Goal: Task Accomplishment & Management: Manage account settings

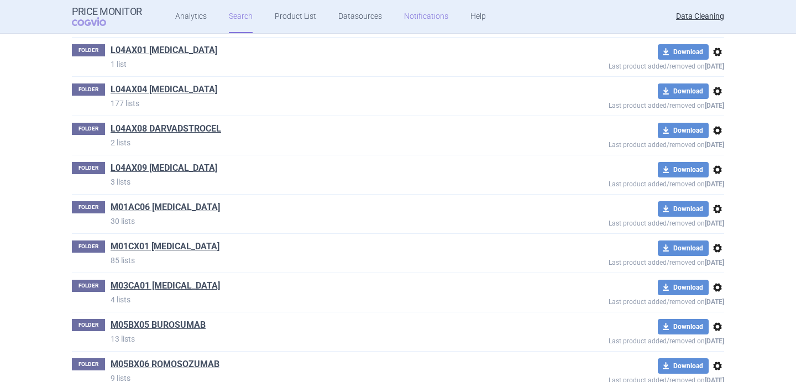
scroll to position [23909, 0]
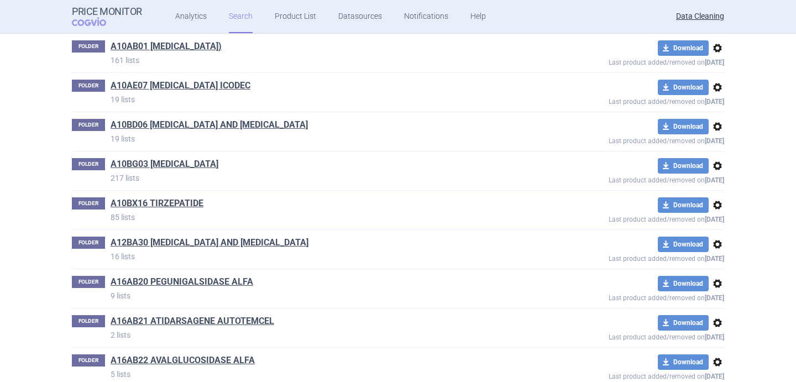
scroll to position [0, 0]
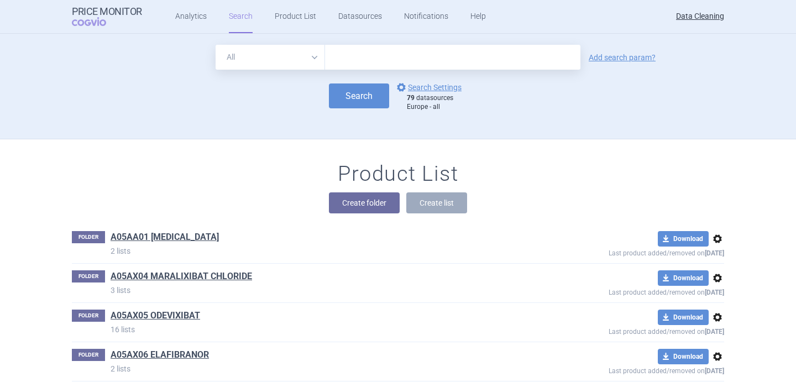
click at [305, 57] on select "All Brand Name ATC Company Active Substance Country Newer than" at bounding box center [269, 57] width 109 height 25
select select "brandName"
click at [374, 61] on input "text" at bounding box center [452, 57] width 255 height 25
paste input "[MEDICAL_DATA]"
type input "[MEDICAL_DATA]"
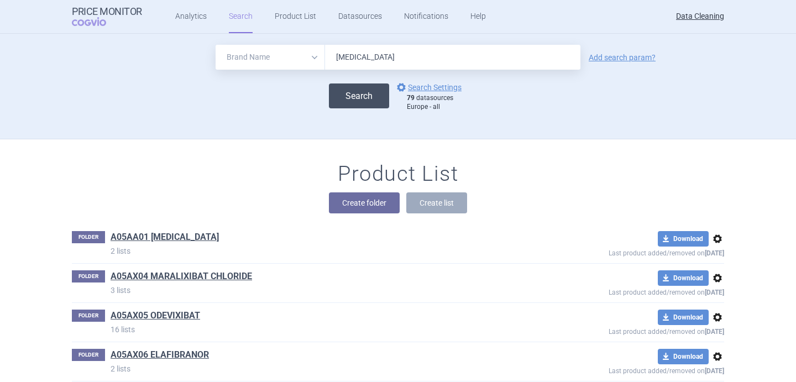
click at [366, 91] on button "Search" at bounding box center [359, 95] width 60 height 25
select select "brandName"
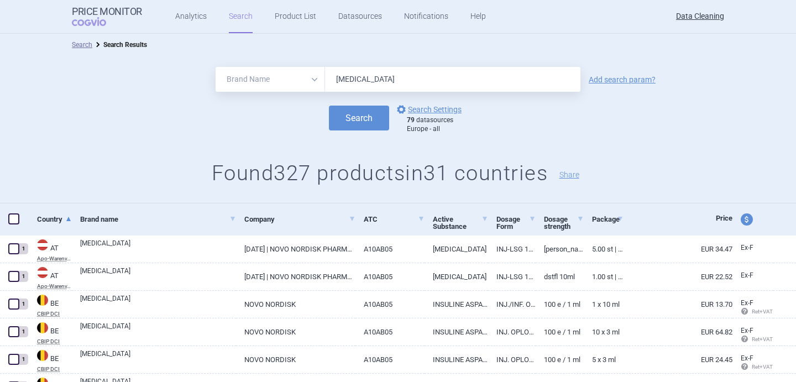
click at [118, 161] on h1 "Found 327 products in 31 countries Share" at bounding box center [398, 173] width 796 height 25
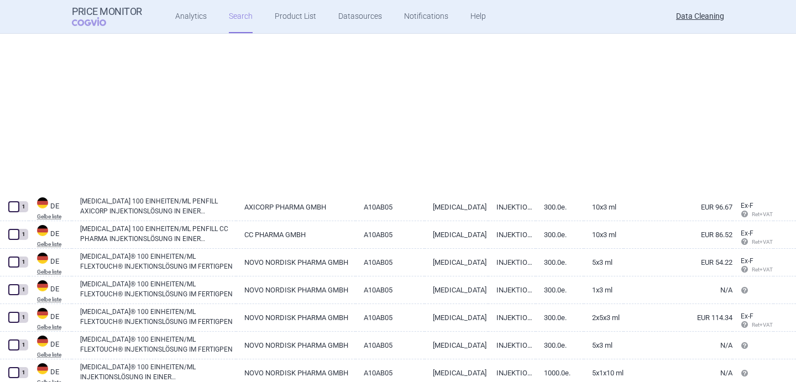
scroll to position [2652, 0]
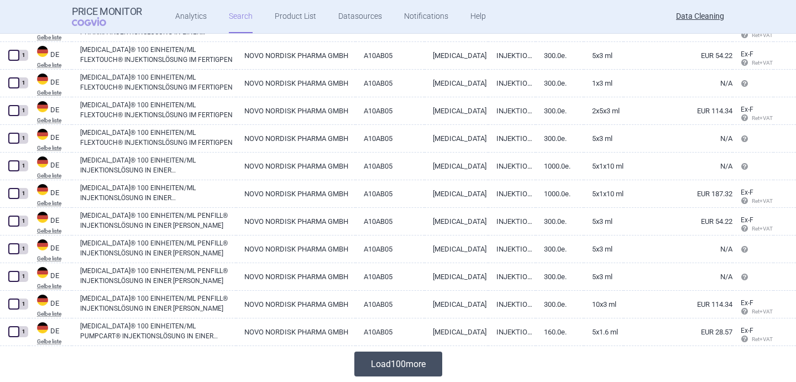
click at [394, 365] on button "Load 100 more" at bounding box center [398, 363] width 88 height 25
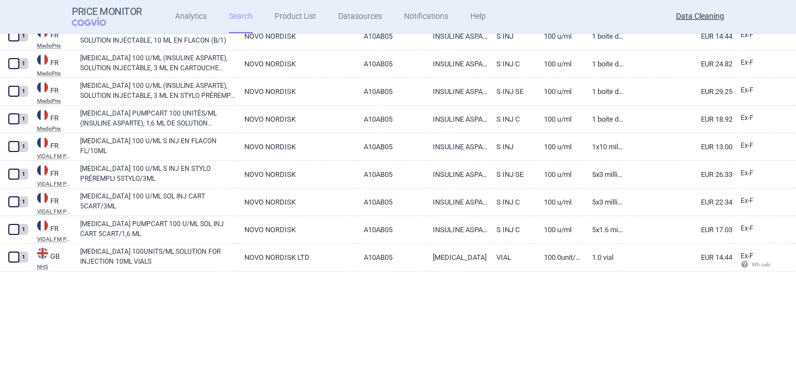
scroll to position [5414, 0]
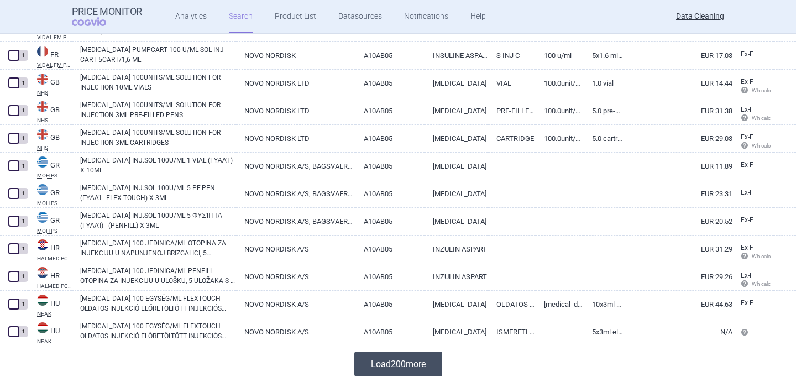
click at [424, 362] on button "Load 200 more" at bounding box center [398, 363] width 88 height 25
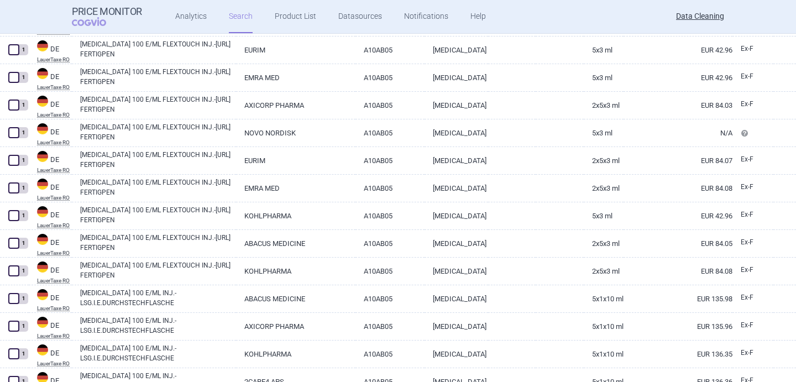
scroll to position [3098, 0]
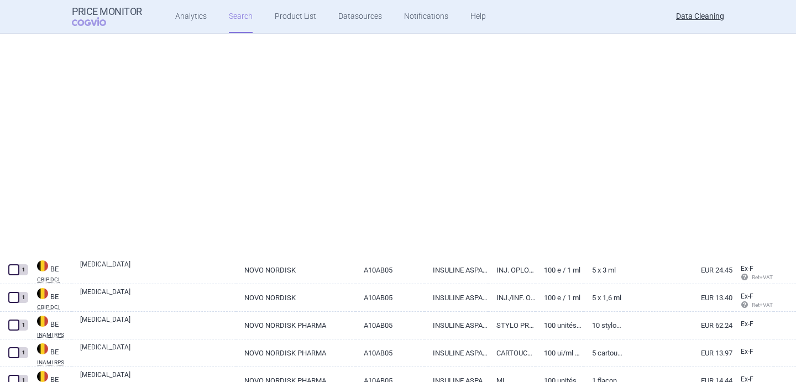
select select "brandName"
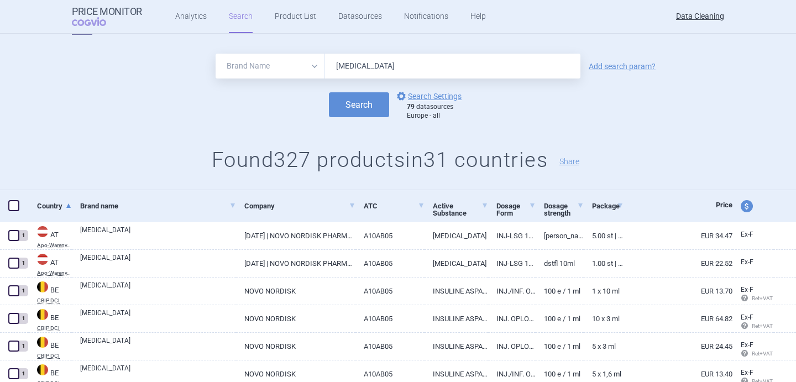
scroll to position [0, 0]
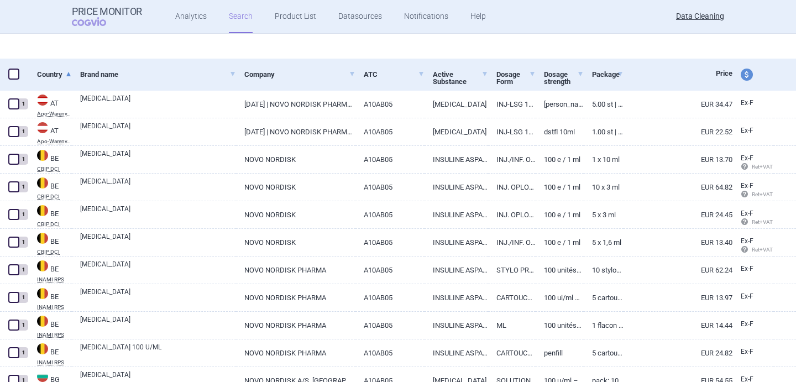
select select "brandName"
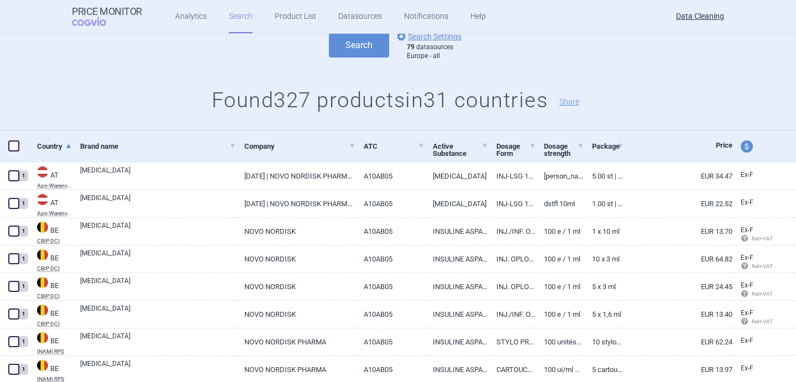
scroll to position [71, 0]
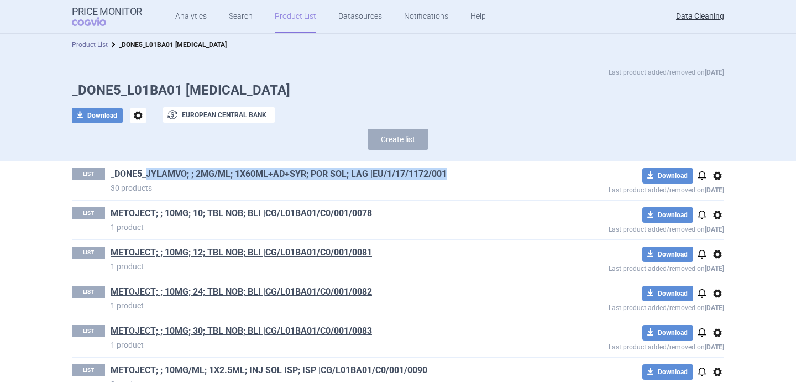
drag, startPoint x: 466, startPoint y: 174, endPoint x: 148, endPoint y: 170, distance: 318.2
click at [148, 170] on h1 "_DONE5_JYLAMVO; ; 2MG/ML; 1X60ML+AD+SYR; POR SOL; LAG |EU/1/17/1172/001" at bounding box center [319, 175] width 418 height 14
copy link "JYLAMVO; ; 2MG/ML; 1X60ML+AD+SYR; POR SOL; LAG |EU/1/17/1172/001"
click at [244, 171] on link "_DONE5_JYLAMVO; ; 2MG/ML; 1X60ML+AD+SYR; POR SOL; LAG |EU/1/17/1172/001" at bounding box center [278, 174] width 336 height 12
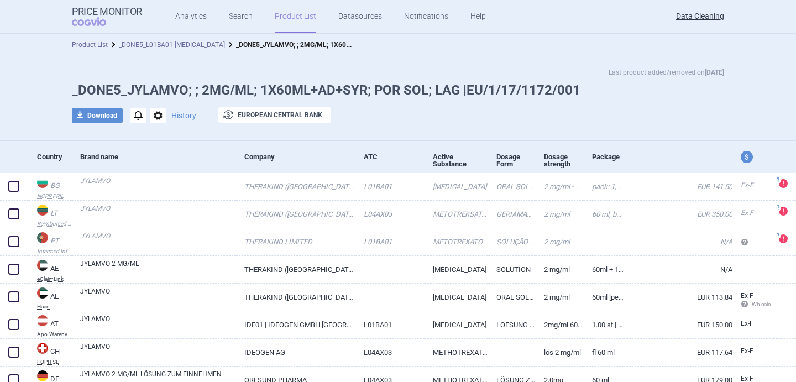
scroll to position [37, 0]
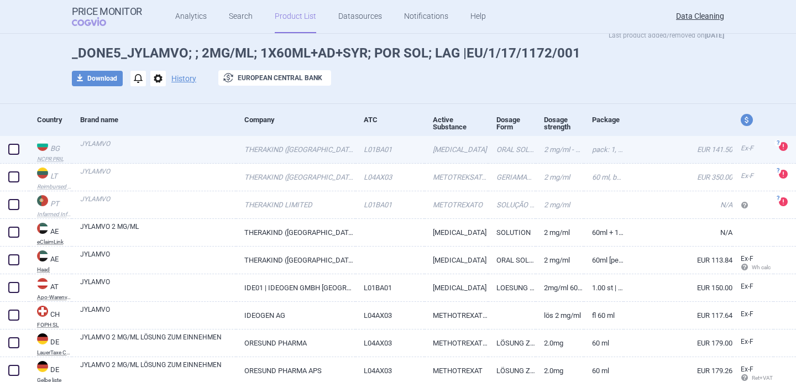
click at [14, 146] on span at bounding box center [13, 149] width 11 height 11
checkbox input "true"
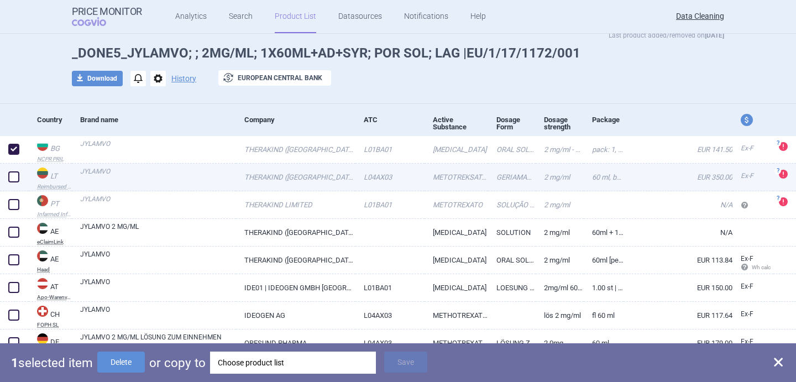
click at [14, 175] on span at bounding box center [13, 176] width 11 height 11
checkbox input "true"
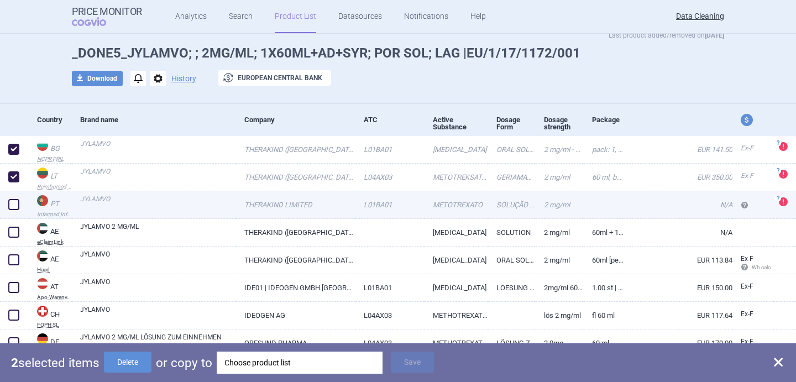
click at [14, 206] on span at bounding box center [13, 204] width 11 height 11
checkbox input "true"
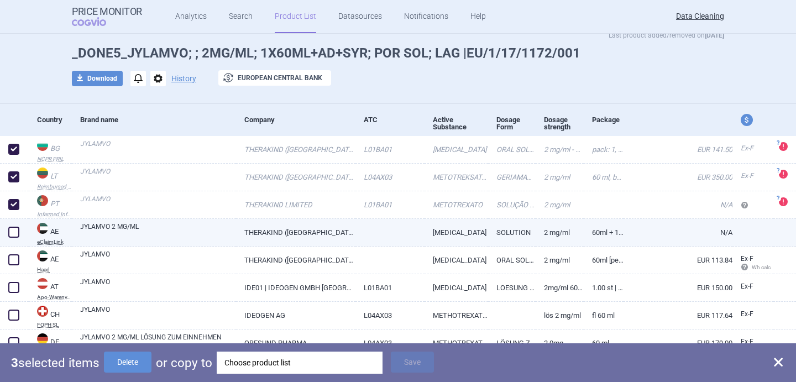
click at [12, 238] on span at bounding box center [14, 232] width 17 height 17
checkbox input "true"
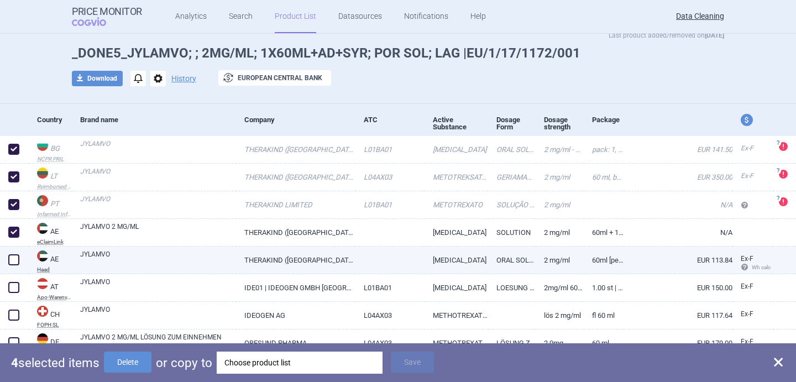
click at [12, 256] on span at bounding box center [13, 259] width 11 height 11
checkbox input "true"
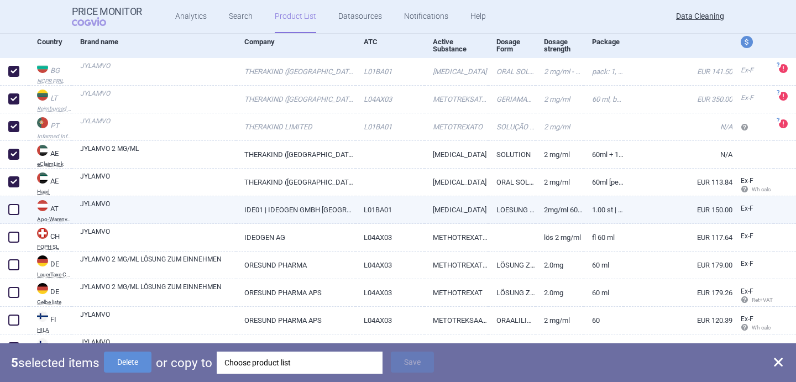
click at [18, 205] on span at bounding box center [13, 209] width 11 height 11
checkbox input "true"
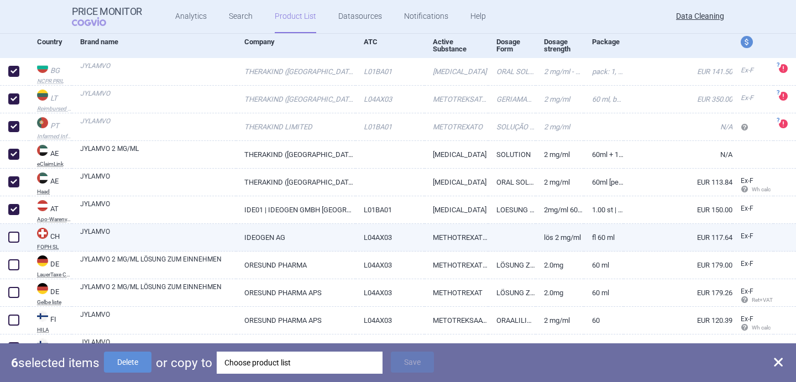
click at [18, 239] on span at bounding box center [13, 236] width 11 height 11
checkbox input "true"
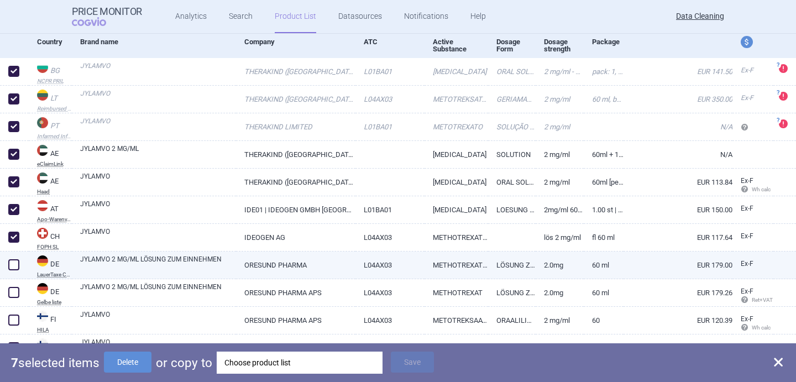
click at [18, 261] on span at bounding box center [13, 264] width 11 height 11
checkbox input "true"
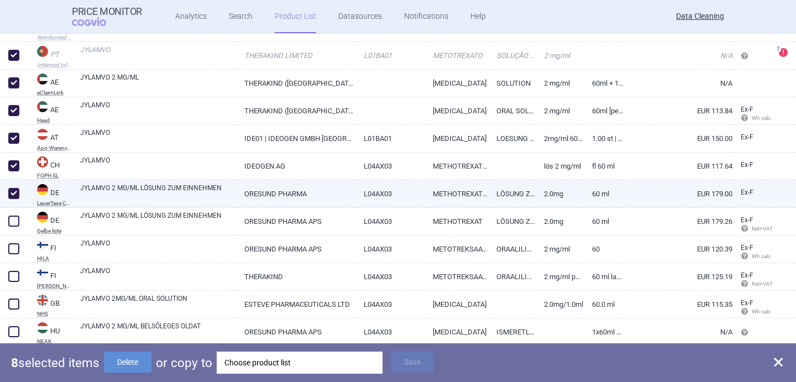
scroll to position [188, 0]
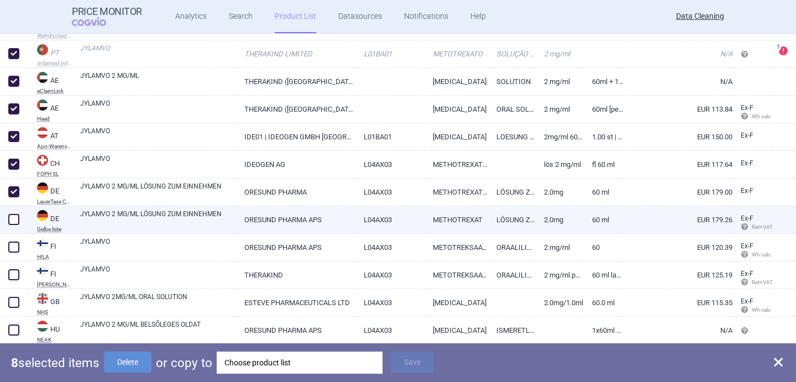
click at [18, 219] on span at bounding box center [13, 219] width 11 height 11
checkbox input "true"
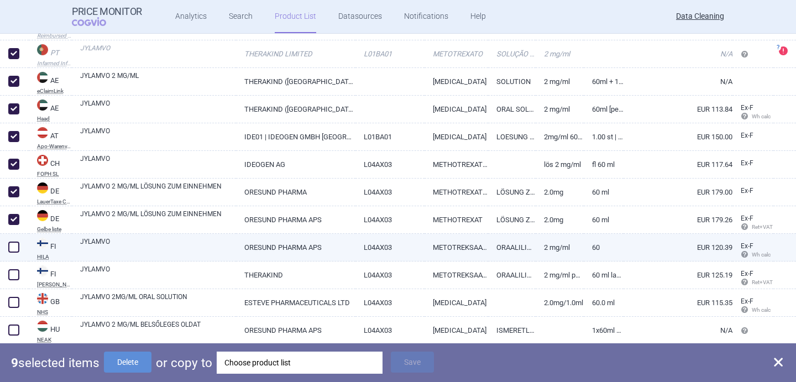
click at [18, 255] on div at bounding box center [14, 248] width 29 height 28
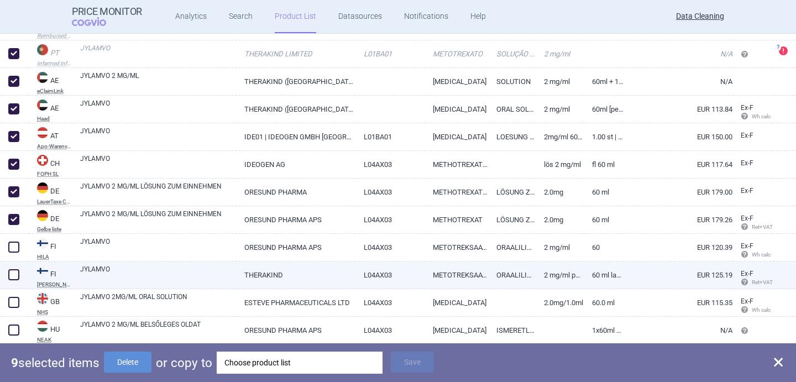
click at [17, 273] on span at bounding box center [13, 274] width 11 height 11
checkbox input "true"
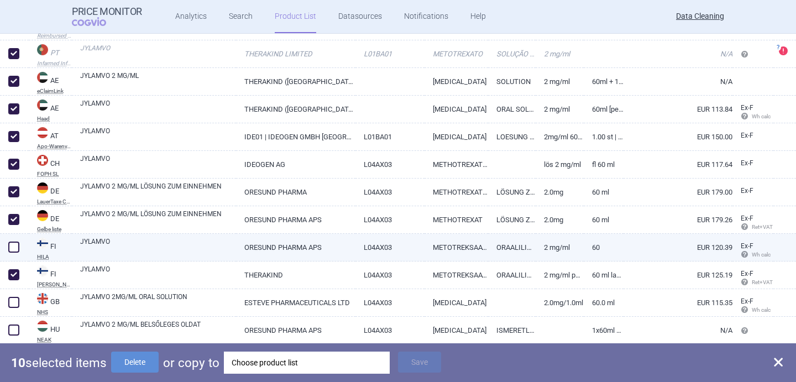
click at [17, 248] on span at bounding box center [13, 246] width 11 height 11
checkbox input "true"
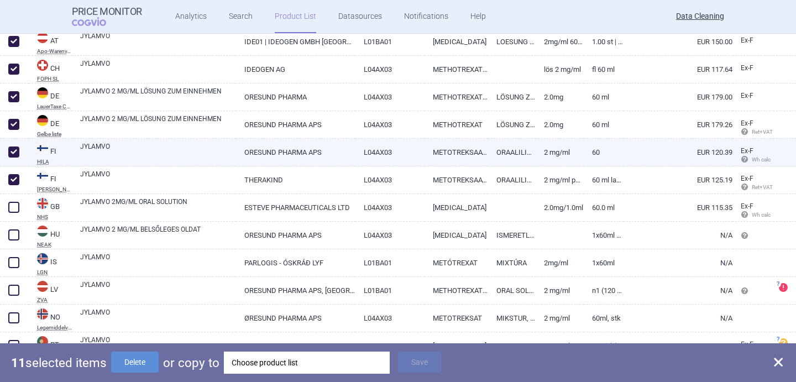
scroll to position [284, 0]
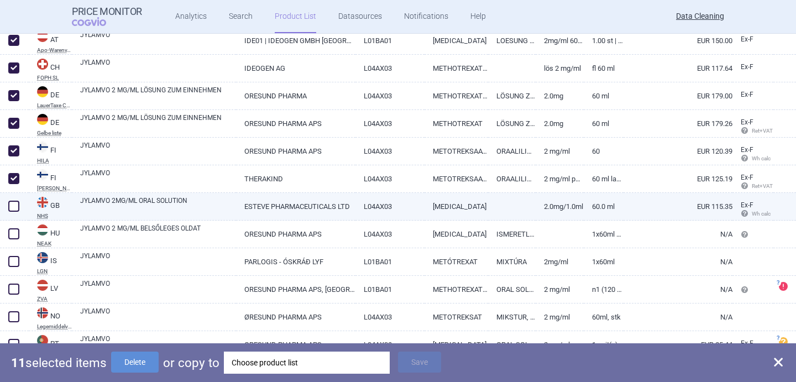
click at [16, 211] on span at bounding box center [13, 206] width 11 height 11
checkbox input "true"
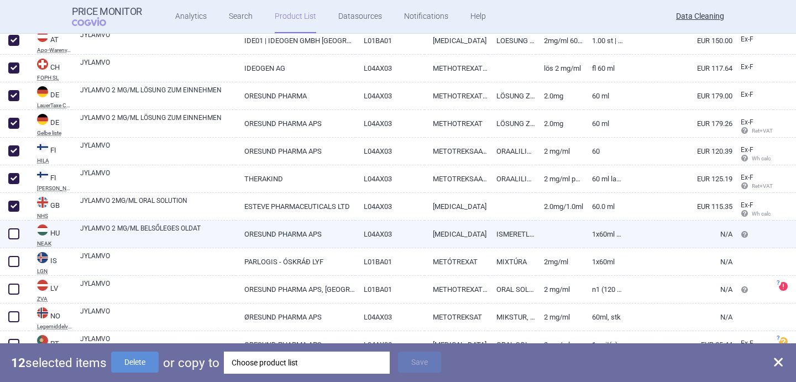
click at [16, 234] on span at bounding box center [13, 233] width 11 height 11
checkbox input "true"
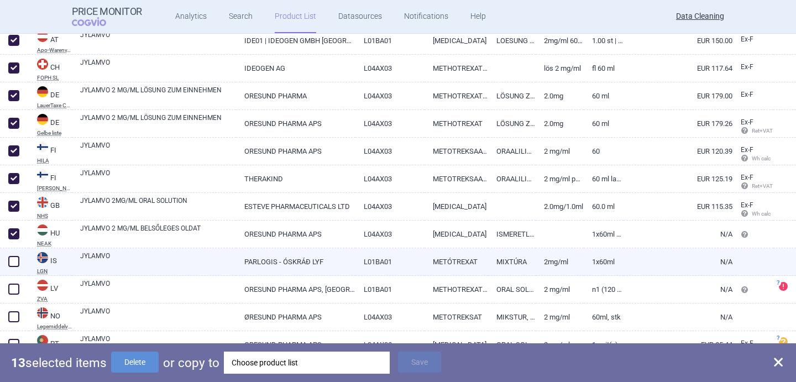
click at [16, 261] on span at bounding box center [13, 261] width 11 height 11
checkbox input "true"
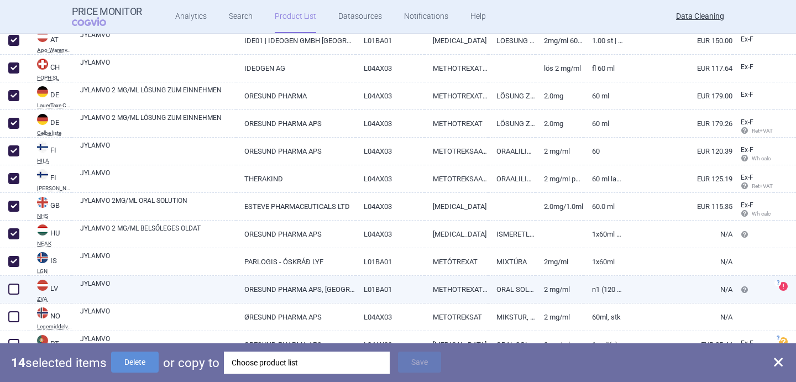
click at [17, 285] on span at bounding box center [13, 288] width 11 height 11
checkbox input "true"
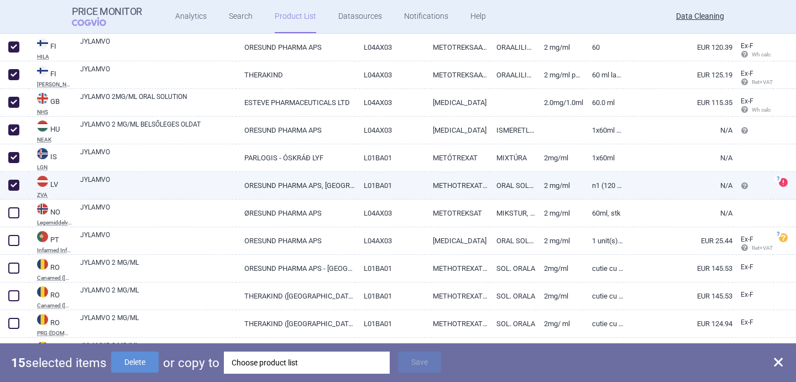
scroll to position [393, 0]
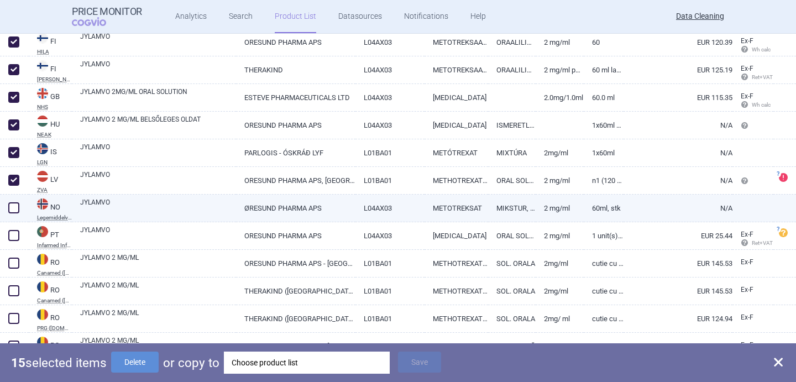
click at [17, 210] on span at bounding box center [13, 207] width 11 height 11
checkbox input "true"
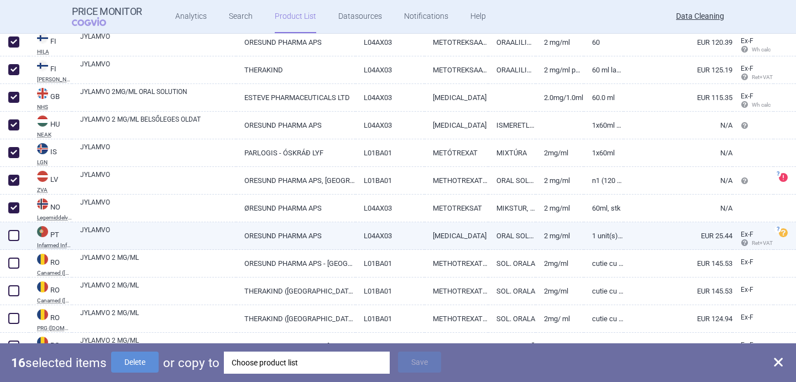
click at [17, 242] on span at bounding box center [14, 235] width 17 height 17
checkbox input "true"
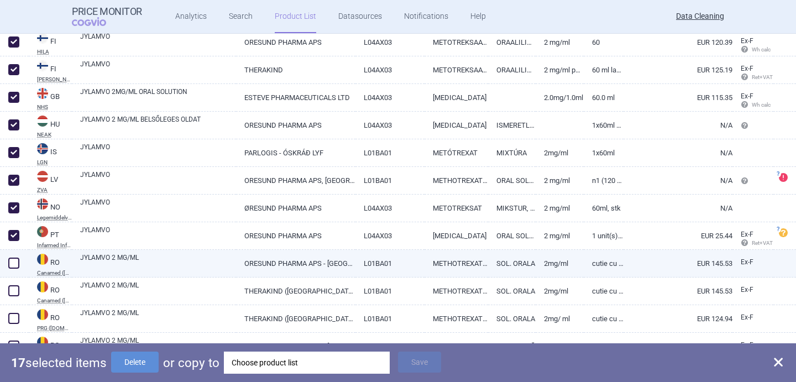
click at [17, 260] on span at bounding box center [13, 262] width 11 height 11
checkbox input "true"
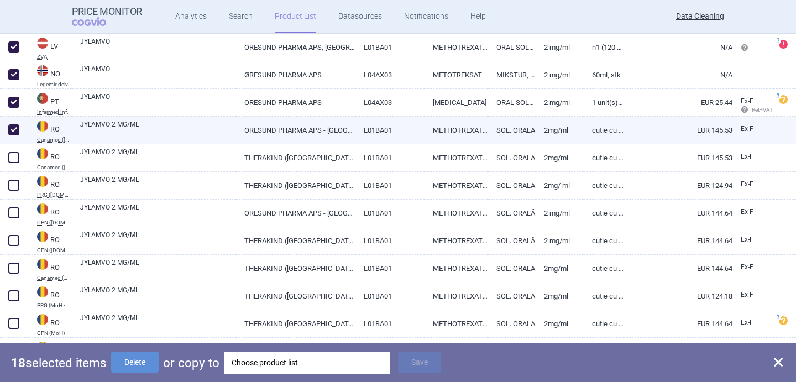
scroll to position [529, 0]
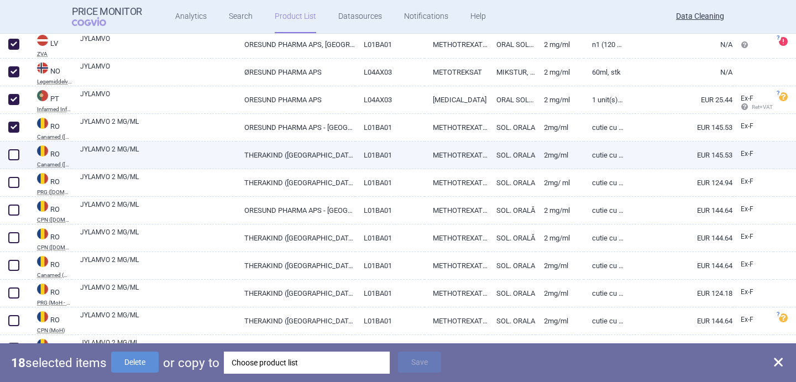
click at [14, 155] on span at bounding box center [13, 154] width 11 height 11
checkbox input "true"
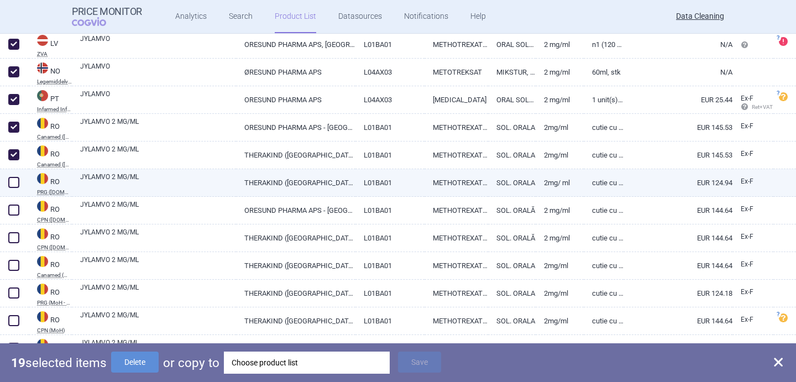
click at [14, 180] on span at bounding box center [13, 182] width 11 height 11
checkbox input "true"
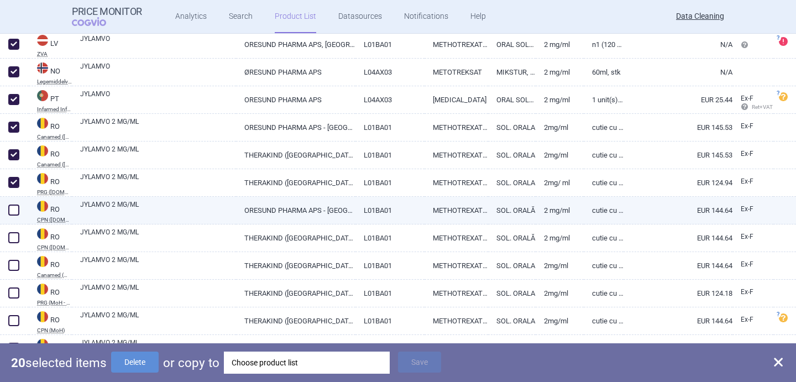
click at [14, 202] on span at bounding box center [14, 210] width 17 height 17
checkbox input "true"
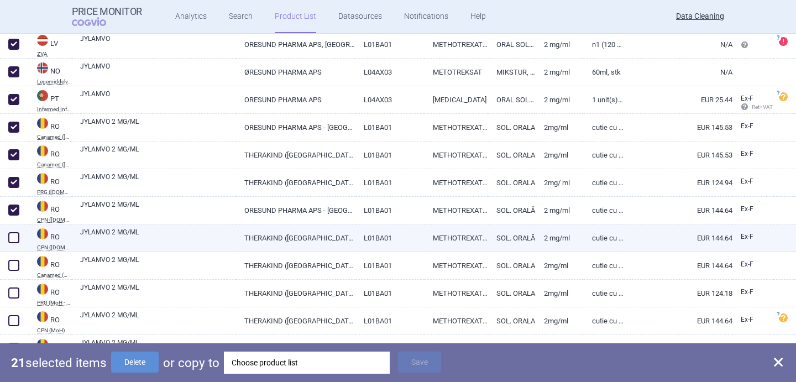
click at [14, 236] on span at bounding box center [13, 237] width 11 height 11
checkbox input "true"
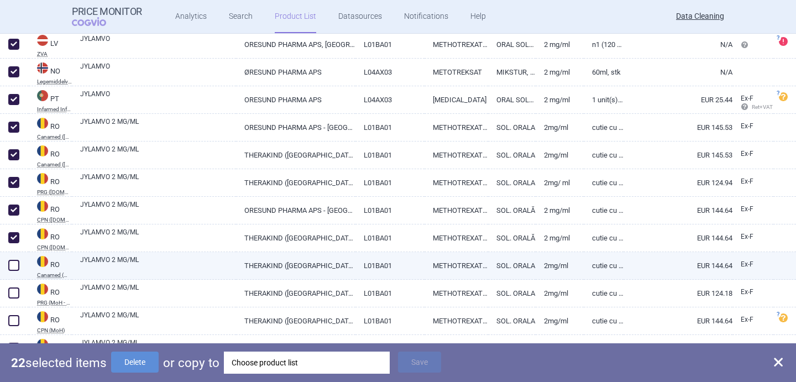
click at [14, 262] on span at bounding box center [13, 265] width 11 height 11
checkbox input "true"
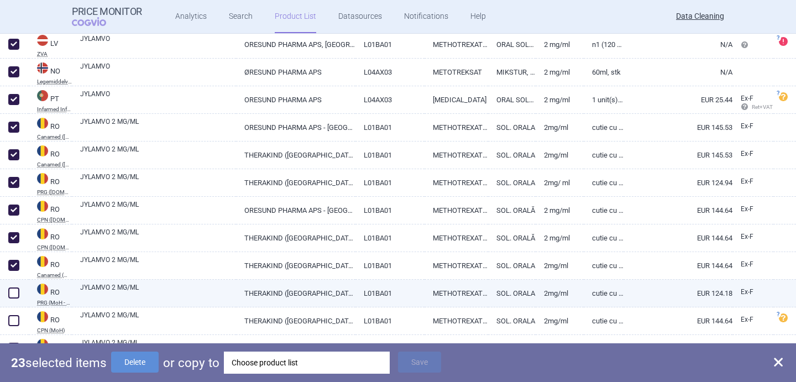
click at [14, 289] on span at bounding box center [13, 292] width 11 height 11
checkbox input "true"
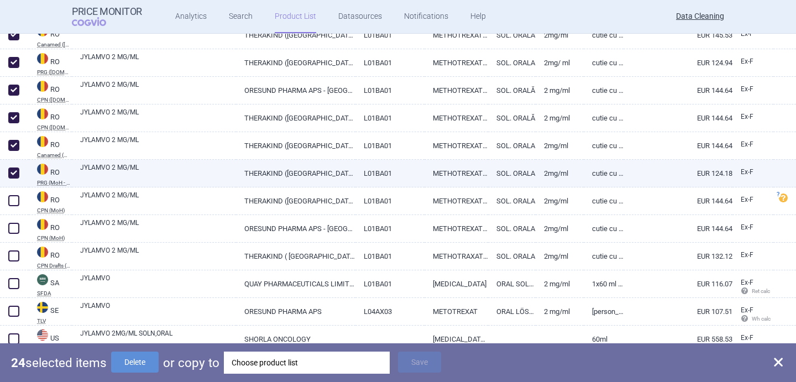
scroll to position [656, 0]
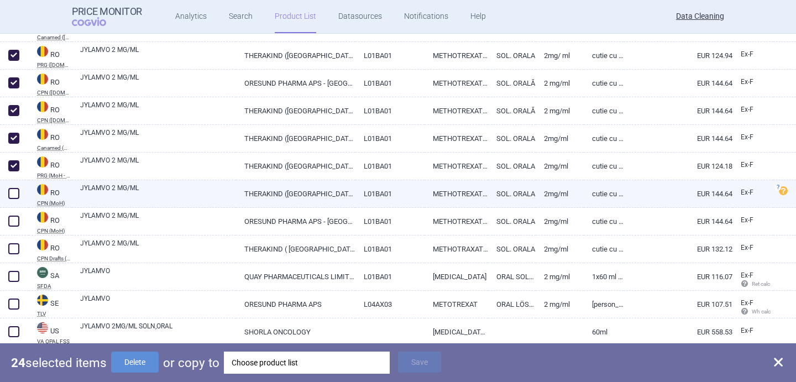
click at [12, 194] on span at bounding box center [13, 193] width 11 height 11
checkbox input "true"
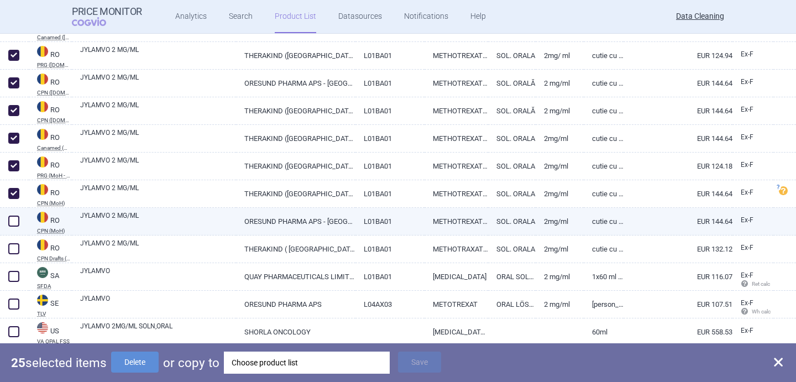
click at [12, 217] on span at bounding box center [13, 220] width 11 height 11
checkbox input "true"
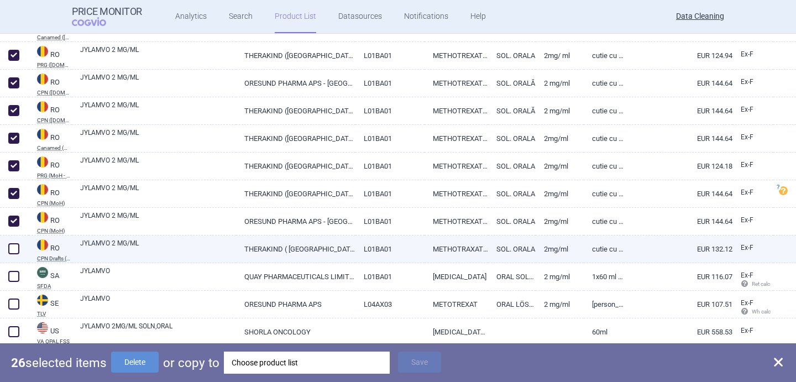
click at [12, 246] on span at bounding box center [13, 248] width 11 height 11
checkbox input "true"
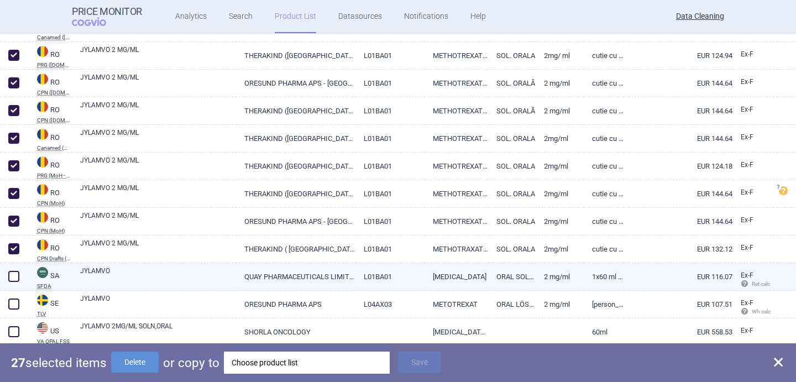
click at [13, 275] on span at bounding box center [13, 276] width 11 height 11
checkbox input "true"
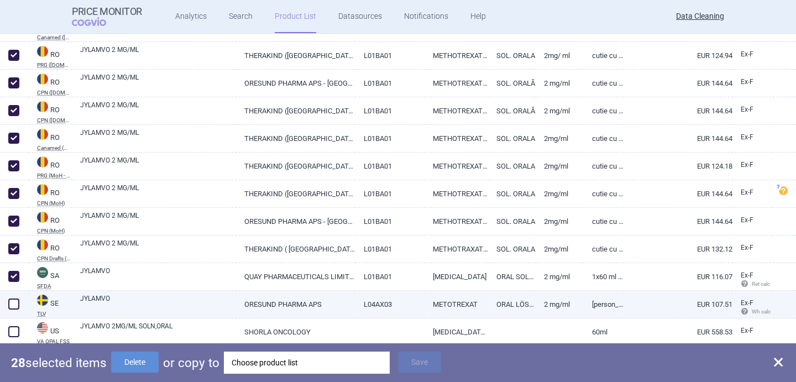
click at [13, 301] on span at bounding box center [13, 303] width 11 height 11
checkbox input "true"
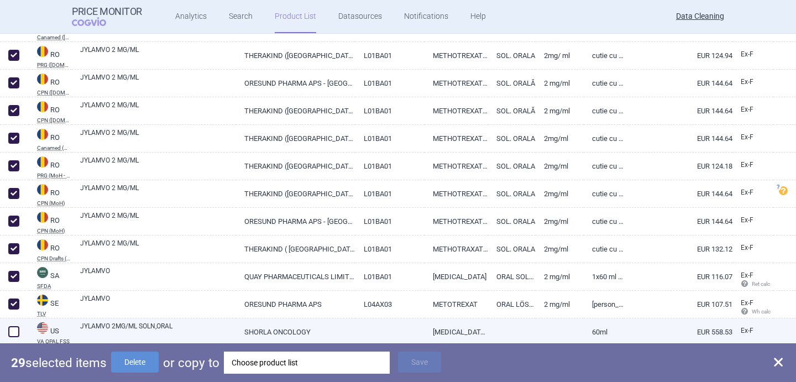
click at [14, 325] on span at bounding box center [14, 331] width 17 height 17
checkbox input "true"
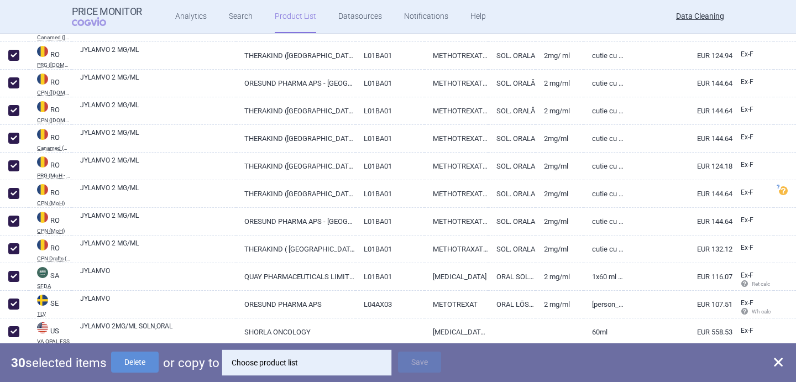
click at [338, 365] on div "Choose product list" at bounding box center [306, 362] width 150 height 22
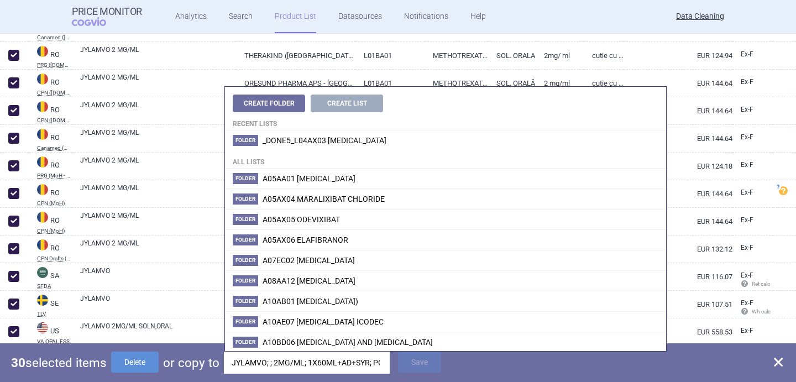
scroll to position [0, 112]
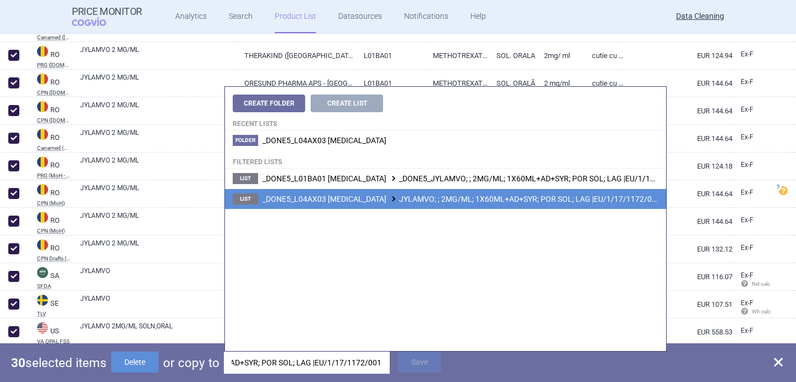
type input "JYLAMVO; ; 2MG/ML; 1X60ML+AD+SYR; POR SOL; LAG |EU/1/17/1172/001"
click at [389, 201] on span at bounding box center [393, 199] width 11 height 6
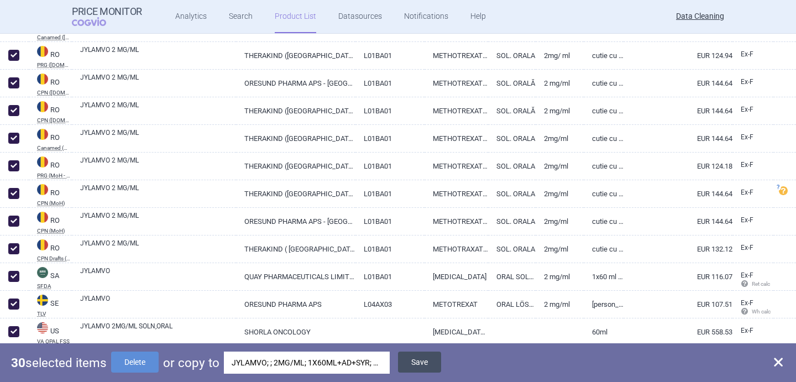
click at [410, 360] on button "Save" at bounding box center [419, 361] width 43 height 21
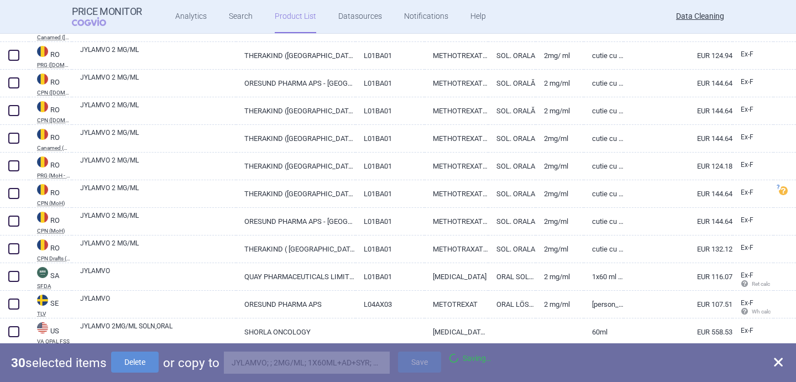
checkbox input "false"
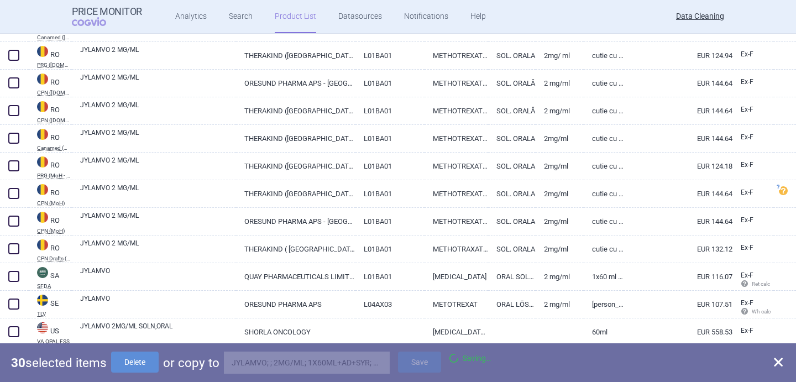
checkbox input "false"
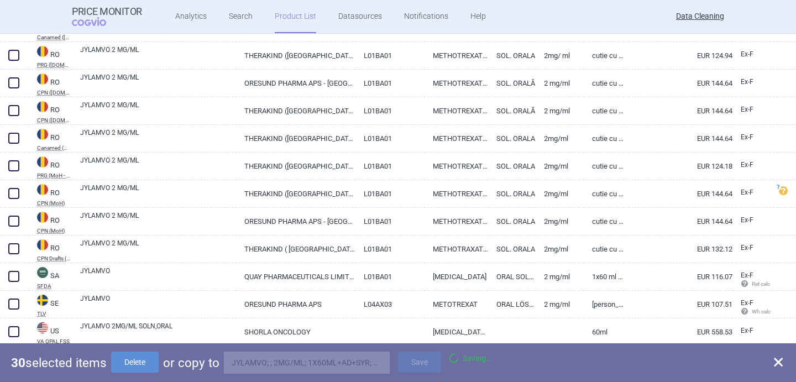
checkbox input "false"
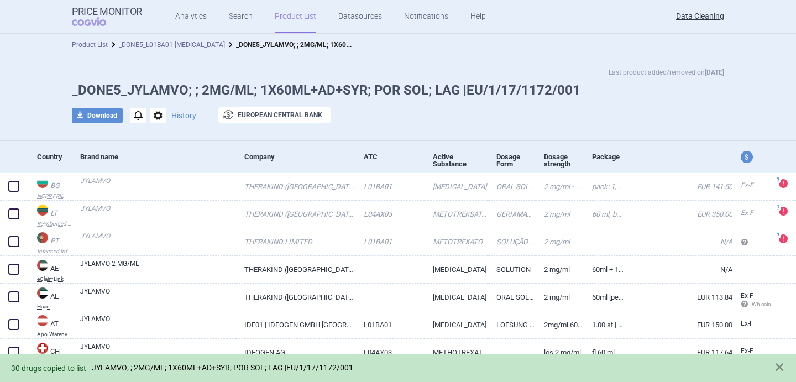
click at [160, 117] on span "options" at bounding box center [157, 115] width 15 height 15
click at [163, 183] on button "Delete" at bounding box center [157, 181] width 35 height 16
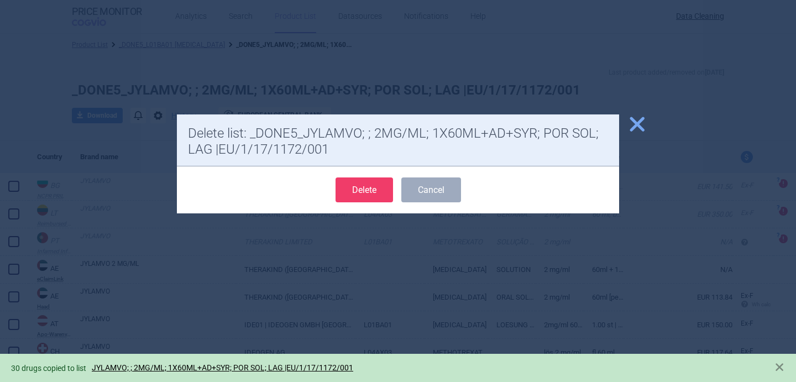
click at [353, 192] on button "Delete" at bounding box center [363, 189] width 57 height 25
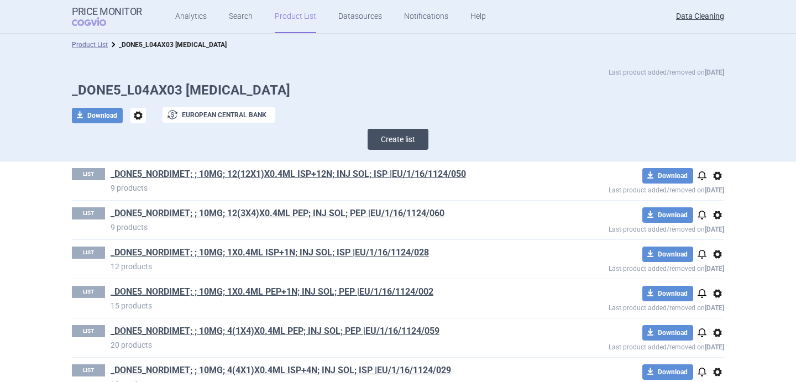
click at [397, 136] on button "Create list" at bounding box center [397, 139] width 61 height 21
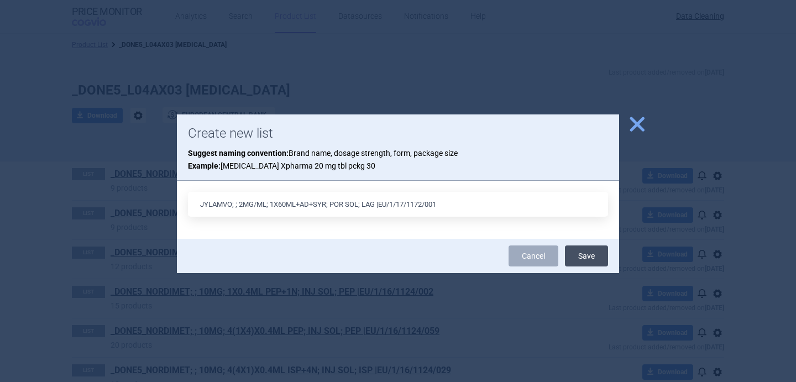
type input "JYLAMVO; ; 2MG/ML; 1X60ML+AD+SYR; POR SOL; LAG |EU/1/17/1172/001"
click at [583, 251] on button "Save" at bounding box center [586, 255] width 43 height 21
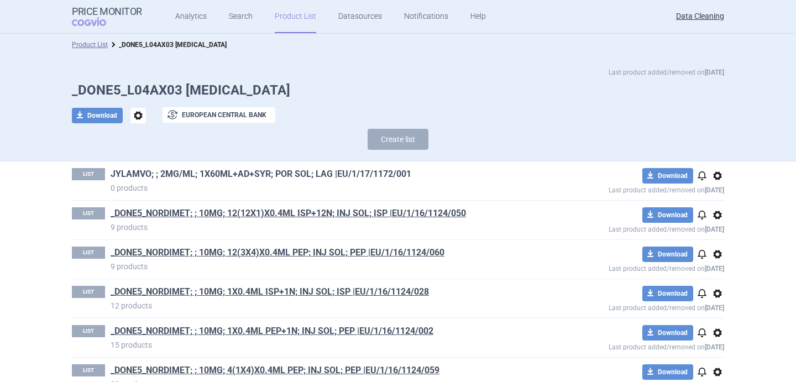
click at [212, 171] on link "JYLAMVO; ; 2MG/ML; 1X60ML+AD+SYR; POR SOL; LAG |EU/1/17/1172/001" at bounding box center [260, 174] width 301 height 12
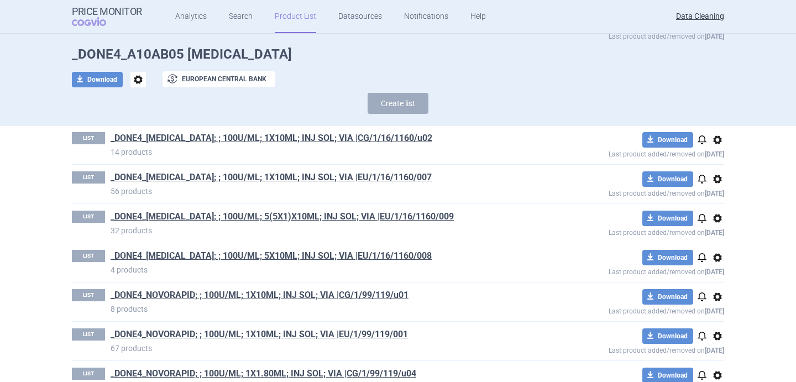
scroll to position [44, 0]
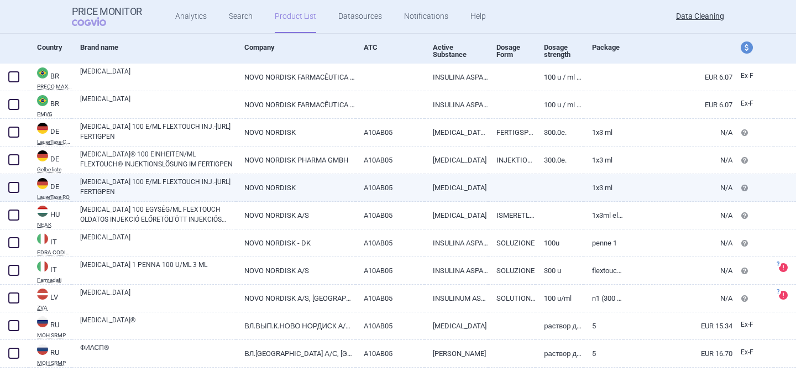
scroll to position [110, 0]
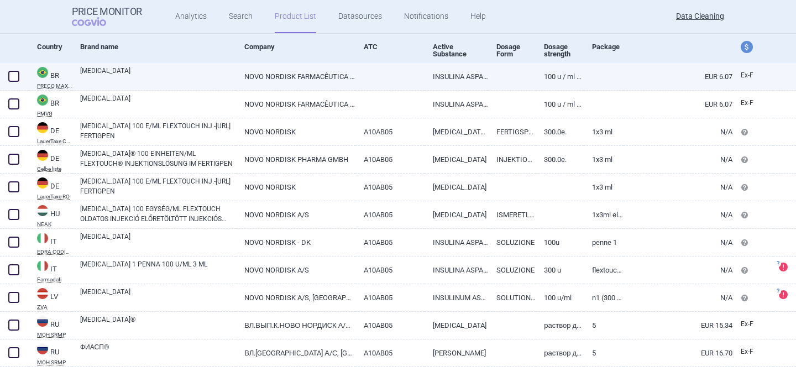
click at [176, 74] on link "[MEDICAL_DATA]" at bounding box center [158, 76] width 156 height 20
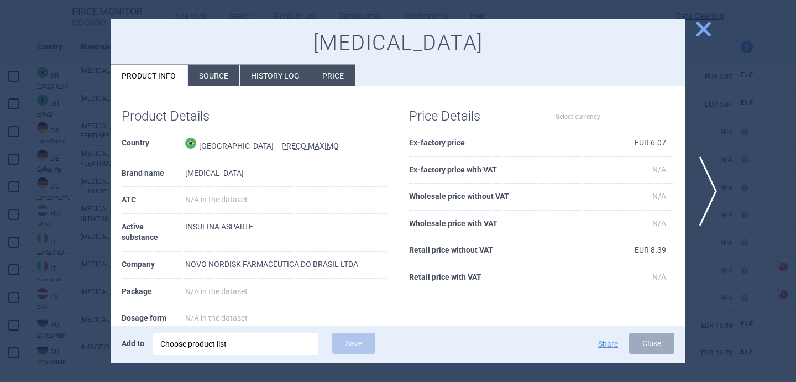
select select "EUR"
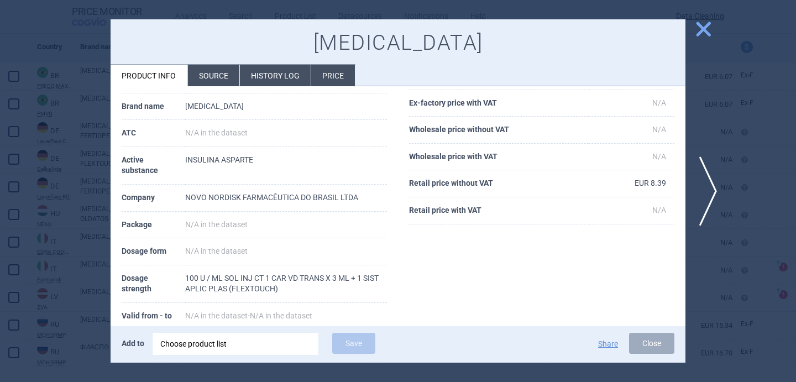
scroll to position [81, 0]
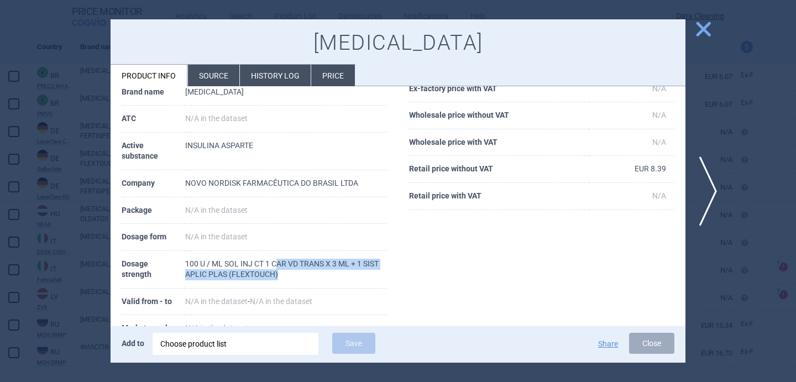
drag, startPoint x: 278, startPoint y: 265, endPoint x: 353, endPoint y: 273, distance: 75.1
click at [353, 273] on td "100 U / ML SOL INJ CT 1 CAR VD TRANS X 3 ML + 1 SIST APLIC PLAS (FLEXTOUCH)" at bounding box center [286, 270] width 202 height 38
click at [711, 191] on span "next" at bounding box center [711, 191] width 25 height 70
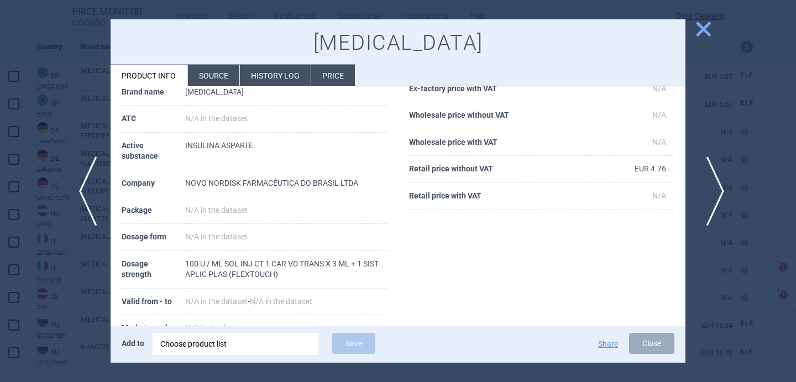
click at [711, 191] on span "next" at bounding box center [711, 191] width 25 height 70
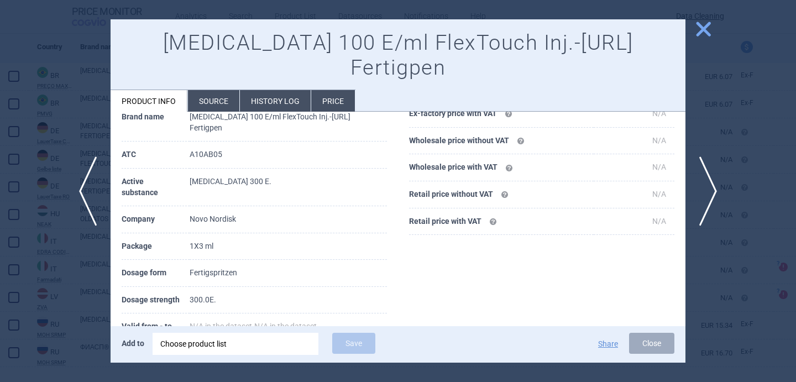
scroll to position [82, 0]
click at [717, 188] on span "next" at bounding box center [711, 191] width 25 height 70
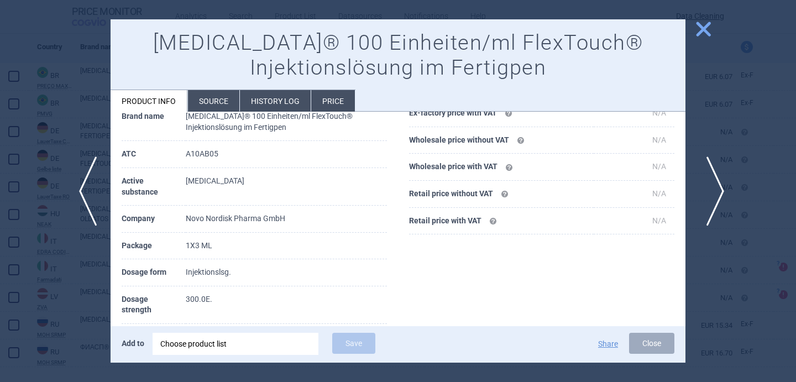
click at [717, 188] on span "next" at bounding box center [711, 191] width 25 height 70
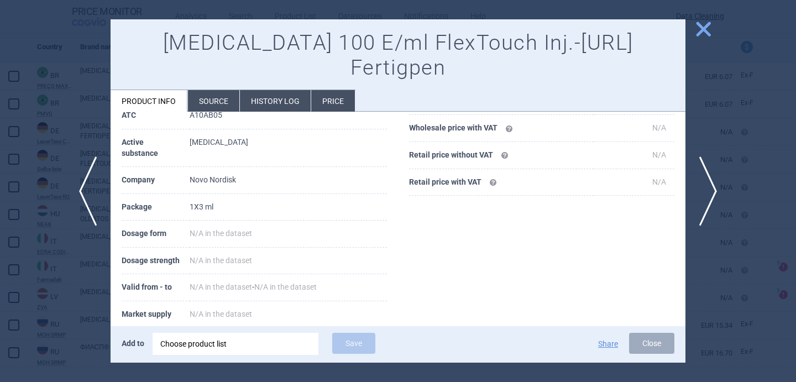
scroll to position [124, 0]
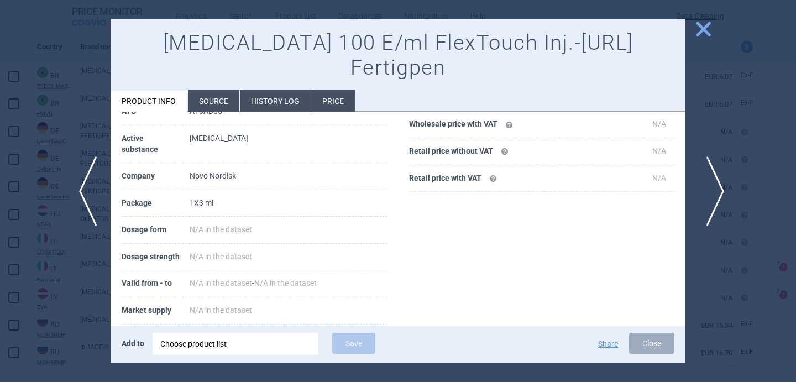
click at [719, 187] on span "next" at bounding box center [711, 191] width 25 height 70
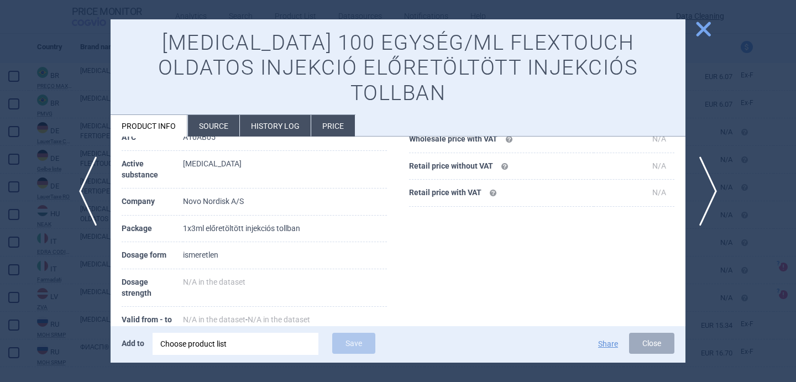
click at [219, 115] on li "Source" at bounding box center [213, 126] width 51 height 22
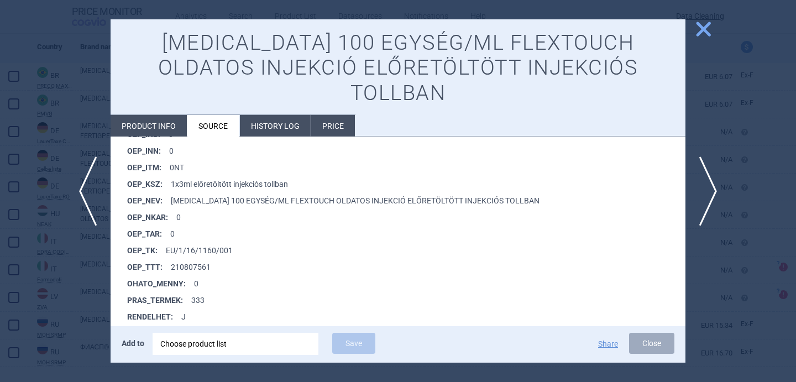
scroll to position [891, 0]
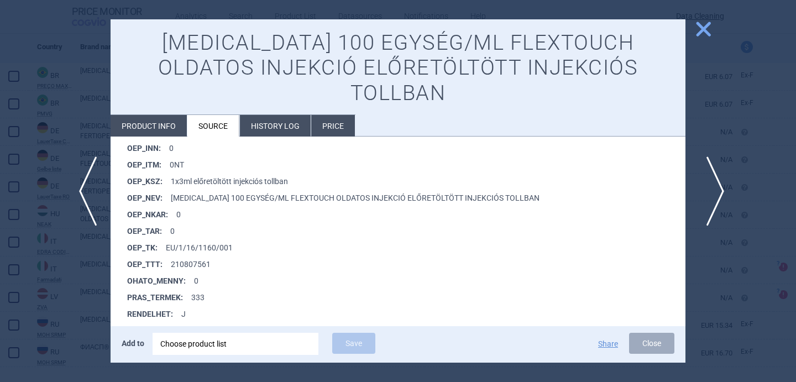
click at [712, 194] on span "next" at bounding box center [711, 191] width 25 height 70
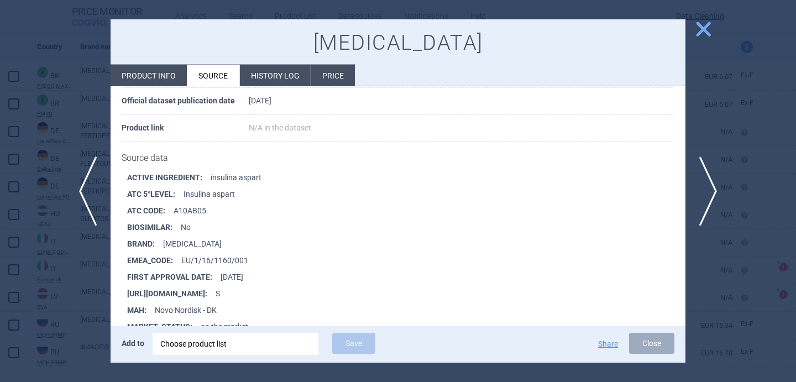
scroll to position [145, 0]
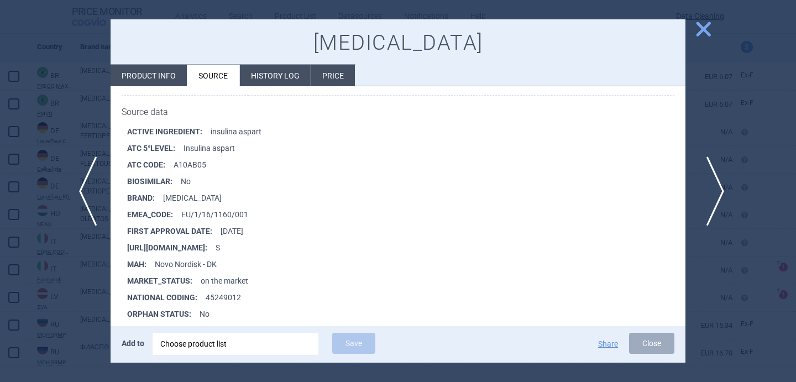
click at [716, 181] on span "next" at bounding box center [711, 191] width 25 height 70
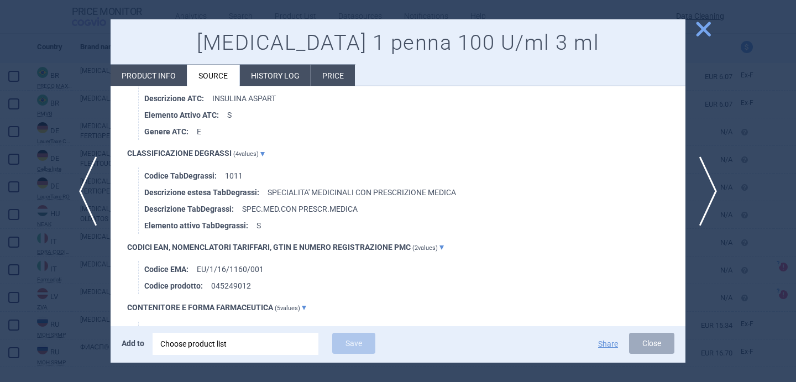
scroll to position [712, 0]
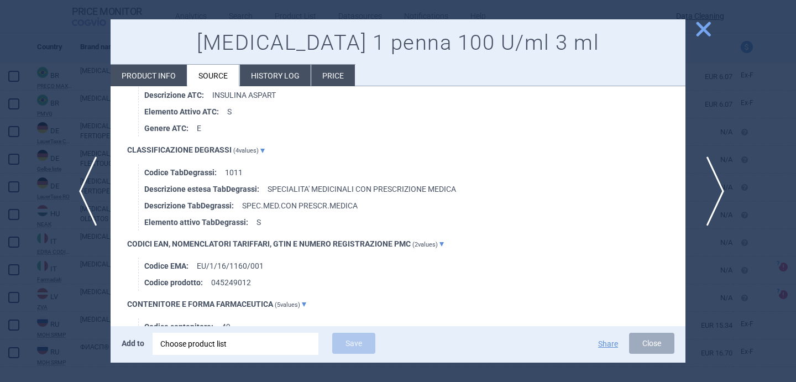
click at [704, 207] on span "next" at bounding box center [711, 191] width 25 height 70
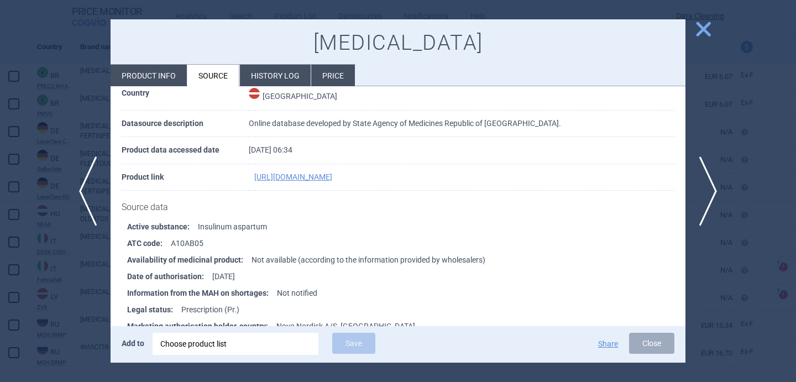
scroll to position [177, 0]
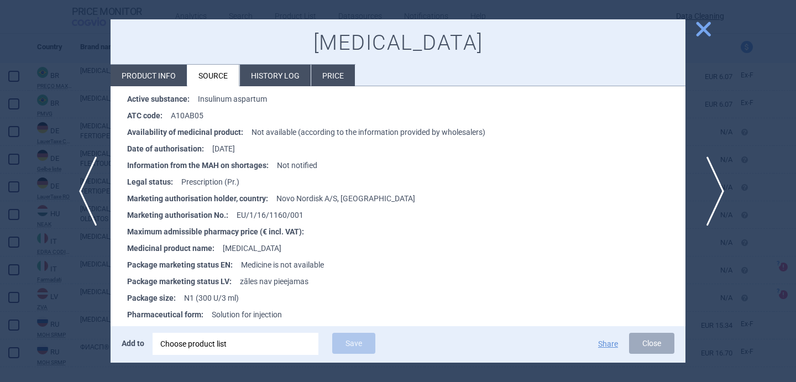
click at [710, 198] on span "next" at bounding box center [711, 191] width 25 height 70
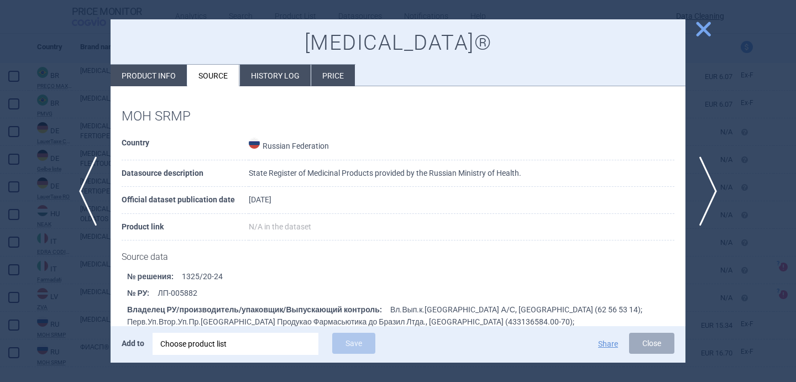
click at [170, 77] on li "Product info" at bounding box center [148, 76] width 76 height 22
select select "EUR"
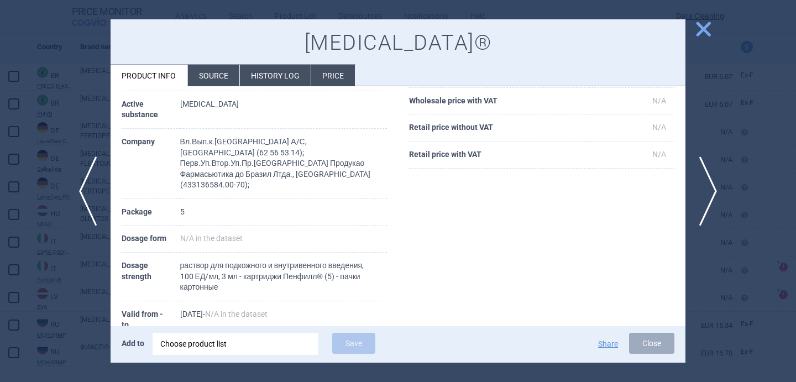
scroll to position [136, 0]
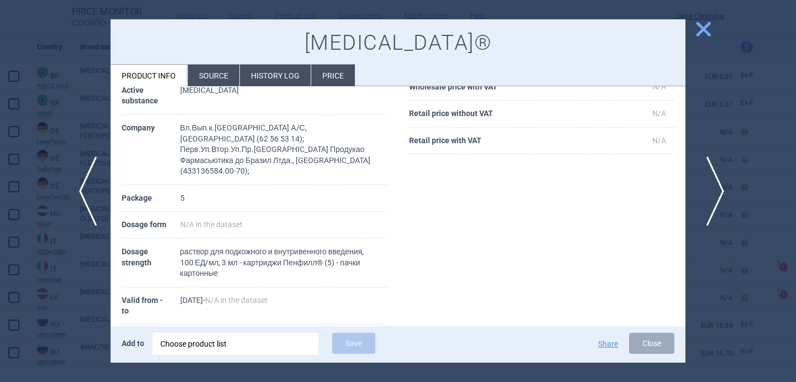
click at [711, 190] on span "next" at bounding box center [711, 191] width 25 height 70
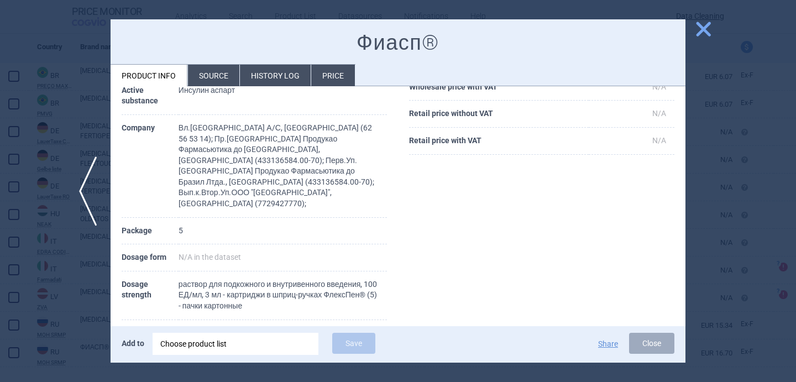
click at [693, 206] on div at bounding box center [398, 191] width 796 height 382
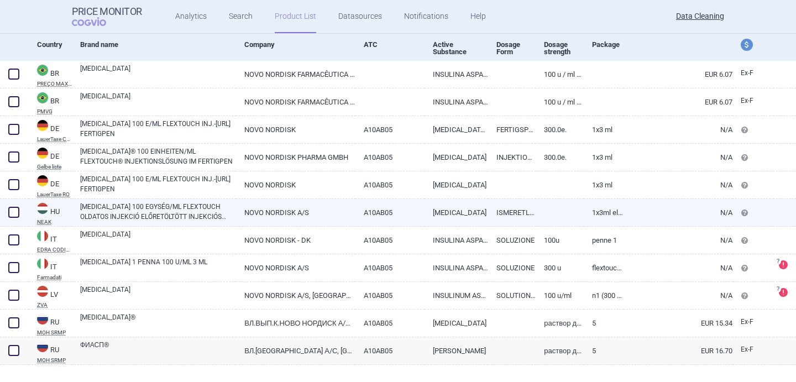
scroll to position [131, 0]
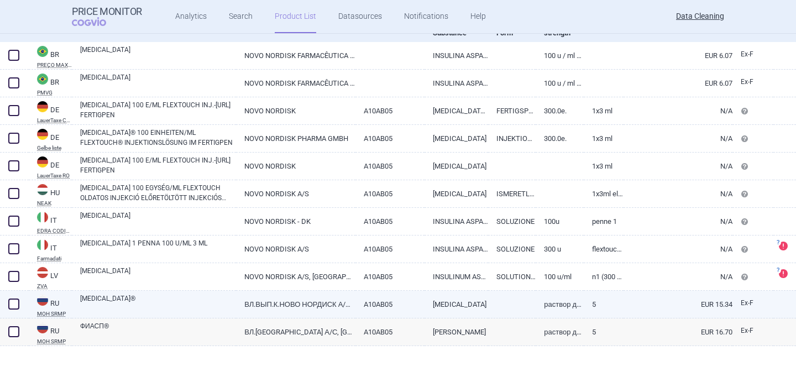
click at [210, 299] on link "FIASP®" at bounding box center [158, 303] width 156 height 20
select select "EUR"
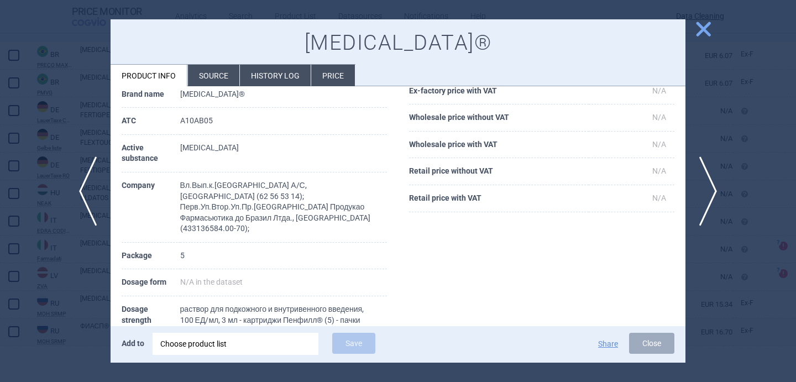
scroll to position [83, 0]
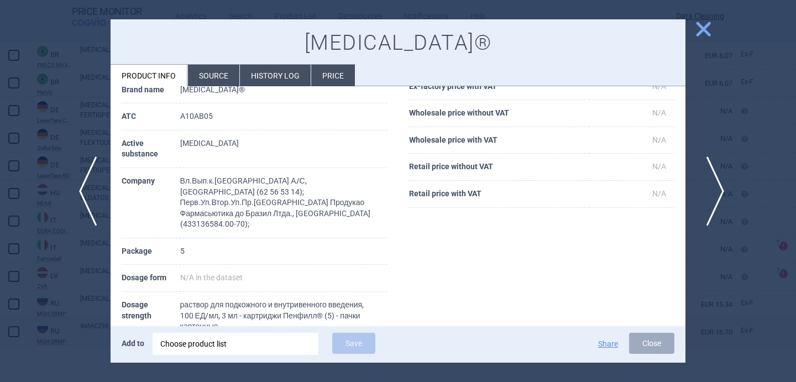
click at [712, 191] on span "next" at bounding box center [711, 191] width 25 height 70
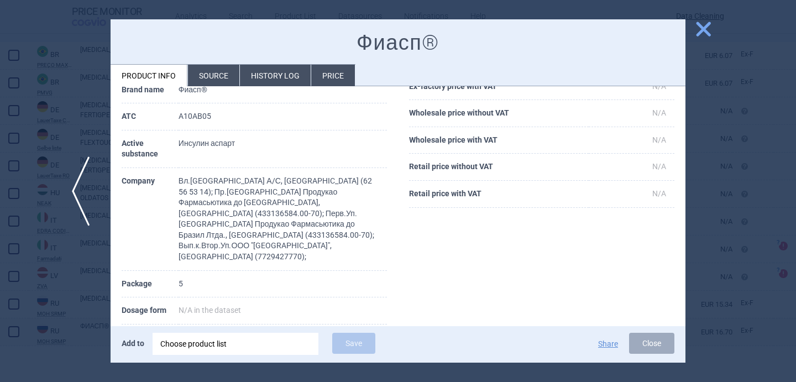
click at [86, 202] on span "previous" at bounding box center [84, 191] width 25 height 70
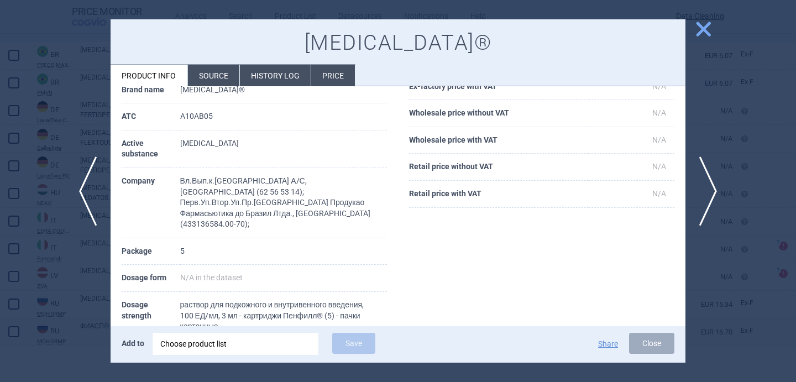
click at [23, 155] on div at bounding box center [398, 191] width 796 height 382
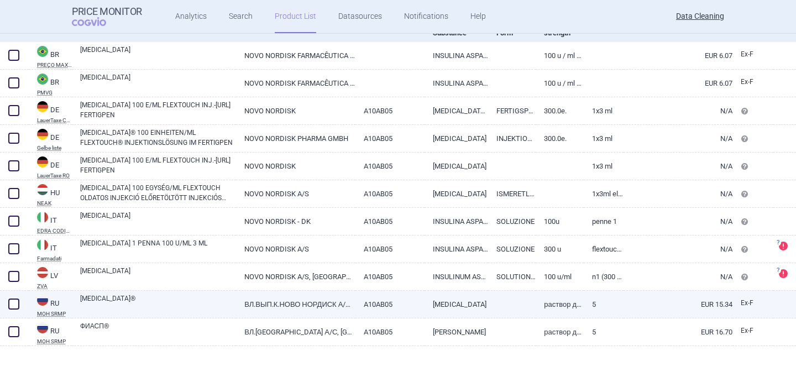
click at [17, 303] on span at bounding box center [13, 303] width 11 height 11
checkbox input "true"
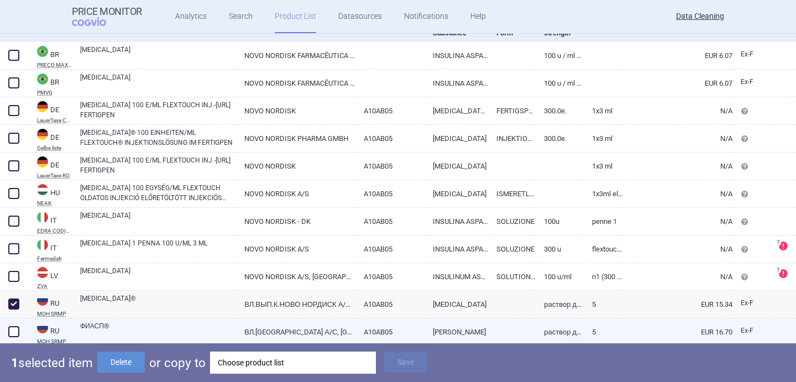
click at [15, 330] on span at bounding box center [13, 331] width 11 height 11
checkbox input "true"
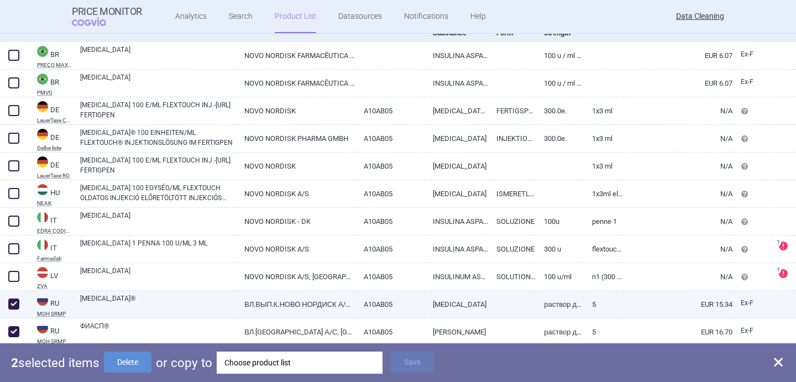
click at [130, 302] on link "FIASP®" at bounding box center [158, 303] width 156 height 20
select select "EUR"
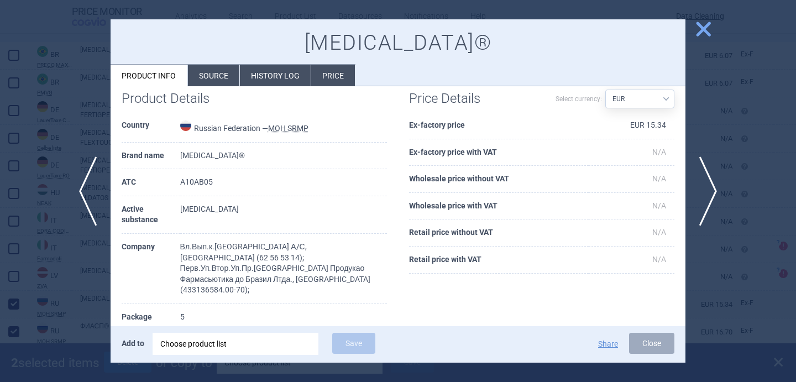
scroll to position [20, 0]
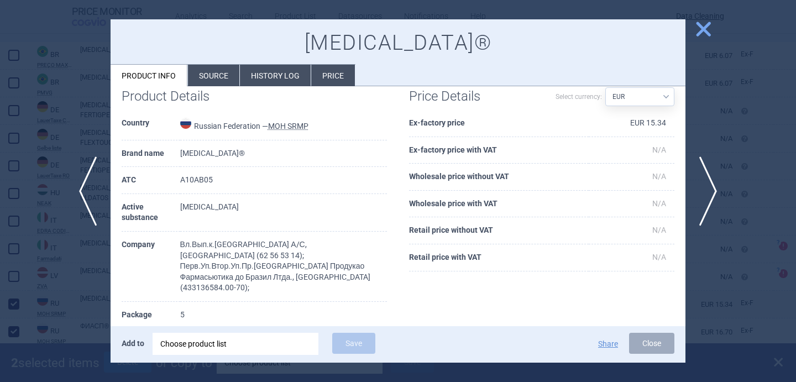
click at [212, 82] on li "Source" at bounding box center [213, 76] width 51 height 22
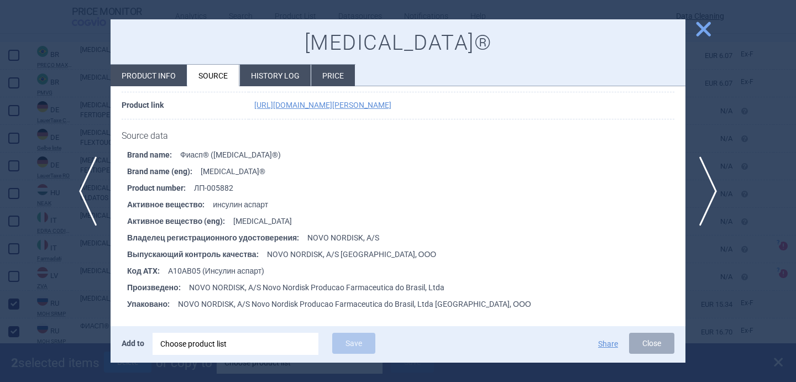
scroll to position [539, 0]
click at [710, 196] on span "next" at bounding box center [711, 191] width 25 height 70
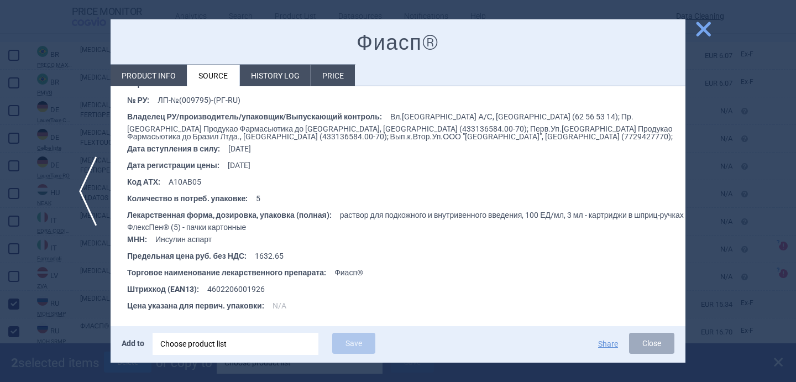
scroll to position [195, 0]
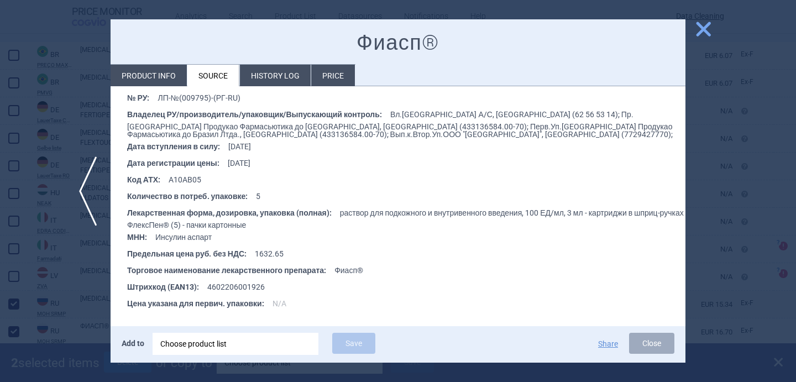
click at [166, 83] on li "Product info" at bounding box center [148, 76] width 76 height 22
select select "EUR"
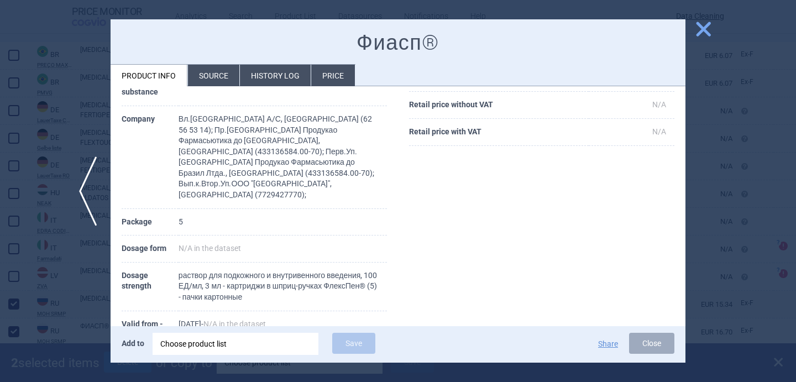
scroll to position [134, 0]
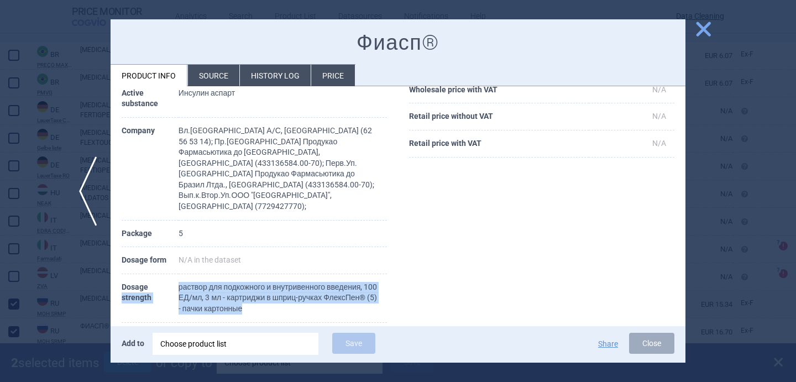
drag, startPoint x: 309, startPoint y: 287, endPoint x: 175, endPoint y: 264, distance: 136.2
click at [175, 274] on tr "Dosage strength раствор для подкожного и внутривенного введения, 100 ЕД/мл, 3 м…" at bounding box center [254, 298] width 265 height 49
click at [175, 274] on th "Dosage strength" at bounding box center [150, 298] width 57 height 49
drag, startPoint x: 180, startPoint y: 265, endPoint x: 304, endPoint y: 287, distance: 126.3
click at [304, 287] on td "раствор для подкожного и внутривенного введения, 100 ЕД/мл, 3 мл - картриджи в …" at bounding box center [282, 298] width 208 height 49
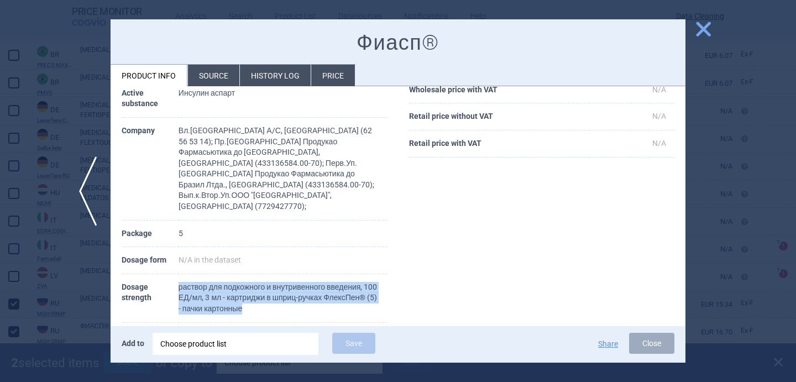
copy td "раствор для подкожного и внутривенного введения, 100 ЕД/мл, 3 мл - картриджи в …"
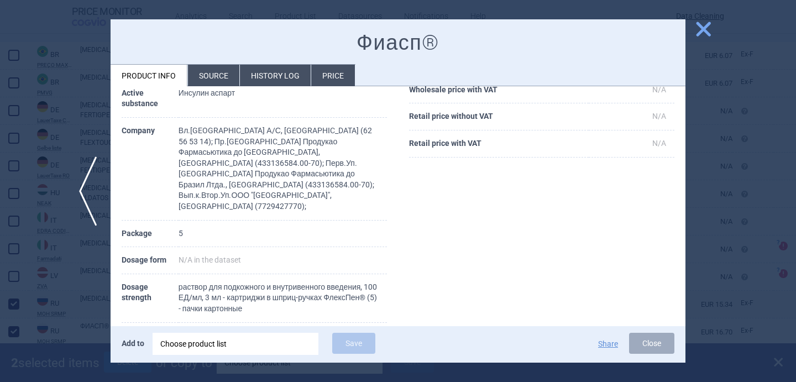
click at [85, 267] on div at bounding box center [398, 191] width 796 height 382
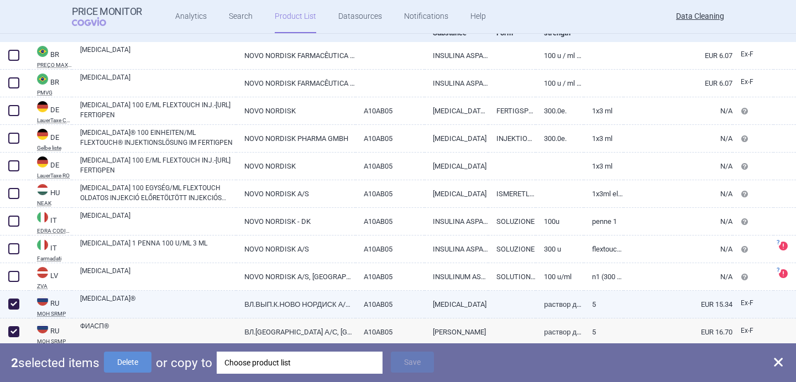
click at [85, 300] on link "FIASP®" at bounding box center [158, 303] width 156 height 20
select select "EUR"
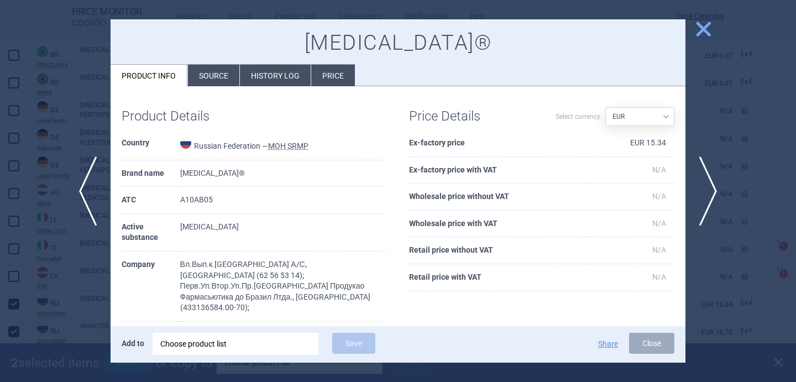
click at [99, 296] on div at bounding box center [398, 191] width 796 height 382
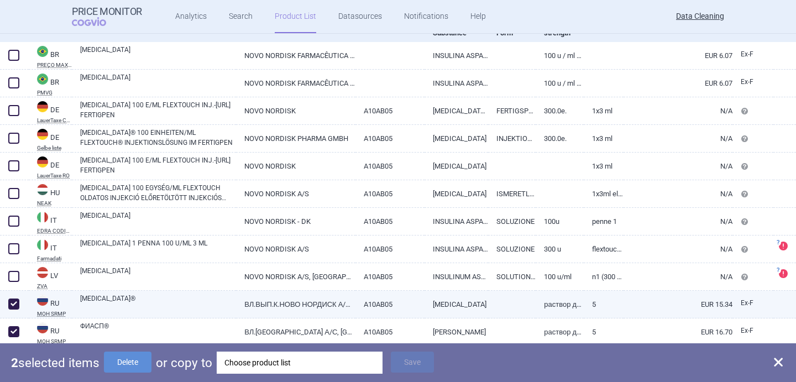
click at [13, 303] on span at bounding box center [13, 303] width 11 height 11
checkbox input "false"
click at [260, 357] on div "Choose product list" at bounding box center [293, 362] width 150 height 22
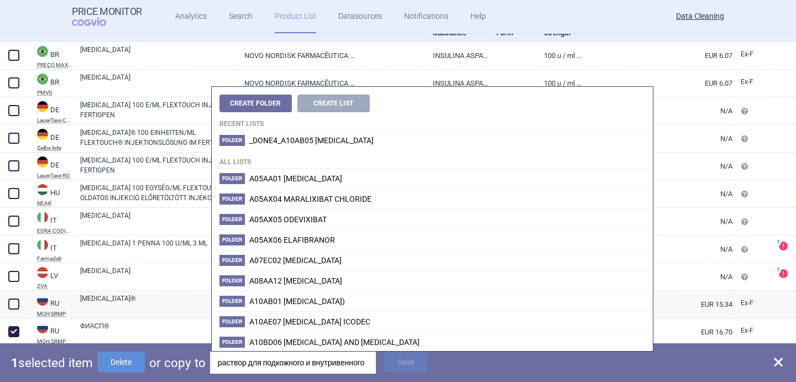
scroll to position [0, 334]
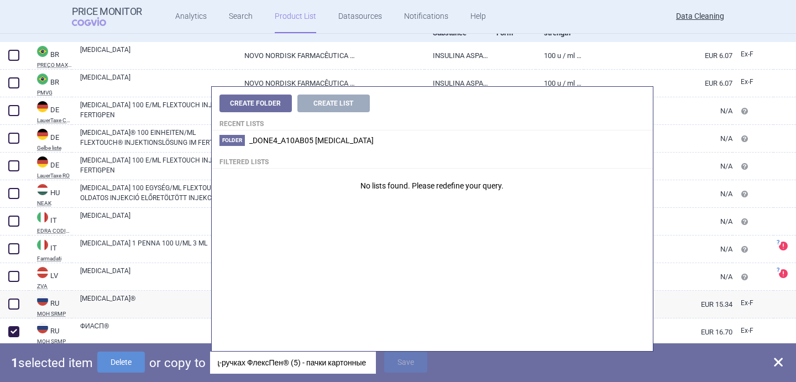
click at [265, 367] on input "раствор для подкожного и внутривенного введения, 100 ЕД/мл, 3 мл - картриджи в …" at bounding box center [293, 362] width 166 height 22
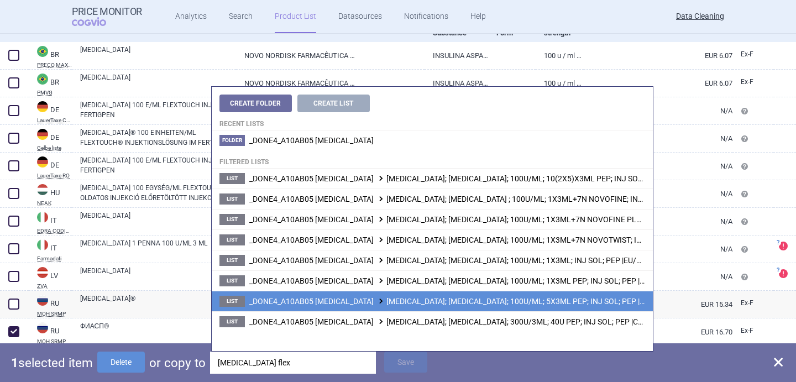
type input "fiasp flex"
click at [466, 307] on li "List _DONE4_A10AB05 INSULIN ASPART FIASP; FIASP FLEXTOUCH; 100U/ML; 5X3ML PEP; …" at bounding box center [432, 301] width 441 height 20
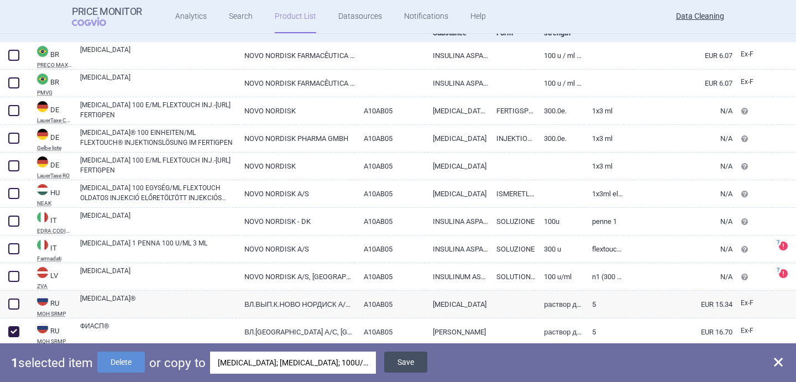
click at [417, 360] on button "Save" at bounding box center [405, 361] width 43 height 21
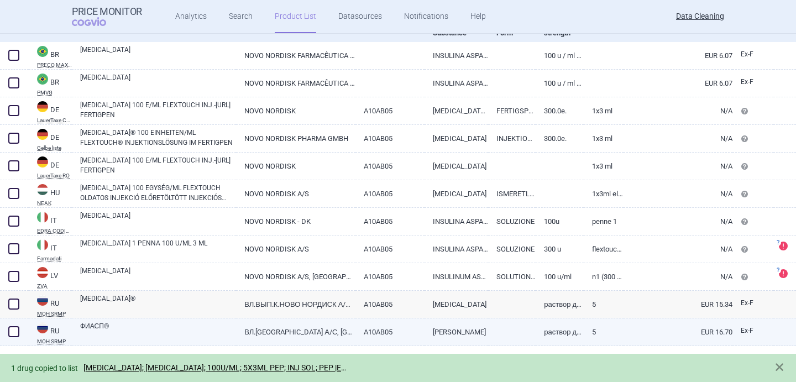
click at [9, 334] on span at bounding box center [13, 331] width 11 height 11
checkbox input "true"
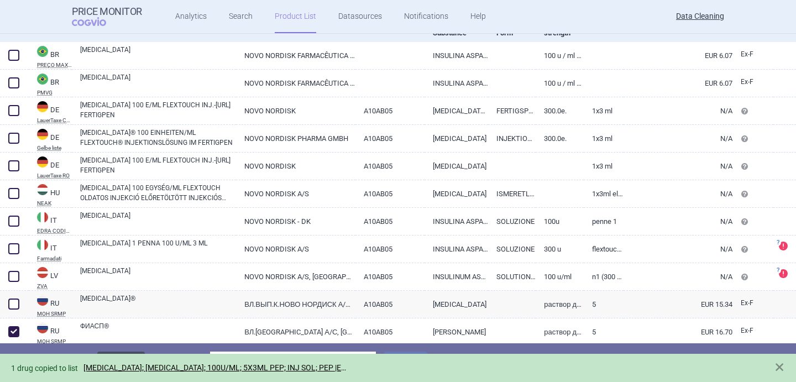
click at [118, 352] on button "Delete" at bounding box center [121, 361] width 48 height 21
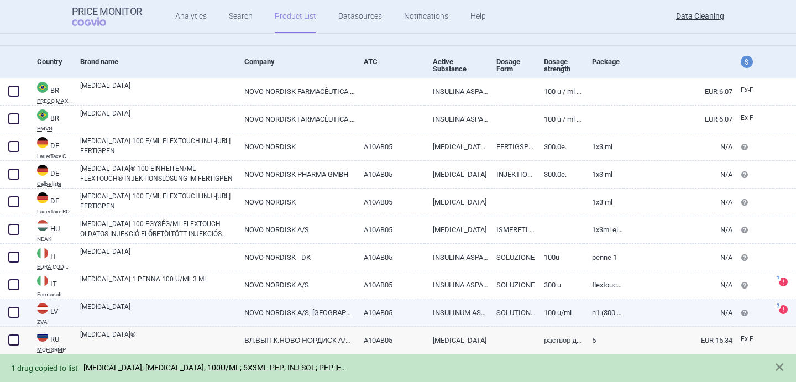
scroll to position [95, 0]
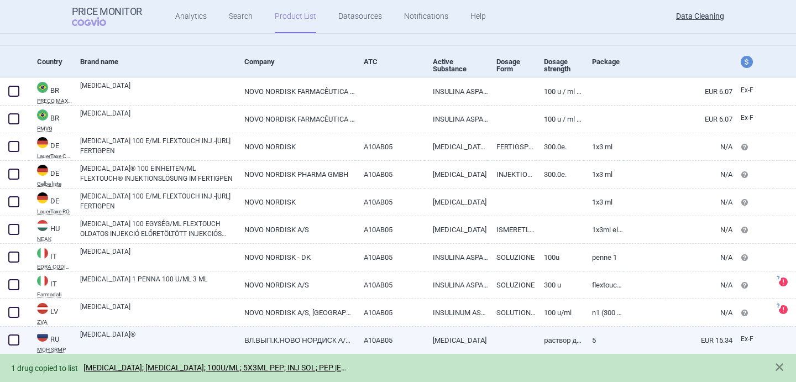
click at [139, 340] on link "FIASP®" at bounding box center [158, 339] width 156 height 20
select select "EUR"
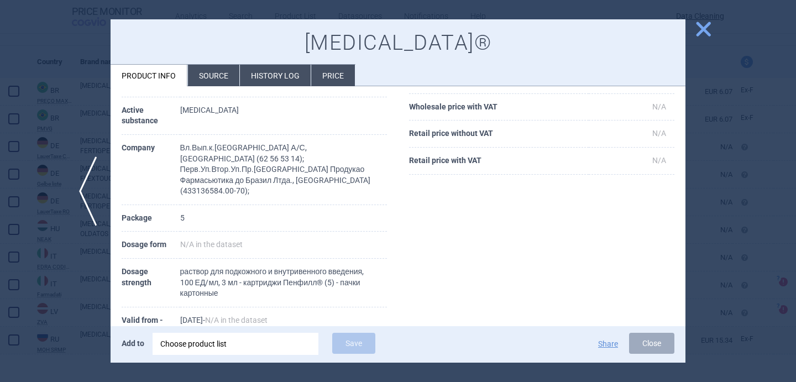
scroll to position [121, 0]
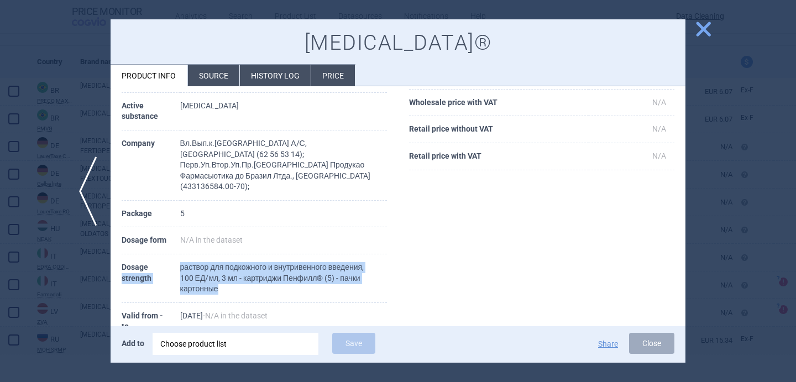
drag, startPoint x: 240, startPoint y: 281, endPoint x: 176, endPoint y: 256, distance: 68.7
click at [176, 256] on tr "Dosage strength раствор для подкожного и внутривенного введения, 100 ЕД/мл, 3 м…" at bounding box center [254, 278] width 265 height 49
click at [176, 256] on th "Dosage strength" at bounding box center [151, 278] width 59 height 49
drag, startPoint x: 180, startPoint y: 256, endPoint x: 218, endPoint y: 278, distance: 44.3
click at [218, 278] on tr "Dosage strength раствор для подкожного и внутривенного введения, 100 ЕД/мл, 3 м…" at bounding box center [254, 278] width 265 height 49
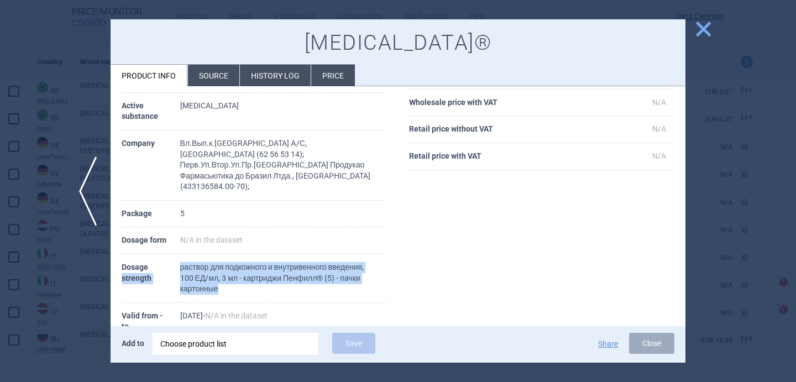
click at [218, 278] on td "раствор для подкожного и внутривенного введения, 100 ЕД/мл, 3 мл - картриджи Пе…" at bounding box center [283, 278] width 207 height 49
drag, startPoint x: 222, startPoint y: 278, endPoint x: 180, endPoint y: 256, distance: 47.0
click at [180, 256] on td "раствор для подкожного и внутривенного введения, 100 ЕД/мл, 3 мл - картриджи Пе…" at bounding box center [283, 278] width 207 height 49
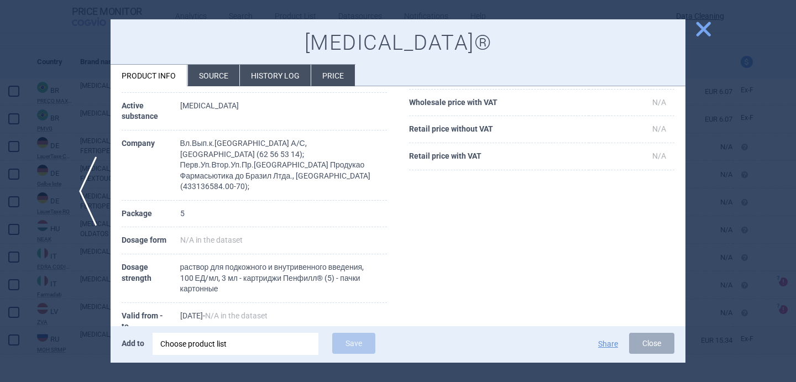
drag, startPoint x: 180, startPoint y: 256, endPoint x: 214, endPoint y: 272, distance: 37.8
click at [210, 272] on td "раствор для подкожного и внутривенного введения, 100 ЕД/мл, 3 мл - картриджи Пе…" at bounding box center [283, 278] width 207 height 49
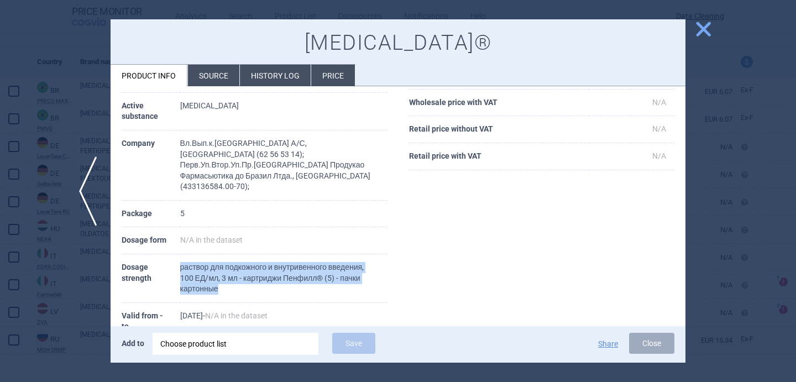
drag, startPoint x: 219, startPoint y: 279, endPoint x: 181, endPoint y: 257, distance: 43.6
click at [181, 257] on td "раствор для подкожного и внутривенного введения, 100 ЕД/мл, 3 мл - картриджи Пе…" at bounding box center [283, 278] width 207 height 49
copy td "раствор для подкожного и внутривенного введения, 100 ЕД/мл, 3 мл - картриджи Пе…"
click at [225, 344] on div "Choose product list" at bounding box center [235, 344] width 150 height 22
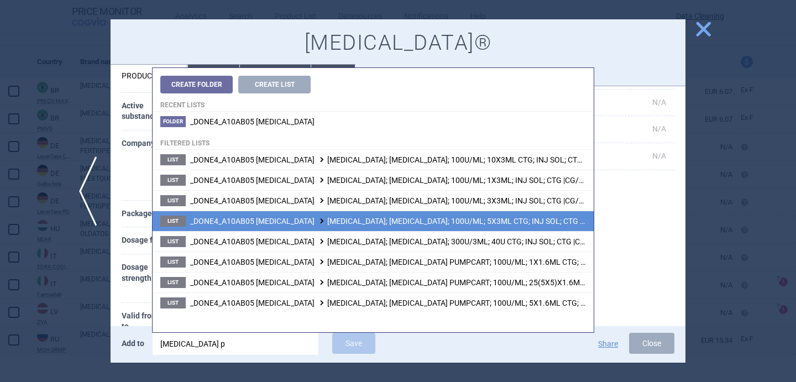
type input "fiasp p"
click at [324, 225] on span "_DONE4_A10AB05 INSULIN ASPART FIASP; FIASP PENFILL; 100U/ML; 5X3ML CTG; INJ SOL…" at bounding box center [419, 221] width 458 height 9
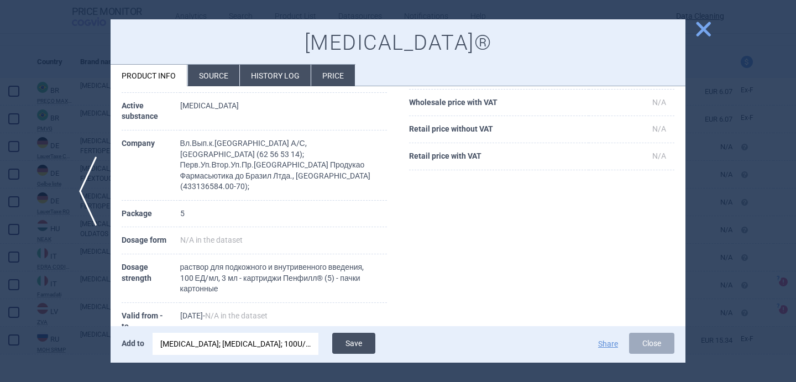
click at [357, 343] on button "Save" at bounding box center [353, 343] width 43 height 21
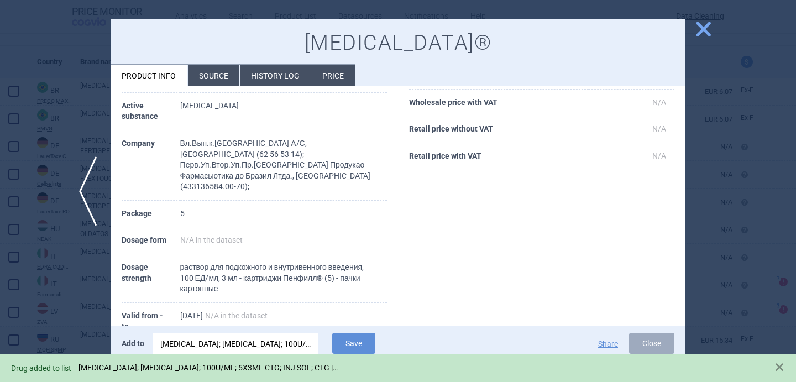
click at [78, 313] on div at bounding box center [398, 191] width 796 height 382
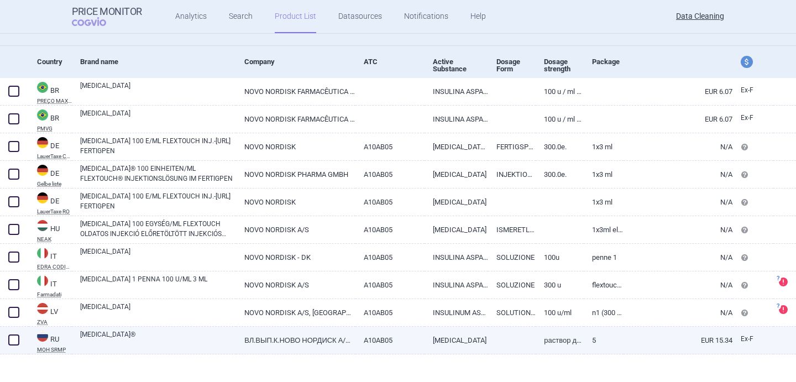
click at [13, 342] on span at bounding box center [13, 339] width 11 height 11
checkbox input "true"
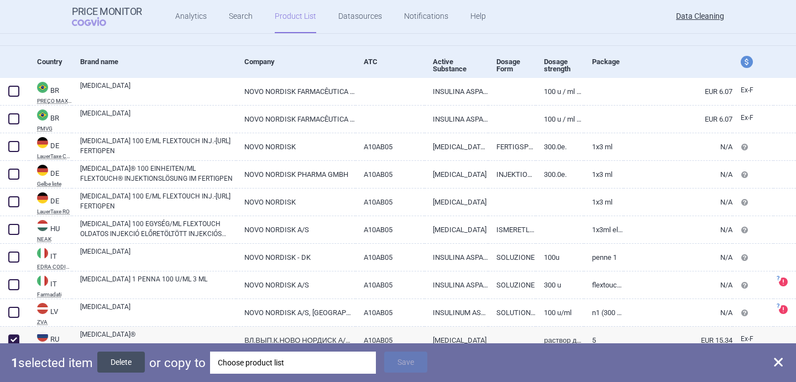
click at [128, 371] on button "Delete" at bounding box center [121, 361] width 48 height 21
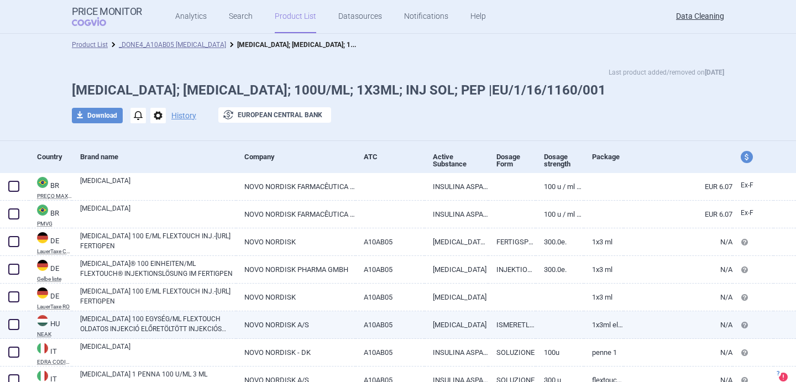
scroll to position [67, 0]
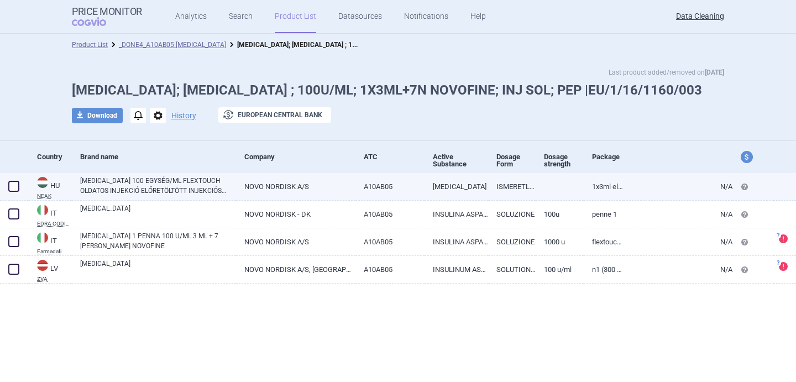
click at [209, 185] on link "[MEDICAL_DATA] 100 EGYSÉG/ML FLEXTOUCH OLDATOS INJEKCIÓ ELŐRETÖLTÖTT INJEKCIÓS …" at bounding box center [158, 186] width 156 height 20
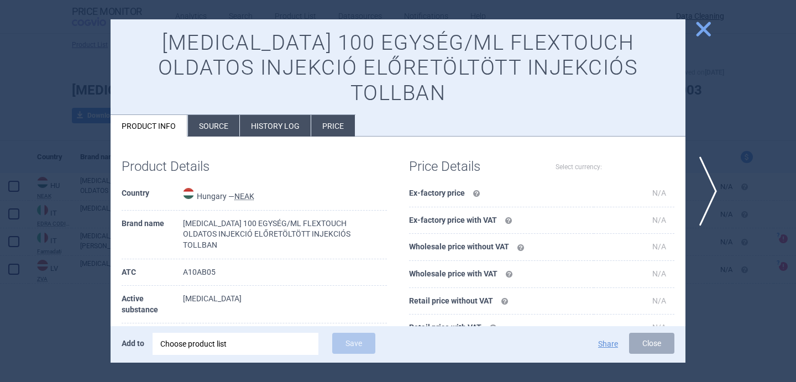
select select "EUR"
click at [219, 115] on li "Source" at bounding box center [213, 126] width 51 height 22
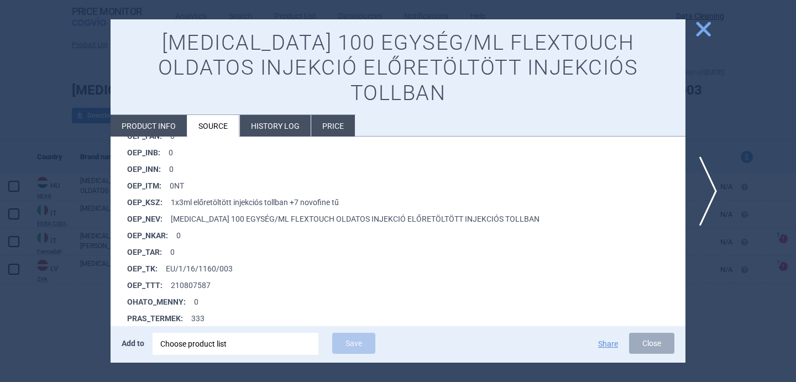
scroll to position [875, 0]
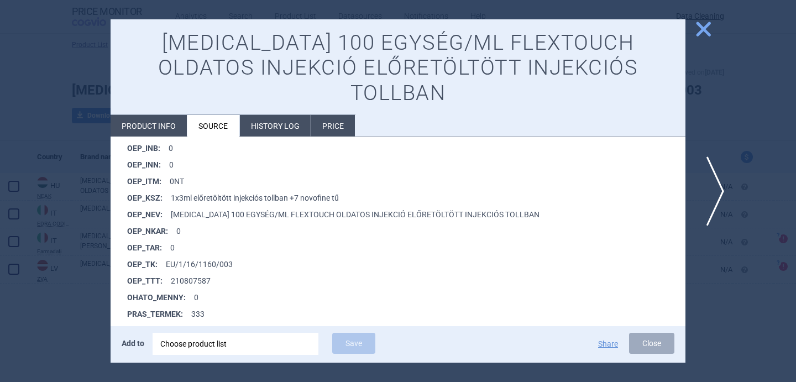
click at [715, 186] on span "next" at bounding box center [711, 191] width 25 height 70
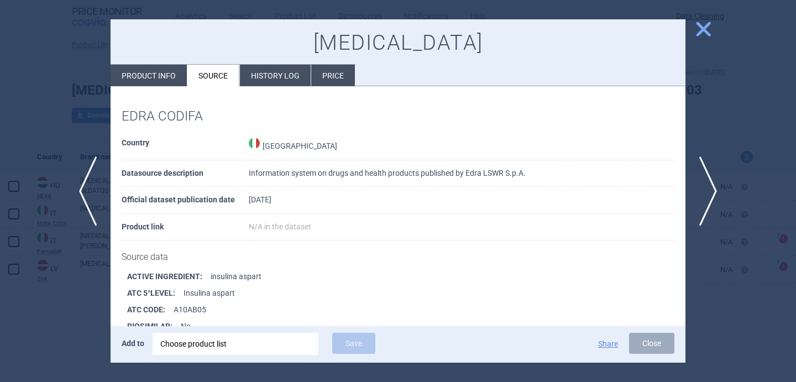
scroll to position [64, 0]
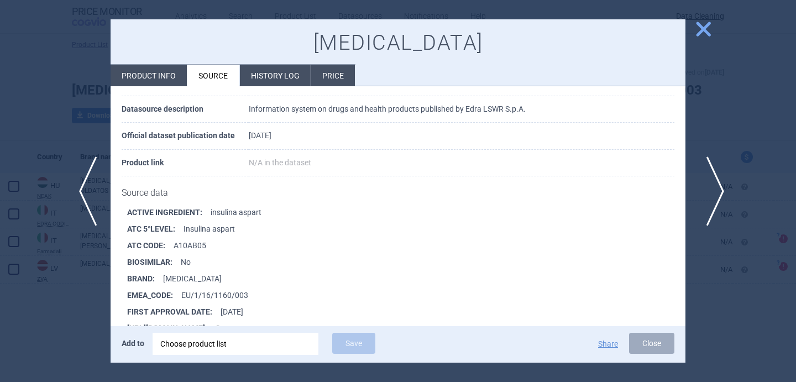
click at [712, 185] on span "next" at bounding box center [711, 191] width 25 height 70
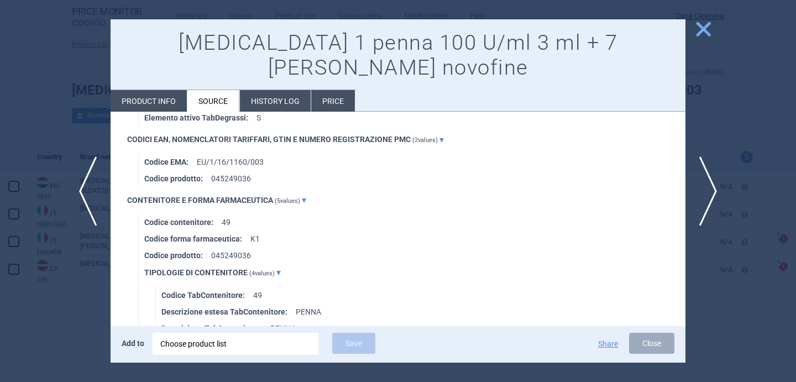
scroll to position [832, 0]
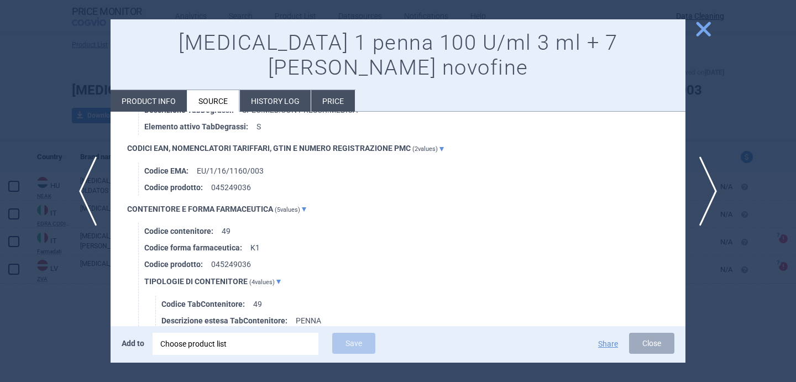
click at [707, 199] on span "next" at bounding box center [711, 191] width 25 height 70
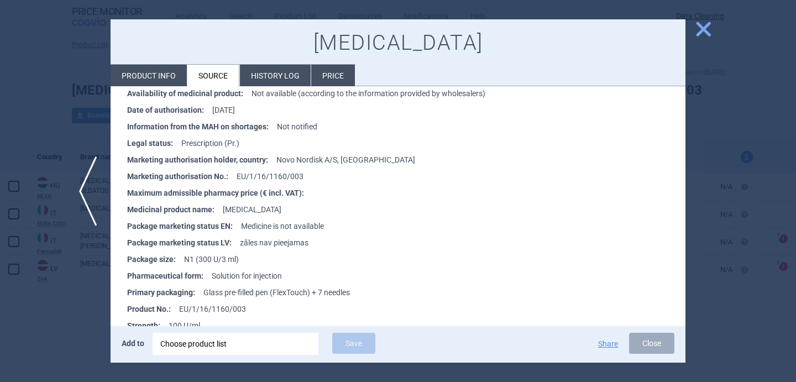
scroll to position [283, 0]
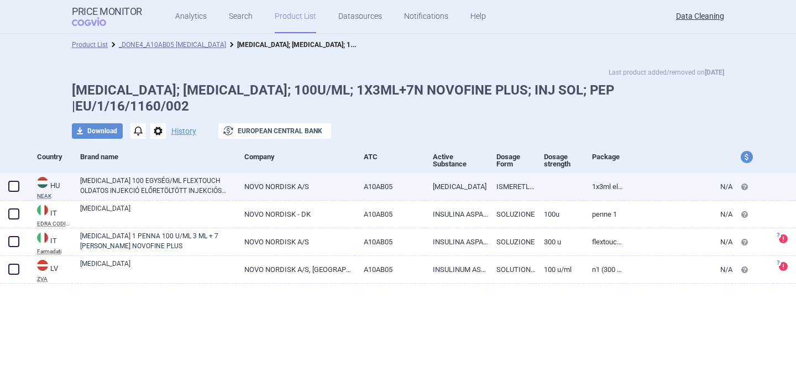
click at [167, 186] on link "[MEDICAL_DATA] 100 EGYSÉG/ML FLEXTOUCH OLDATOS INJEKCIÓ ELŐRETÖLTÖTT INJEKCIÓS …" at bounding box center [158, 186] width 156 height 20
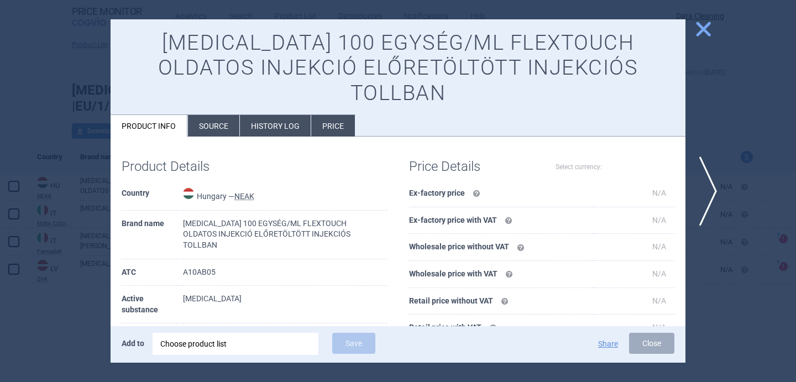
select select "EUR"
click at [220, 115] on li "Source" at bounding box center [213, 126] width 51 height 22
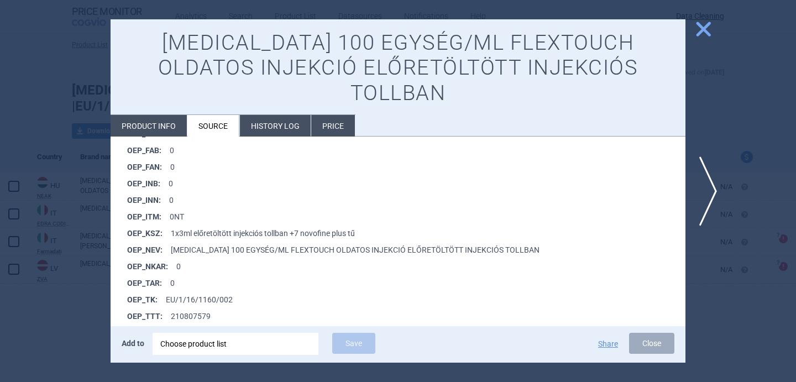
scroll to position [841, 0]
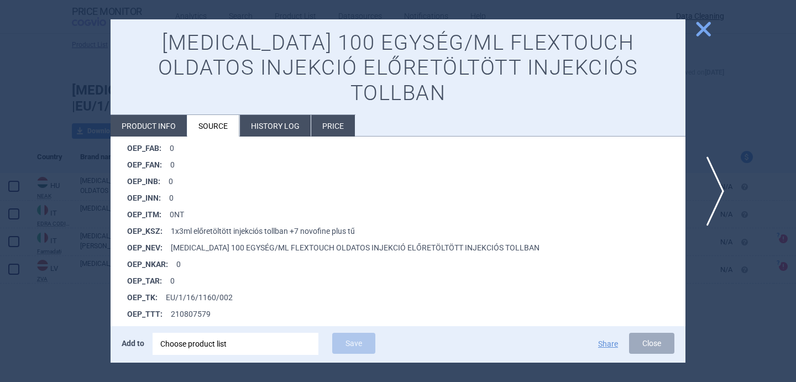
click at [717, 186] on span "next" at bounding box center [711, 191] width 25 height 70
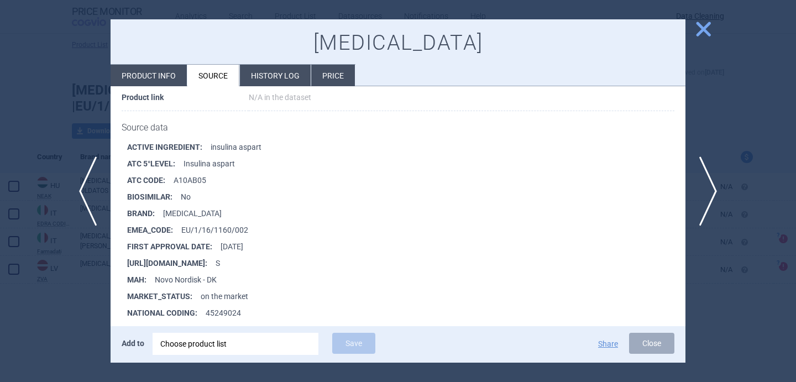
scroll to position [131, 0]
click at [711, 176] on span "next" at bounding box center [711, 191] width 25 height 70
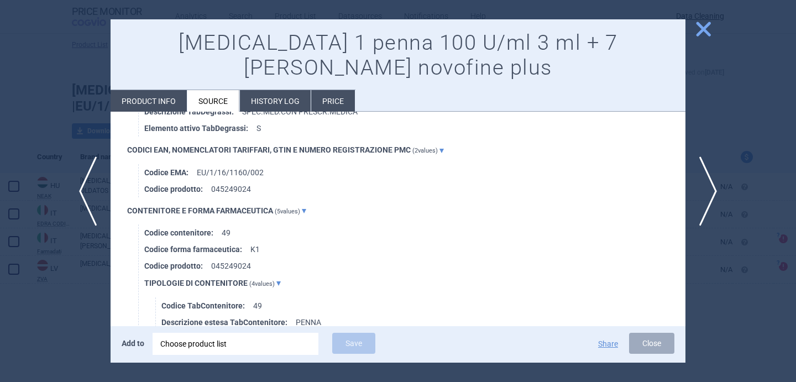
scroll to position [784, 0]
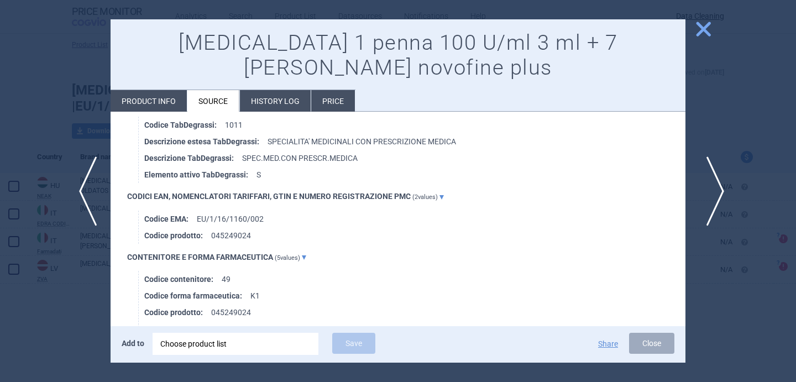
click at [713, 193] on span "next" at bounding box center [711, 191] width 25 height 70
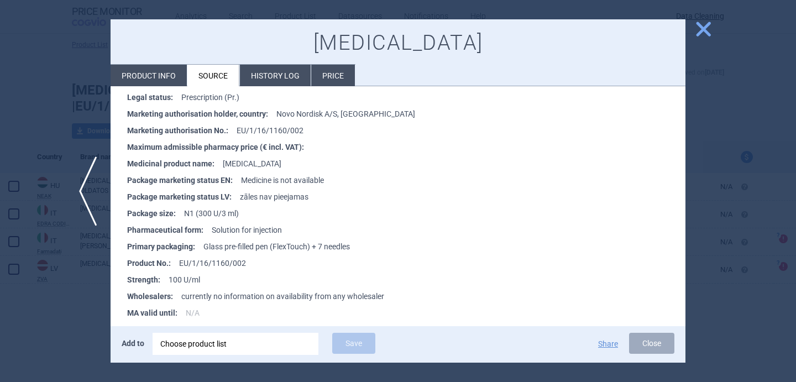
scroll to position [263, 0]
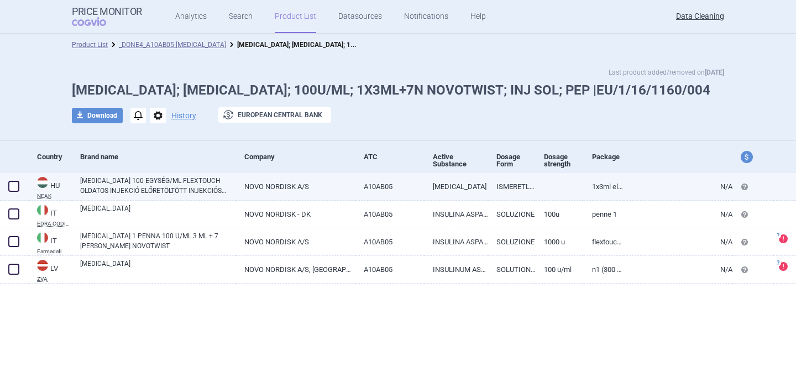
click at [218, 178] on link "[MEDICAL_DATA] 100 EGYSÉG/ML FLEXTOUCH OLDATOS INJEKCIÓ ELŐRETÖLTÖTT INJEKCIÓS …" at bounding box center [158, 186] width 156 height 20
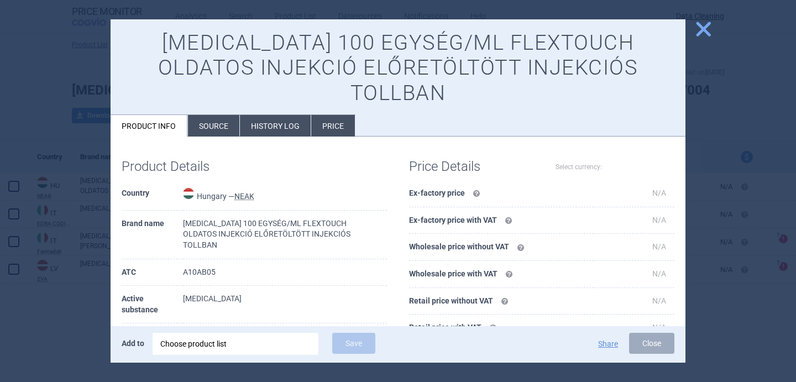
select select "EUR"
click at [221, 115] on li "Source" at bounding box center [213, 126] width 51 height 22
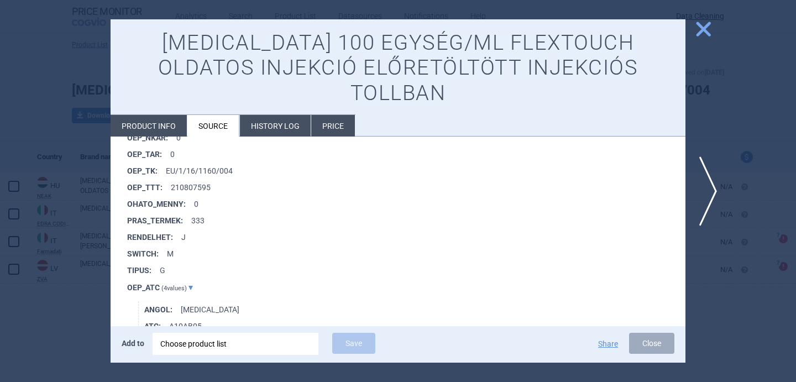
scroll to position [980, 0]
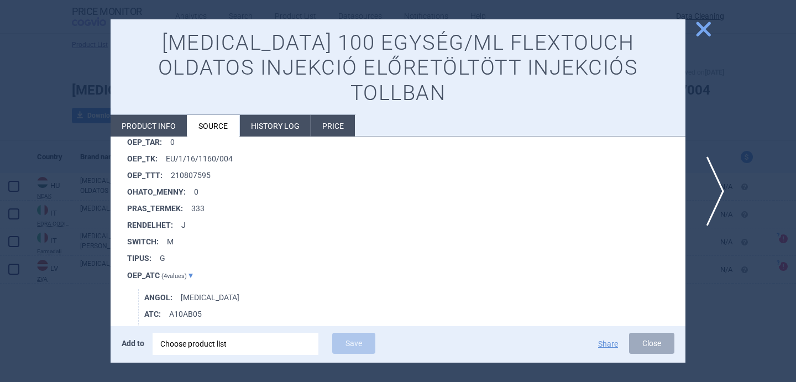
click at [714, 193] on span "next" at bounding box center [711, 191] width 25 height 70
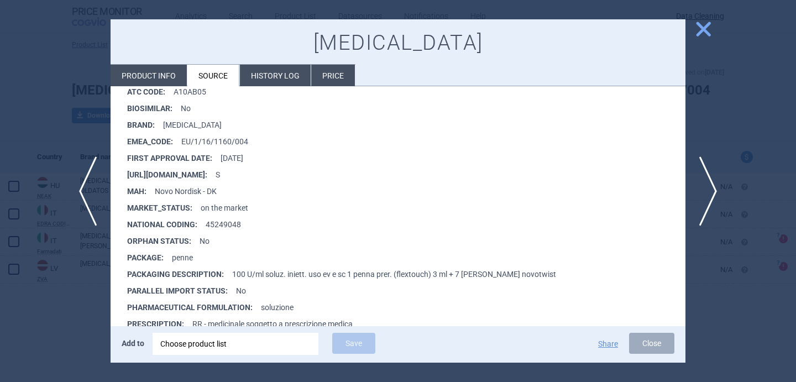
scroll to position [218, 0]
click at [710, 193] on span "next" at bounding box center [711, 191] width 25 height 70
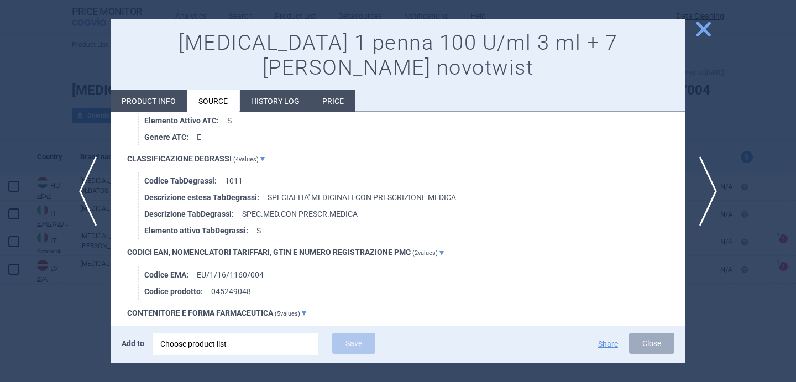
scroll to position [729, 0]
click at [715, 192] on span "next" at bounding box center [711, 191] width 25 height 70
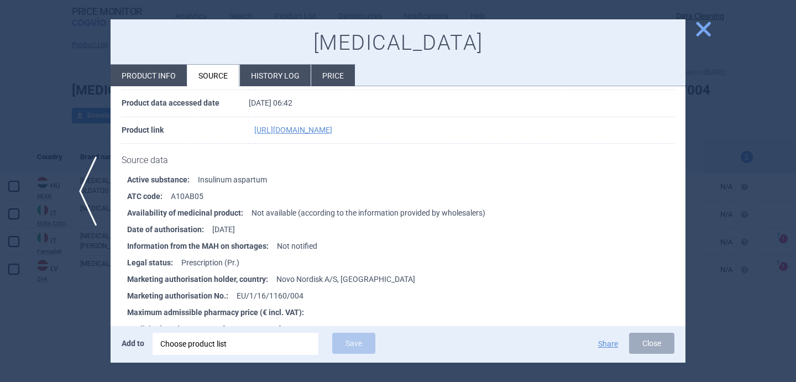
scroll to position [134, 0]
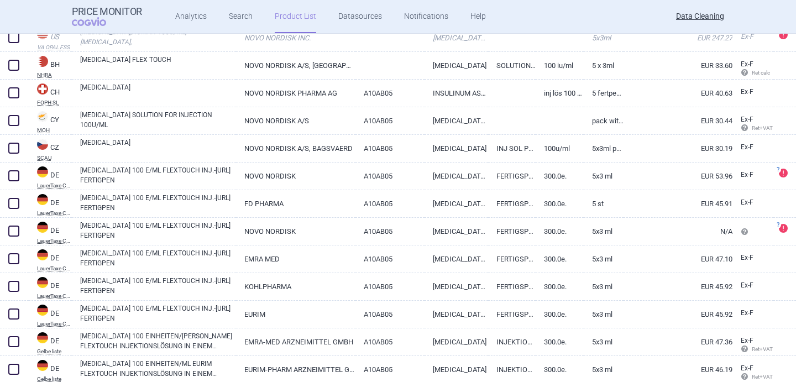
scroll to position [359, 0]
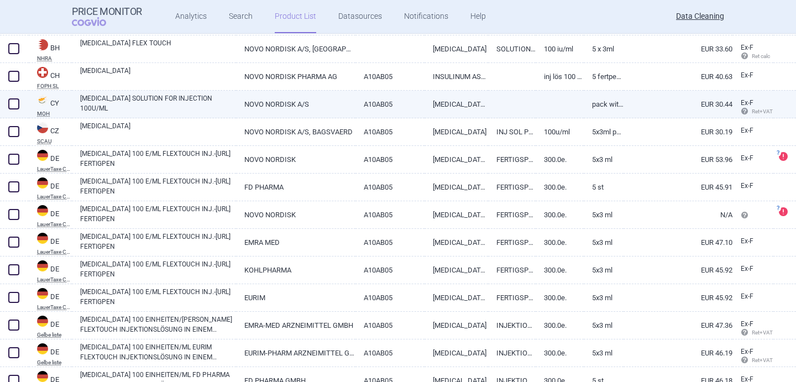
click at [167, 106] on link "[MEDICAL_DATA] SOLUTION FOR INJECTION 100U/ML" at bounding box center [158, 103] width 156 height 20
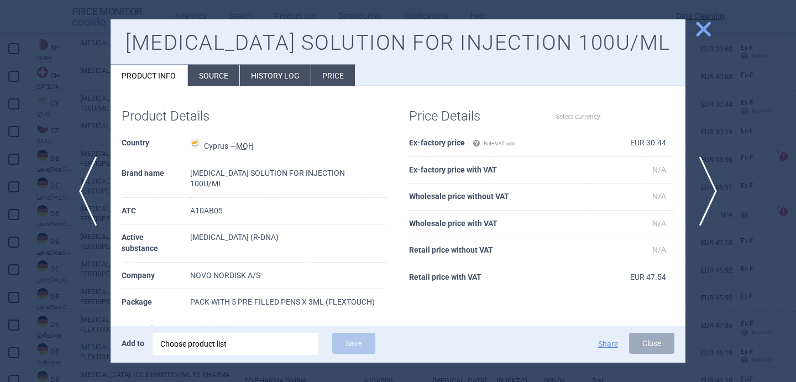
select select "EUR"
click at [74, 96] on div at bounding box center [398, 191] width 796 height 382
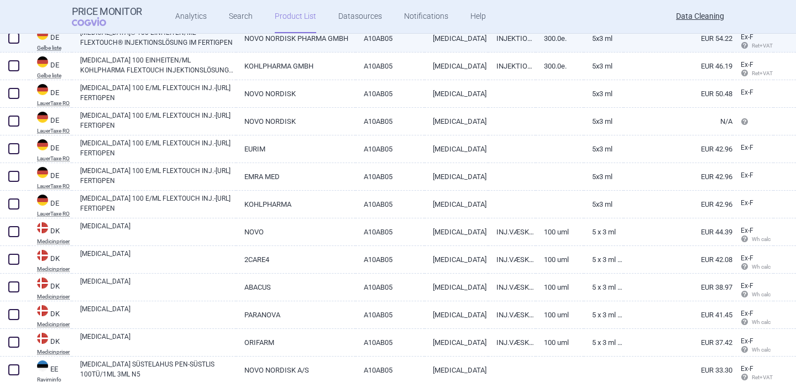
scroll to position [767, 0]
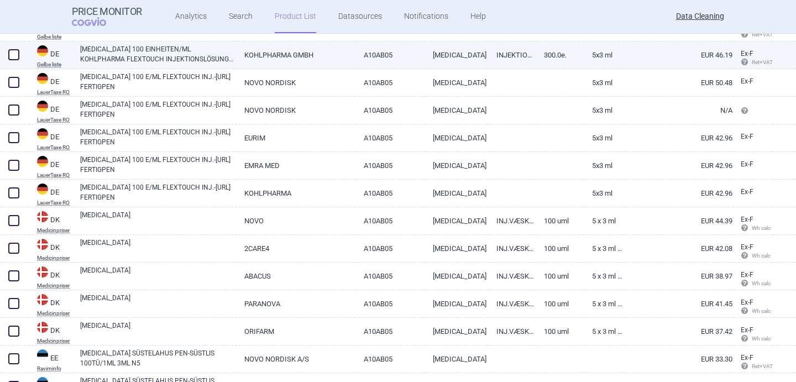
click at [188, 52] on link "[MEDICAL_DATA] 100 EINHEITEN/ML KOHLPHARMA FLEXTOUCH INJEKTIONSLÖSUNG IN EINEM …" at bounding box center [158, 54] width 156 height 20
select select "EUR"
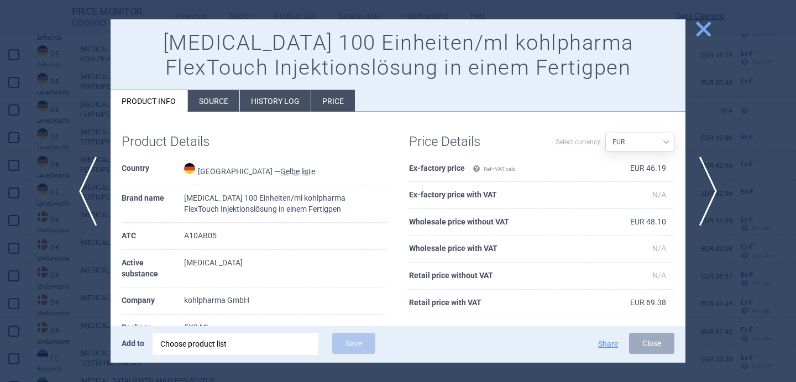
click at [51, 255] on div at bounding box center [398, 191] width 796 height 382
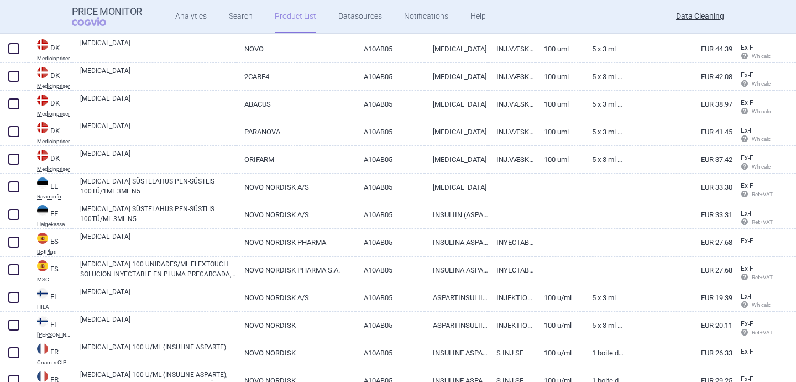
scroll to position [939, 0]
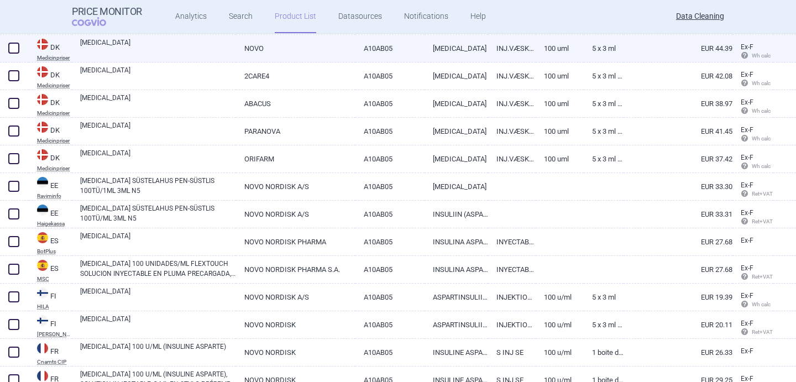
click at [129, 49] on link "[MEDICAL_DATA]" at bounding box center [158, 48] width 156 height 20
select select "EUR"
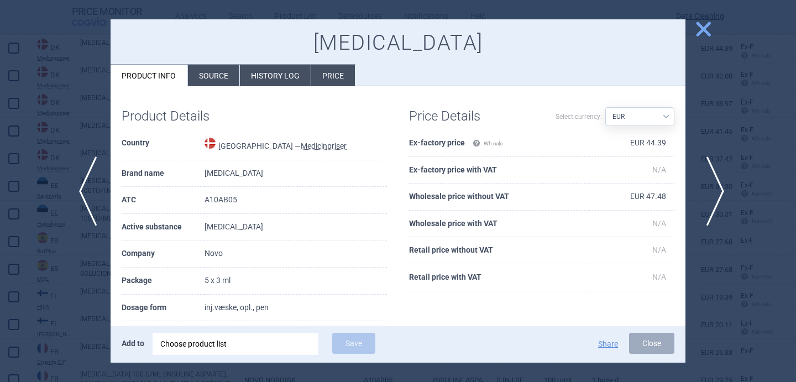
click at [709, 185] on span "next" at bounding box center [711, 191] width 25 height 70
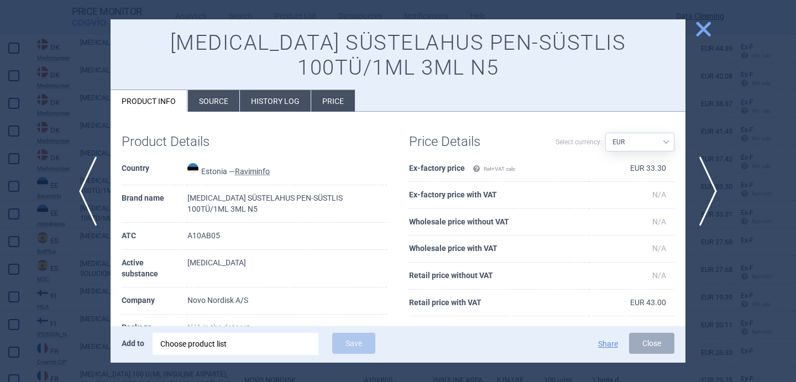
click at [46, 284] on div at bounding box center [398, 191] width 796 height 382
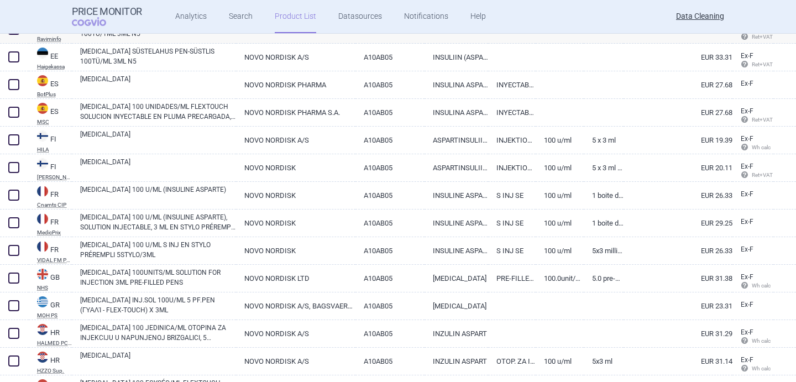
scroll to position [1101, 0]
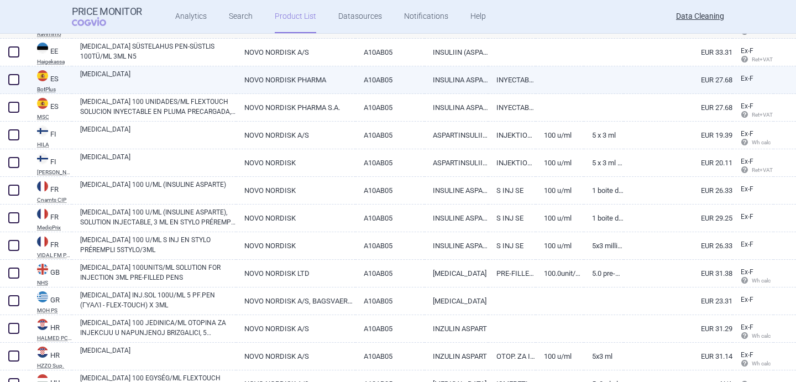
click at [162, 79] on link "FIASP FLEXTOUCH" at bounding box center [158, 79] width 156 height 20
select select "EUR"
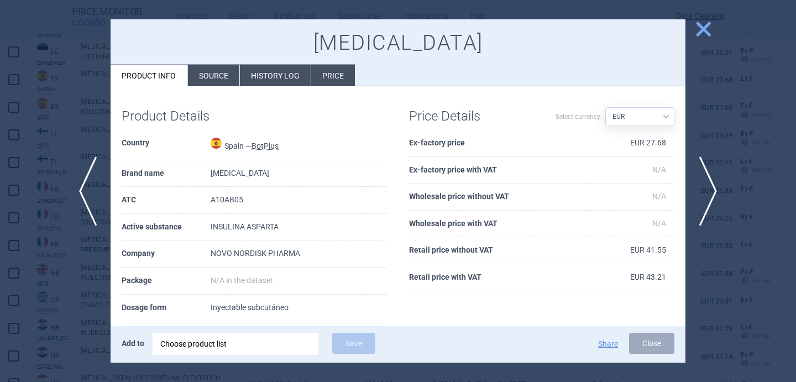
click at [211, 70] on li "Source" at bounding box center [213, 76] width 51 height 22
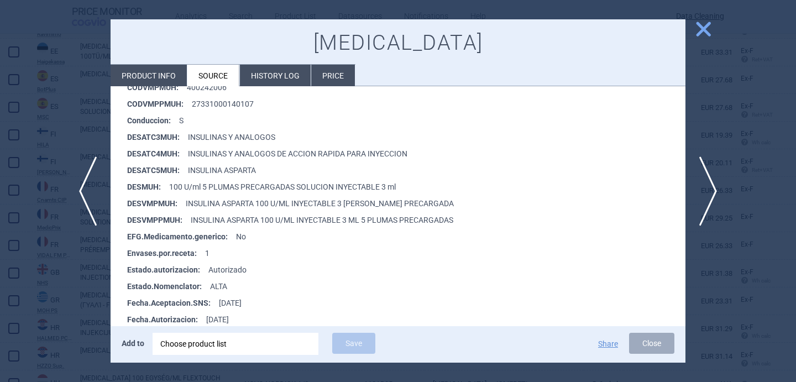
scroll to position [283, 0]
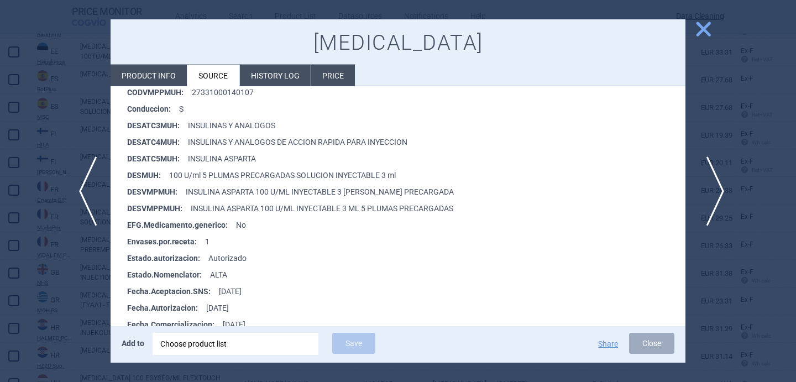
click at [710, 183] on span "next" at bounding box center [711, 191] width 25 height 70
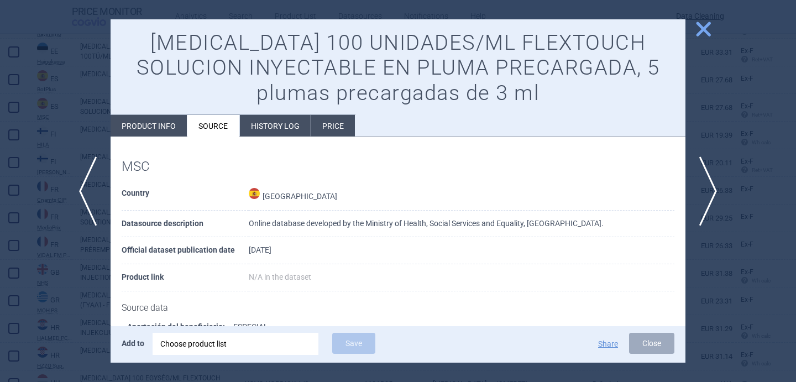
click at [82, 300] on div at bounding box center [398, 191] width 796 height 382
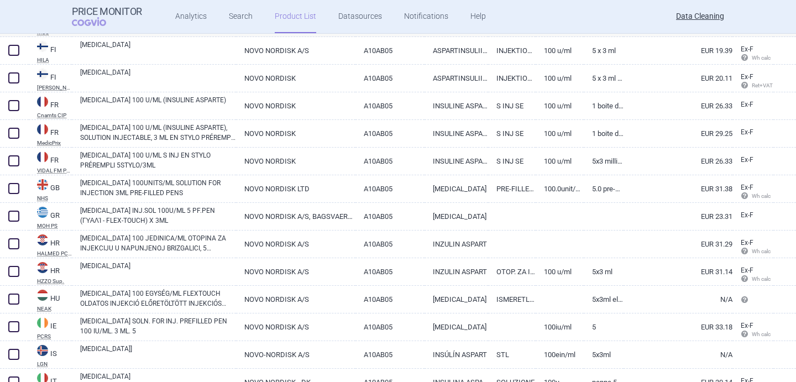
scroll to position [1189, 0]
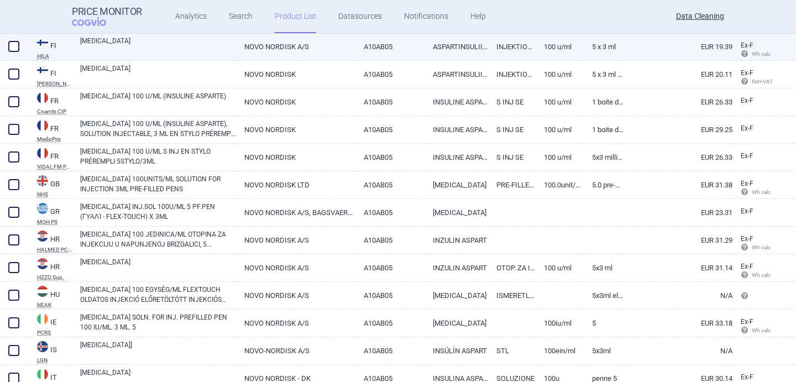
click at [165, 49] on link "FIASP FLEXTOUCH" at bounding box center [158, 46] width 156 height 20
select select "EUR"
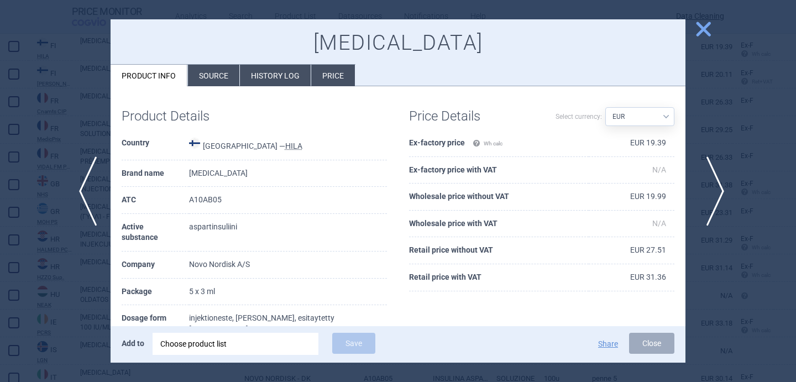
click at [717, 186] on span "next" at bounding box center [711, 191] width 25 height 70
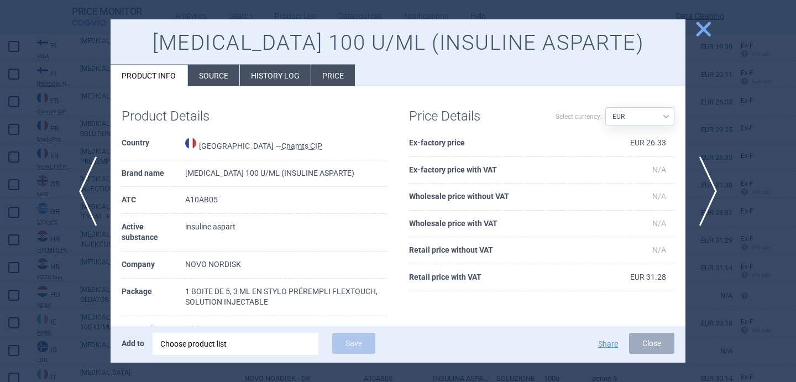
click at [220, 77] on li "Source" at bounding box center [213, 76] width 51 height 22
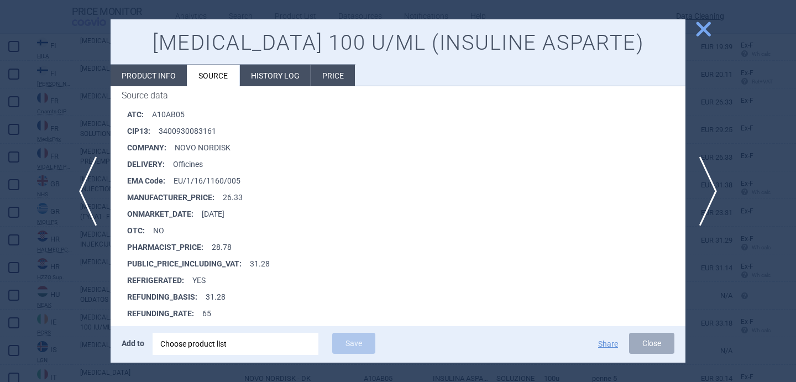
scroll to position [2631, 0]
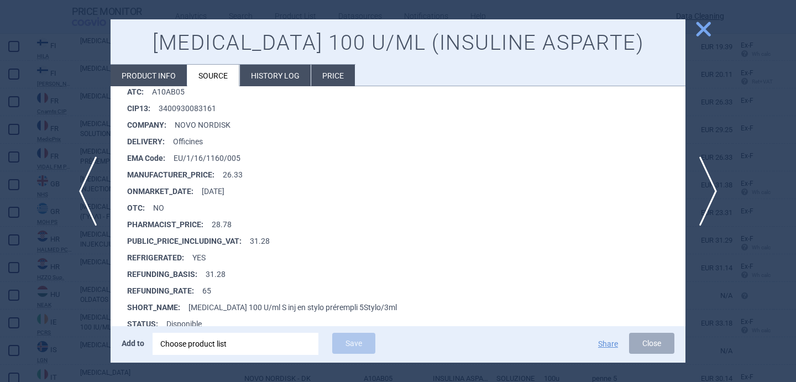
click at [725, 191] on div at bounding box center [398, 191] width 796 height 382
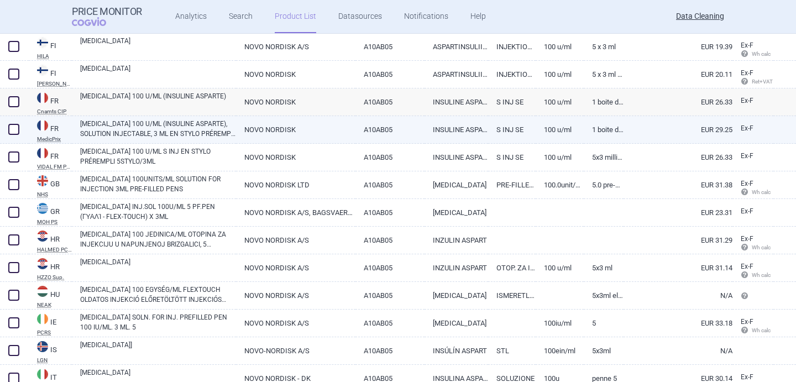
click at [187, 138] on link "FIASP 100 U/ML (INSULINE ASPARTE), SOLUTION INJECTABLE, 3 ML EN STYLO PRÉREMPLI…" at bounding box center [158, 129] width 156 height 20
select select "EUR"
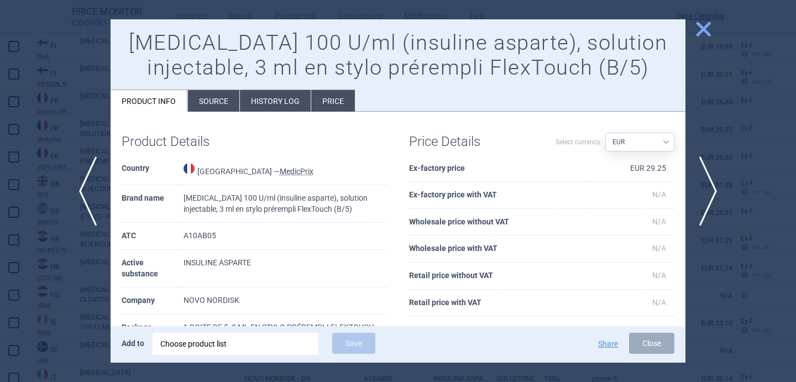
click at [219, 95] on li "Source" at bounding box center [213, 101] width 51 height 22
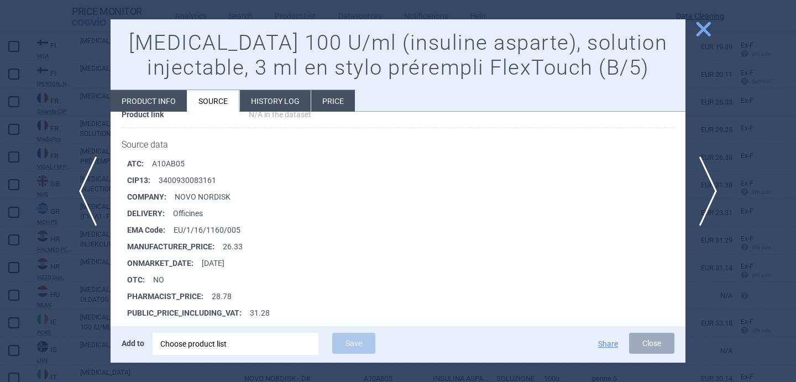
scroll to position [417, 0]
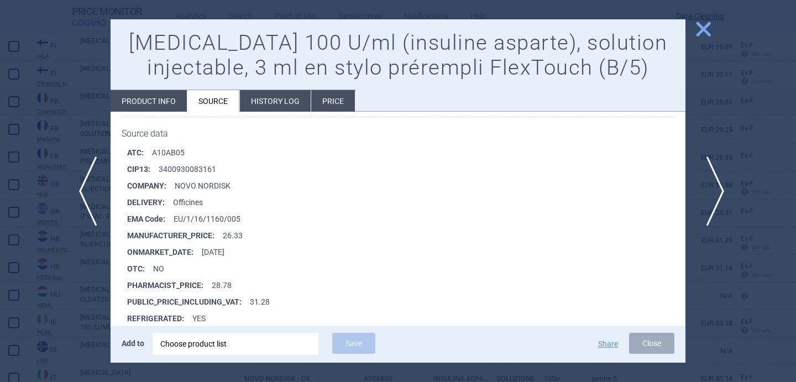
click at [714, 185] on span "next" at bounding box center [711, 191] width 25 height 70
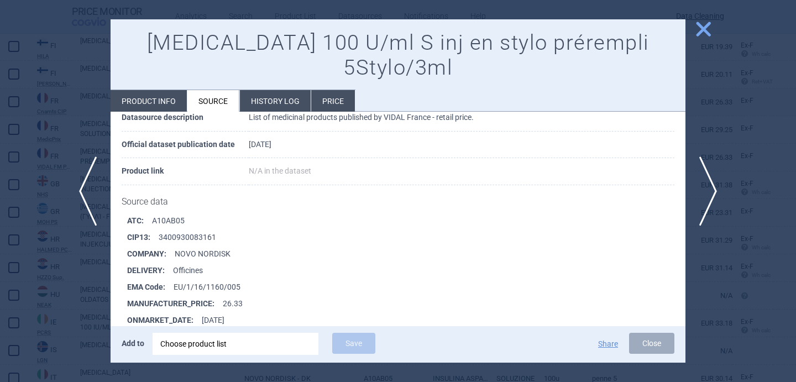
scroll to position [82, 0]
click at [703, 208] on span "next" at bounding box center [711, 191] width 25 height 70
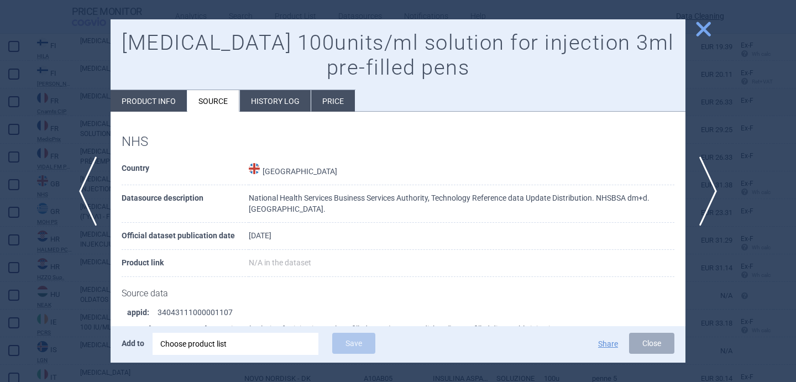
click at [141, 106] on li "Product info" at bounding box center [148, 101] width 76 height 22
select select "EUR"
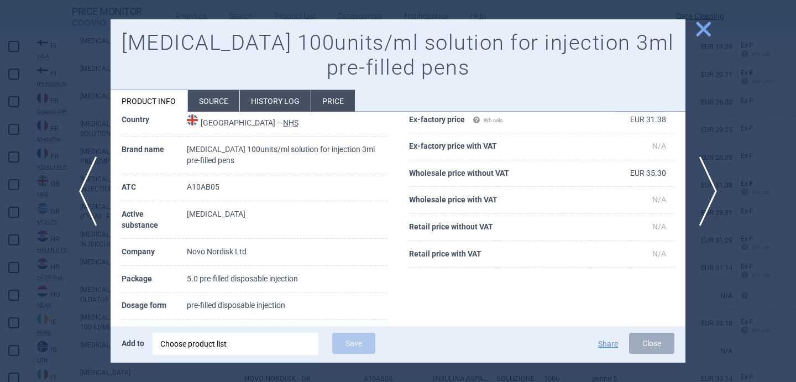
scroll to position [51, 0]
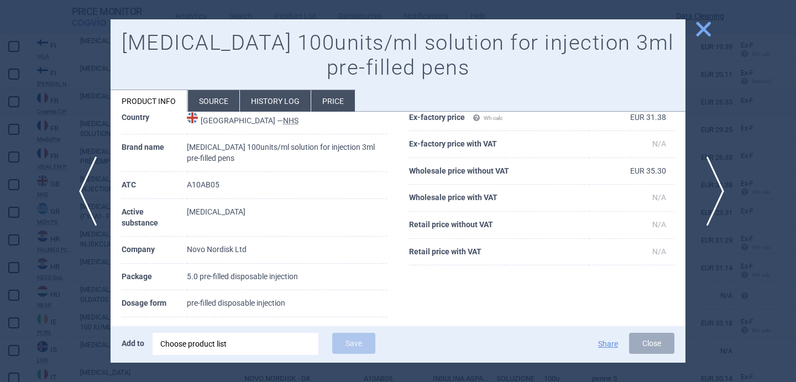
click at [710, 202] on span "next" at bounding box center [711, 191] width 25 height 70
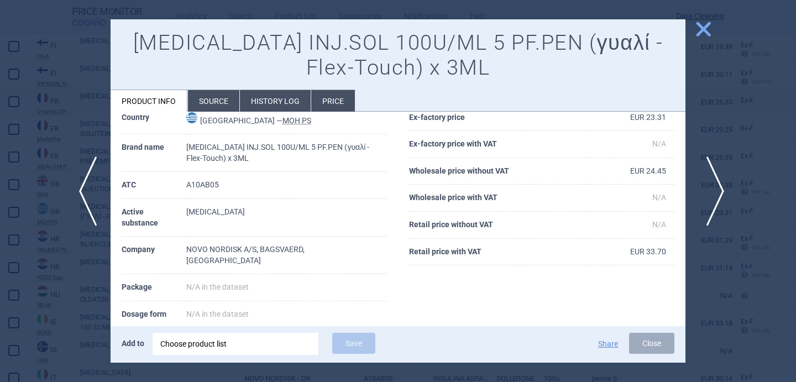
click at [710, 202] on span "next" at bounding box center [711, 191] width 25 height 70
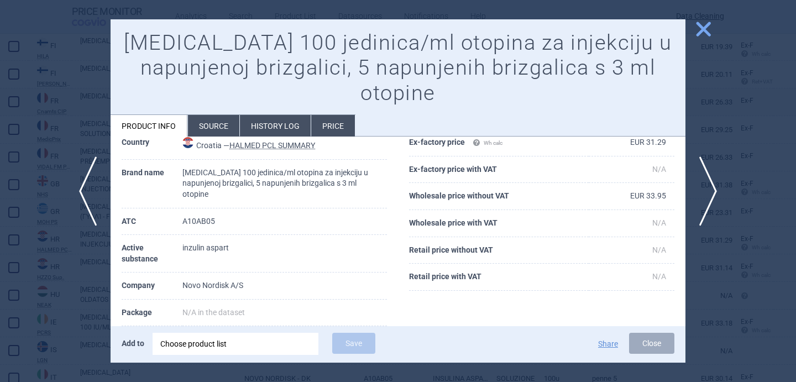
click at [214, 115] on li "Source" at bounding box center [213, 126] width 51 height 22
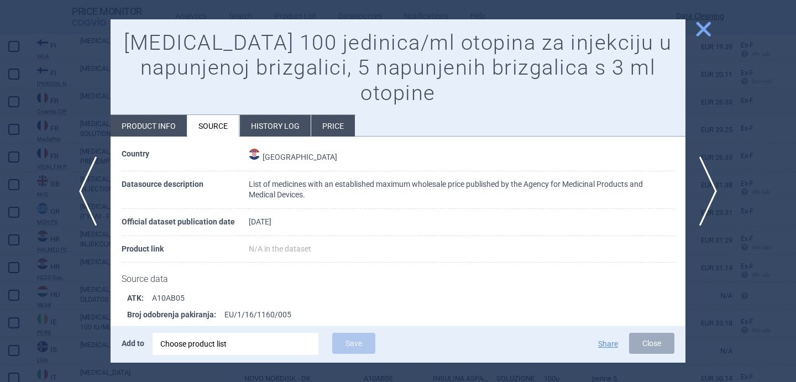
scroll to position [96, 0]
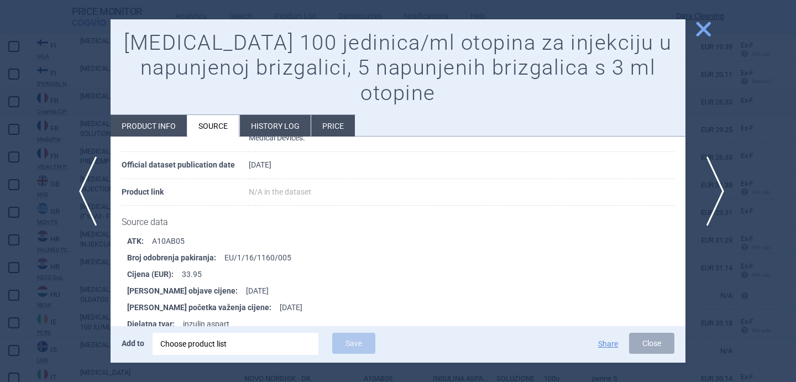
click at [714, 191] on span "next" at bounding box center [711, 191] width 25 height 70
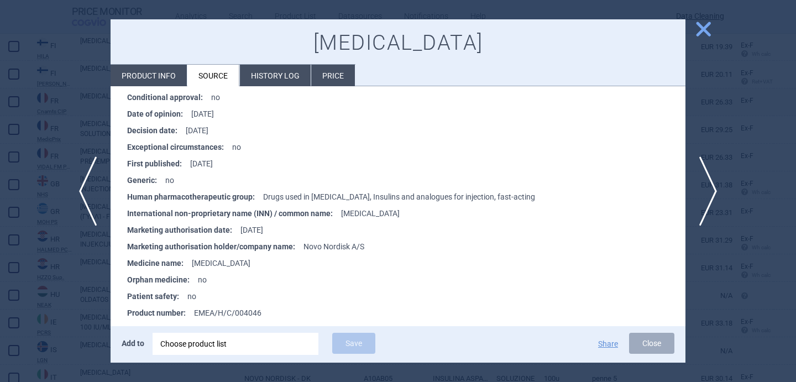
scroll to position [697, 0]
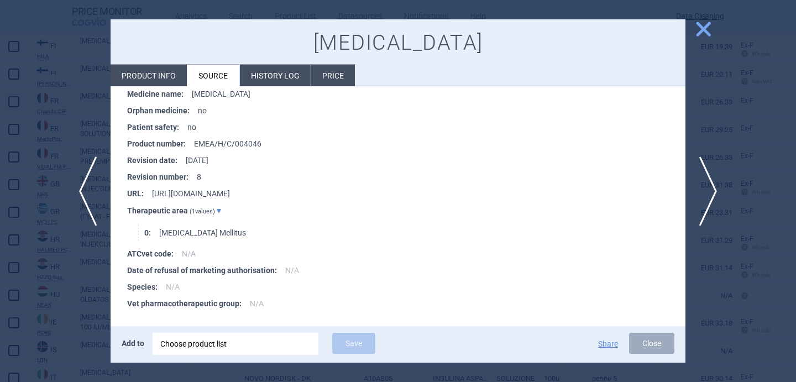
click at [168, 76] on li "Product info" at bounding box center [148, 76] width 76 height 22
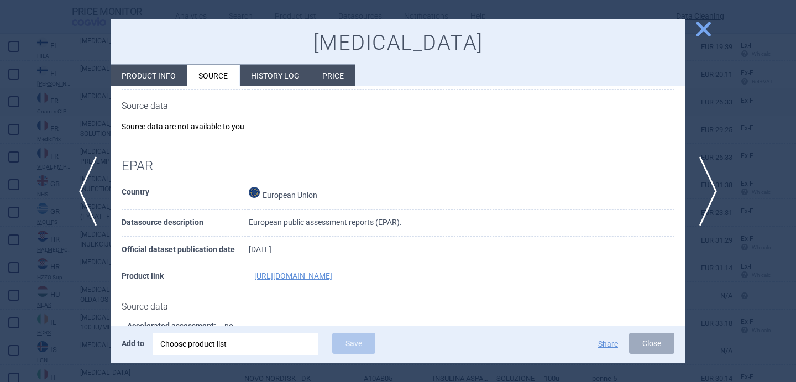
select select "EUR"
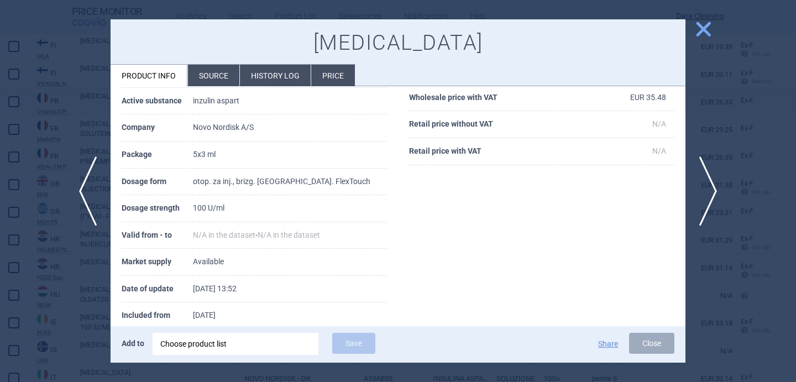
scroll to position [114, 0]
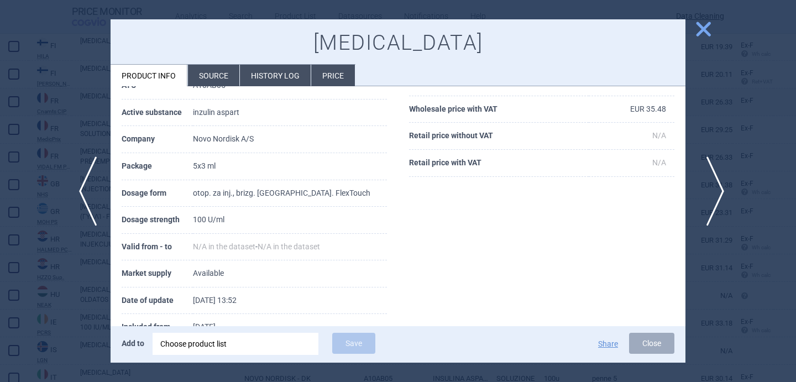
click at [714, 196] on span "next" at bounding box center [711, 191] width 25 height 70
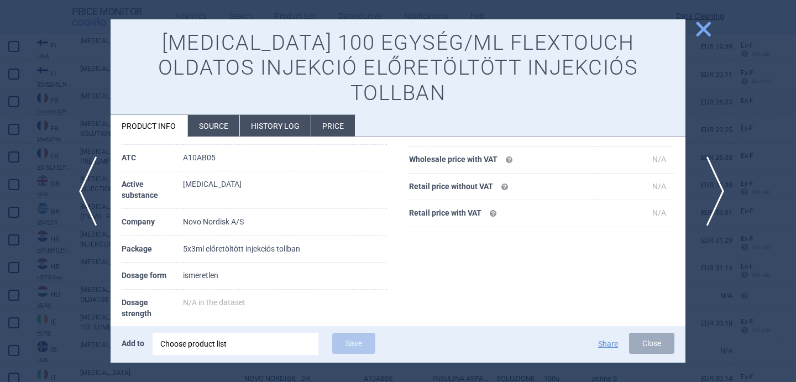
scroll to position [125, 0]
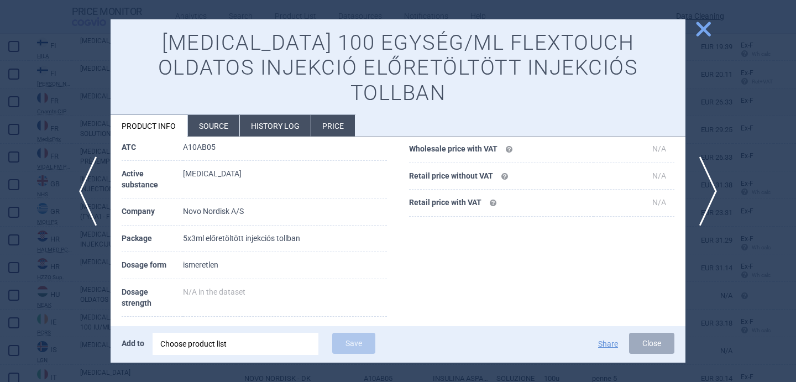
click at [211, 115] on li "Source" at bounding box center [213, 126] width 51 height 22
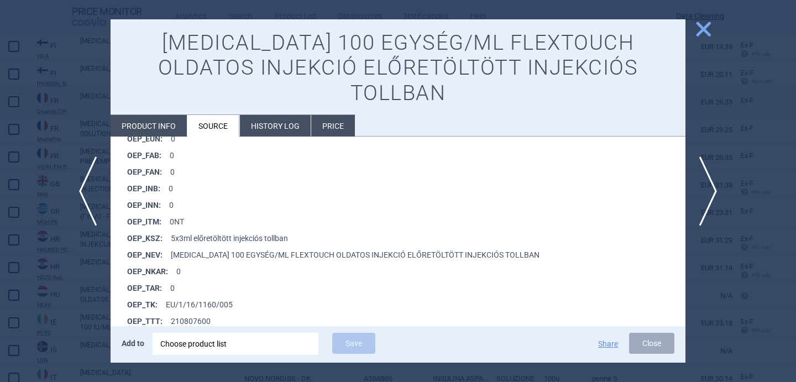
scroll to position [914, 0]
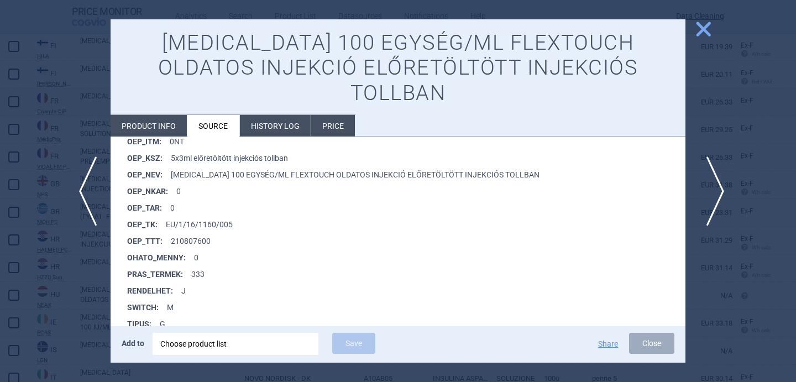
click at [714, 197] on span "next" at bounding box center [711, 191] width 25 height 70
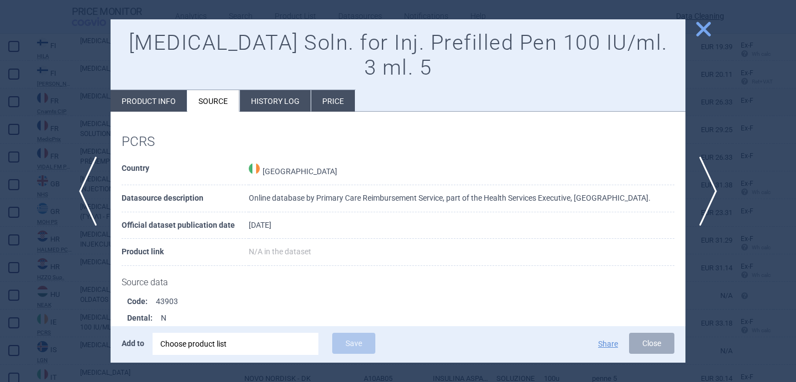
drag, startPoint x: 341, startPoint y: 54, endPoint x: 424, endPoint y: 71, distance: 85.2
click at [424, 71] on h1 "Fiasp FlexTouch Soln. for Inj. Prefilled Pen 100 IU/ml. 3 ml. 5" at bounding box center [398, 55] width 552 height 50
click at [159, 104] on li "Product info" at bounding box center [148, 101] width 76 height 22
select select "EUR"
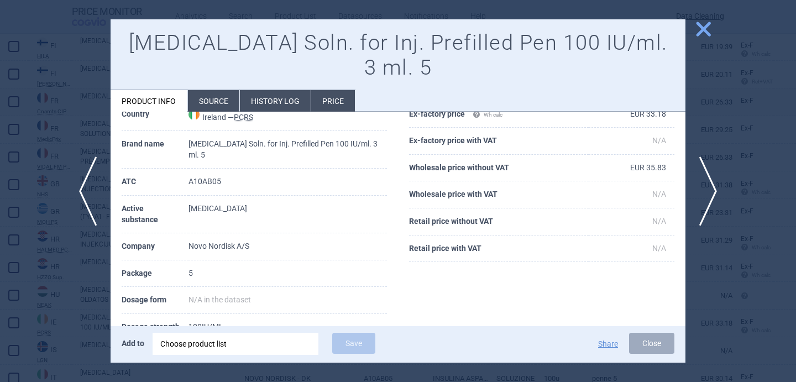
scroll to position [55, 0]
click at [714, 185] on span "next" at bounding box center [711, 191] width 25 height 70
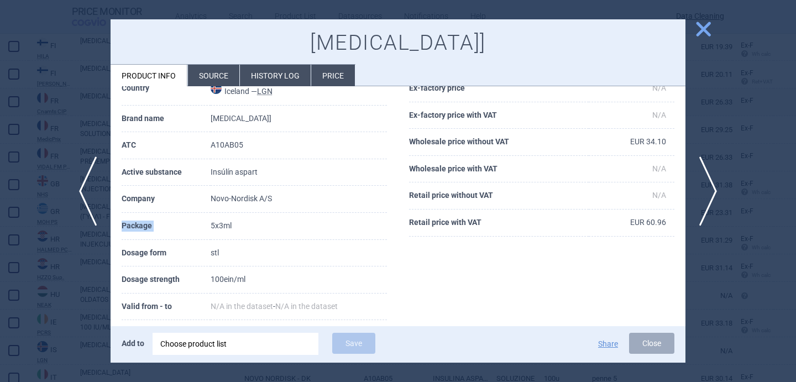
drag, startPoint x: 197, startPoint y: 218, endPoint x: 258, endPoint y: 217, distance: 61.3
click at [258, 217] on tr "Package 5x3ml" at bounding box center [254, 226] width 265 height 27
click at [254, 233] on td "5x3ml" at bounding box center [298, 226] width 176 height 27
click at [67, 288] on div at bounding box center [398, 191] width 796 height 382
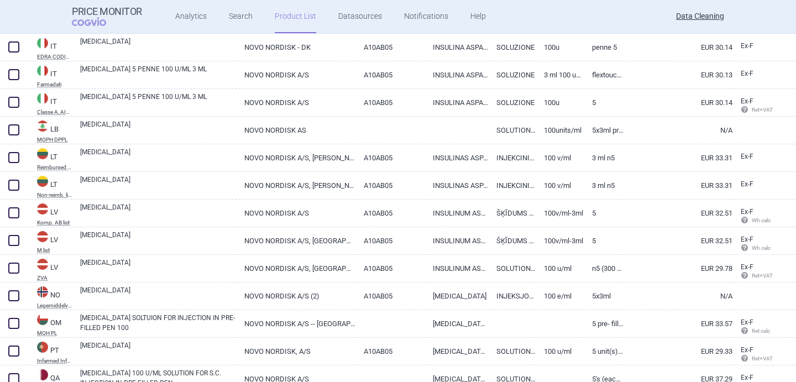
scroll to position [1509, 0]
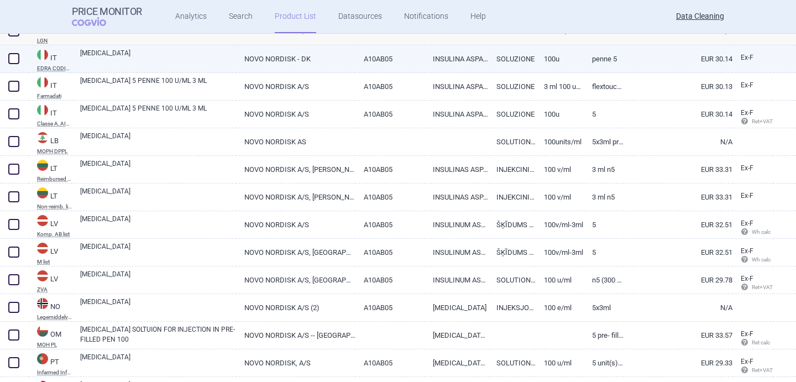
click at [147, 67] on link "[MEDICAL_DATA]" at bounding box center [158, 58] width 156 height 20
select select "EUR"
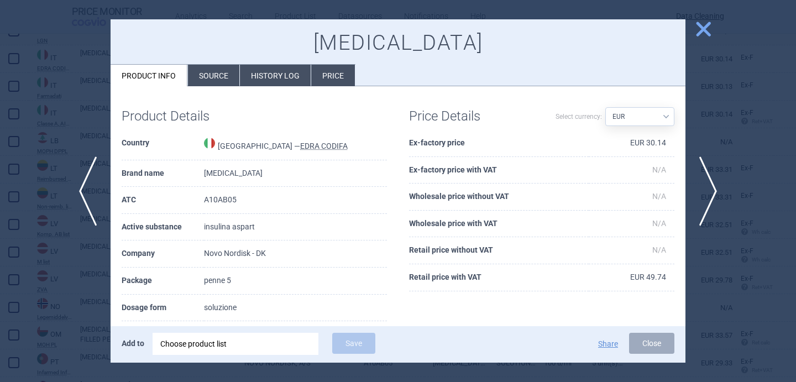
click at [212, 75] on li "Source" at bounding box center [213, 76] width 51 height 22
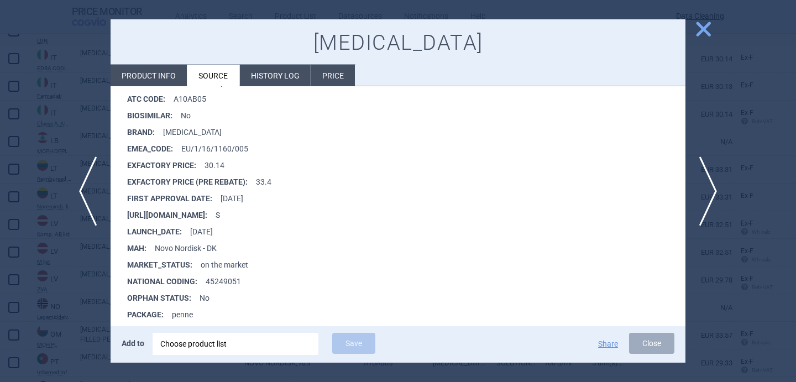
scroll to position [222, 0]
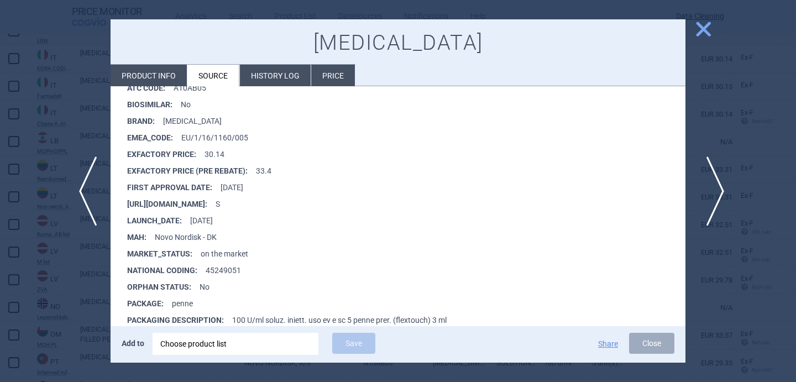
click at [718, 191] on span "next" at bounding box center [711, 191] width 25 height 70
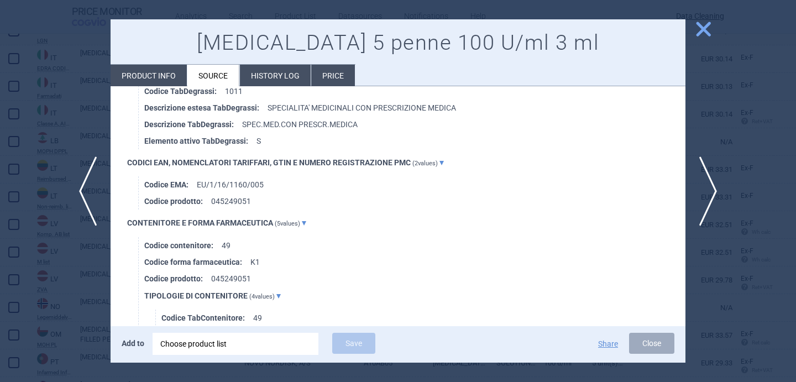
scroll to position [843, 0]
click at [715, 183] on span "next" at bounding box center [711, 191] width 25 height 70
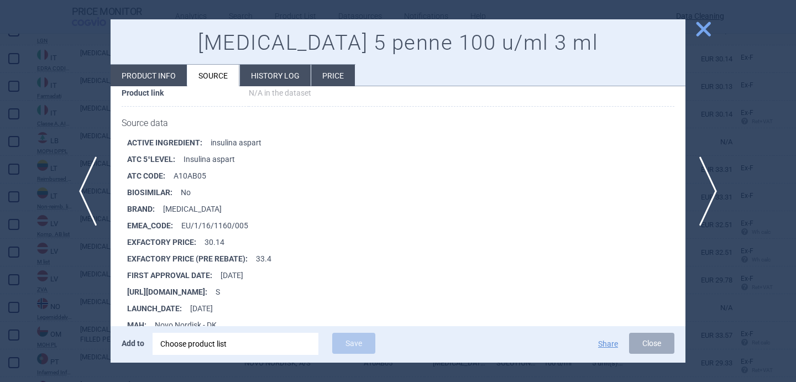
scroll to position [1226, 0]
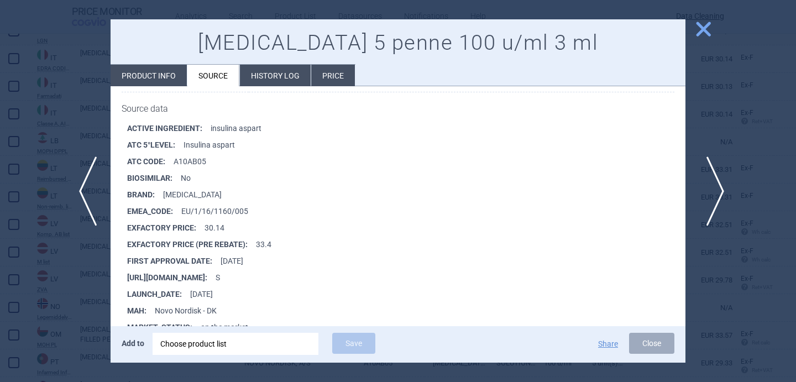
click at [710, 206] on span "next" at bounding box center [711, 191] width 25 height 70
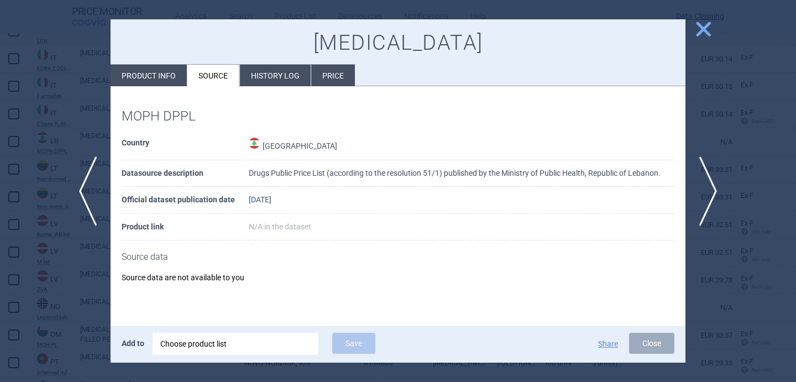
click at [150, 78] on li "Product info" at bounding box center [148, 76] width 76 height 22
select select "EUR"
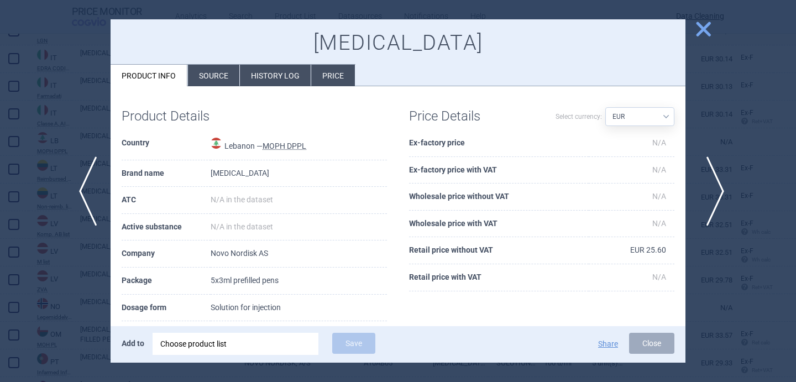
click at [715, 192] on span "next" at bounding box center [711, 191] width 25 height 70
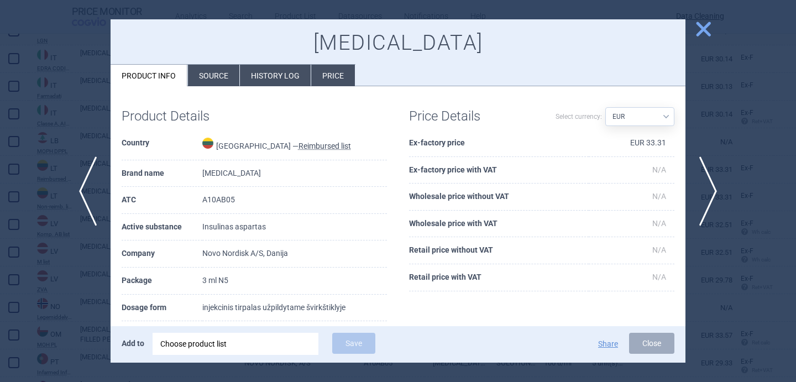
click at [204, 79] on li "Source" at bounding box center [213, 76] width 51 height 22
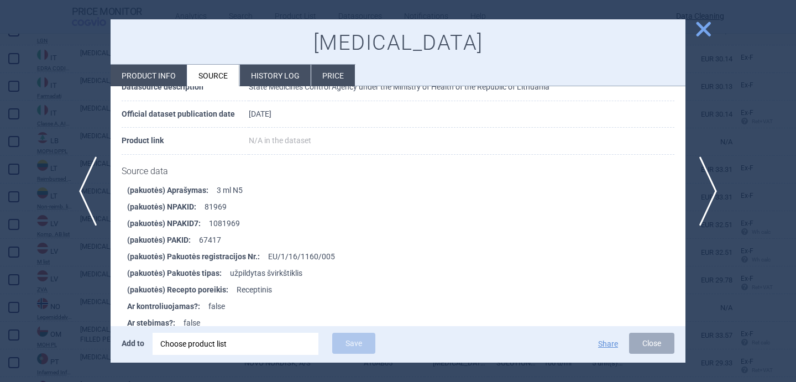
scroll to position [1150, 0]
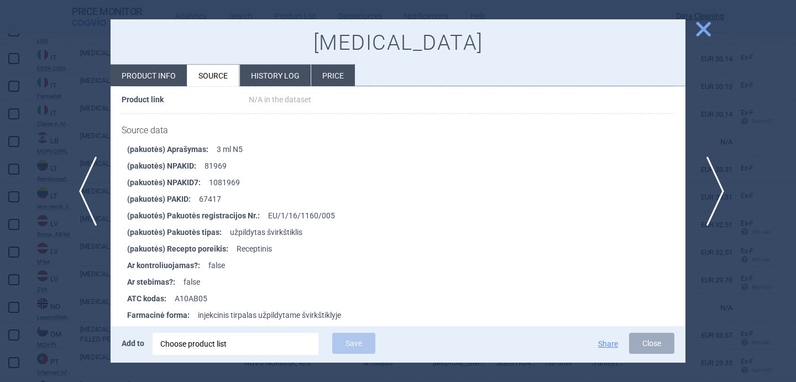
click at [709, 182] on span "next" at bounding box center [711, 191] width 25 height 70
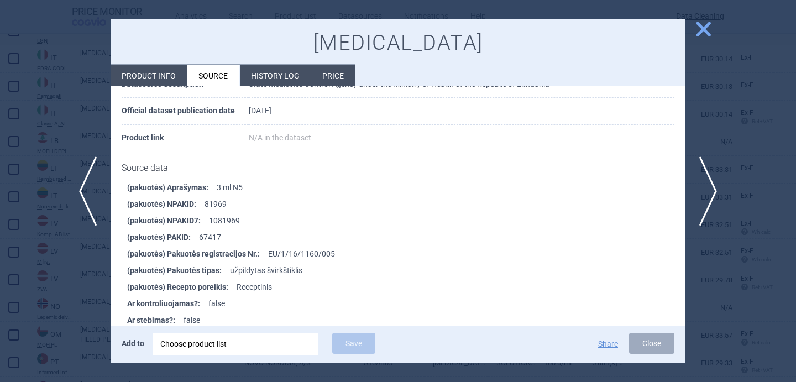
scroll to position [1157, 0]
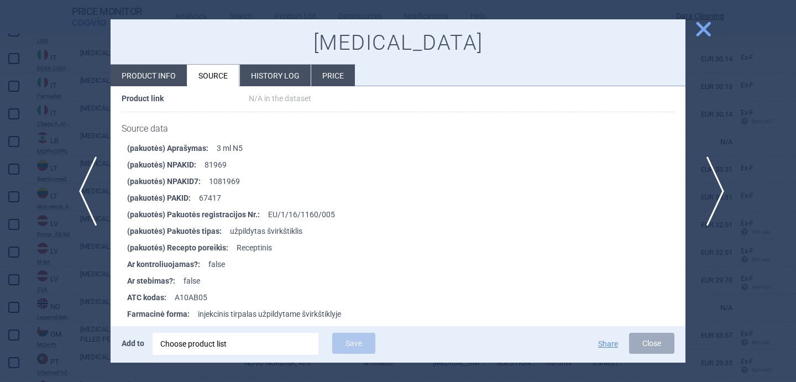
click at [715, 188] on span "next" at bounding box center [711, 191] width 25 height 70
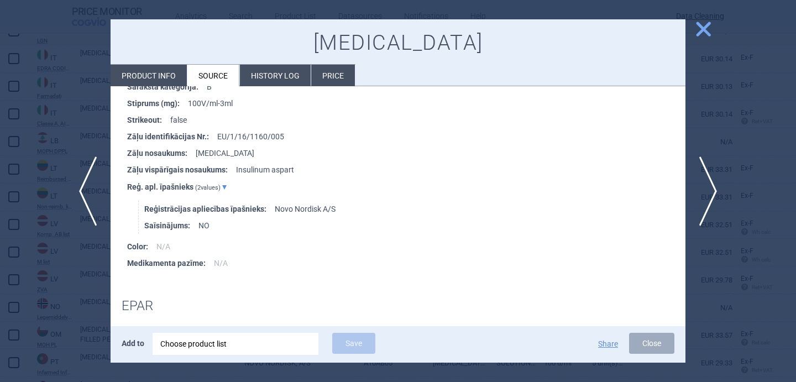
scroll to position [354, 0]
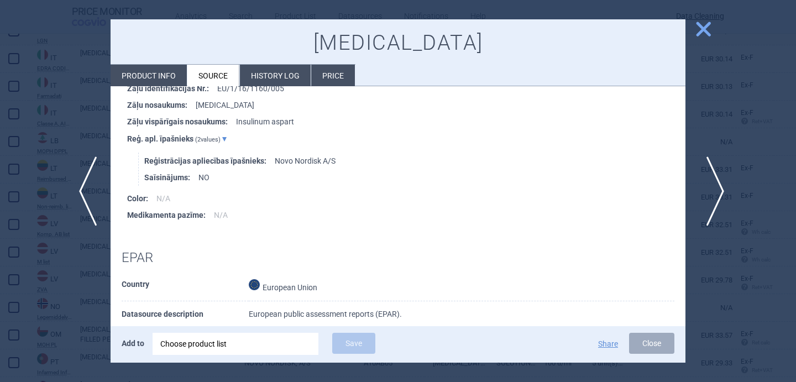
click at [713, 199] on span "next" at bounding box center [711, 191] width 25 height 70
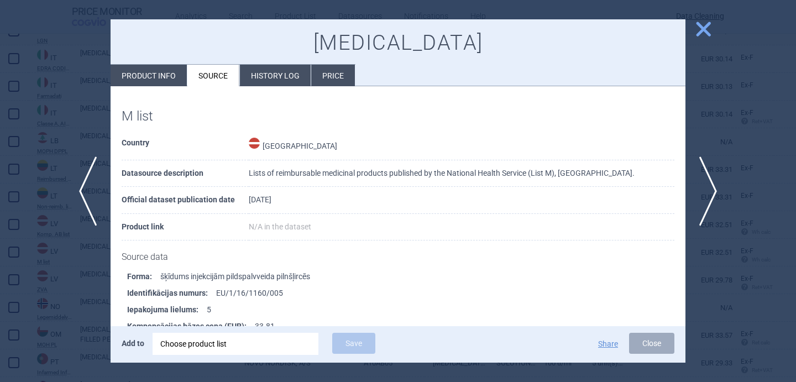
scroll to position [53, 0]
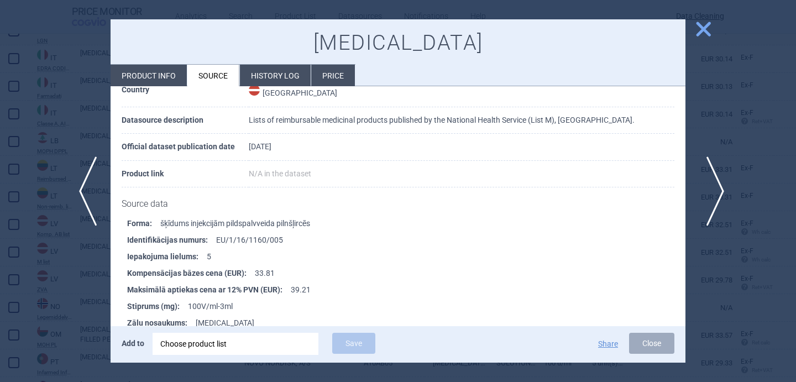
click at [719, 184] on span "next" at bounding box center [711, 191] width 25 height 70
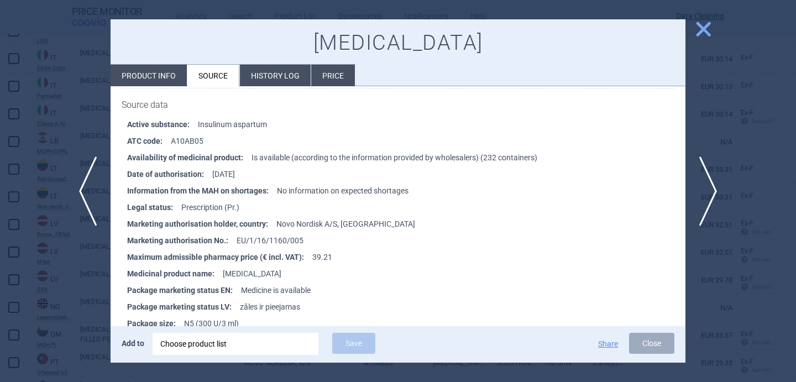
scroll to position [158, 0]
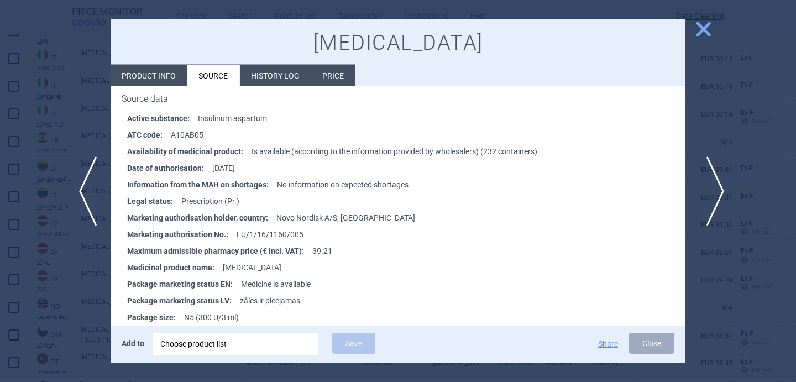
click at [712, 193] on span "next" at bounding box center [711, 191] width 25 height 70
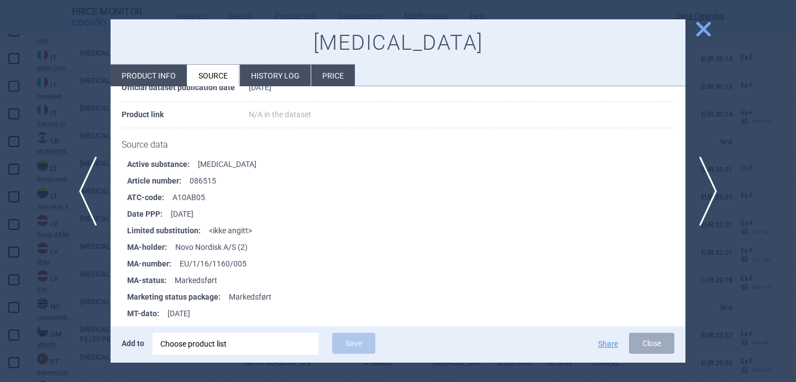
scroll to position [146, 0]
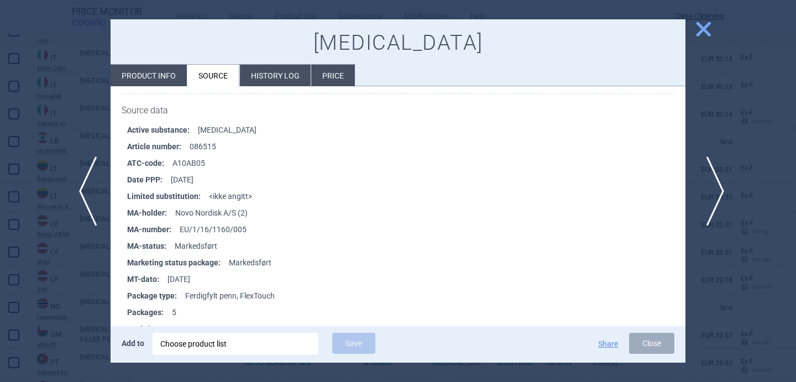
click at [719, 188] on span "next" at bounding box center [711, 191] width 25 height 70
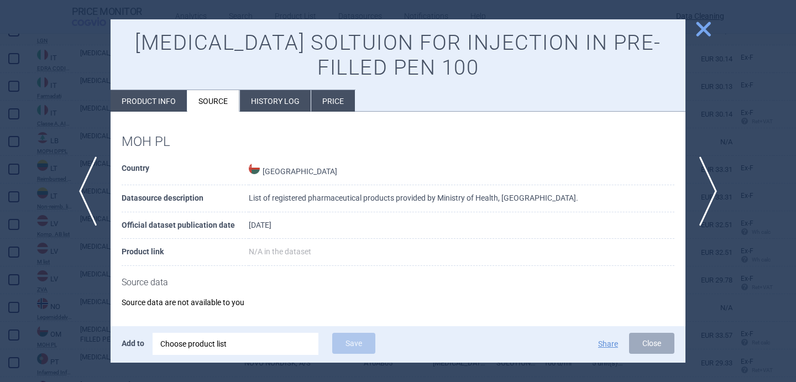
click at [140, 99] on li "Product info" at bounding box center [148, 101] width 76 height 22
select select "EUR"
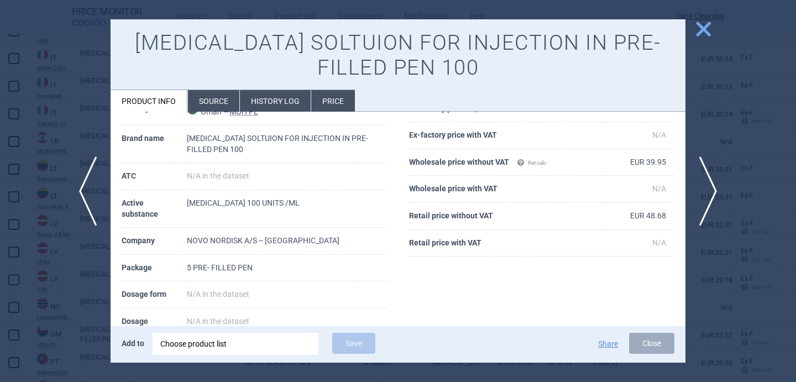
scroll to position [60, 0]
click at [716, 181] on span "next" at bounding box center [711, 191] width 25 height 70
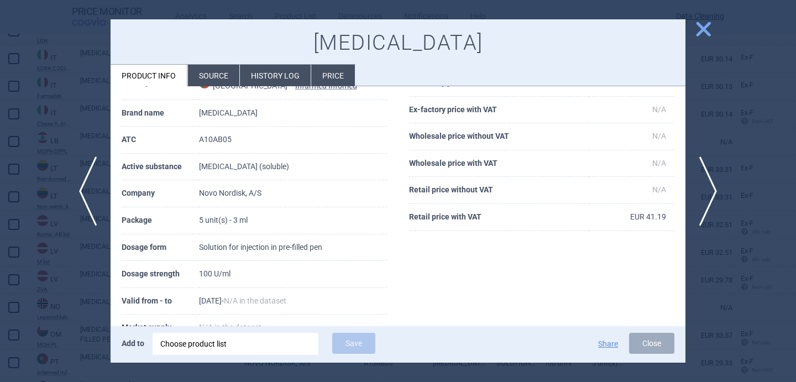
click at [51, 301] on div at bounding box center [398, 191] width 796 height 382
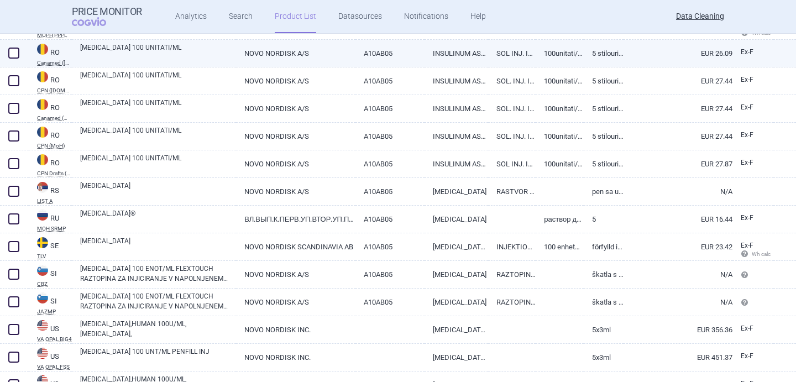
scroll to position [1875, 0]
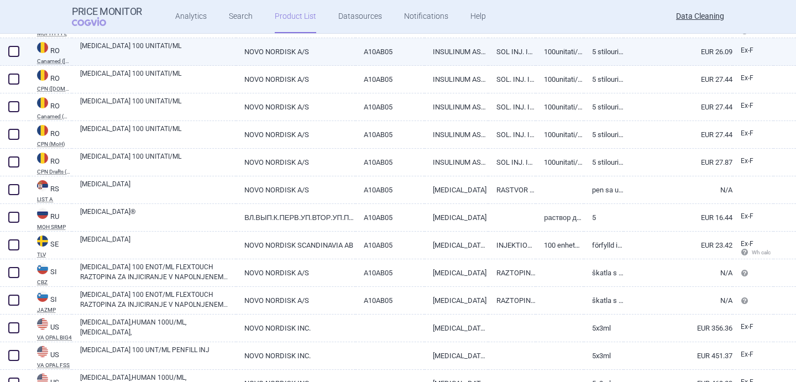
click at [171, 48] on link "FIASP 100 UNITATI/ML" at bounding box center [158, 51] width 156 height 20
select select "EUR"
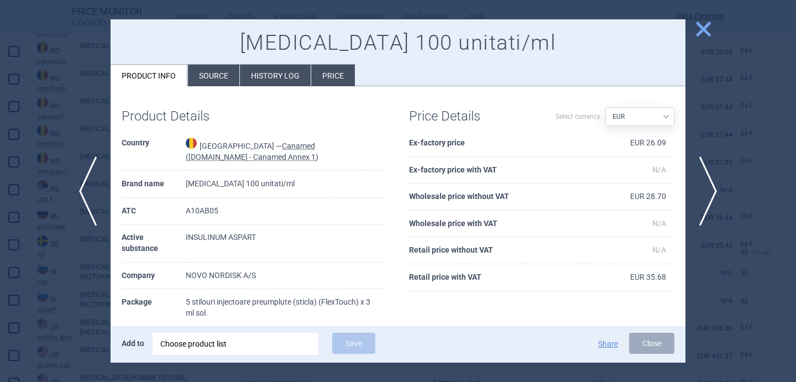
click at [68, 283] on div at bounding box center [398, 191] width 796 height 382
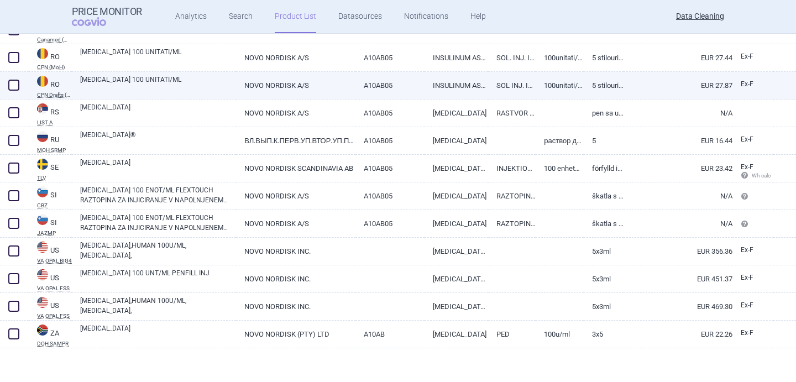
scroll to position [1954, 0]
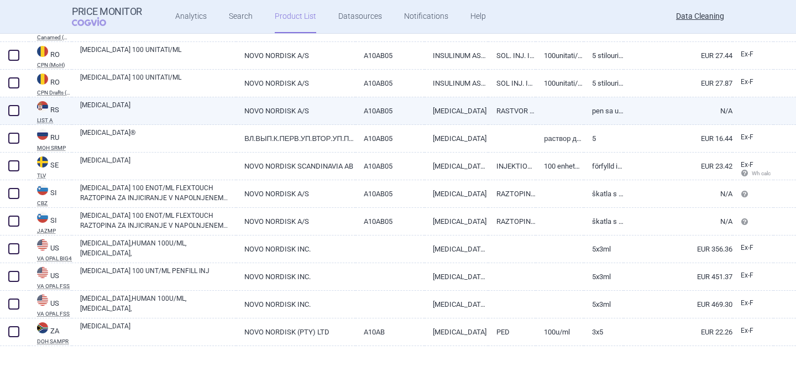
click at [170, 113] on link "FIASP FLEXTOUCH" at bounding box center [158, 110] width 156 height 20
select select "EUR"
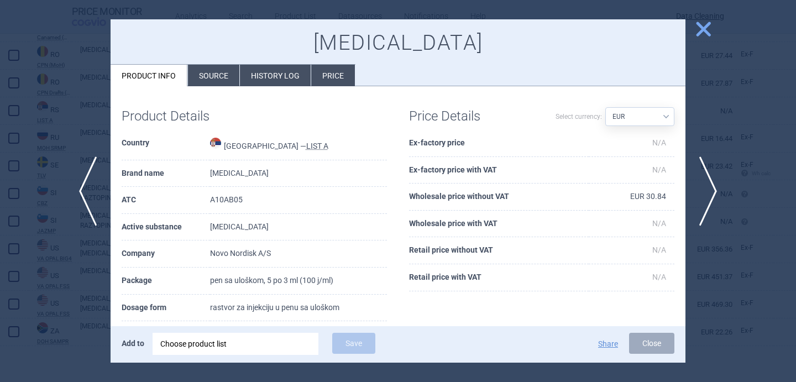
scroll to position [46, 0]
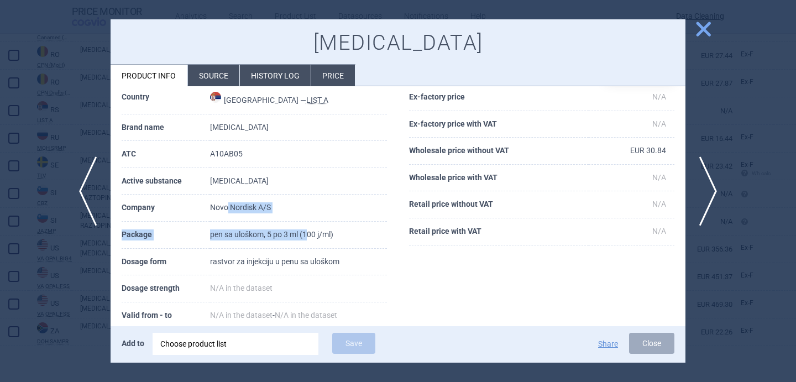
drag, startPoint x: 227, startPoint y: 205, endPoint x: 310, endPoint y: 235, distance: 88.3
click at [310, 235] on tbody "Country Serbia — LIST A Brand name FIASP FLEXTOUCH ATC A10AB05 Active substance…" at bounding box center [254, 246] width 265 height 325
click at [344, 260] on td "rastvor za injekciju u penu sa uloškom" at bounding box center [298, 262] width 177 height 27
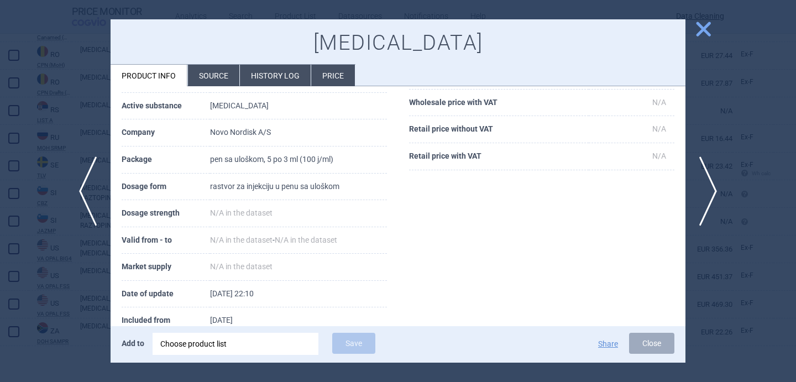
scroll to position [122, 0]
click at [228, 67] on li "Source" at bounding box center [213, 76] width 51 height 22
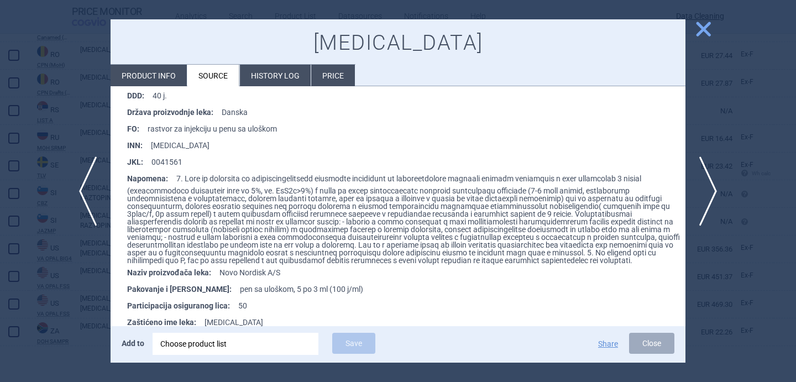
scroll to position [266, 0]
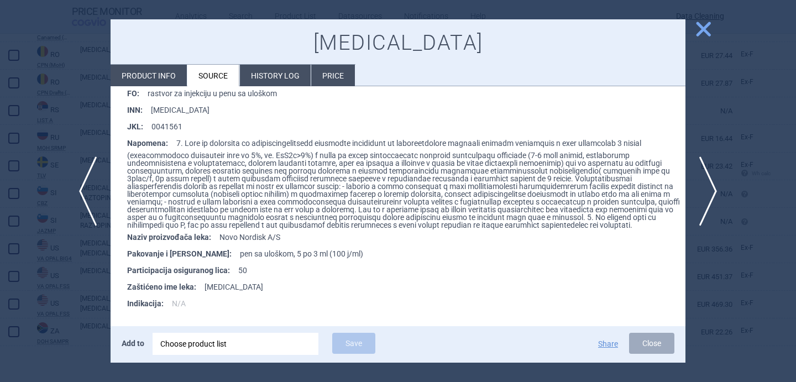
click at [88, 292] on div at bounding box center [398, 191] width 796 height 382
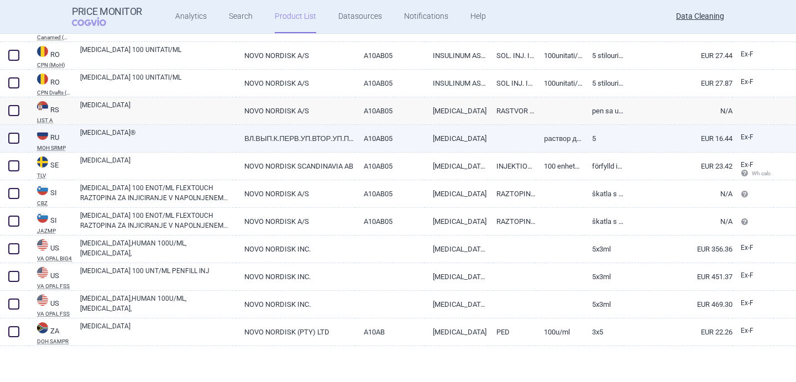
click at [162, 135] on link "[MEDICAL_DATA]®" at bounding box center [158, 138] width 156 height 20
select select "EUR"
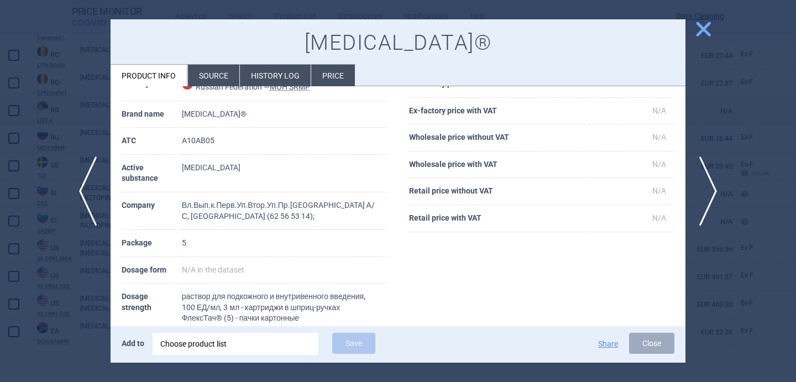
scroll to position [102, 0]
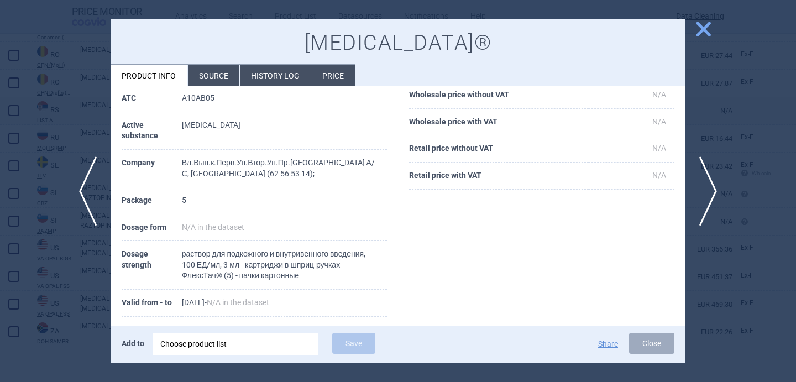
click at [202, 78] on li "Source" at bounding box center [213, 76] width 51 height 22
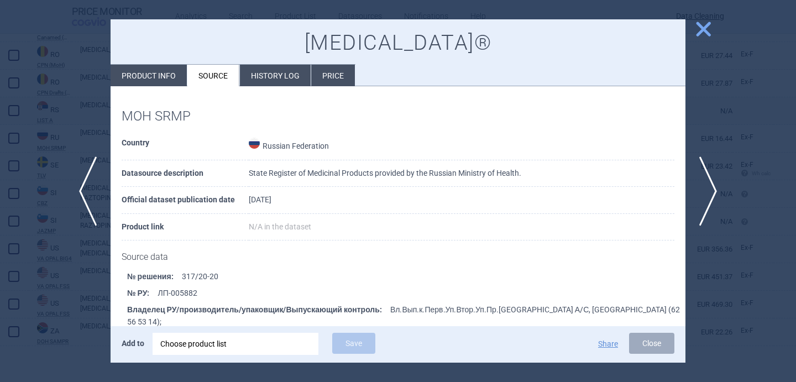
click at [164, 73] on li "Product info" at bounding box center [148, 76] width 76 height 22
select select "EUR"
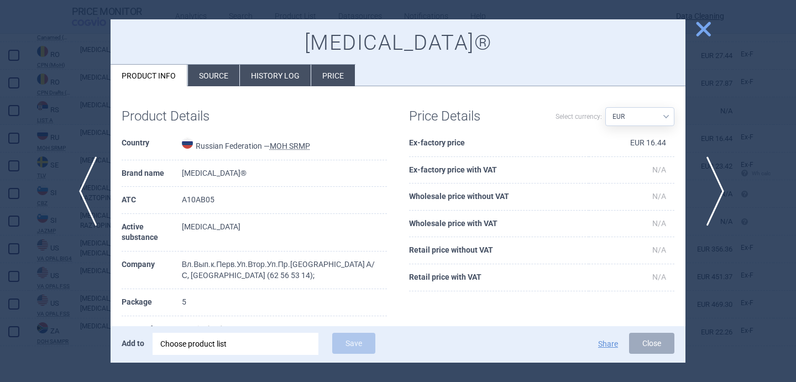
click at [715, 180] on span "next" at bounding box center [711, 191] width 25 height 70
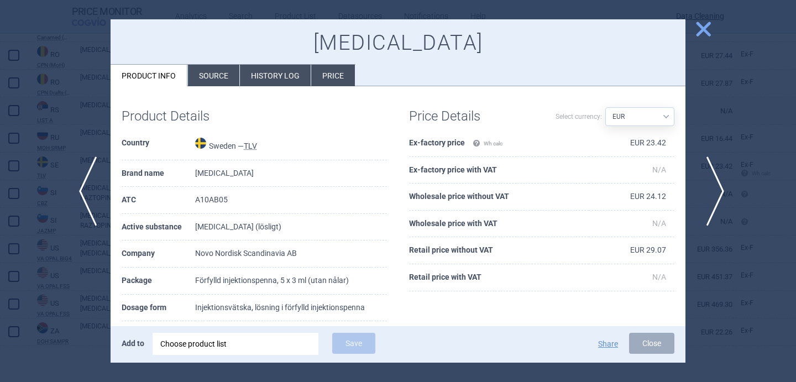
click at [715, 180] on span "next" at bounding box center [711, 191] width 25 height 70
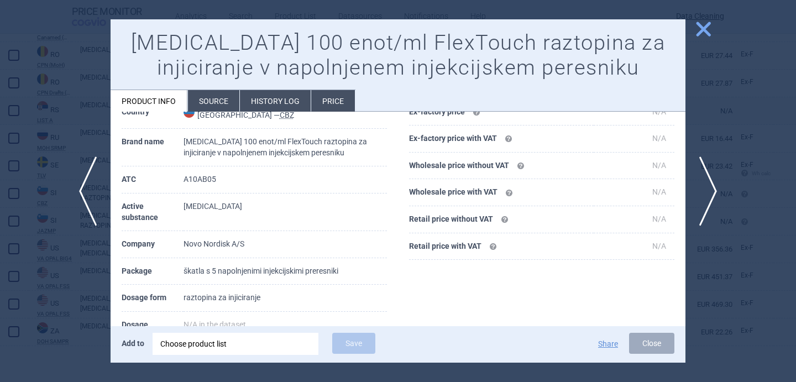
scroll to position [98, 0]
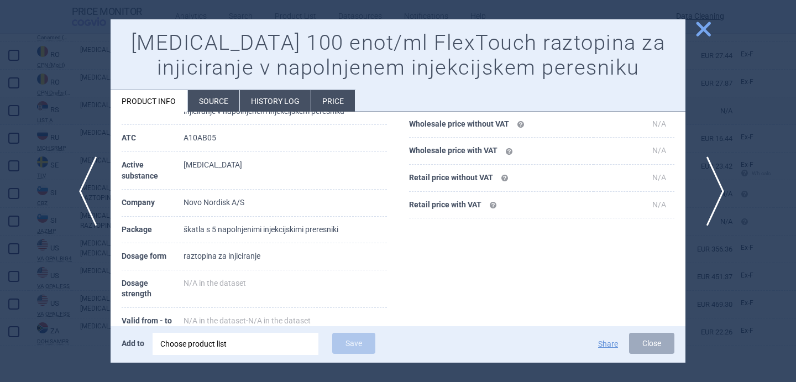
click at [713, 188] on span "next" at bounding box center [711, 191] width 25 height 70
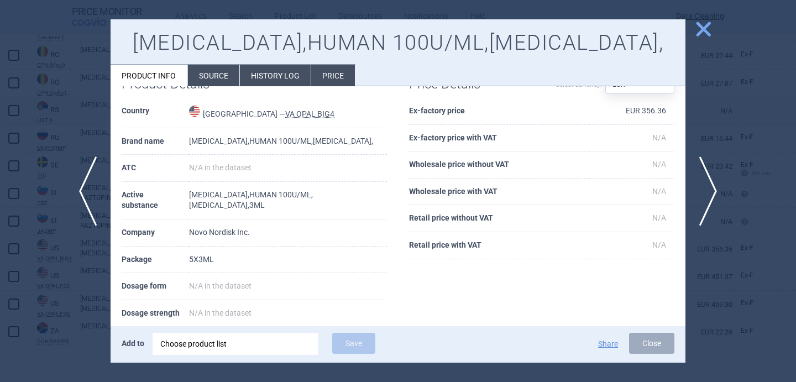
scroll to position [26, 0]
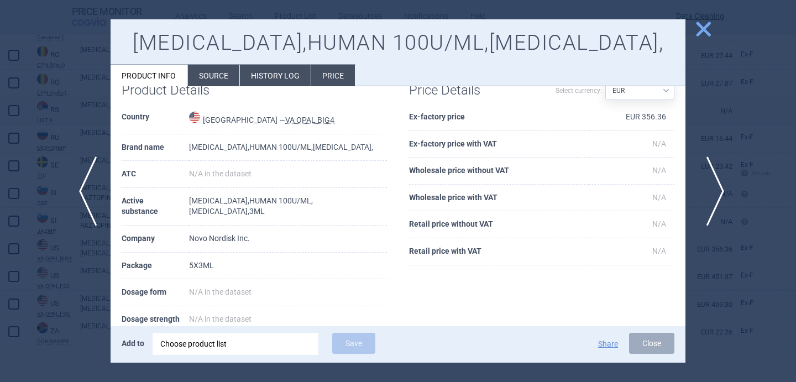
click at [713, 181] on span "next" at bounding box center [711, 191] width 25 height 70
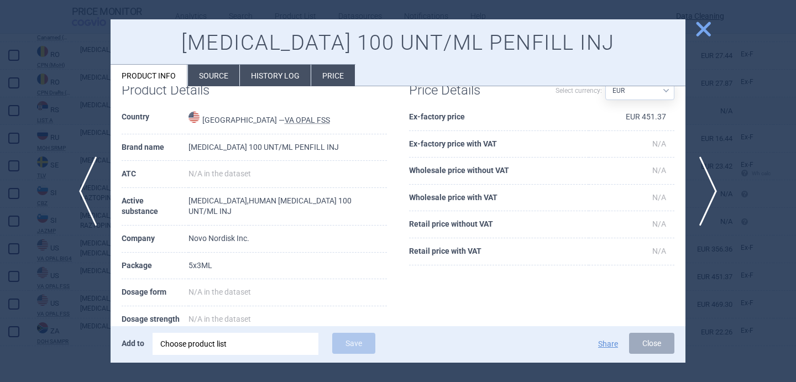
click at [95, 310] on div at bounding box center [398, 191] width 796 height 382
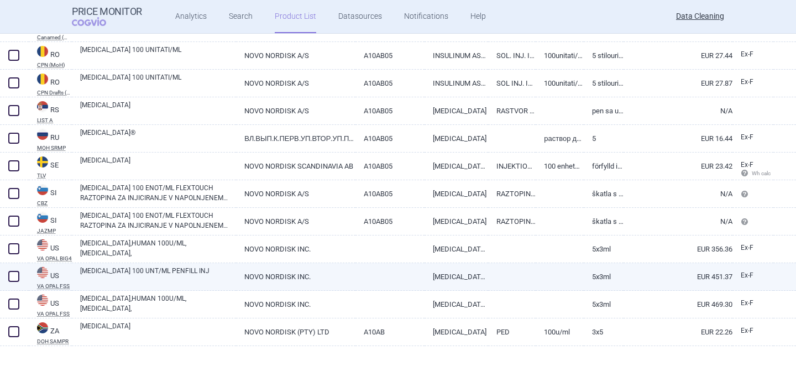
click at [8, 275] on span at bounding box center [14, 276] width 17 height 17
checkbox input "true"
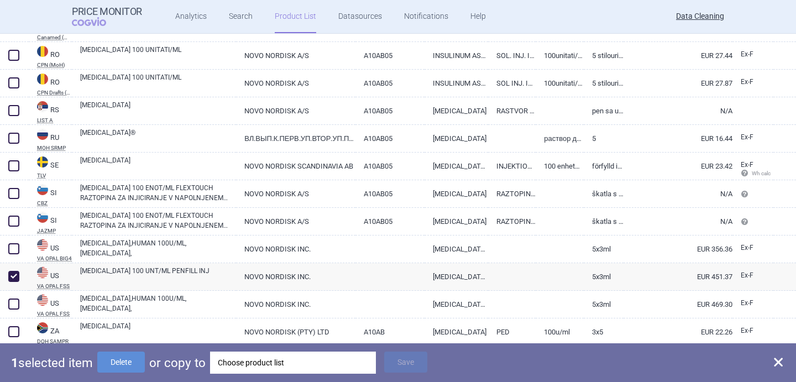
click at [268, 364] on div "Choose product list" at bounding box center [293, 362] width 150 height 22
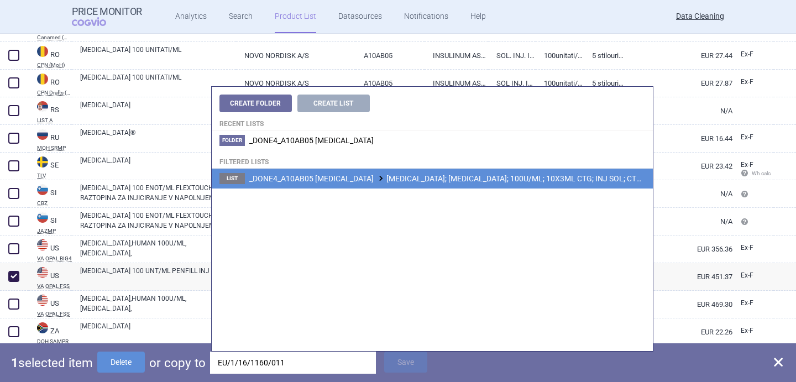
type input "EU/1/16/1160/011"
click at [441, 182] on span "_DONE4_A10AB05 INSULIN ASPART FIASP; FIASP PENFILL; 100U/ML; 10X3ML CTG; INJ SO…" at bounding box center [480, 178] width 462 height 9
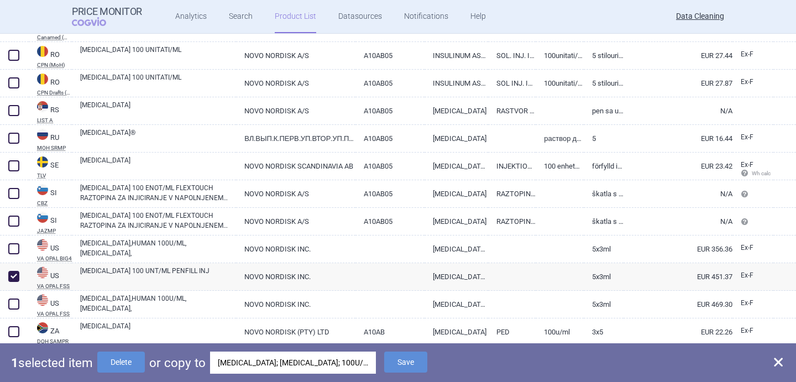
click at [347, 361] on div "FIASP; FIASP PENFILL; 100U/ML; 10X3ML CTG; INJ SOL; CTG |EU/1/16/1160/011" at bounding box center [293, 362] width 150 height 22
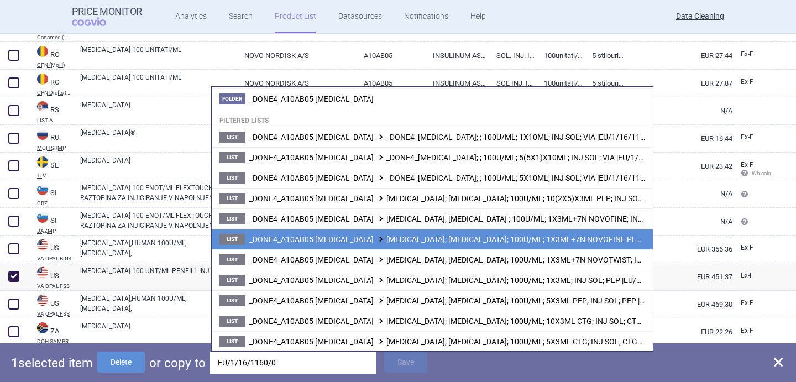
scroll to position [83, 0]
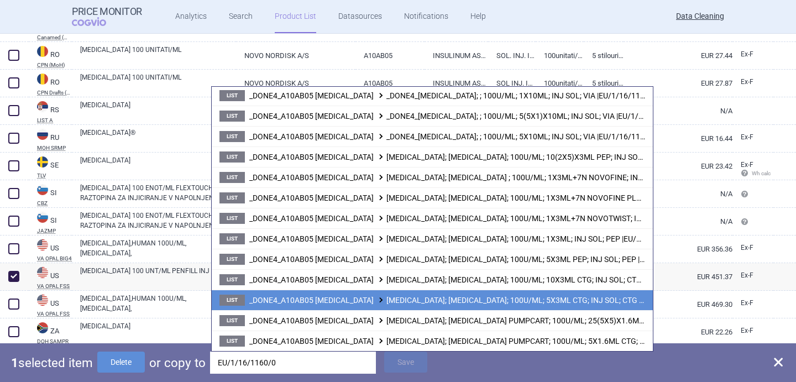
type input "EU/1/16/1160/0"
click at [400, 299] on span "_DONE4_A10AB05 INSULIN ASPART FIASP; FIASP PENFILL; 100U/ML; 5X3ML CTG; INJ SOL…" at bounding box center [478, 300] width 458 height 9
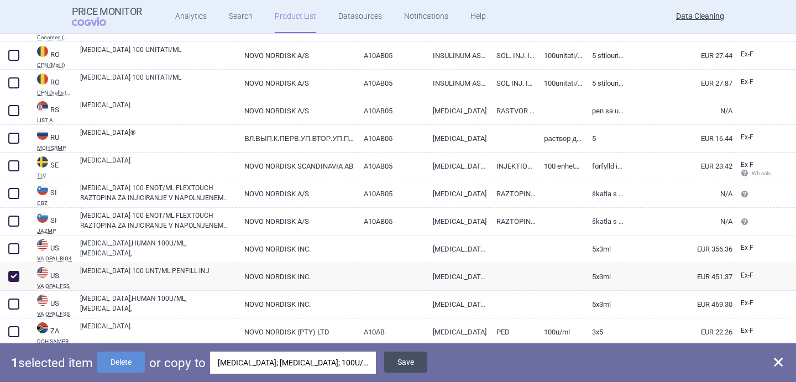
click at [399, 359] on button "Save" at bounding box center [405, 361] width 43 height 21
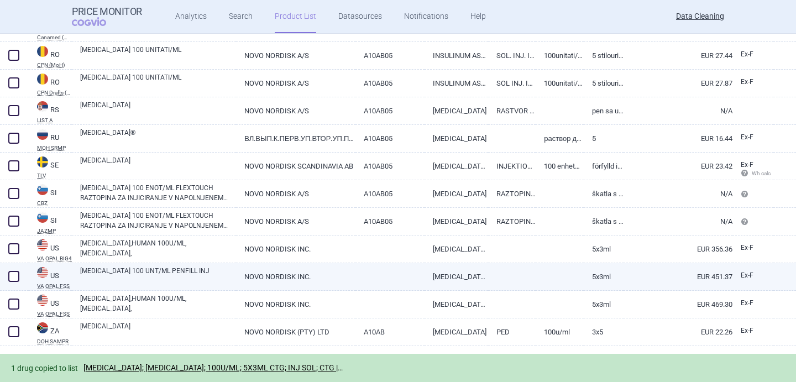
click at [15, 278] on span at bounding box center [13, 276] width 11 height 11
checkbox input "true"
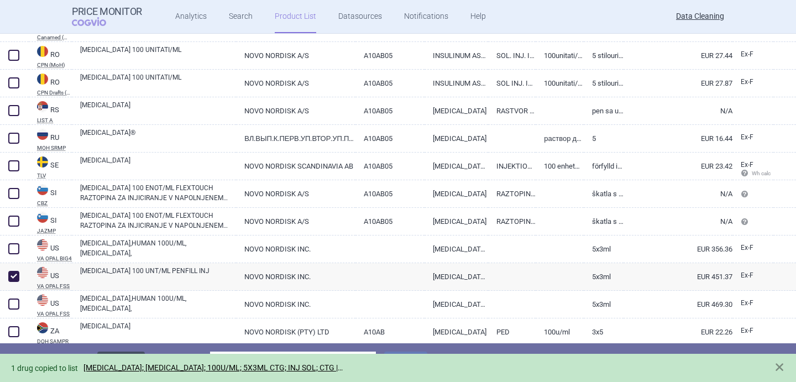
click at [126, 352] on button "Delete" at bounding box center [121, 361] width 48 height 21
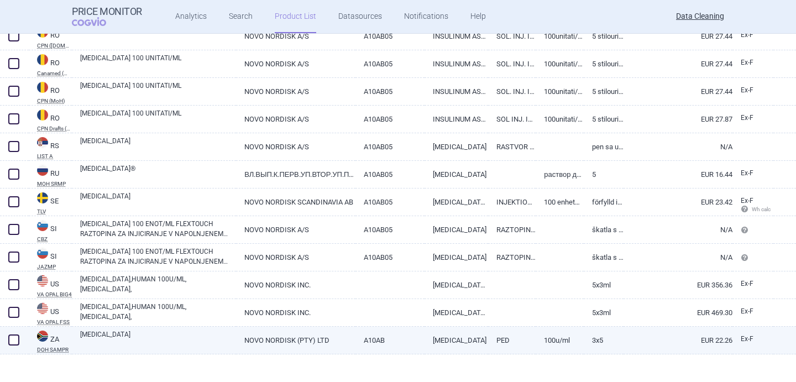
click at [169, 340] on link "[MEDICAL_DATA]" at bounding box center [158, 339] width 156 height 20
select select "EUR"
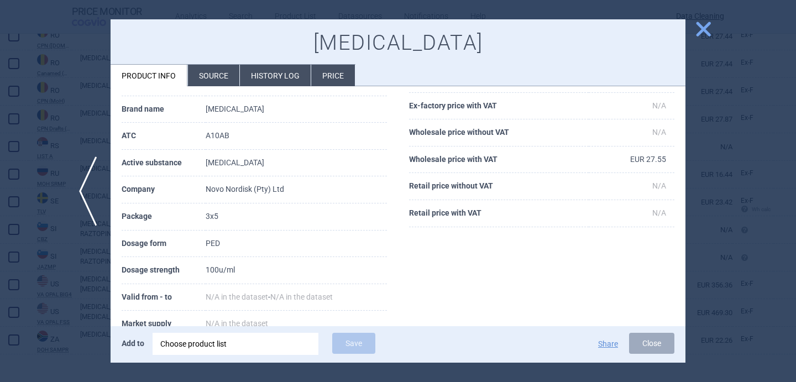
scroll to position [72, 0]
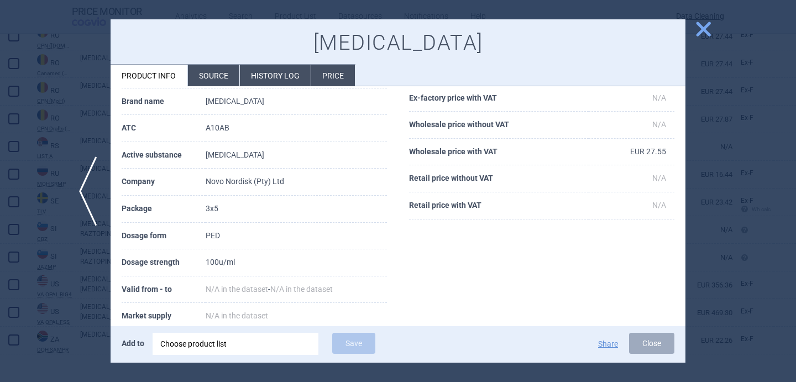
click at [207, 81] on li "Source" at bounding box center [213, 76] width 51 height 22
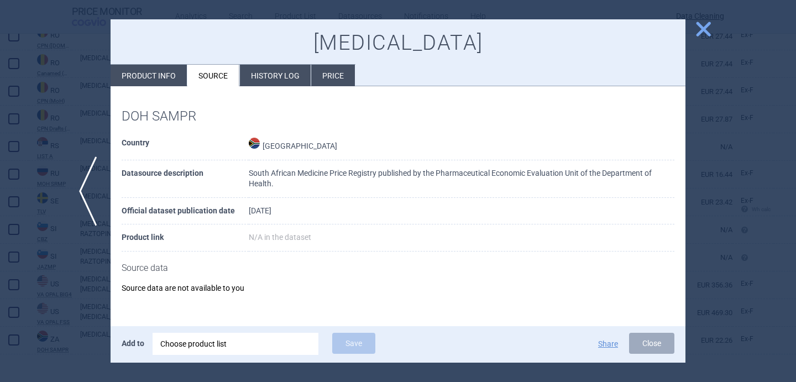
click at [73, 299] on div at bounding box center [398, 191] width 796 height 382
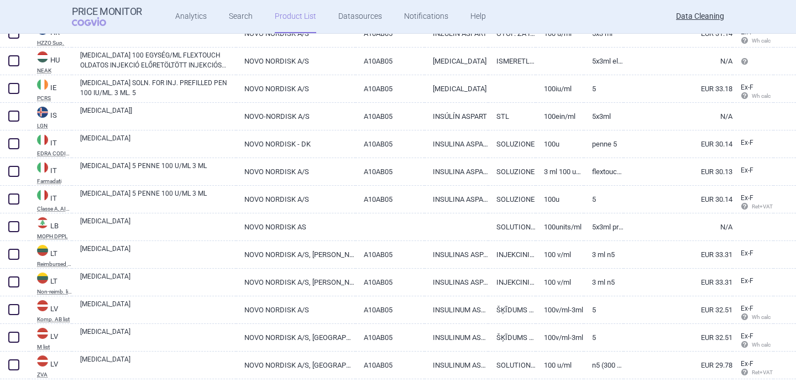
scroll to position [1361, 0]
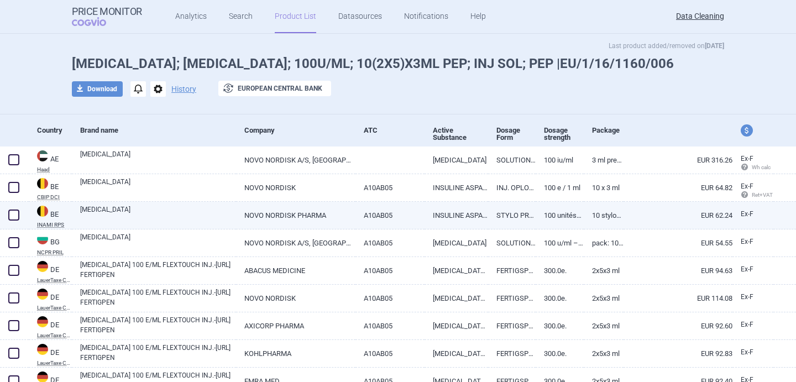
scroll to position [27, 0]
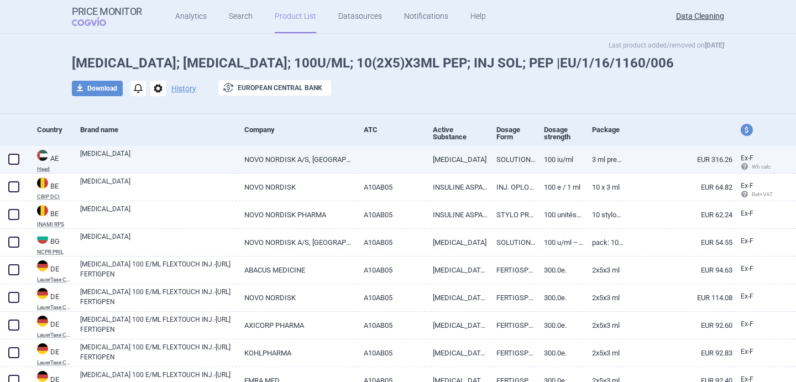
click at [185, 165] on link "[MEDICAL_DATA]" at bounding box center [158, 159] width 156 height 20
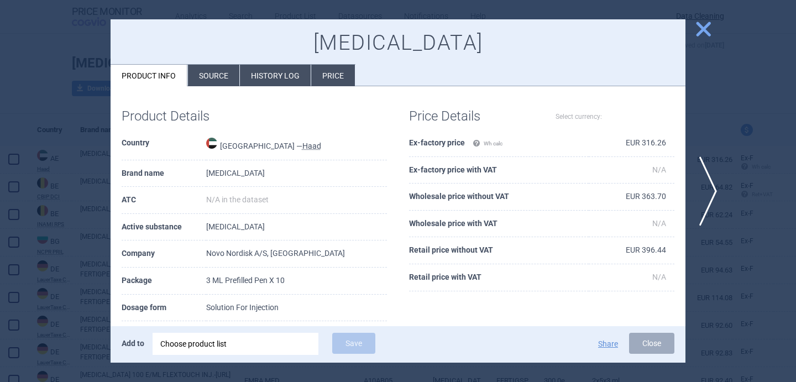
select select "EUR"
click at [78, 246] on div at bounding box center [398, 191] width 796 height 382
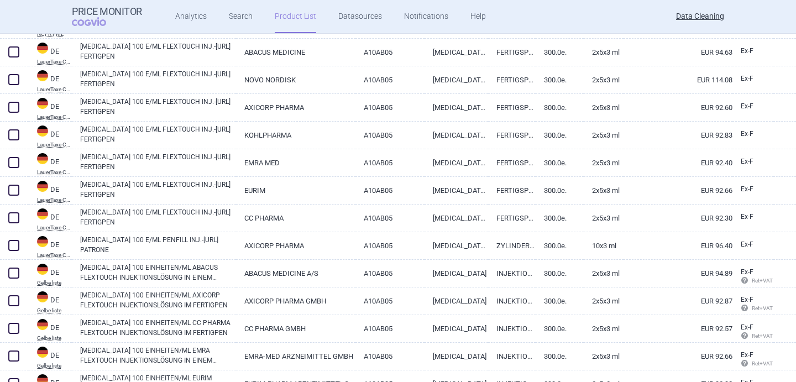
scroll to position [248, 0]
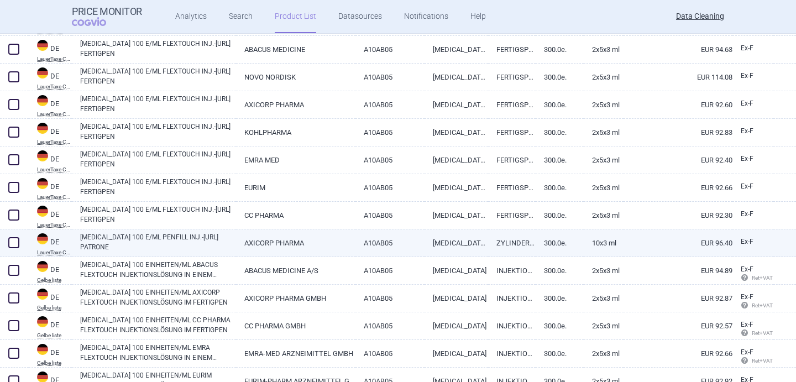
click at [14, 241] on span at bounding box center [13, 242] width 11 height 11
checkbox input "true"
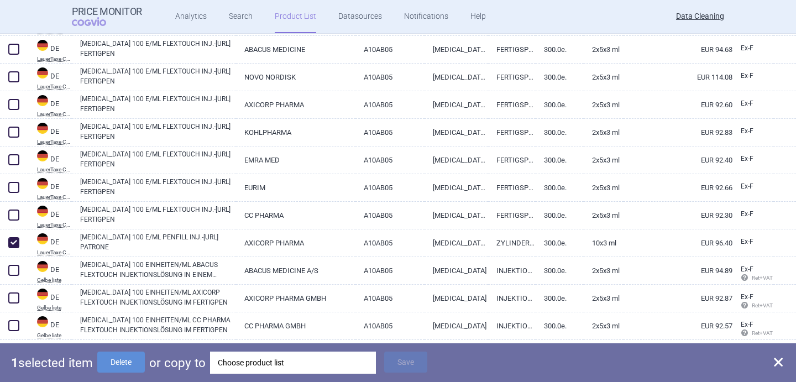
click at [304, 365] on div "Choose product list" at bounding box center [293, 362] width 150 height 22
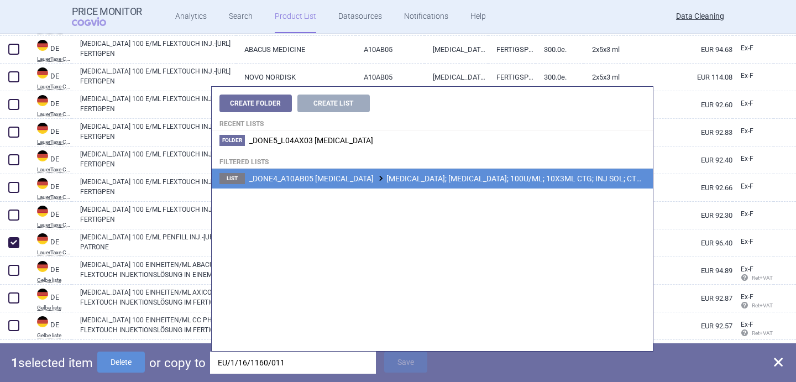
type input "EU/1/16/1160/011"
click at [410, 183] on li "List _DONE4_A10AB05 [MEDICAL_DATA] [MEDICAL_DATA]; [MEDICAL_DATA]; 100U/ML; 10X…" at bounding box center [432, 179] width 441 height 20
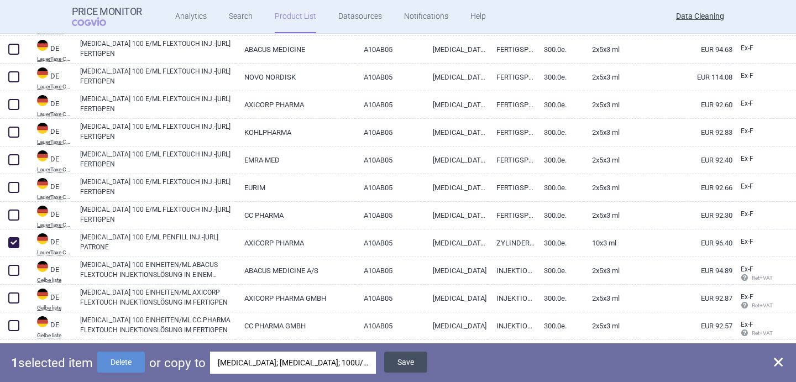
click at [411, 370] on button "Save" at bounding box center [405, 361] width 43 height 21
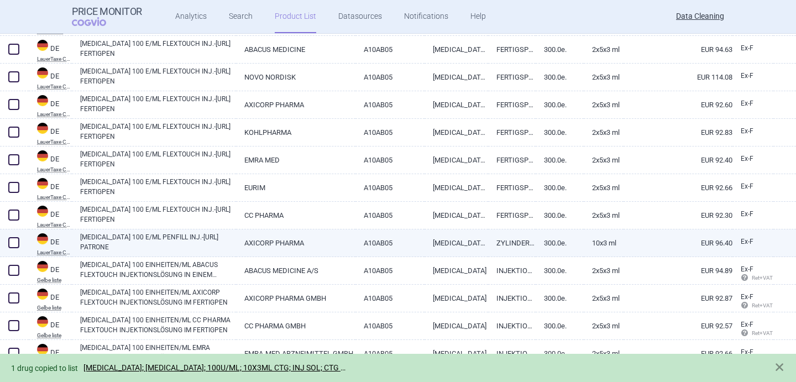
click at [12, 249] on span at bounding box center [14, 242] width 17 height 17
checkbox input "true"
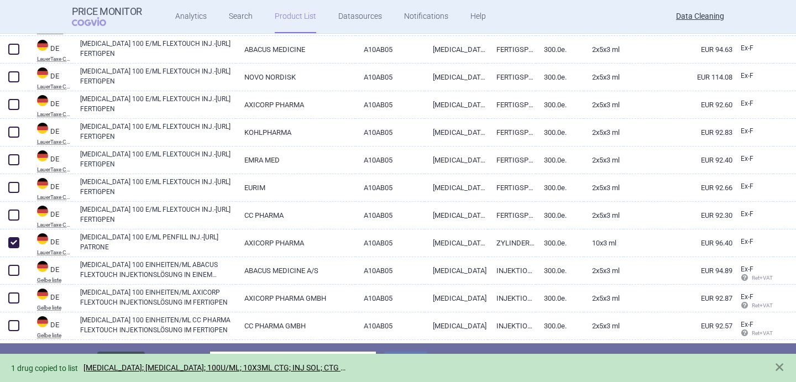
click at [127, 352] on button "Delete" at bounding box center [121, 361] width 48 height 21
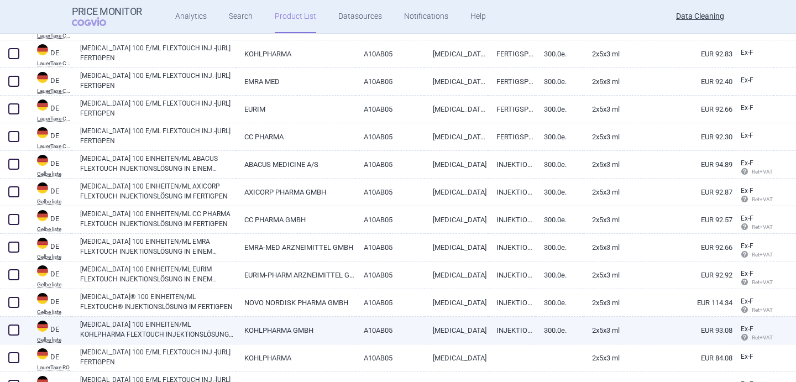
scroll to position [346, 0]
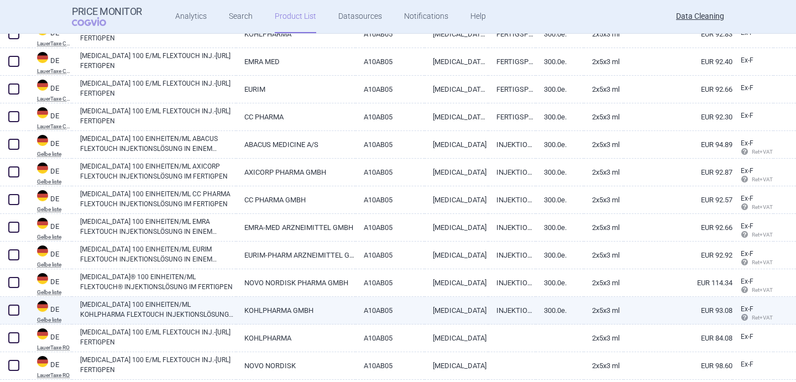
click at [204, 311] on link "[MEDICAL_DATA] 100 EINHEITEN/ML KOHLPHARMA FLEXTOUCH INJEKTIONSLÖSUNG IN EINEM …" at bounding box center [158, 309] width 156 height 20
select select "EUR"
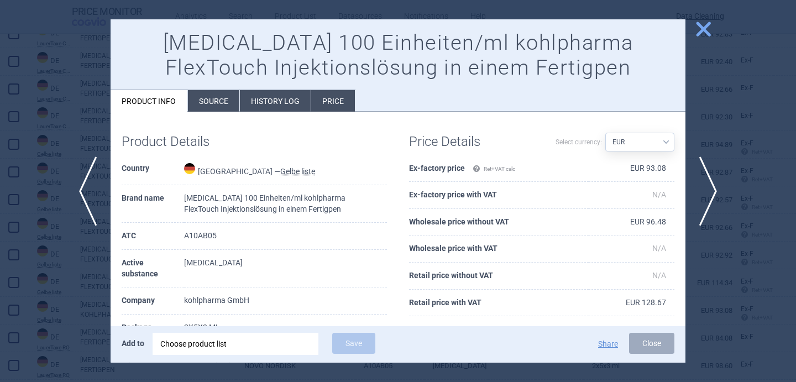
click at [63, 322] on div at bounding box center [398, 191] width 796 height 382
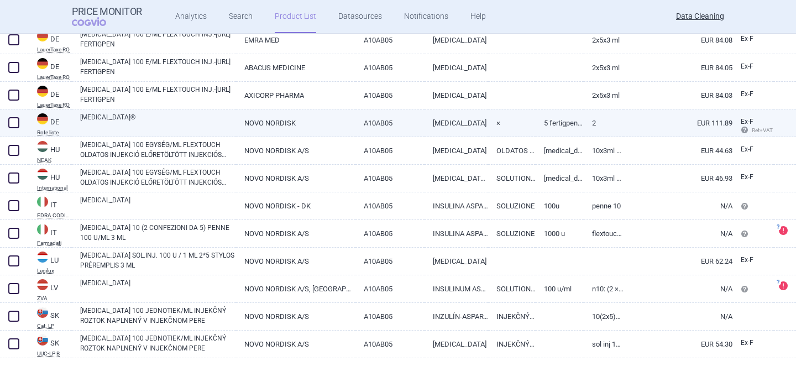
scroll to position [739, 0]
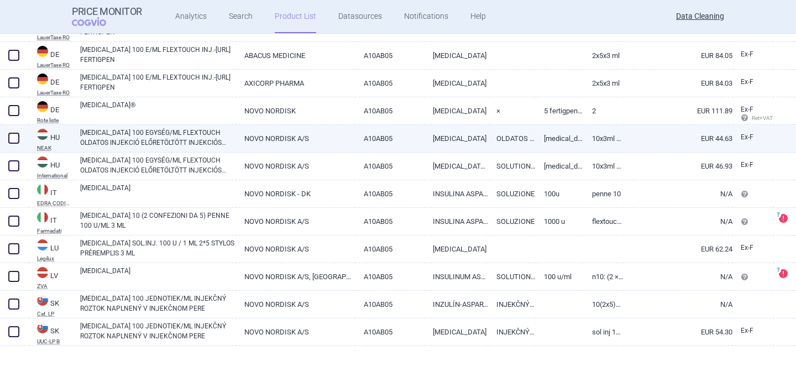
click at [191, 136] on link "[MEDICAL_DATA] 100 EGYSÉG/ML FLEXTOUCH OLDATOS INJEKCIÓ ELŐRETÖLTÖTT INJEKCIÓS …" at bounding box center [158, 138] width 156 height 20
select select "EUR"
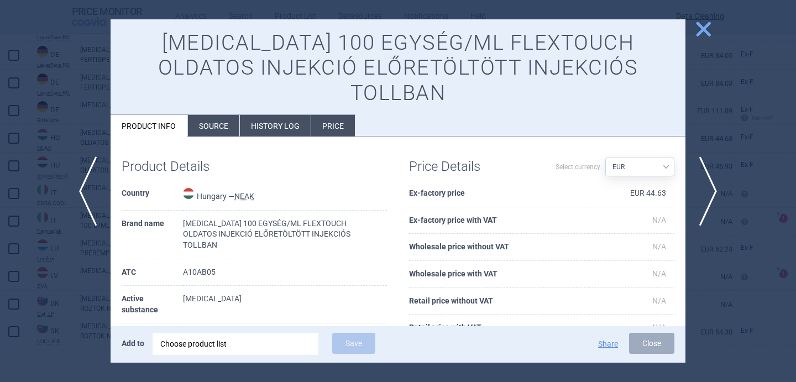
click at [224, 115] on li "Source" at bounding box center [213, 126] width 51 height 22
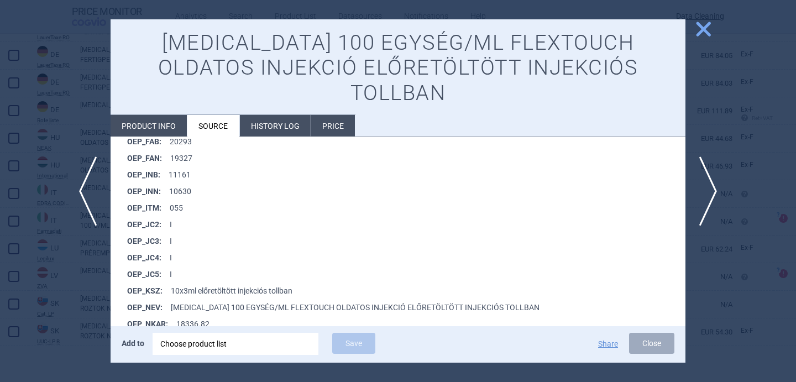
scroll to position [1096, 0]
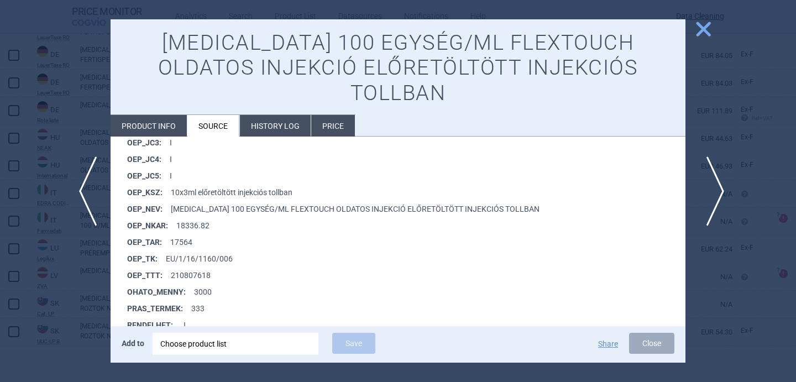
click at [712, 191] on span "next" at bounding box center [711, 191] width 25 height 70
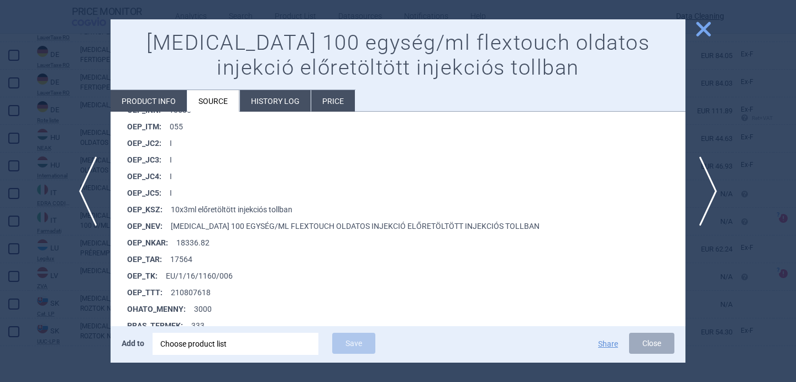
scroll to position [2227, 0]
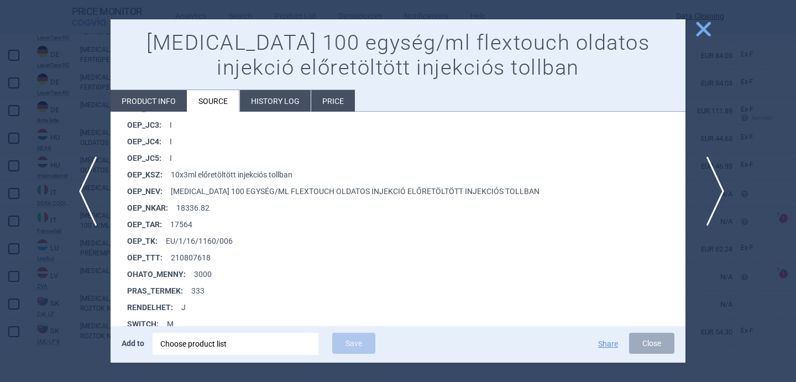
click at [713, 209] on span "next" at bounding box center [711, 191] width 25 height 70
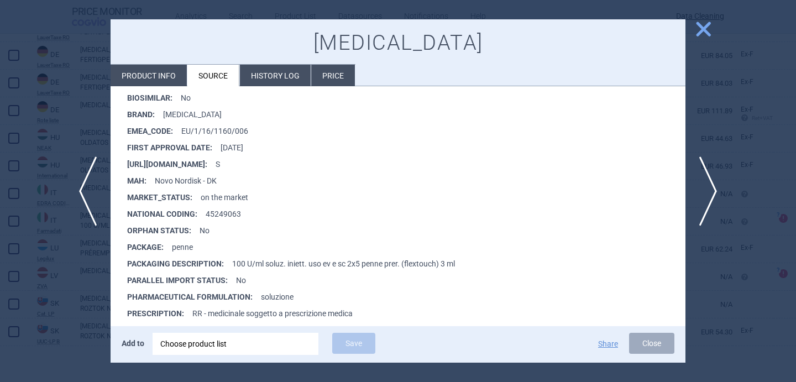
scroll to position [241, 0]
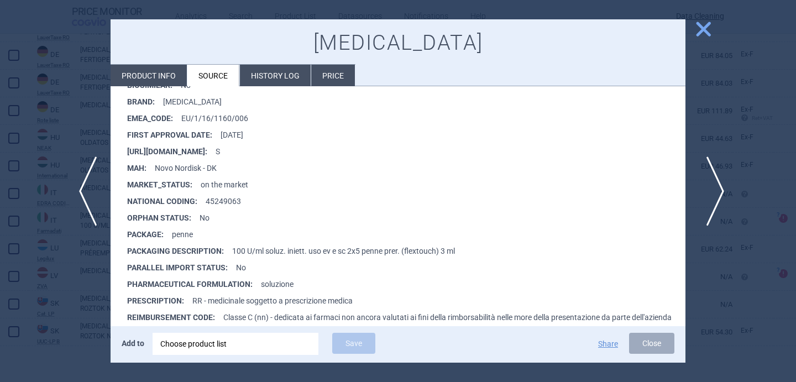
click at [714, 177] on span "next" at bounding box center [711, 191] width 25 height 70
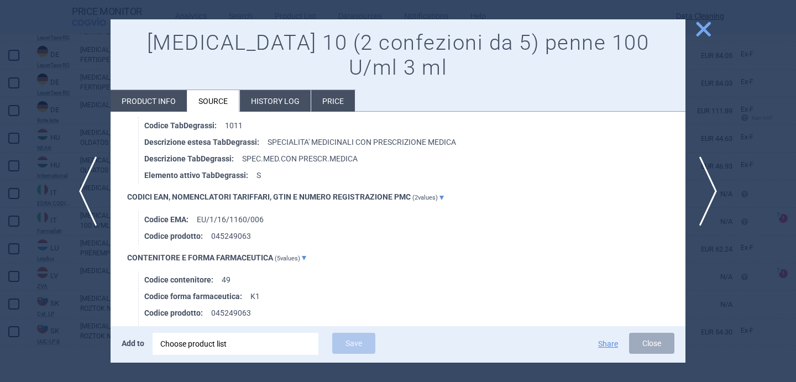
scroll to position [784, 0]
click at [711, 188] on span "next" at bounding box center [711, 191] width 25 height 70
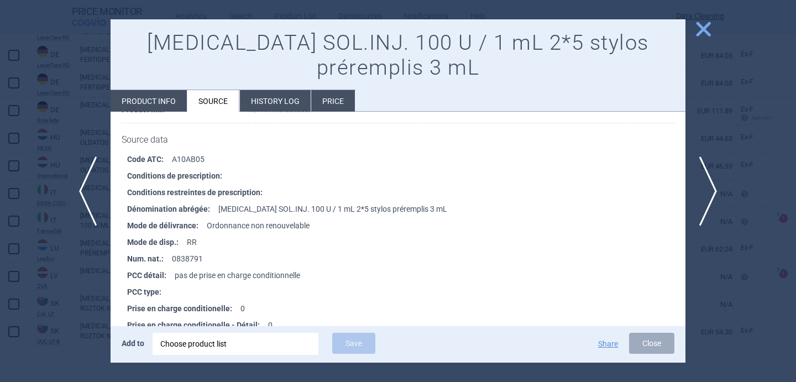
scroll to position [1428, 0]
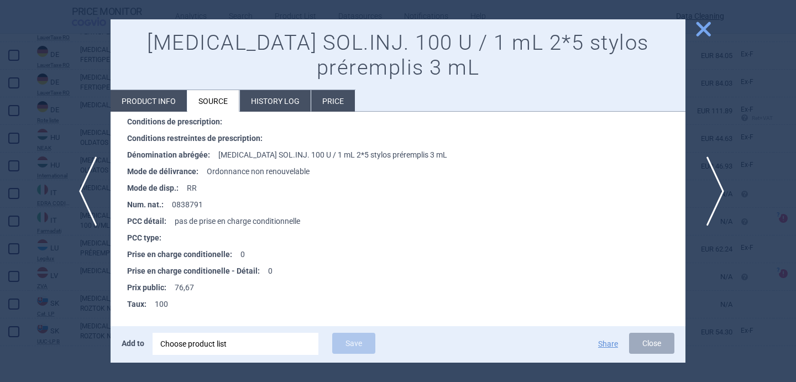
click at [703, 196] on span "next" at bounding box center [711, 191] width 25 height 70
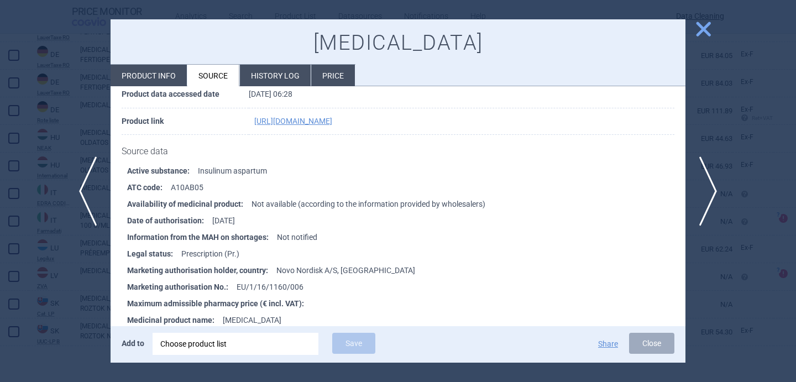
scroll to position [141, 0]
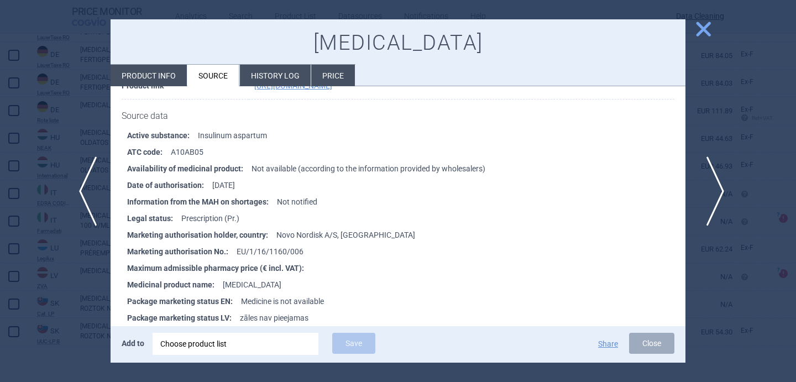
click at [716, 188] on span "next" at bounding box center [711, 191] width 25 height 70
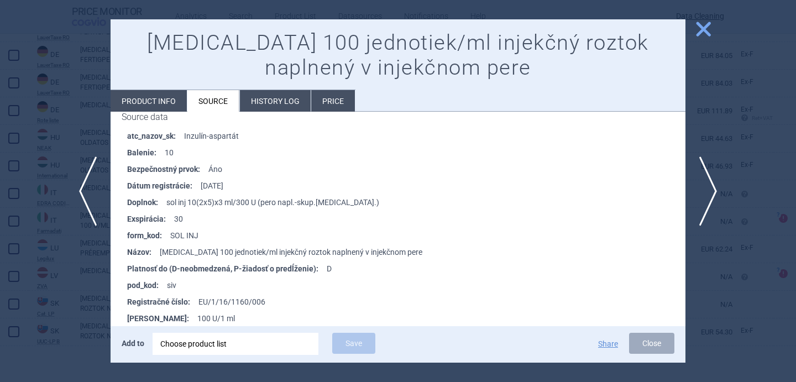
scroll to position [1773, 0]
click at [704, 206] on span "next" at bounding box center [711, 191] width 25 height 70
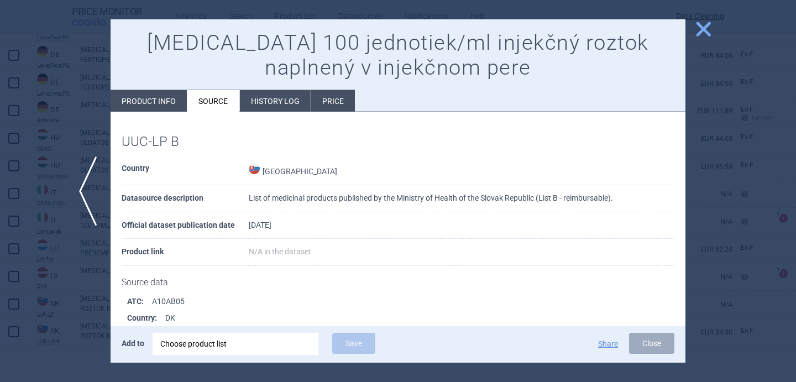
click at [155, 101] on li "Product info" at bounding box center [148, 101] width 76 height 22
select select "EUR"
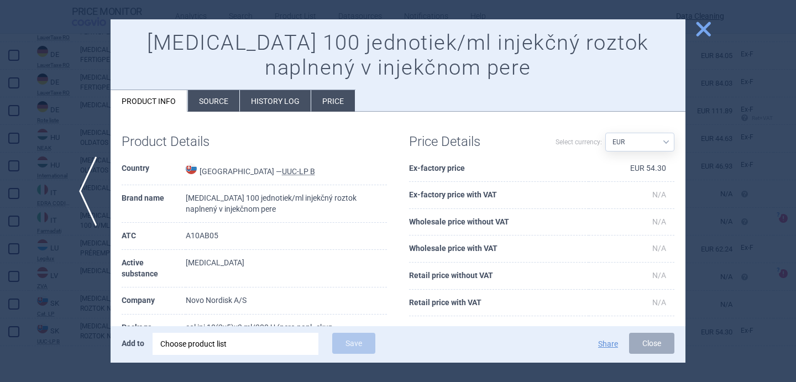
scroll to position [75, 0]
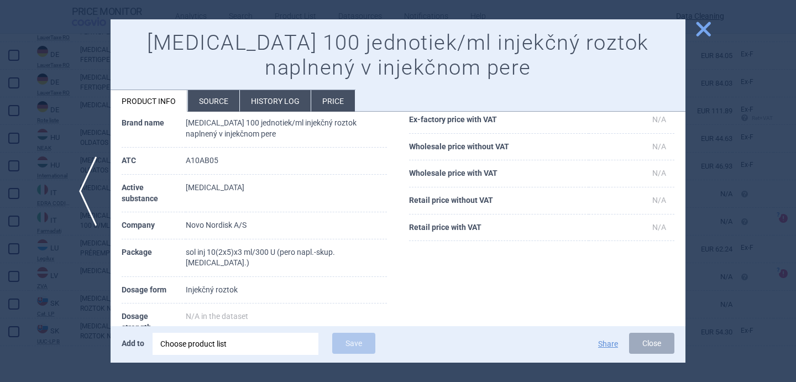
click at [208, 100] on li "Source" at bounding box center [213, 101] width 51 height 22
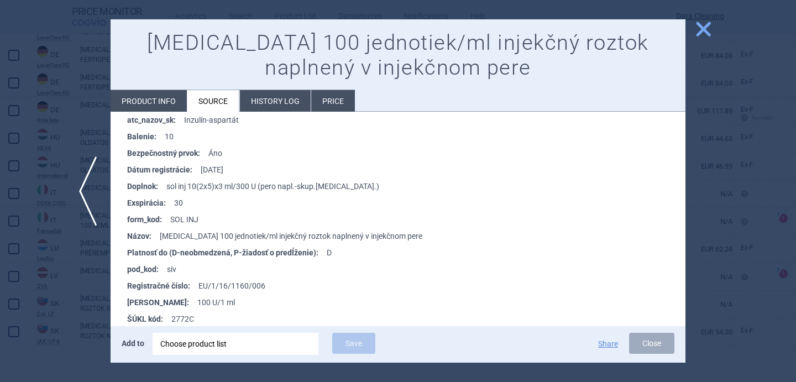
scroll to position [1234, 0]
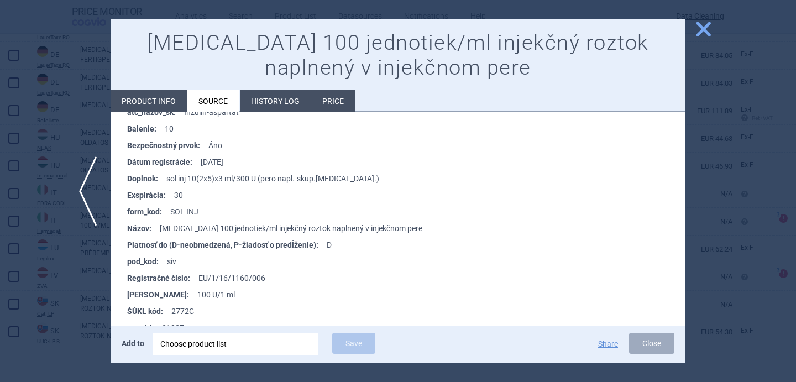
click at [77, 305] on div at bounding box center [398, 191] width 796 height 382
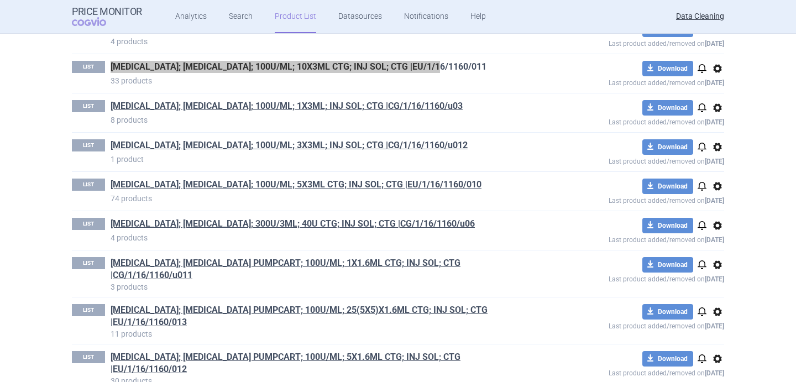
scroll to position [2359, 0]
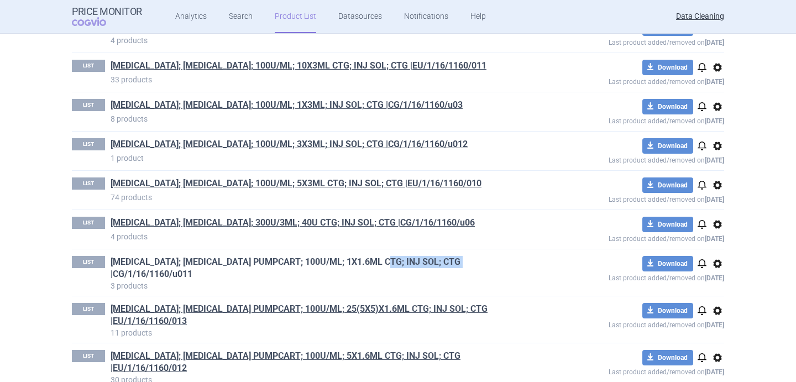
drag, startPoint x: 485, startPoint y: 241, endPoint x: 380, endPoint y: 241, distance: 105.0
click at [380, 256] on h1 "FIASP; FIASP PUMPCART; 100U/ML; 1X1.6ML CTG; INJ SOL; CTG |CG/1/16/1160/u011" at bounding box center [319, 268] width 418 height 24
copy link "CG/1/16/1160/u011"
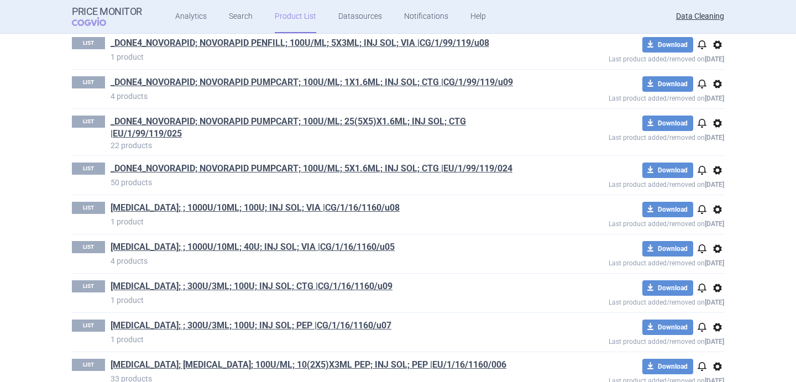
scroll to position [0, 0]
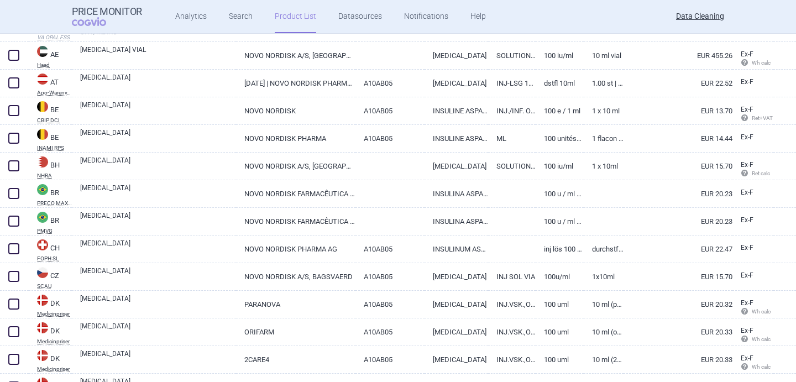
scroll to position [272, 0]
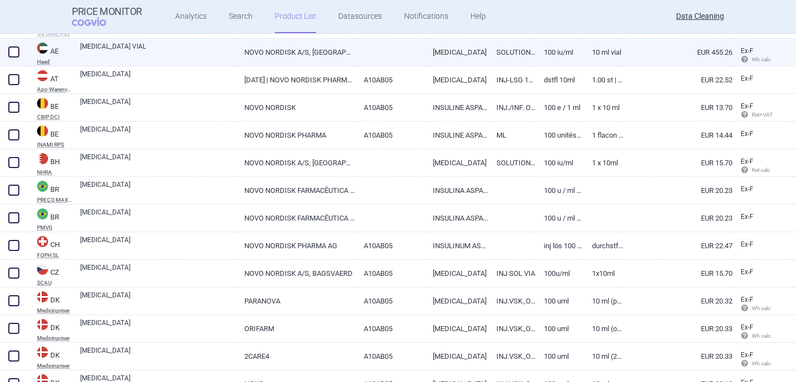
click at [325, 54] on link "NOVO NORDISK A/S, [GEOGRAPHIC_DATA]" at bounding box center [295, 52] width 119 height 27
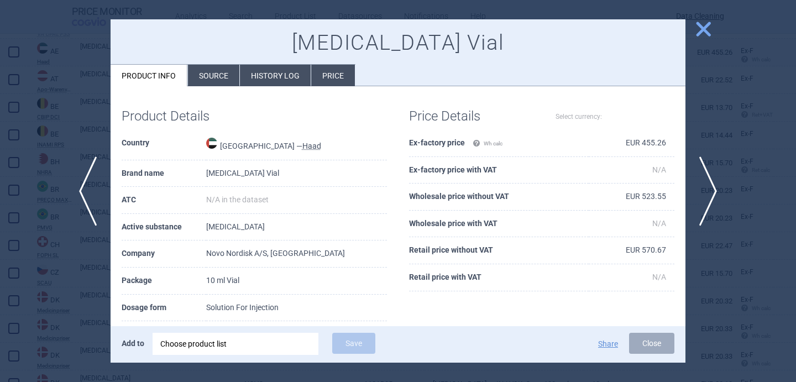
select select "EUR"
click at [223, 78] on li "Source" at bounding box center [213, 76] width 51 height 22
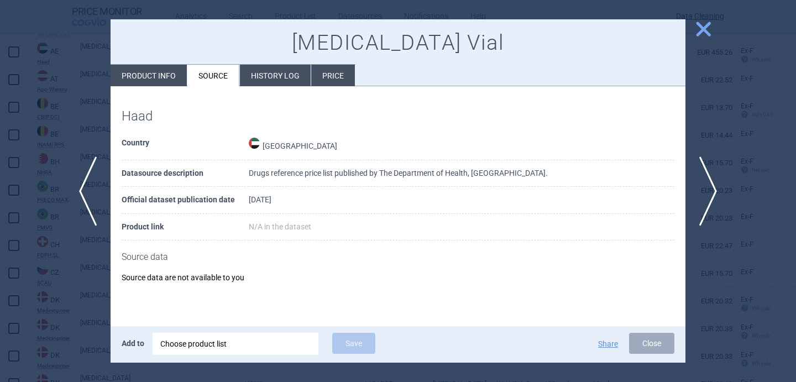
click at [172, 82] on li "Product info" at bounding box center [148, 76] width 76 height 22
select select "EUR"
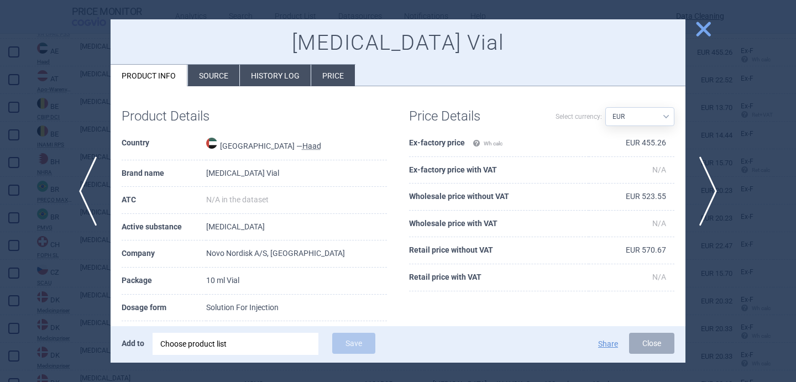
click at [44, 119] on div at bounding box center [398, 191] width 796 height 382
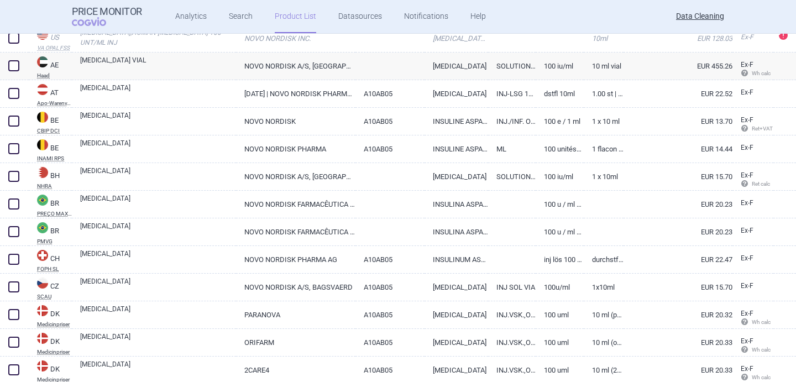
scroll to position [266, 0]
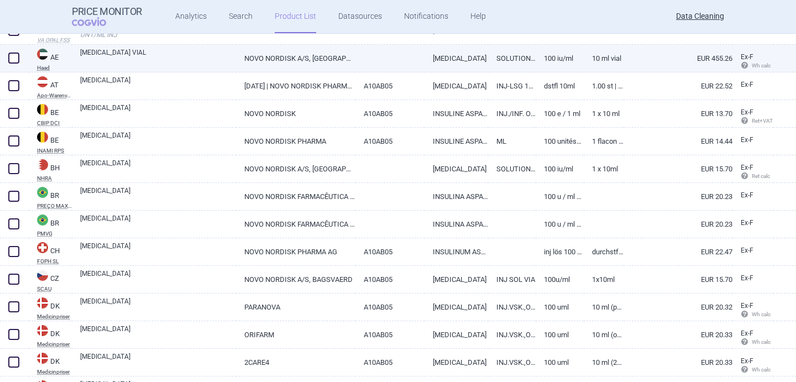
click at [178, 56] on link "[MEDICAL_DATA] VIAL" at bounding box center [158, 58] width 156 height 20
select select "EUR"
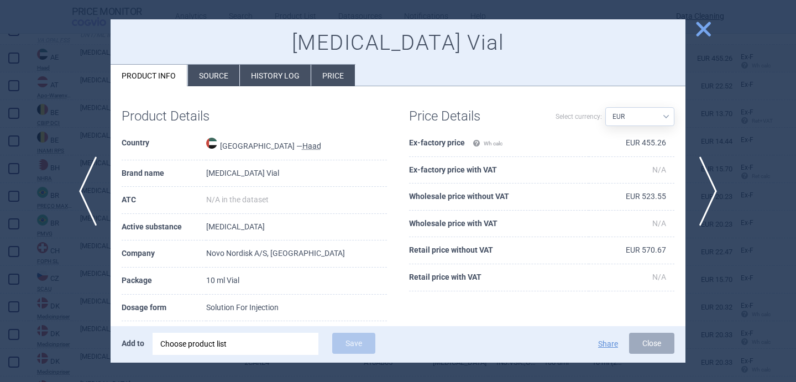
click at [88, 298] on div at bounding box center [398, 191] width 796 height 382
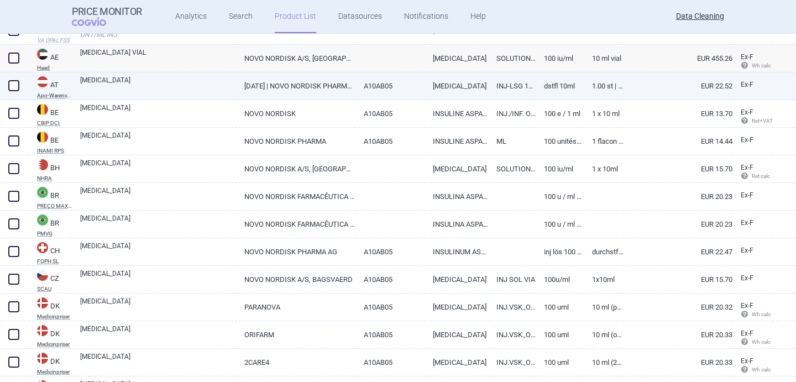
click at [171, 92] on link "[MEDICAL_DATA]" at bounding box center [158, 85] width 156 height 20
select select "EUR"
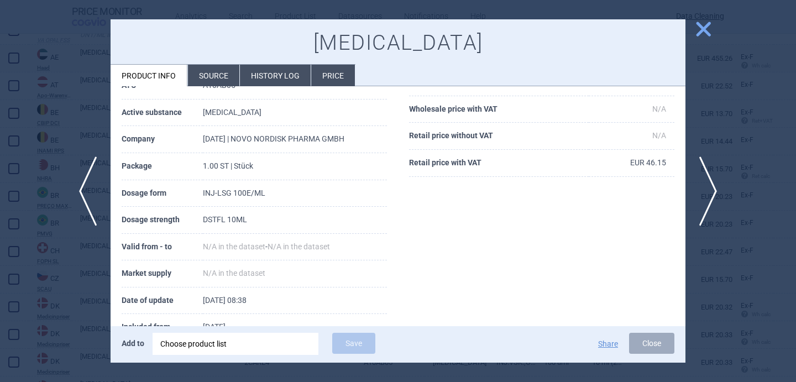
scroll to position [117, 0]
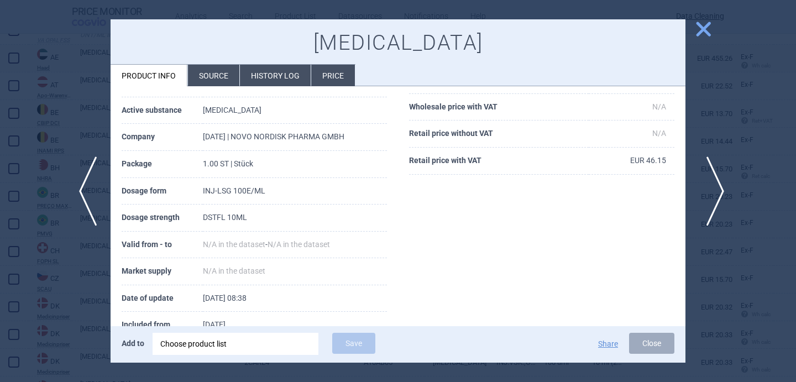
click at [715, 196] on span "next" at bounding box center [711, 191] width 25 height 70
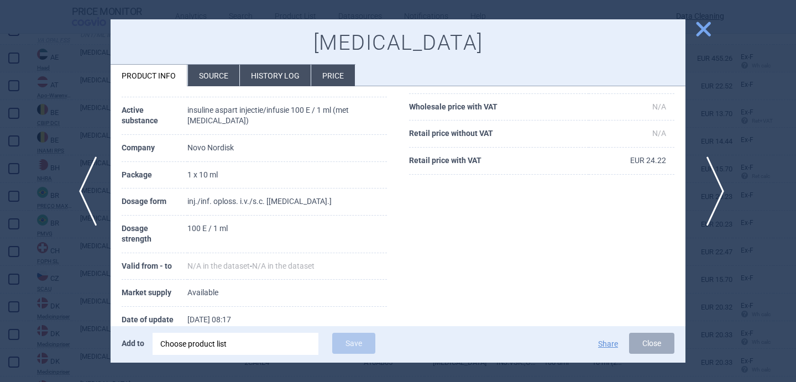
click at [716, 199] on span "next" at bounding box center [711, 191] width 25 height 70
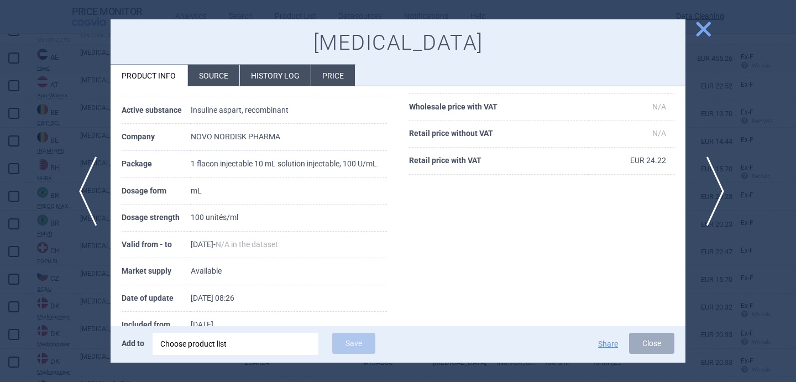
click at [721, 188] on span "next" at bounding box center [711, 191] width 25 height 70
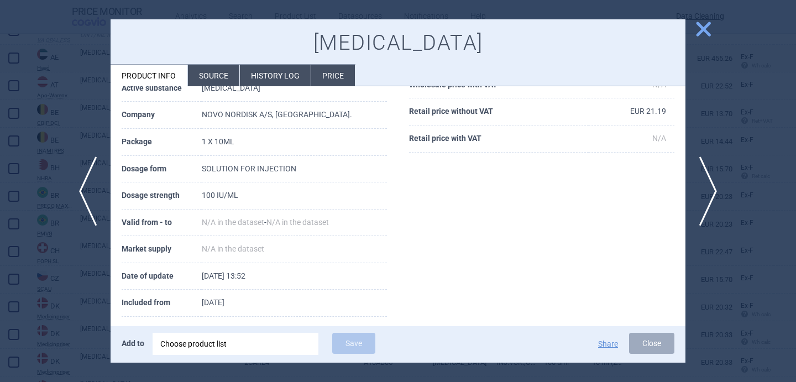
scroll to position [151, 0]
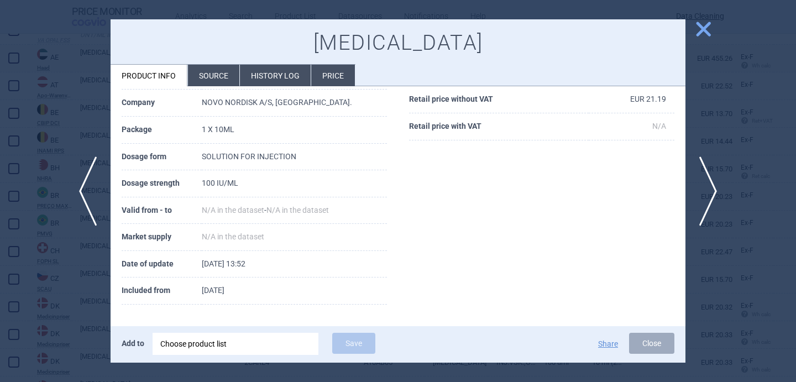
click at [203, 76] on li "Source" at bounding box center [213, 76] width 51 height 22
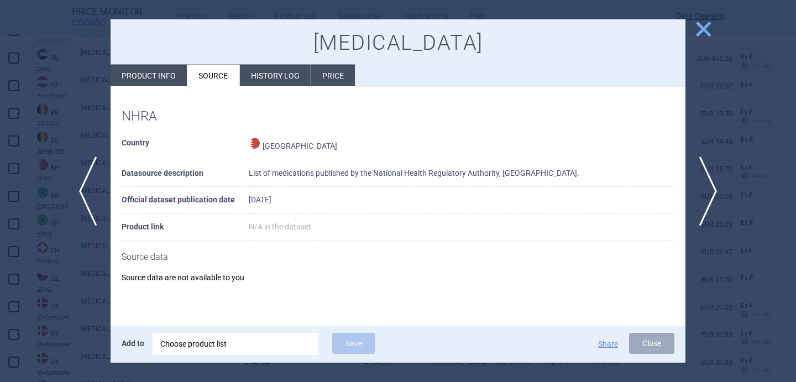
click at [144, 83] on li "Product info" at bounding box center [148, 76] width 76 height 22
select select "EUR"
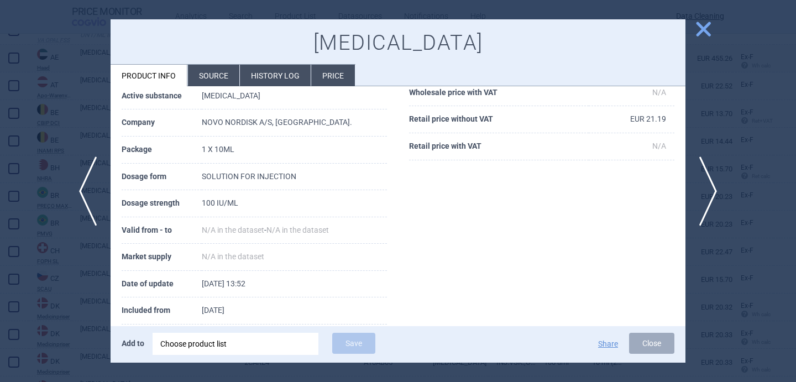
scroll to position [144, 0]
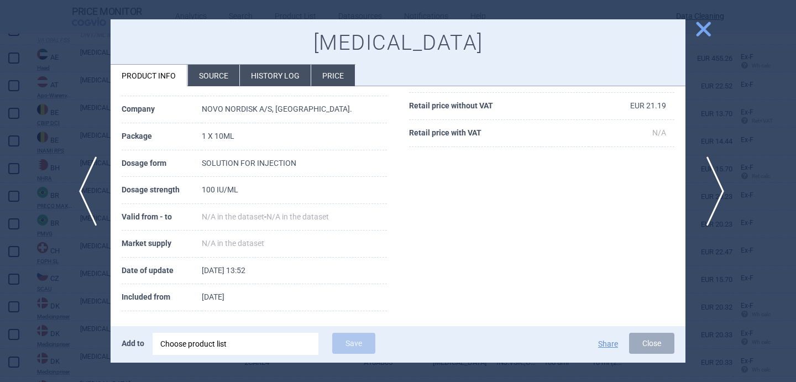
click at [720, 182] on span "next" at bounding box center [711, 191] width 25 height 70
click at [709, 208] on span "next" at bounding box center [711, 191] width 25 height 70
click at [709, 209] on span "next" at bounding box center [711, 191] width 25 height 70
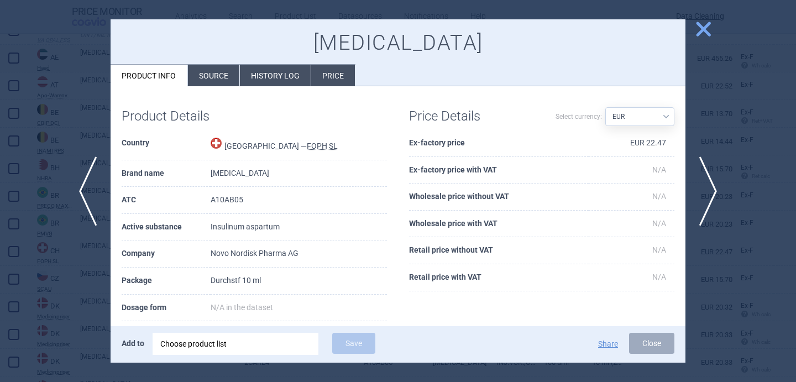
click at [86, 323] on div at bounding box center [398, 191] width 796 height 382
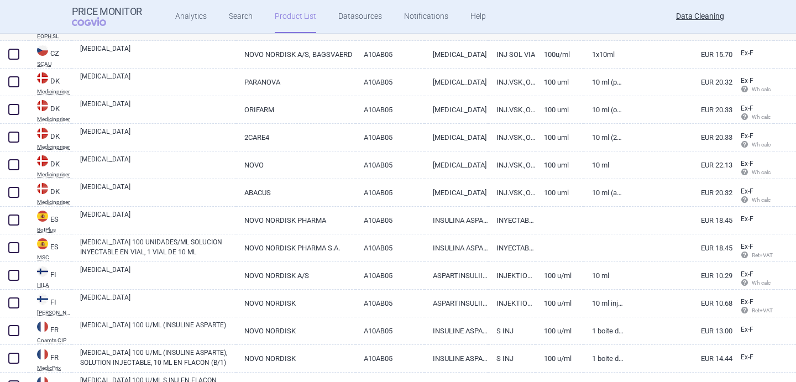
scroll to position [498, 0]
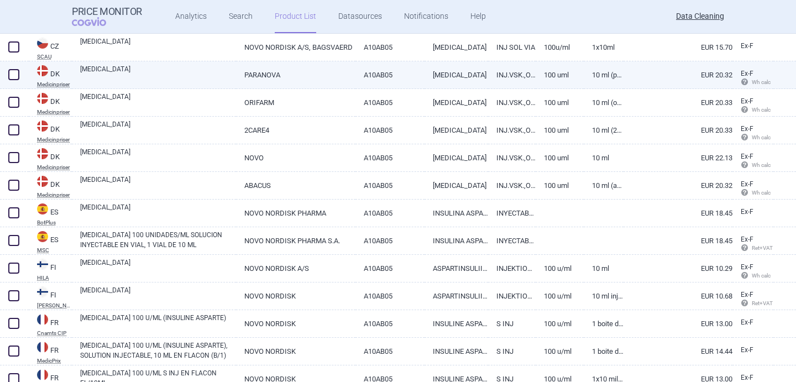
click at [168, 69] on link "[MEDICAL_DATA]" at bounding box center [158, 74] width 156 height 20
select select "EUR"
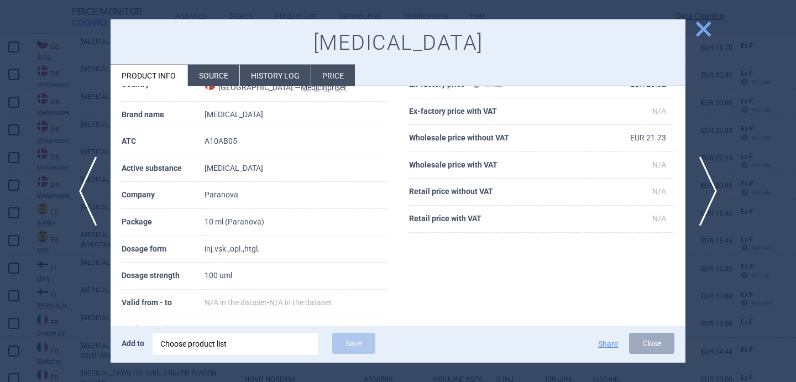
scroll to position [60, 0]
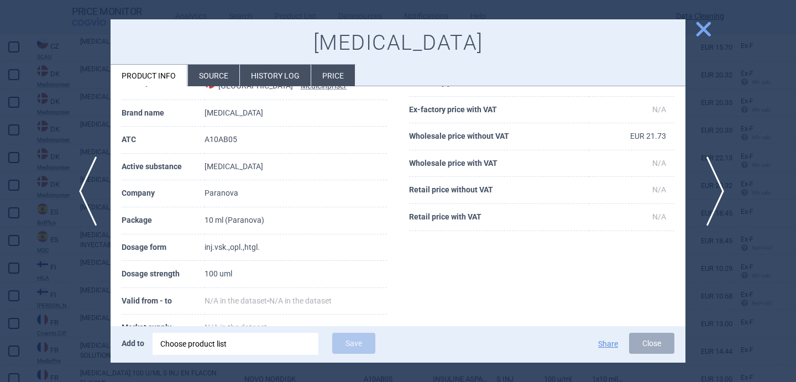
click at [718, 179] on span "next" at bounding box center [711, 191] width 25 height 70
click at [718, 180] on span "next" at bounding box center [711, 191] width 25 height 70
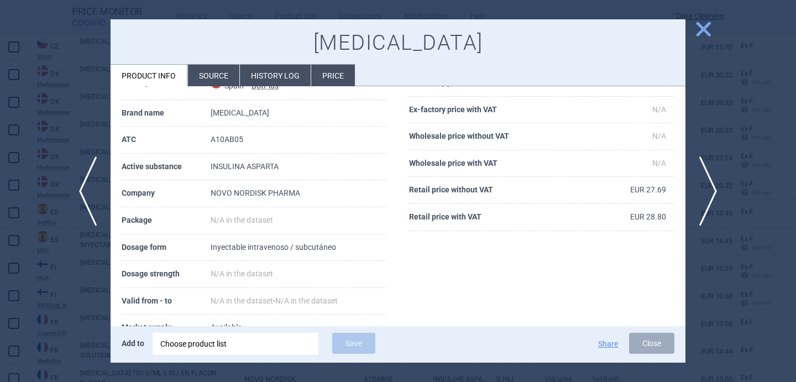
click at [80, 284] on div at bounding box center [398, 191] width 796 height 382
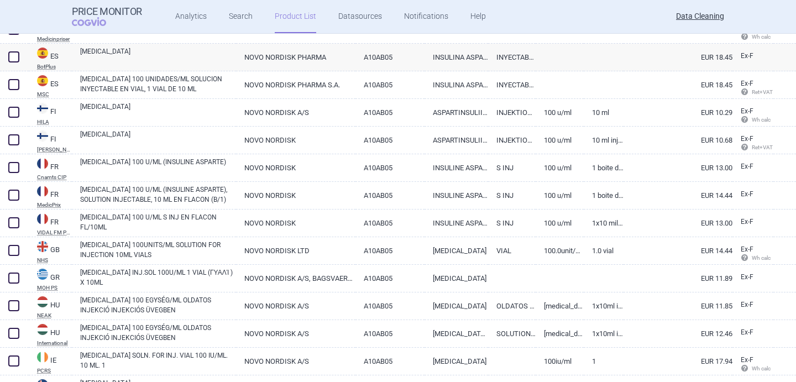
scroll to position [659, 0]
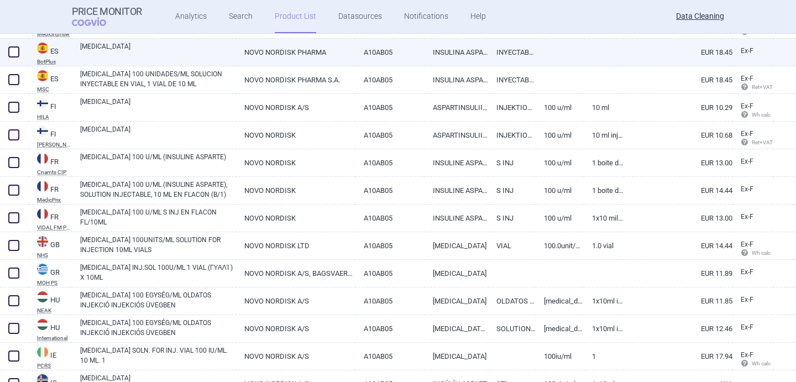
click at [187, 61] on link "[MEDICAL_DATA]" at bounding box center [158, 51] width 156 height 20
select select "EUR"
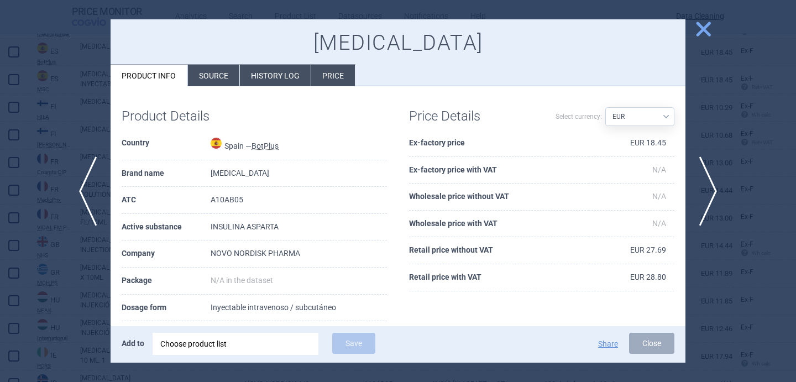
click at [217, 75] on li "Source" at bounding box center [213, 76] width 51 height 22
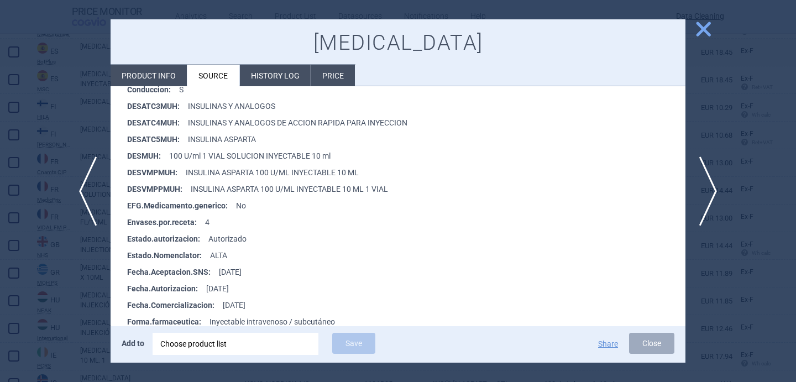
scroll to position [307, 0]
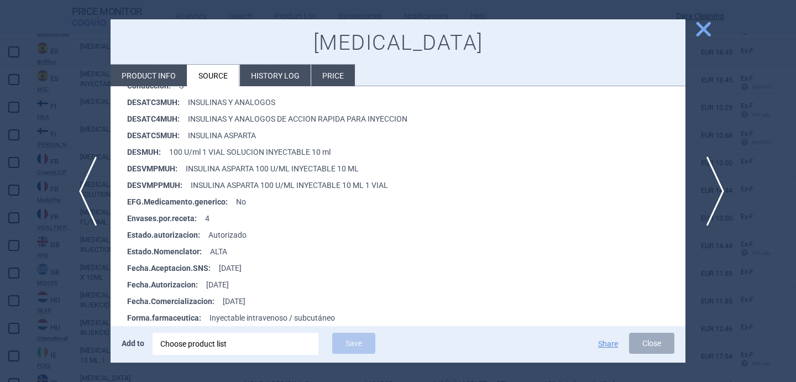
click at [715, 189] on span "next" at bounding box center [711, 191] width 25 height 70
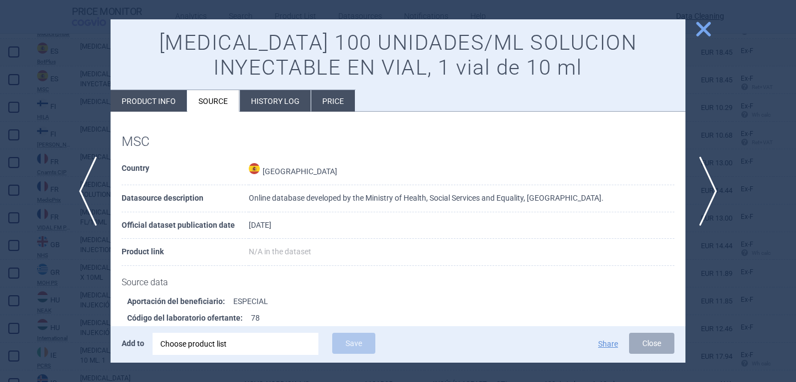
click at [56, 273] on div at bounding box center [398, 191] width 796 height 382
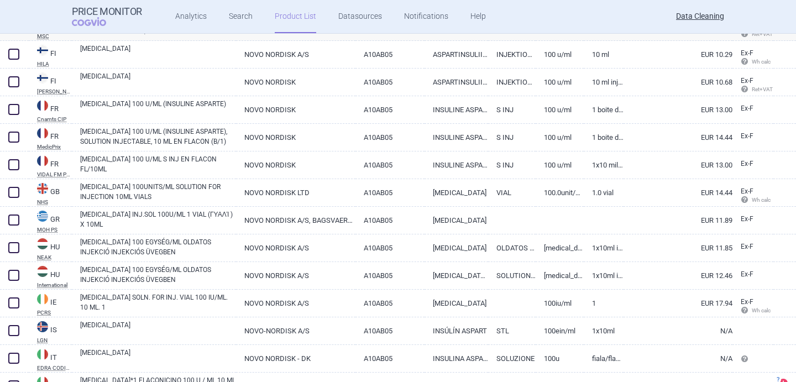
scroll to position [718, 0]
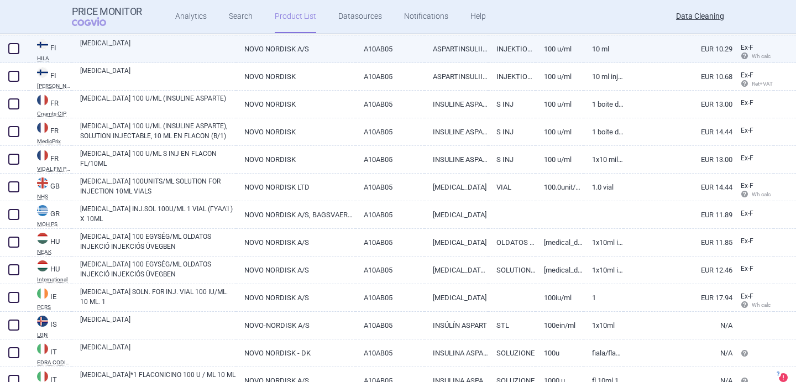
click at [152, 50] on link "[MEDICAL_DATA]" at bounding box center [158, 48] width 156 height 20
select select "EUR"
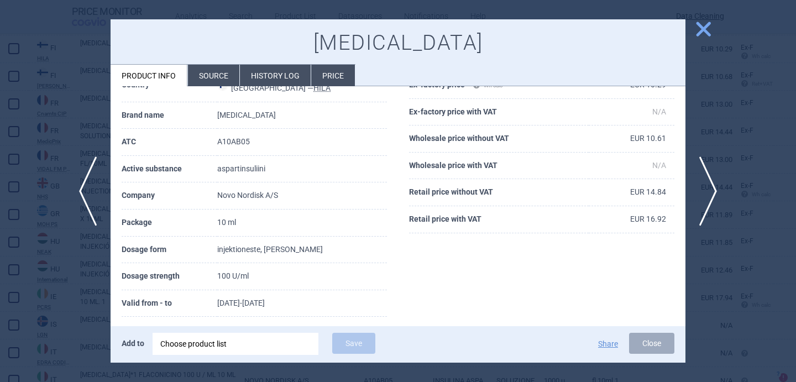
scroll to position [59, 0]
click at [206, 74] on li "Source" at bounding box center [213, 76] width 51 height 22
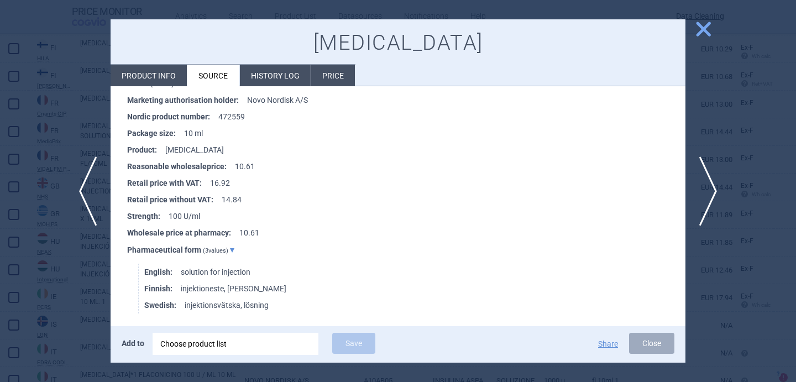
scroll to position [316, 0]
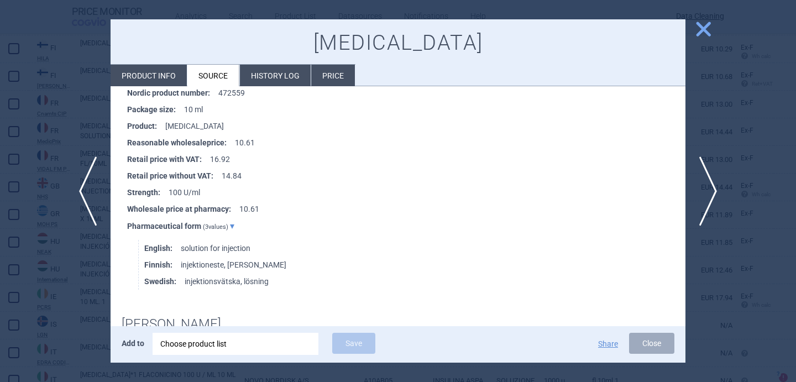
click at [75, 285] on div at bounding box center [398, 191] width 796 height 382
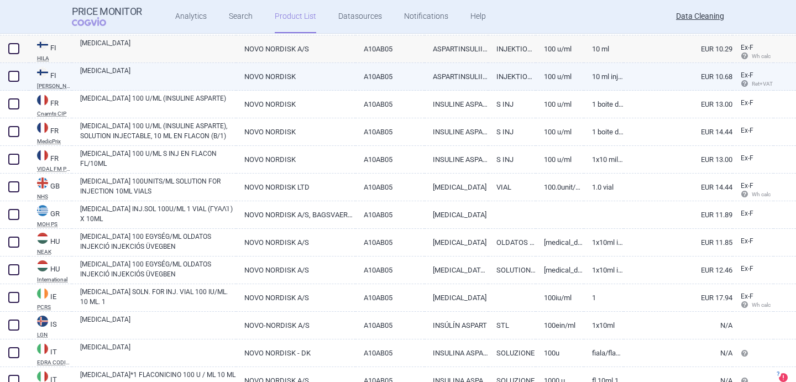
click at [211, 72] on link "[MEDICAL_DATA]" at bounding box center [158, 76] width 156 height 20
select select "EUR"
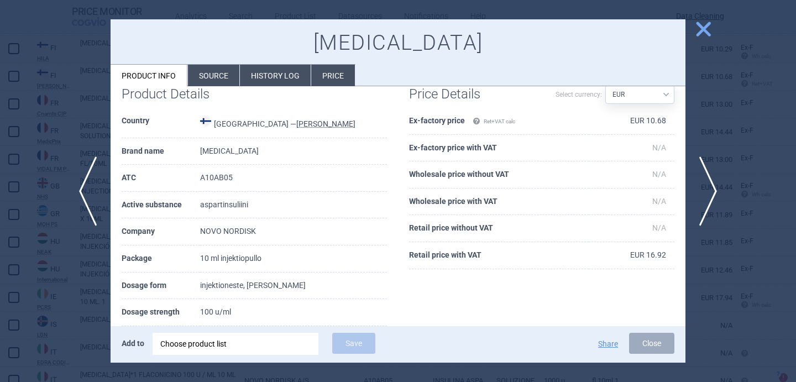
scroll to position [31, 0]
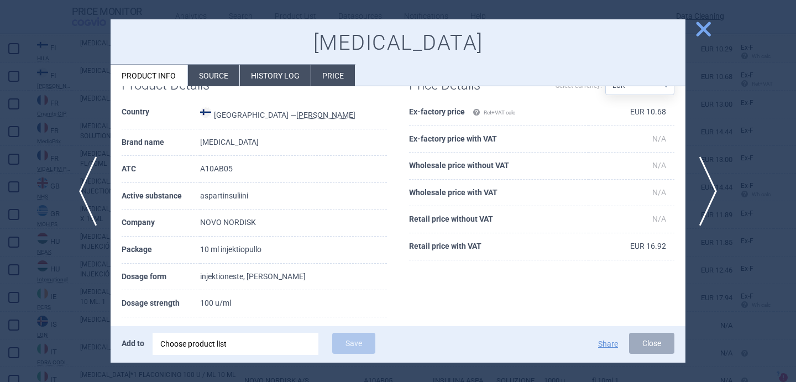
click at [241, 254] on td "10 ml injektiopullo" at bounding box center [293, 249] width 187 height 27
copy td "injektiopullo"
click at [78, 250] on div at bounding box center [398, 191] width 796 height 382
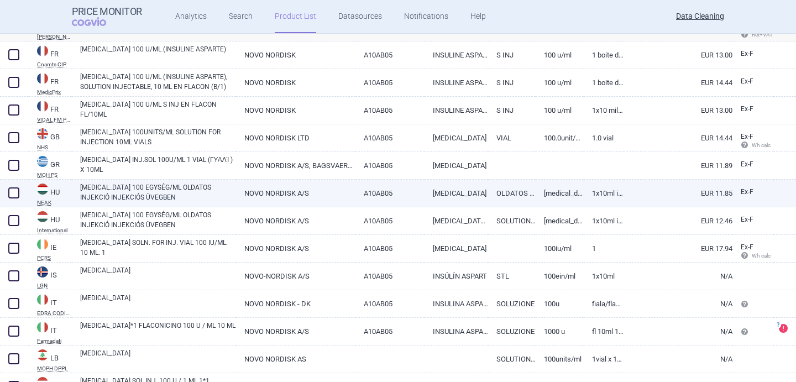
scroll to position [773, 0]
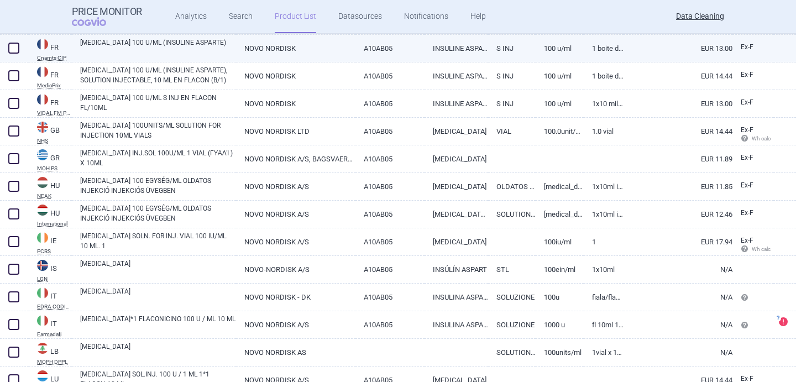
click at [165, 54] on link "FIASP 100 U/ML (INSULINE ASPARTE)" at bounding box center [158, 48] width 156 height 20
select select "EUR"
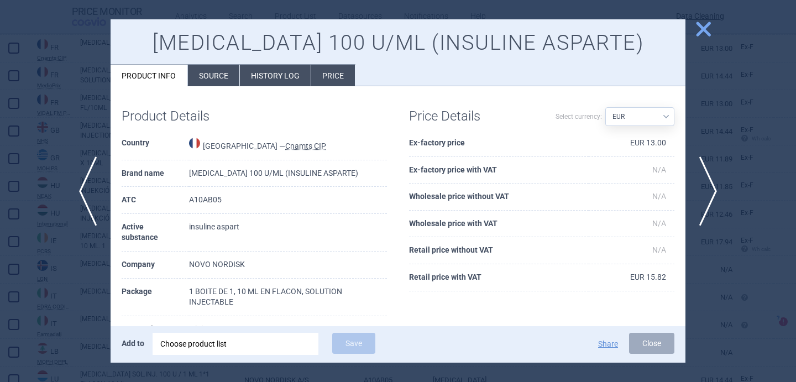
click at [220, 78] on li "Source" at bounding box center [213, 76] width 51 height 22
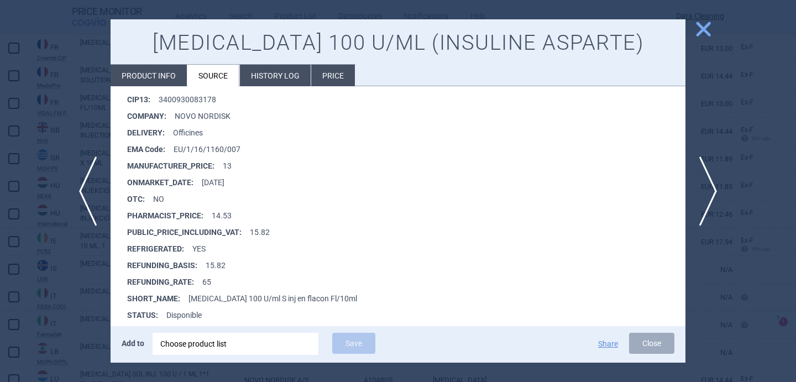
scroll to position [5609, 0]
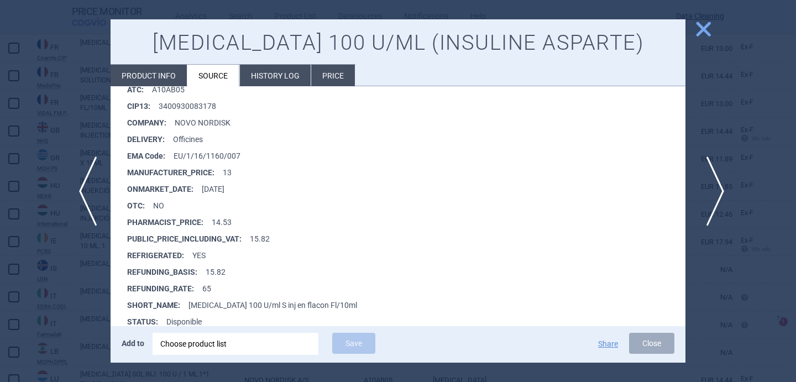
click at [709, 185] on span "next" at bounding box center [711, 191] width 25 height 70
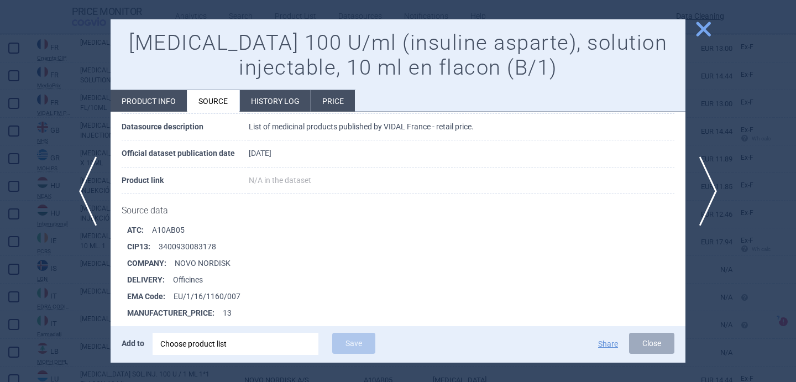
scroll to position [5393, 0]
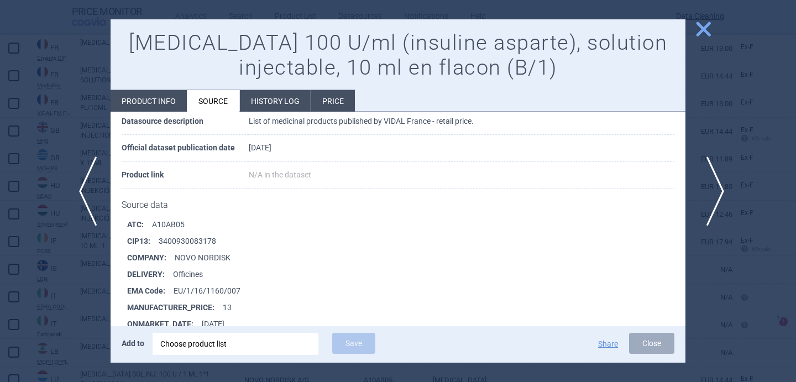
click at [714, 193] on span "next" at bounding box center [711, 191] width 25 height 70
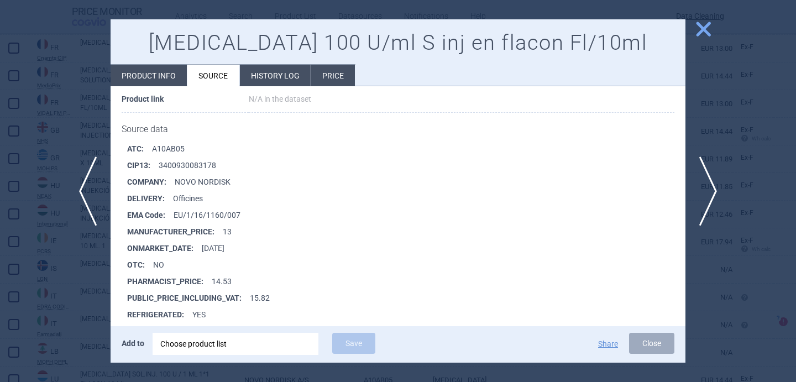
scroll to position [131, 0]
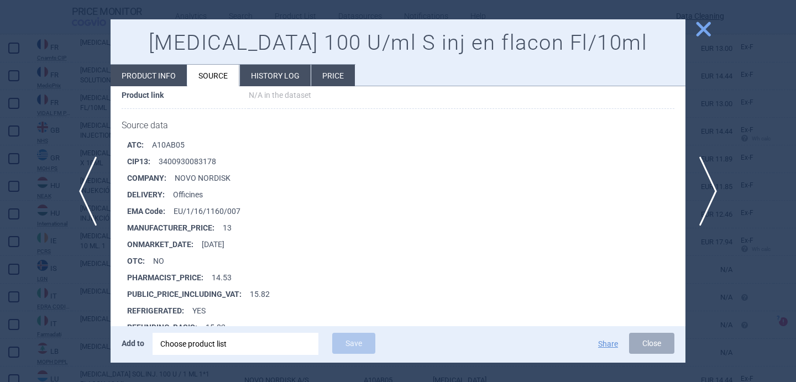
click at [76, 322] on div at bounding box center [398, 191] width 796 height 382
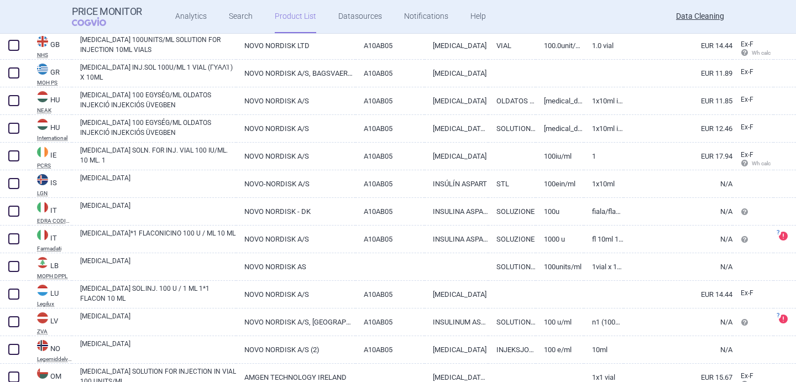
scroll to position [855, 0]
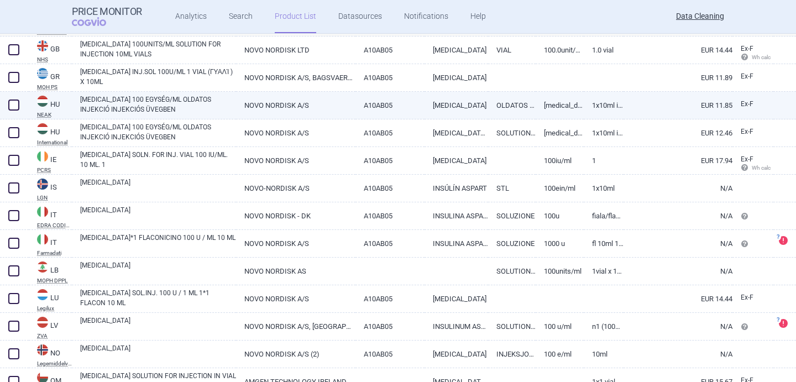
click at [203, 102] on link "[MEDICAL_DATA] 100 EGYSÉG/ML OLDATOS INJEKCIÓ INJEKCIÓS ÜVEGBEN" at bounding box center [158, 104] width 156 height 20
select select "EUR"
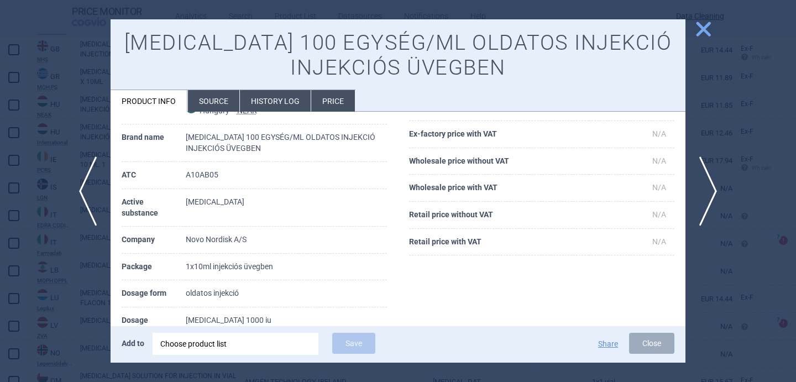
scroll to position [62, 0]
click at [221, 97] on li "Source" at bounding box center [213, 101] width 51 height 22
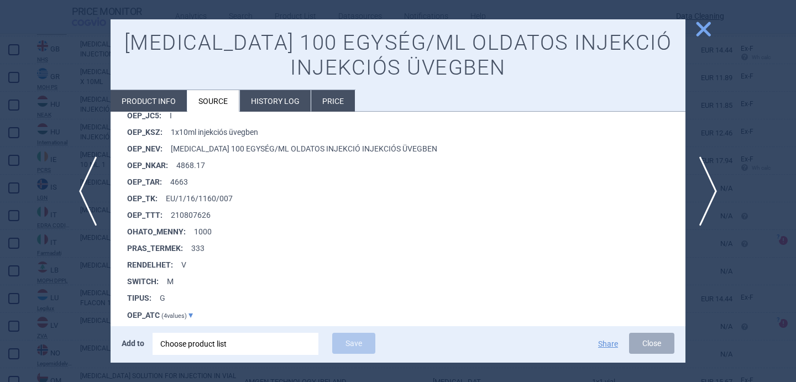
scroll to position [1132, 0]
click at [712, 201] on span "next" at bounding box center [711, 191] width 25 height 70
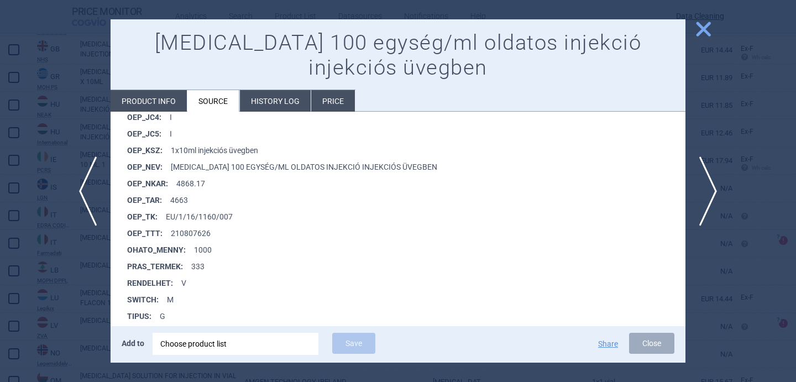
scroll to position [2252, 0]
click at [717, 190] on span "next" at bounding box center [711, 191] width 25 height 70
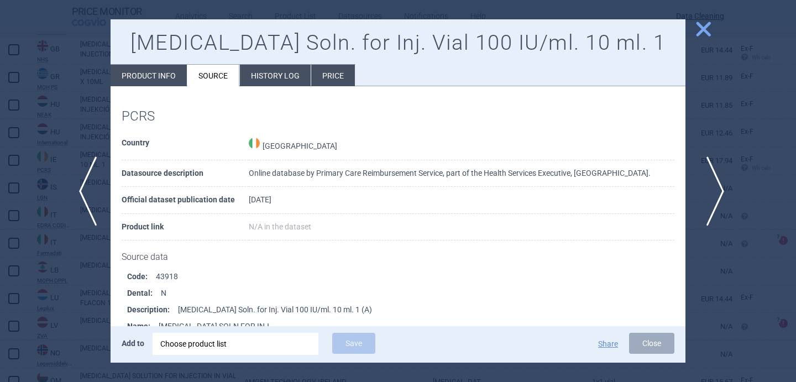
click at [709, 170] on span "next" at bounding box center [711, 191] width 25 height 70
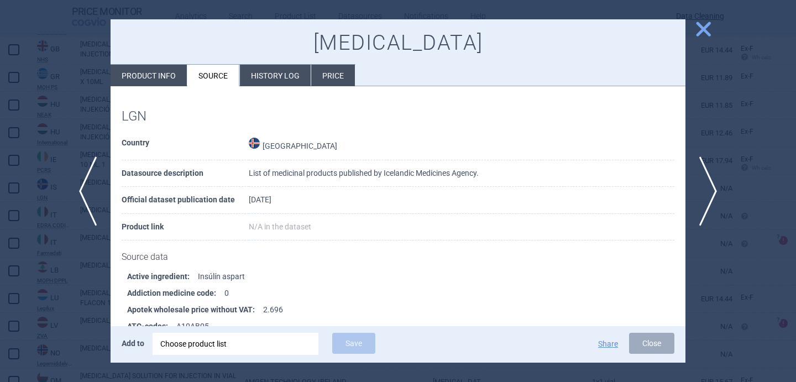
click at [161, 73] on li "Product info" at bounding box center [148, 76] width 76 height 22
select select "EUR"
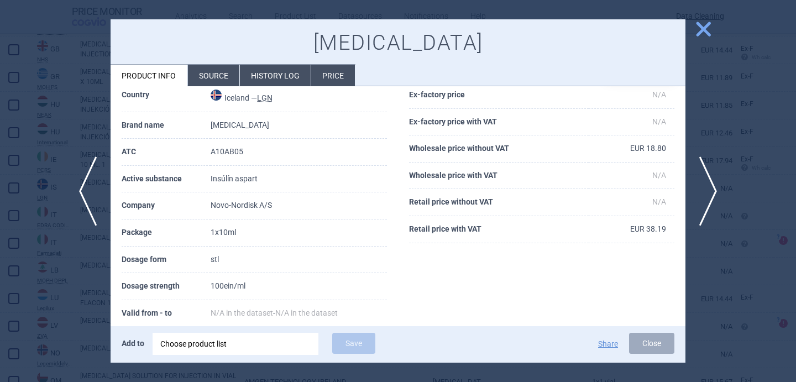
scroll to position [61, 0]
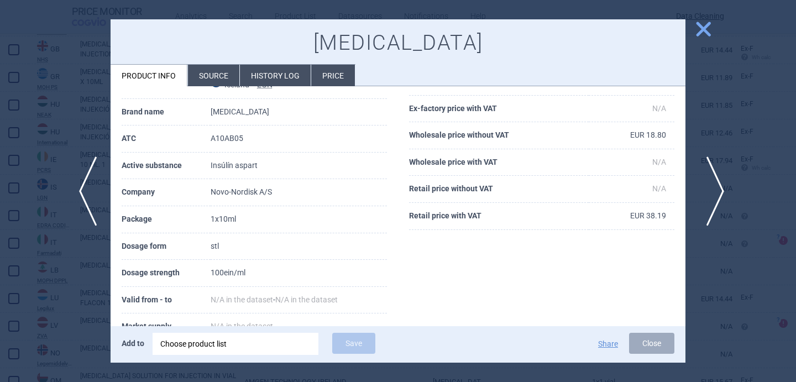
click at [709, 178] on span "next" at bounding box center [711, 191] width 25 height 70
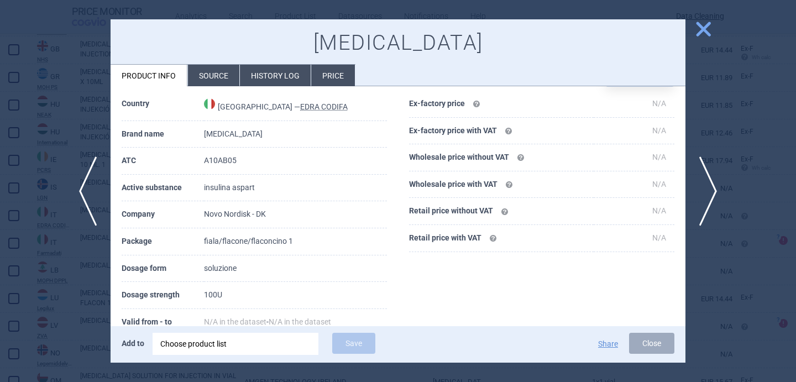
scroll to position [31, 0]
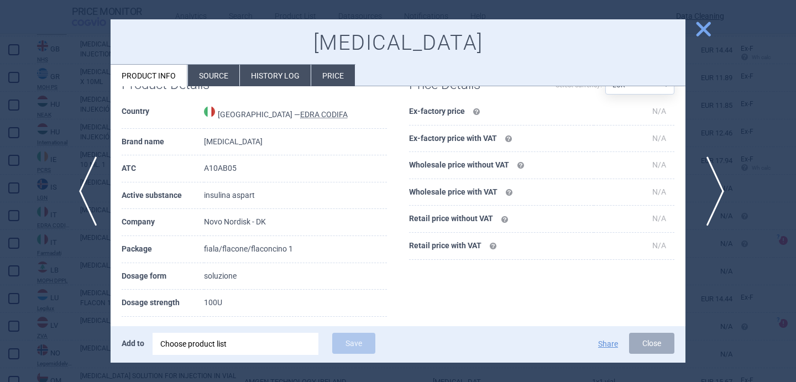
click at [714, 187] on span "next" at bounding box center [711, 191] width 25 height 70
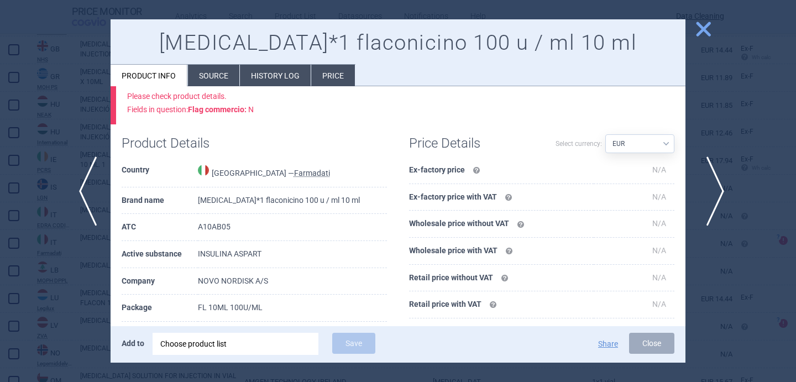
scroll to position [90, 0]
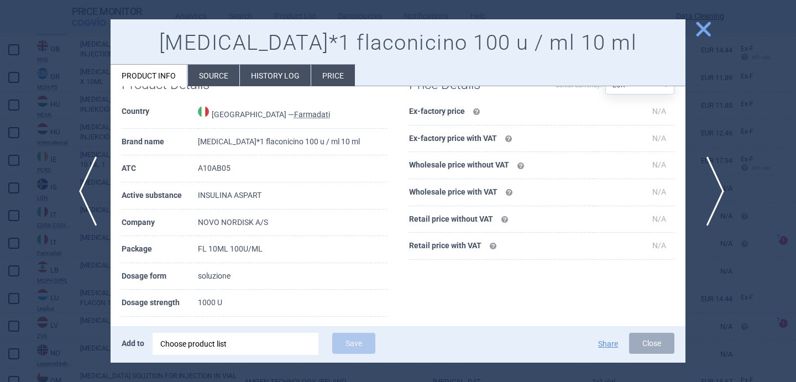
click at [714, 187] on span "next" at bounding box center [711, 191] width 25 height 70
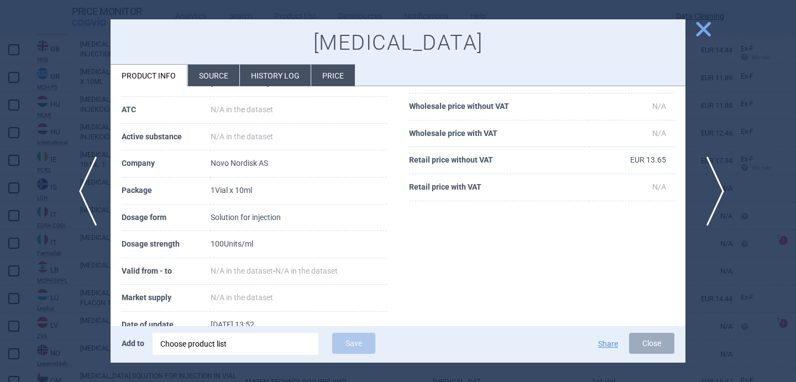
scroll to position [31, 0]
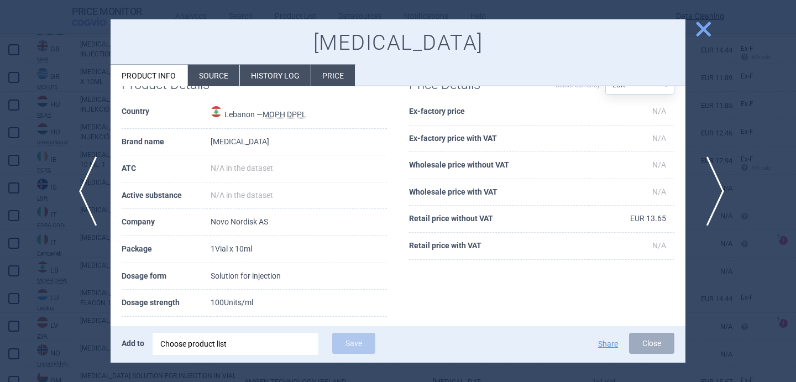
click at [714, 187] on span "next" at bounding box center [711, 191] width 25 height 70
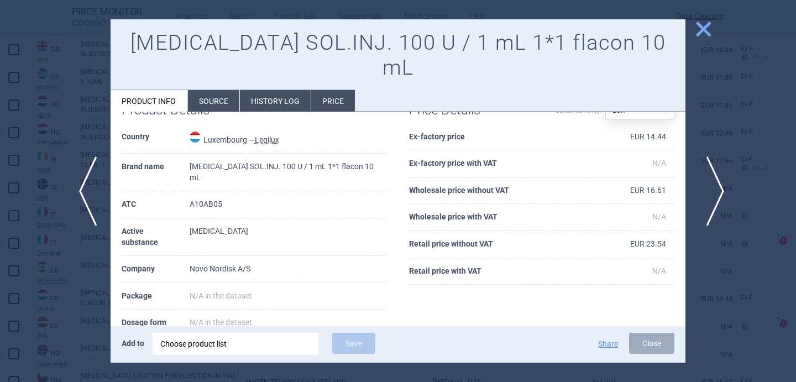
click at [714, 187] on span "next" at bounding box center [711, 191] width 25 height 70
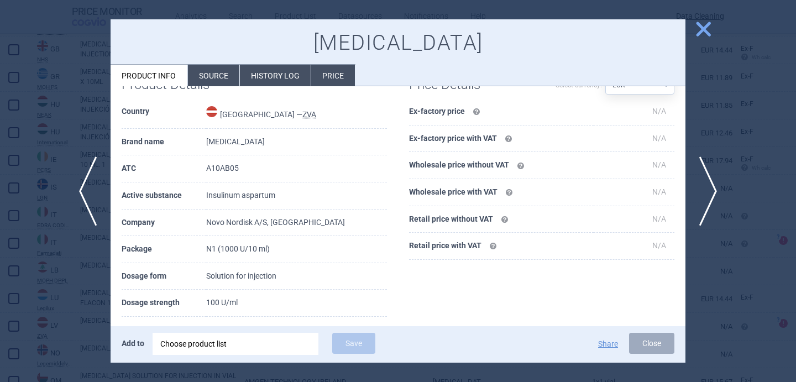
click at [228, 72] on li "Source" at bounding box center [213, 76] width 51 height 22
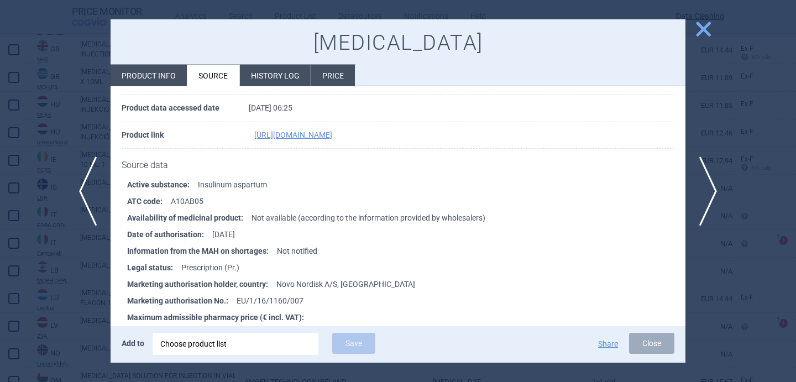
scroll to position [112, 0]
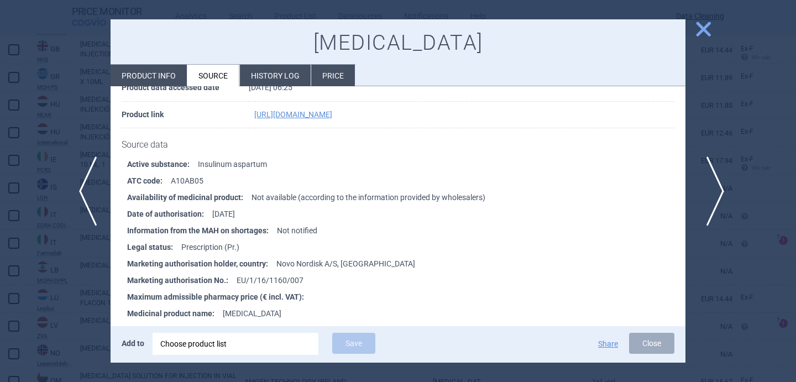
click at [713, 196] on span "next" at bounding box center [711, 191] width 25 height 70
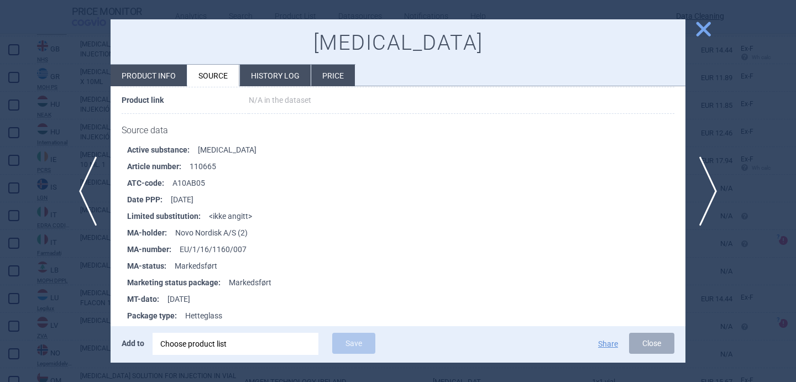
scroll to position [127, 0]
click at [97, 269] on div at bounding box center [398, 191] width 796 height 382
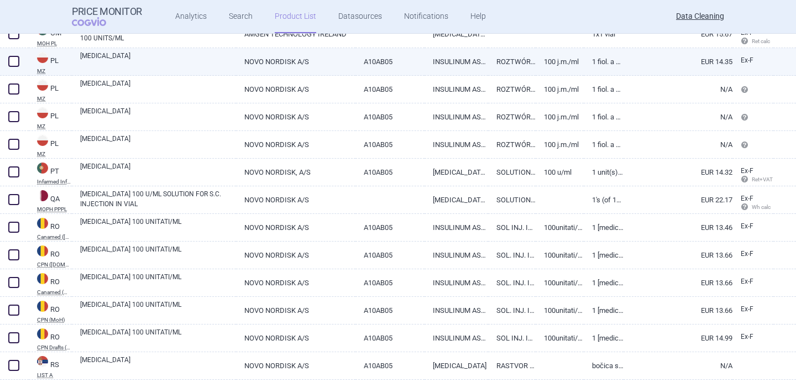
scroll to position [1213, 0]
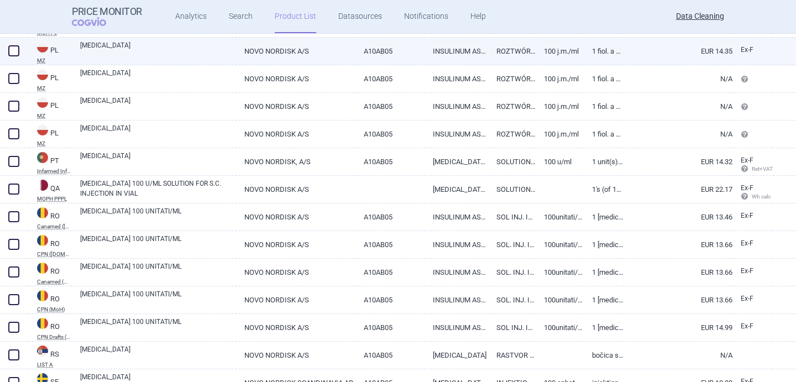
click at [184, 52] on link "[MEDICAL_DATA]" at bounding box center [158, 50] width 156 height 20
select select "EUR"
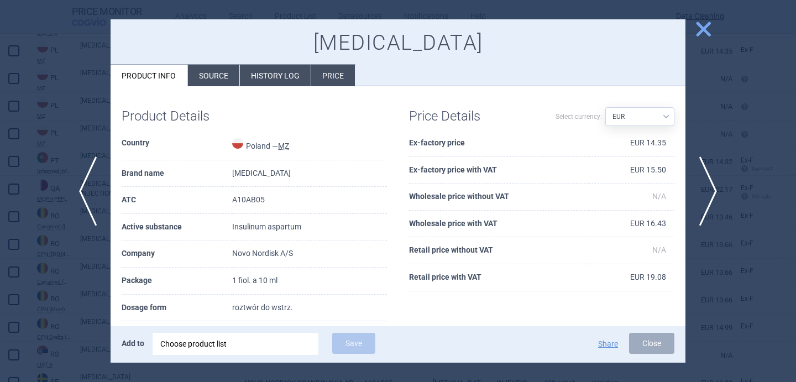
scroll to position [22, 0]
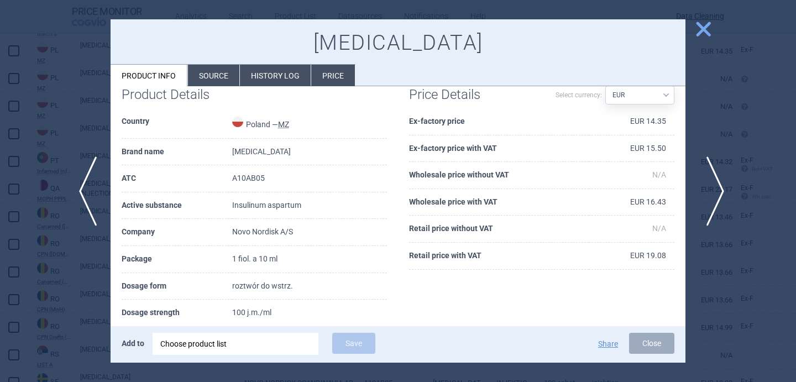
click at [710, 192] on span "next" at bounding box center [711, 191] width 25 height 70
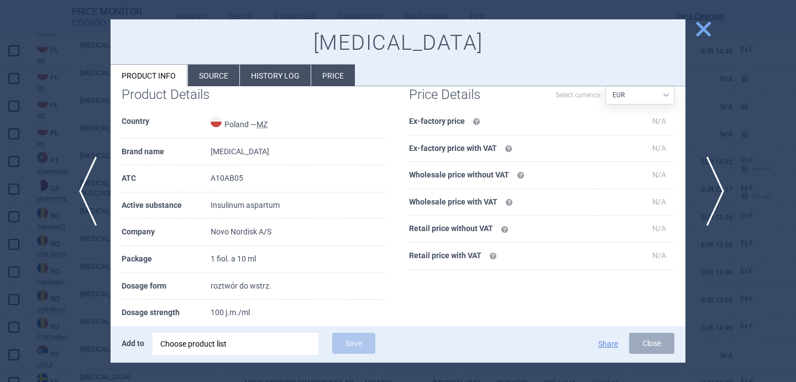
click at [710, 192] on span "next" at bounding box center [711, 191] width 25 height 70
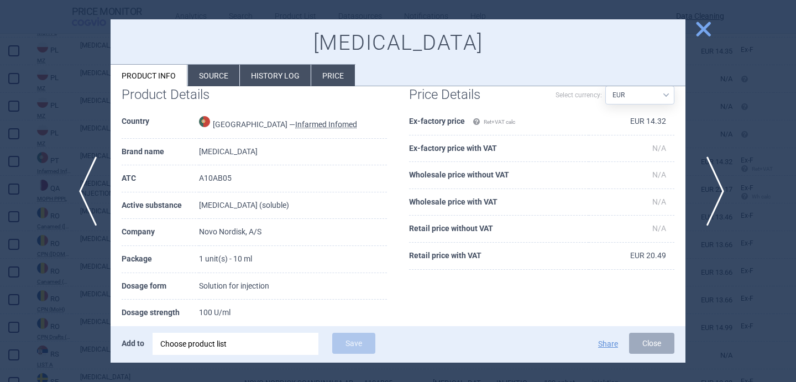
click at [710, 193] on span "next" at bounding box center [711, 191] width 25 height 70
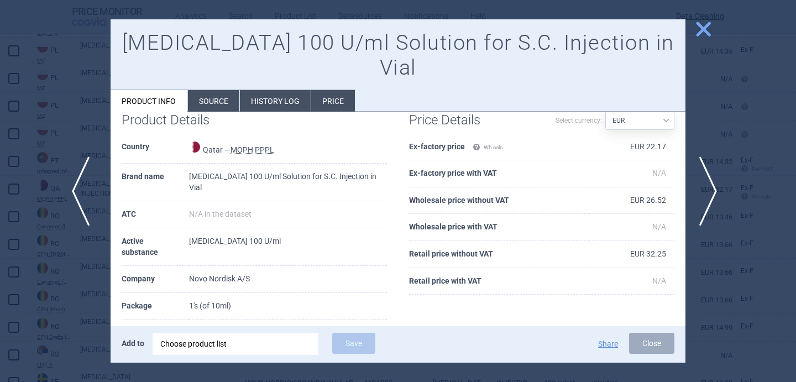
click at [82, 196] on span "previous" at bounding box center [84, 191] width 25 height 70
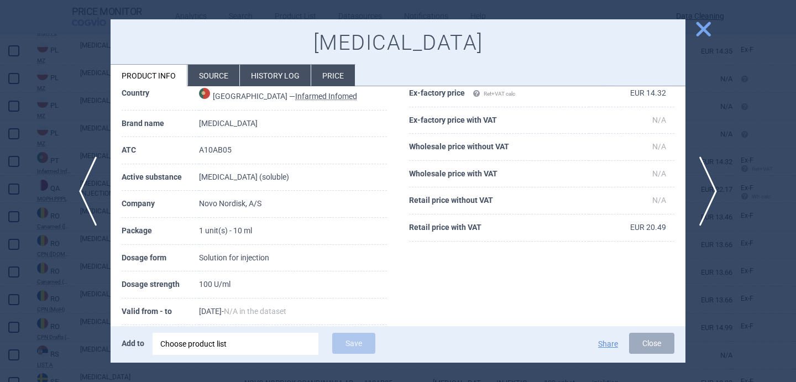
scroll to position [52, 0]
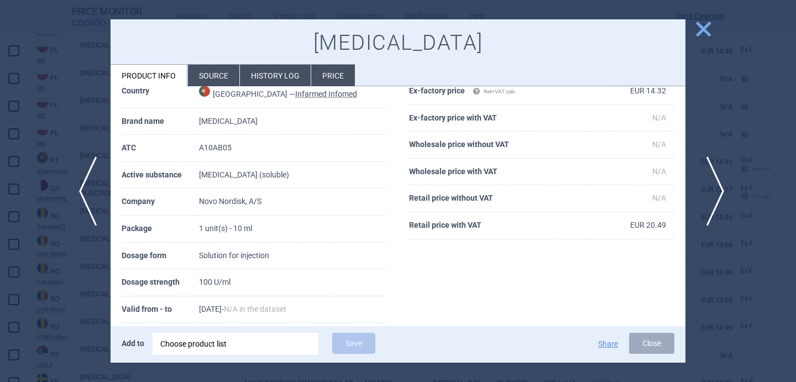
click at [715, 188] on span "next" at bounding box center [711, 191] width 25 height 70
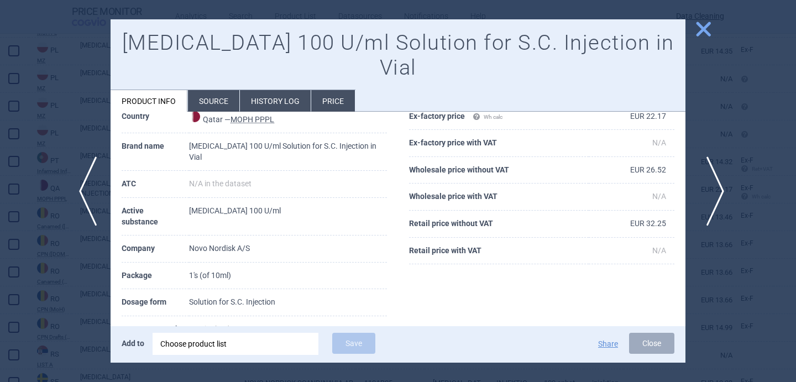
click at [715, 187] on span "next" at bounding box center [711, 191] width 25 height 70
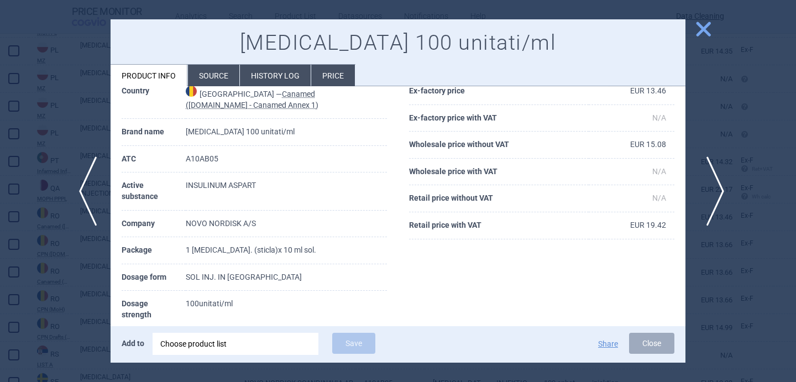
click at [715, 186] on span "next" at bounding box center [711, 191] width 25 height 70
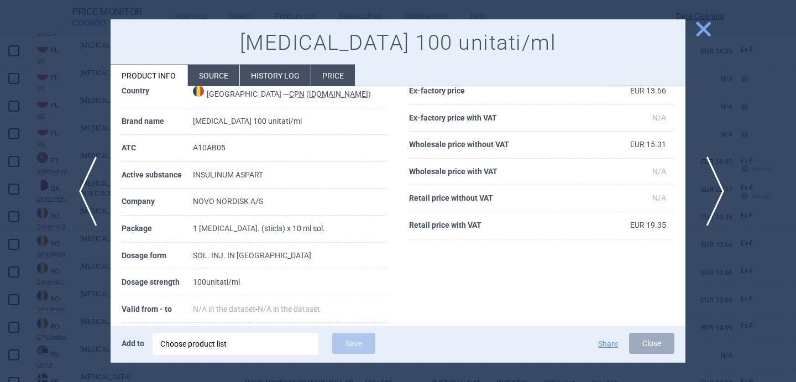
click at [715, 186] on span "next" at bounding box center [711, 191] width 25 height 70
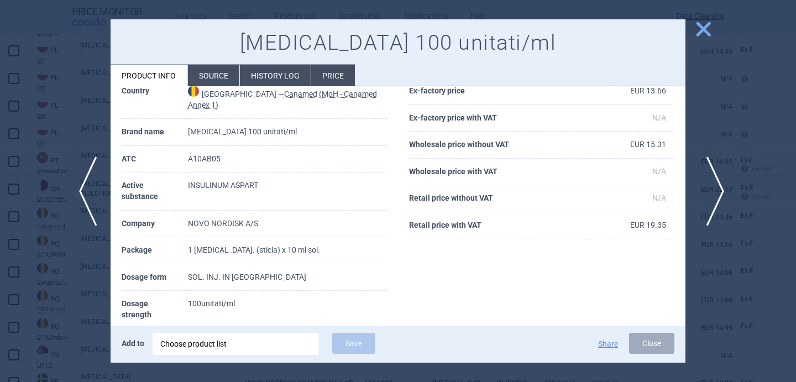
click at [715, 186] on span "next" at bounding box center [711, 191] width 25 height 70
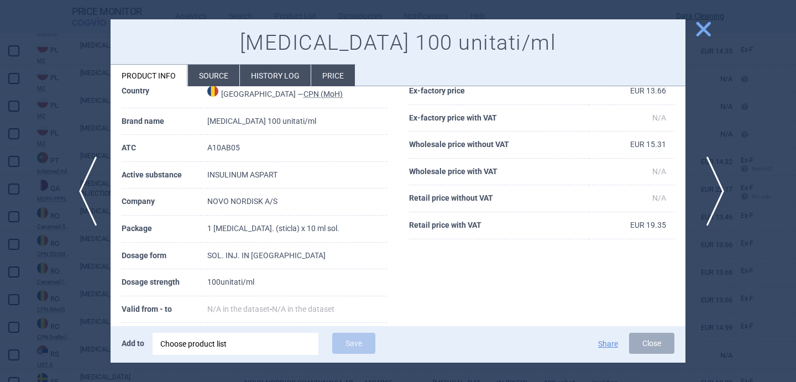
click at [715, 186] on span "next" at bounding box center [711, 191] width 25 height 70
click at [715, 187] on span "next" at bounding box center [711, 191] width 25 height 70
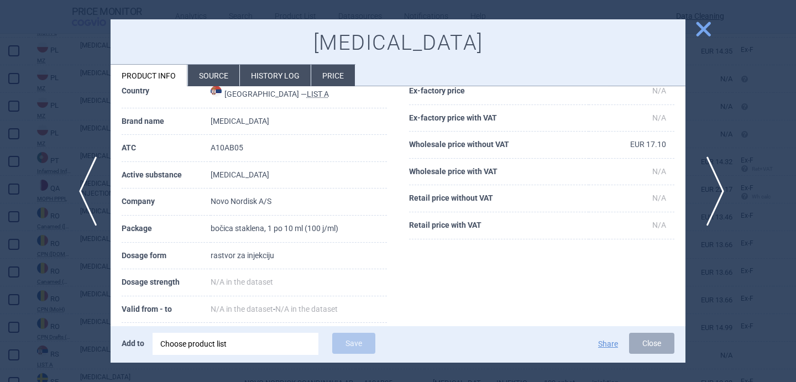
click at [715, 187] on span "next" at bounding box center [711, 191] width 25 height 70
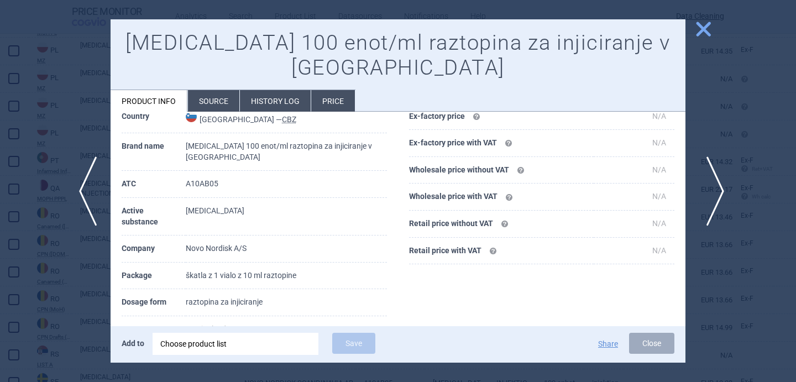
click at [715, 188] on span "next" at bounding box center [711, 191] width 25 height 70
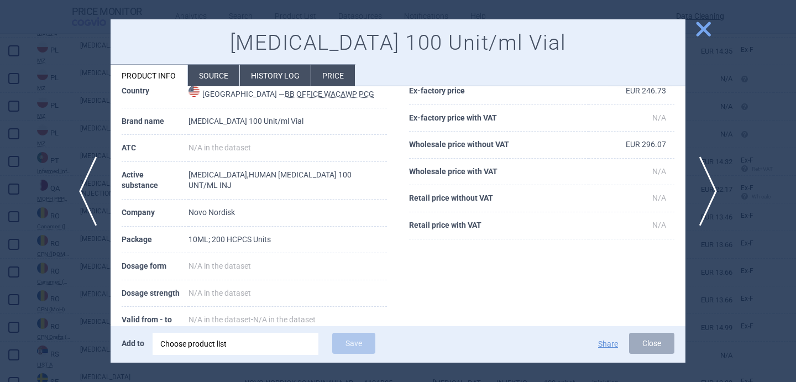
click at [99, 247] on div at bounding box center [398, 191] width 796 height 382
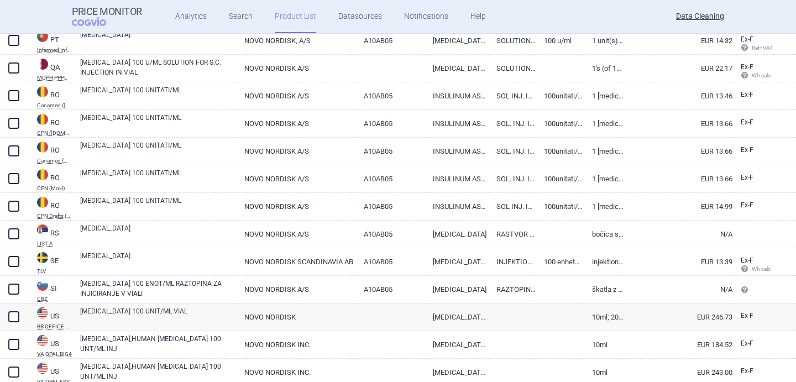
scroll to position [1374, 0]
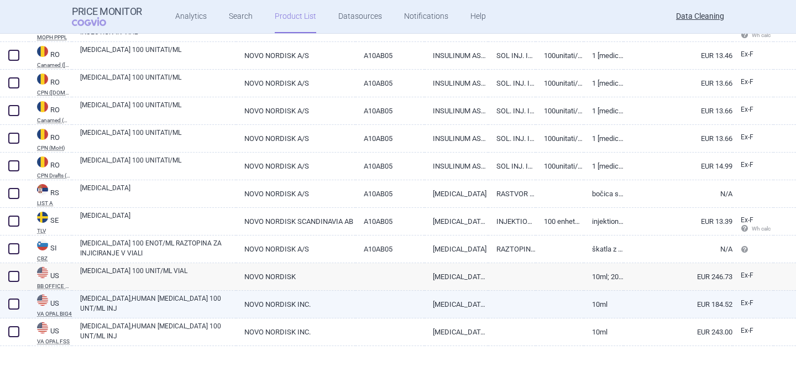
click at [198, 305] on link "INSULIN,ASPART,HUMAN FIASP 100 UNT/ML INJ" at bounding box center [158, 303] width 156 height 20
select select "EUR"
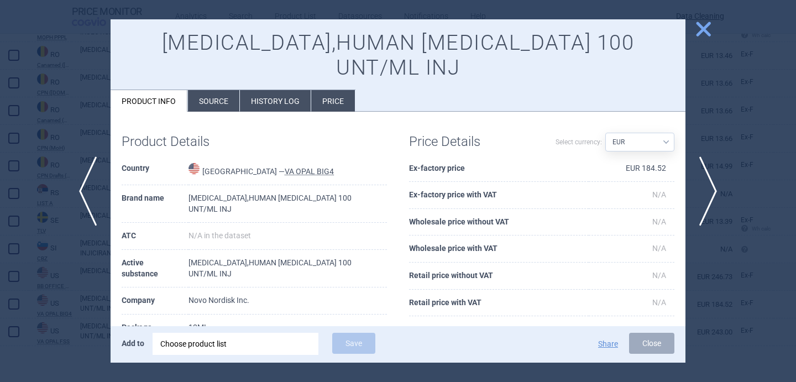
click at [70, 311] on div at bounding box center [398, 191] width 796 height 382
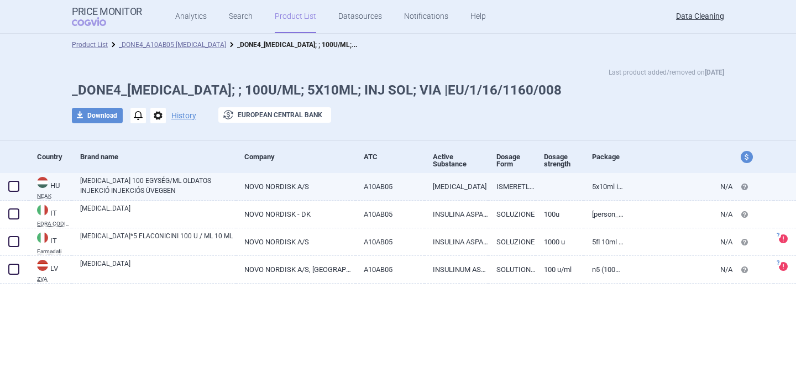
click at [180, 192] on link "[MEDICAL_DATA] 100 EGYSÉG/ML OLDATOS INJEKCIÓ INJEKCIÓS ÜVEGBEN" at bounding box center [158, 186] width 156 height 20
select select "EUR"
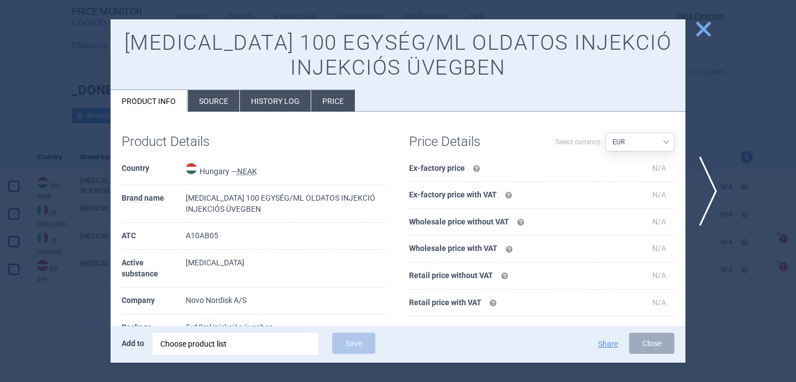
click at [215, 97] on li "Source" at bounding box center [213, 101] width 51 height 22
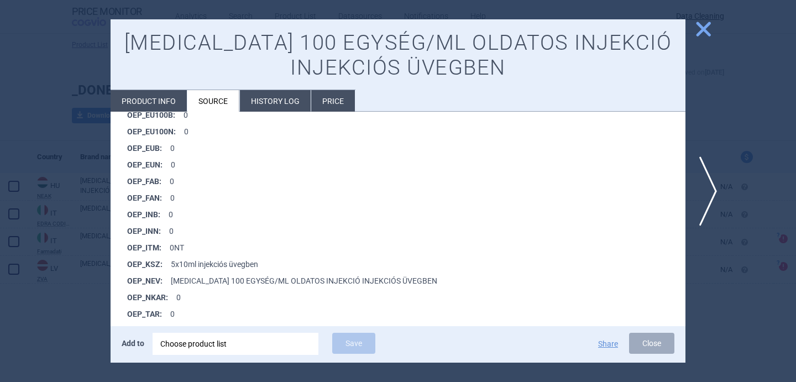
scroll to position [871, 0]
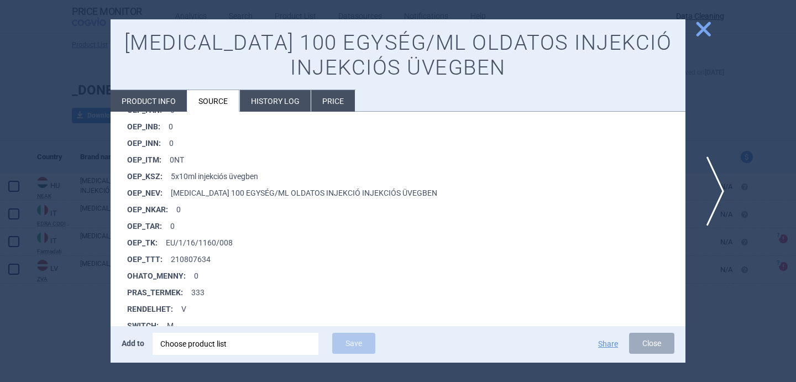
click at [706, 182] on span "next" at bounding box center [711, 191] width 25 height 70
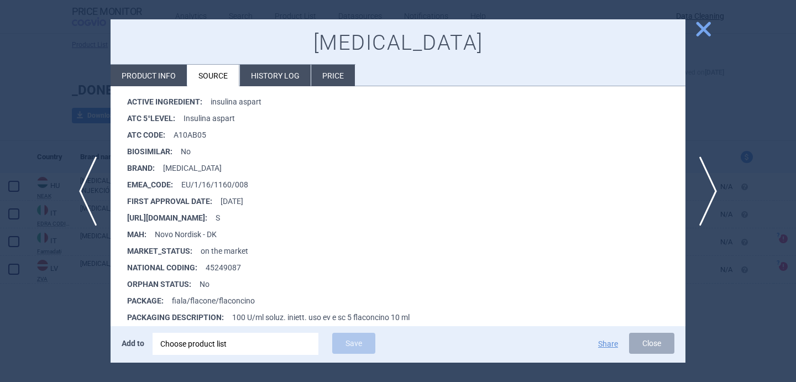
scroll to position [179, 0]
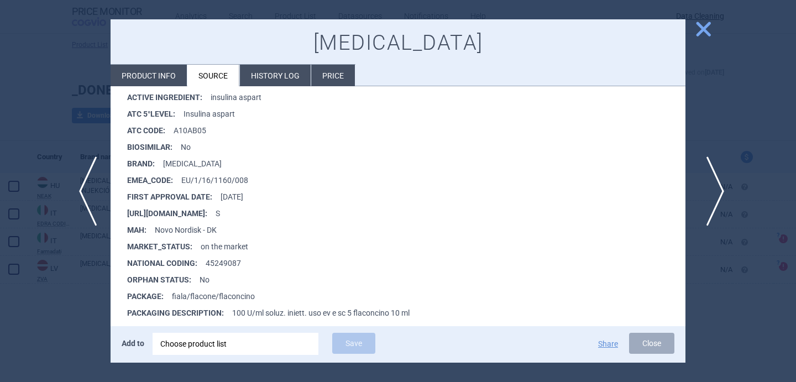
click at [714, 194] on span "next" at bounding box center [711, 191] width 25 height 70
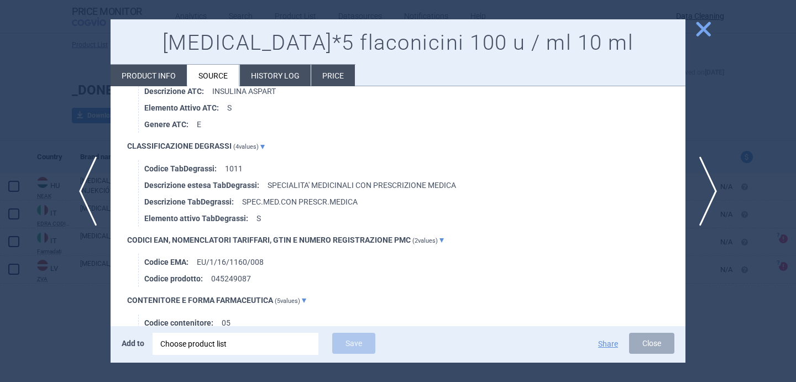
scroll to position [713, 0]
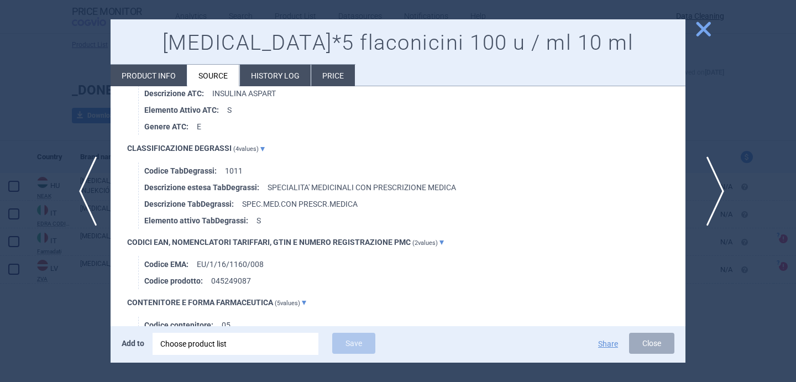
click at [712, 181] on span "next" at bounding box center [711, 191] width 25 height 70
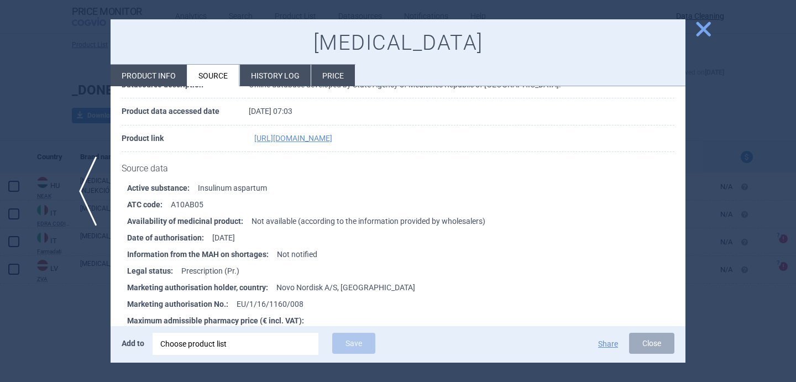
scroll to position [93, 0]
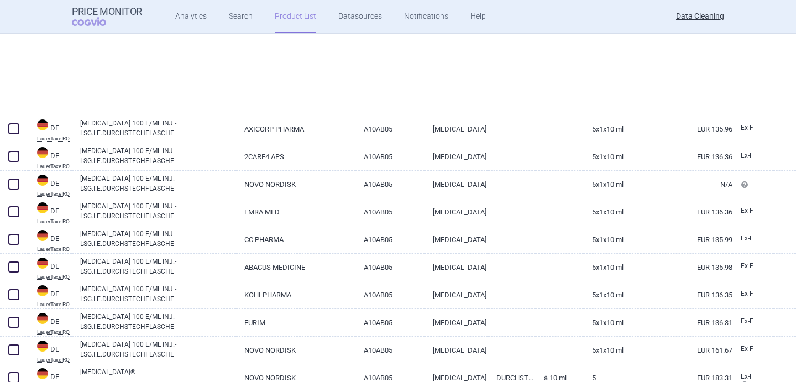
scroll to position [711, 0]
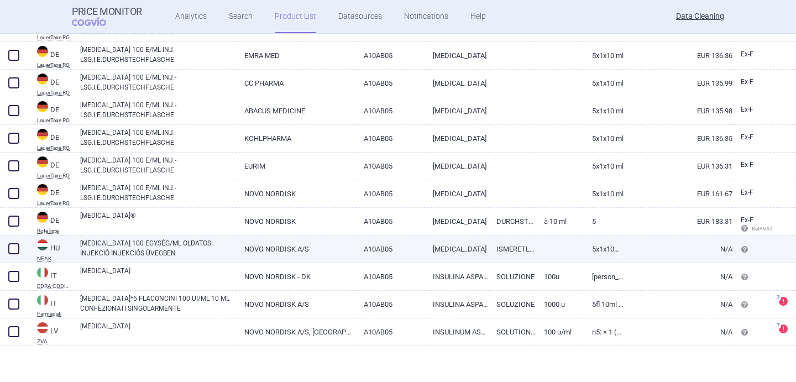
click at [133, 250] on link "[MEDICAL_DATA] 100 EGYSÉG/ML OLDATOS INJEKCIÓ INJEKCIÓS ÜVEGBEN" at bounding box center [158, 248] width 156 height 20
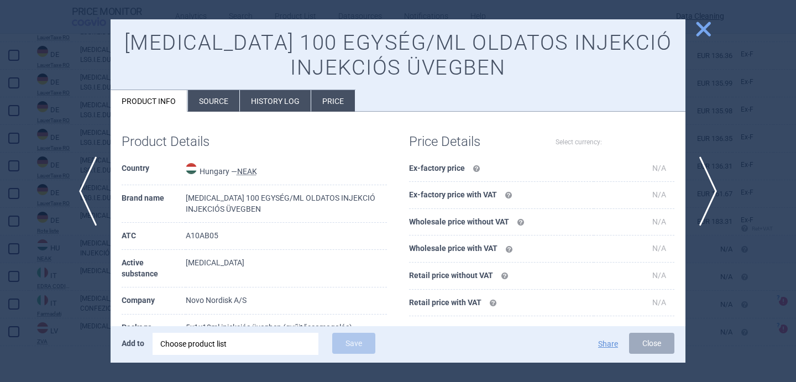
select select "EUR"
click at [222, 107] on li "Source" at bounding box center [213, 101] width 51 height 22
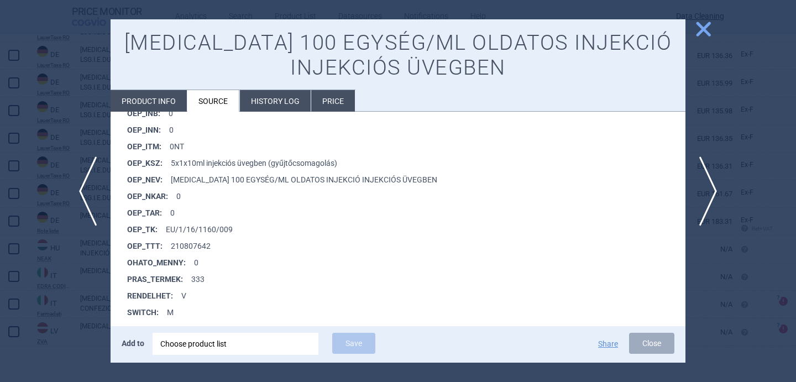
scroll to position [920, 0]
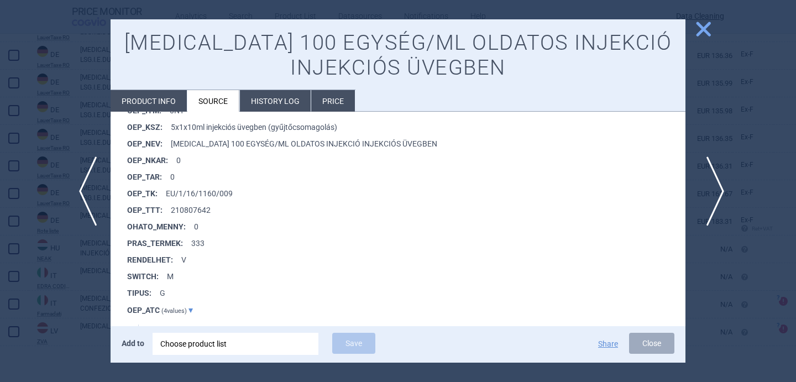
click at [710, 191] on span "next" at bounding box center [711, 191] width 25 height 70
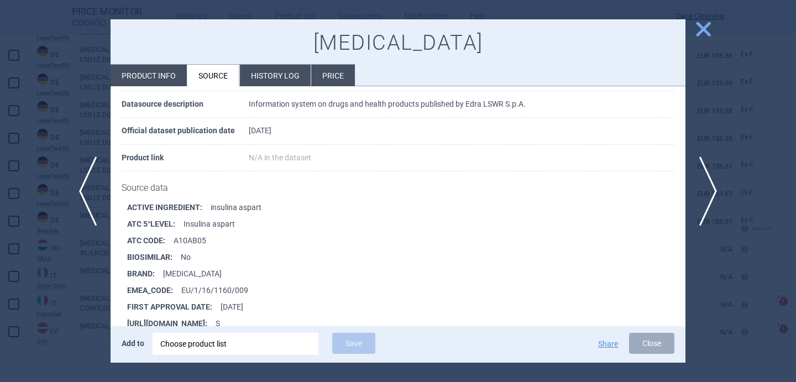
scroll to position [101, 0]
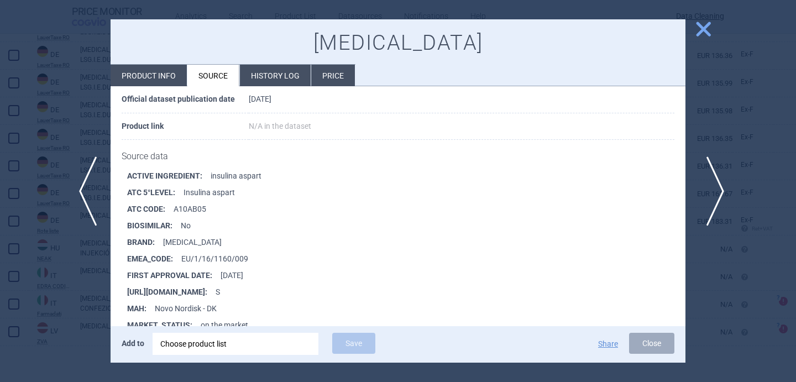
click at [718, 175] on span "next" at bounding box center [711, 191] width 25 height 70
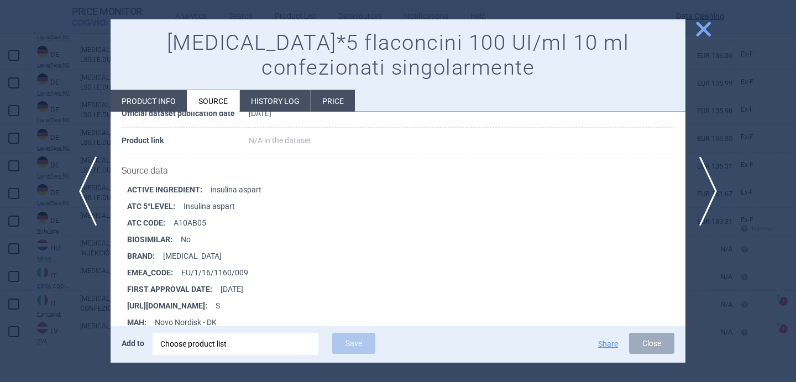
scroll to position [4446, 0]
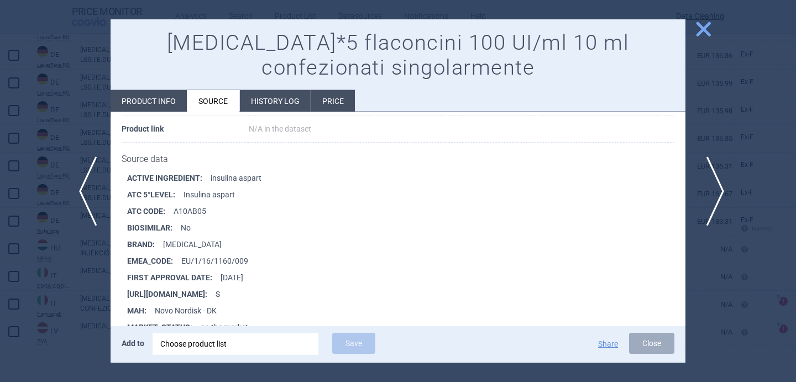
click at [713, 192] on span "next" at bounding box center [711, 191] width 25 height 70
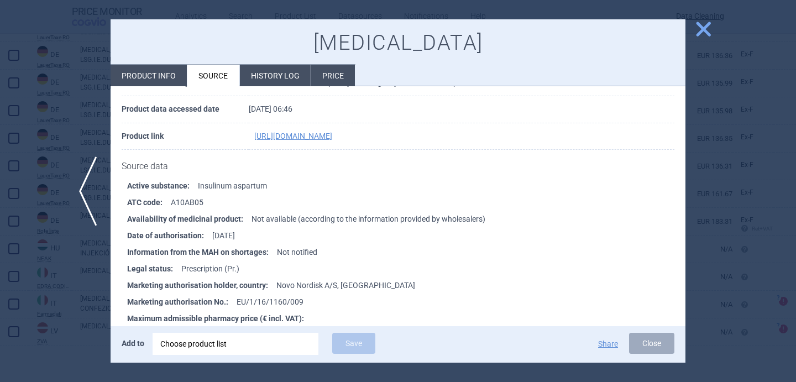
scroll to position [97, 0]
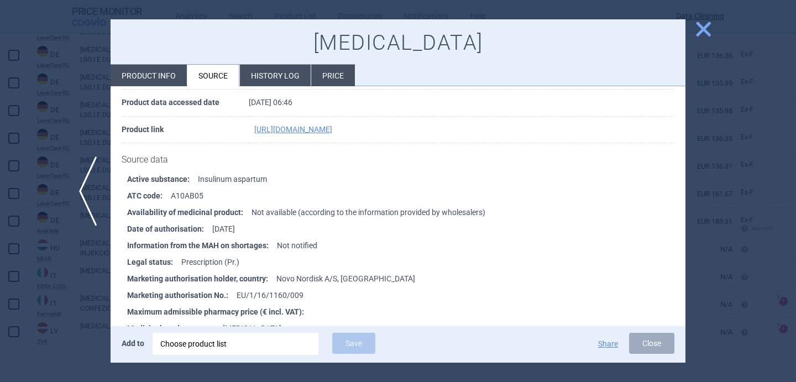
click at [74, 292] on div at bounding box center [398, 191] width 796 height 382
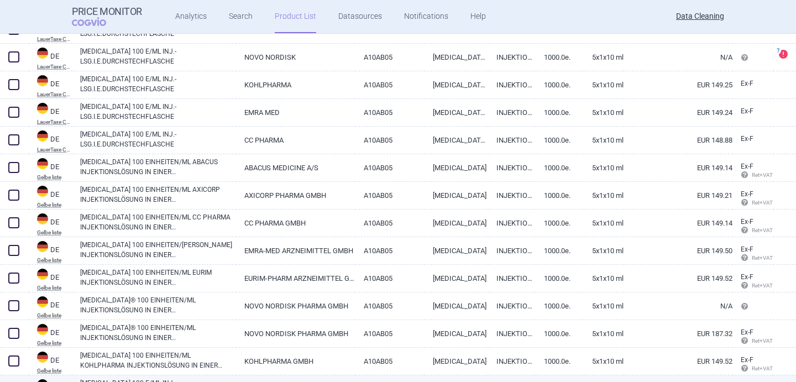
scroll to position [293, 0]
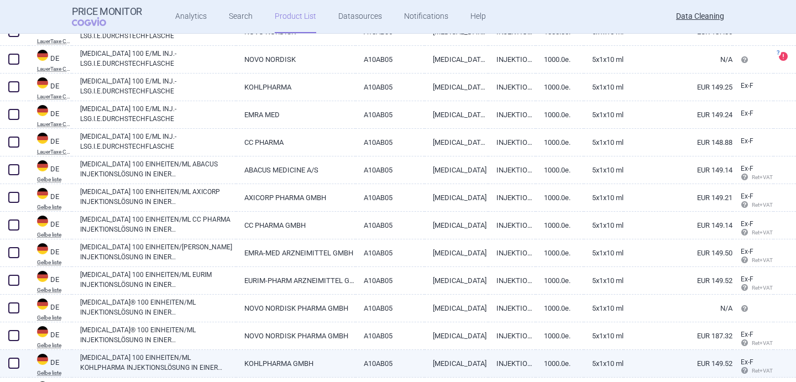
click at [194, 365] on link "[MEDICAL_DATA] 100 EINHEITEN/ML KOHLPHARMA INJEKTIONSLÖSUNG IN EINER DURCHSTECH…" at bounding box center [158, 362] width 156 height 20
select select "EUR"
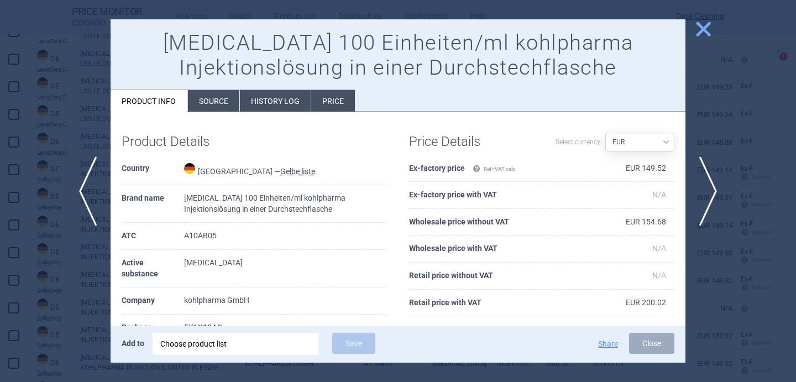
click at [78, 327] on div at bounding box center [398, 191] width 796 height 382
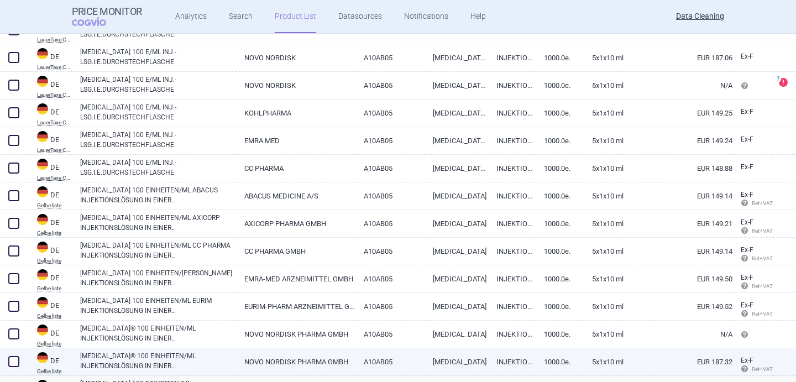
scroll to position [273, 0]
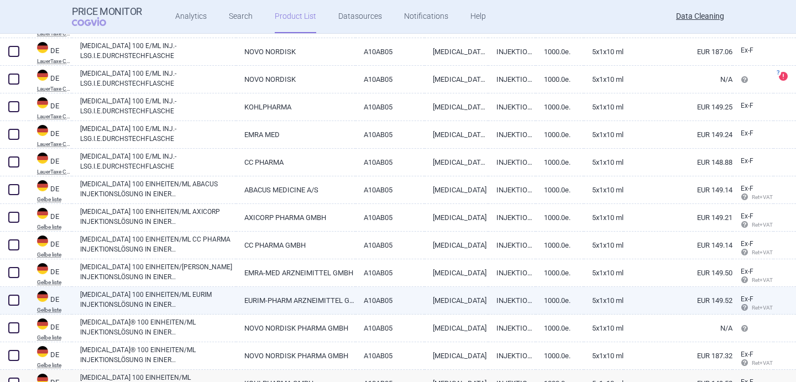
click at [180, 303] on link "[MEDICAL_DATA] 100 EINHEITEN/ML EURIM INJEKTIONSLÖSUNG IN EINER DURCHSTECHFLASC…" at bounding box center [158, 299] width 156 height 20
select select "EUR"
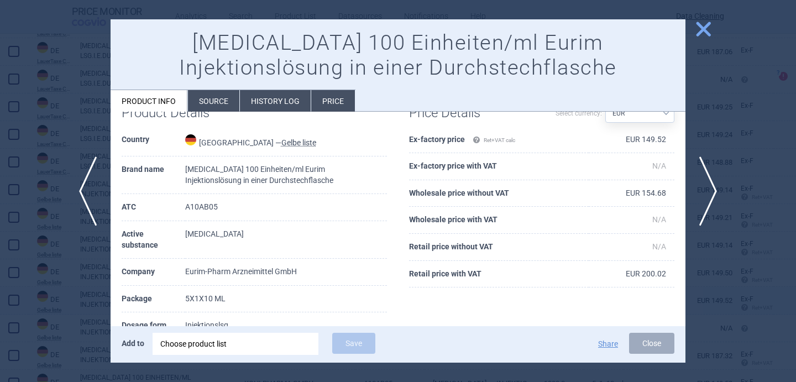
scroll to position [30, 0]
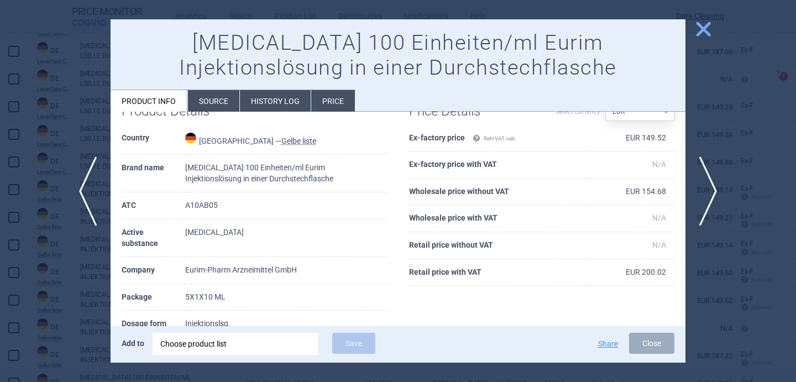
click at [69, 314] on div at bounding box center [398, 191] width 796 height 382
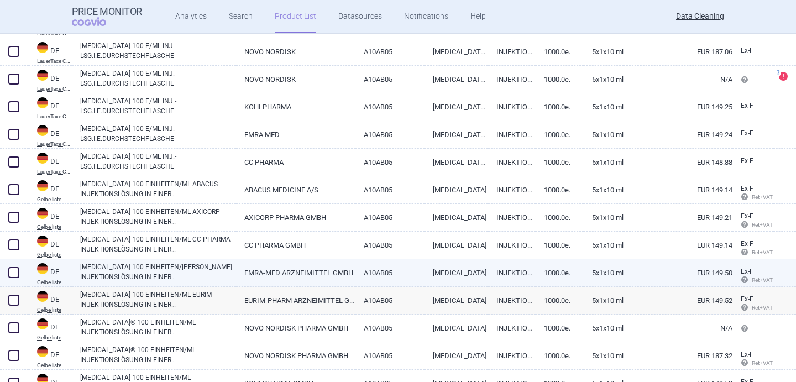
click at [150, 279] on link "[MEDICAL_DATA] 100 EINHEITEN/[PERSON_NAME] INJEKTIONSLÖSUNG IN EINER DURCHSTECH…" at bounding box center [158, 272] width 156 height 20
select select "EUR"
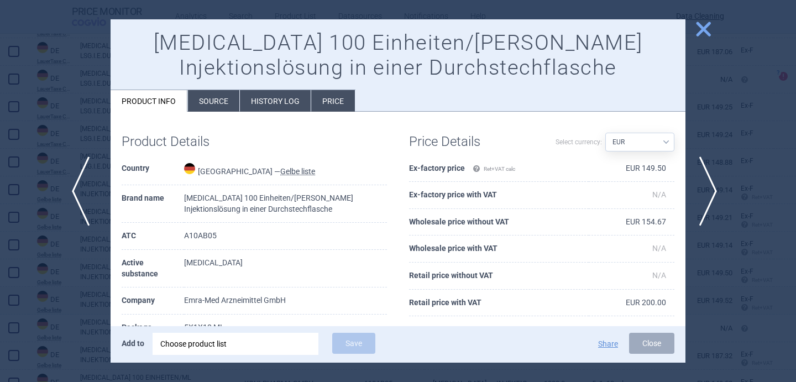
click at [91, 193] on span "previous" at bounding box center [84, 191] width 25 height 70
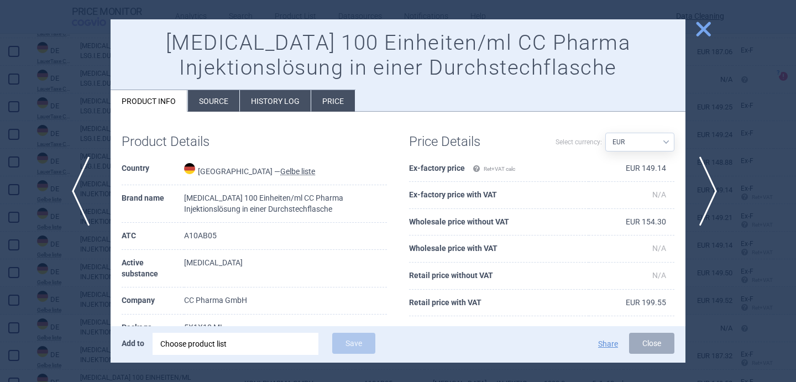
click at [91, 193] on span "previous" at bounding box center [84, 191] width 25 height 70
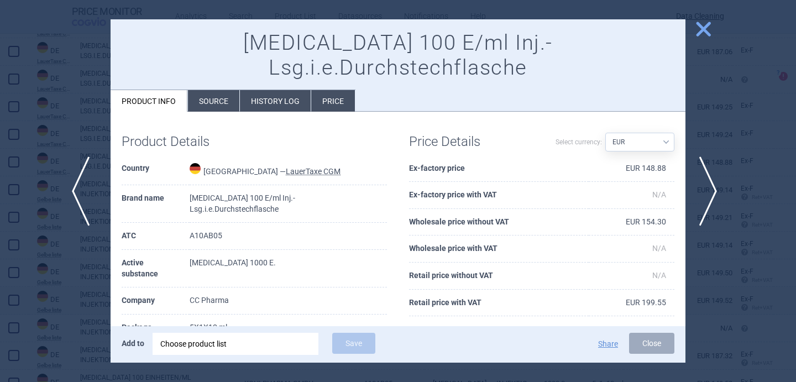
click at [91, 193] on span "previous" at bounding box center [84, 191] width 25 height 70
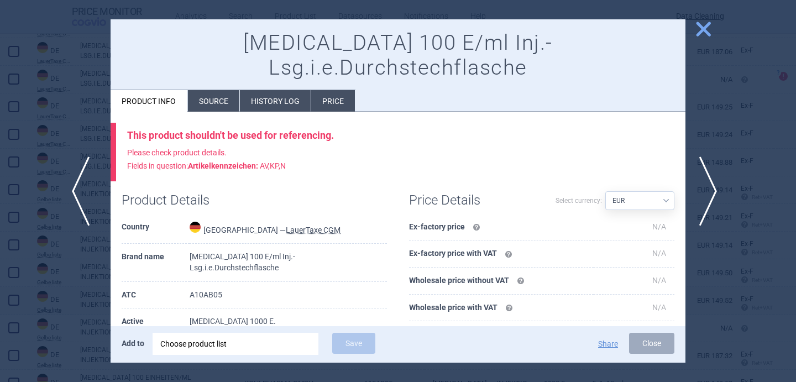
click at [91, 193] on span "previous" at bounding box center [84, 191] width 25 height 70
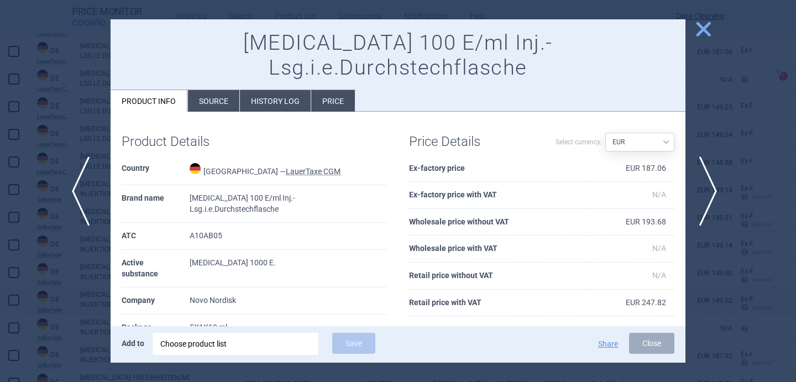
click at [91, 193] on span "previous" at bounding box center [84, 191] width 25 height 70
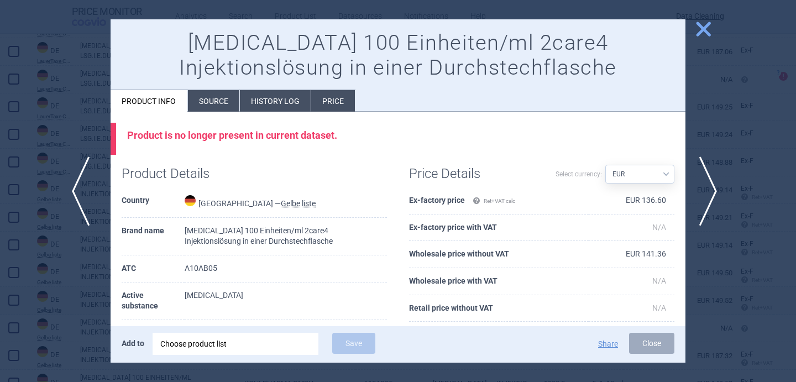
click at [91, 193] on span "previous" at bounding box center [84, 191] width 25 height 70
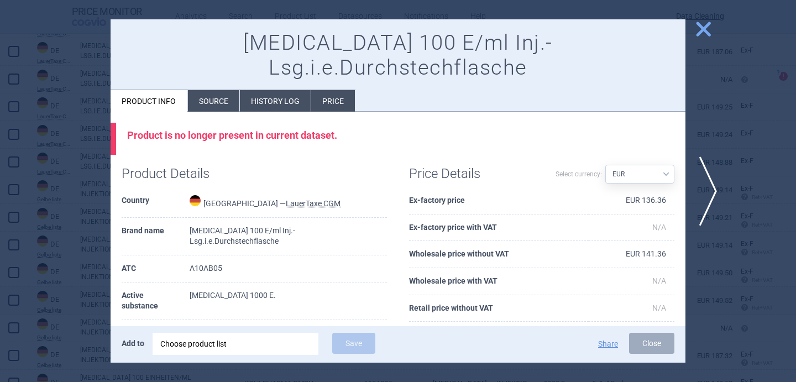
click at [91, 193] on div at bounding box center [398, 191] width 796 height 382
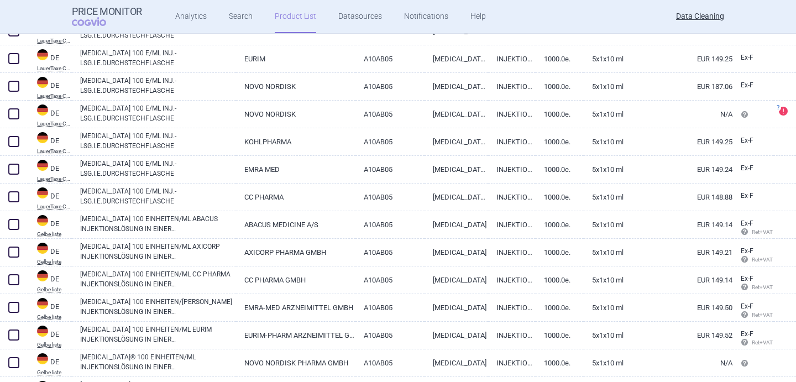
scroll to position [249, 0]
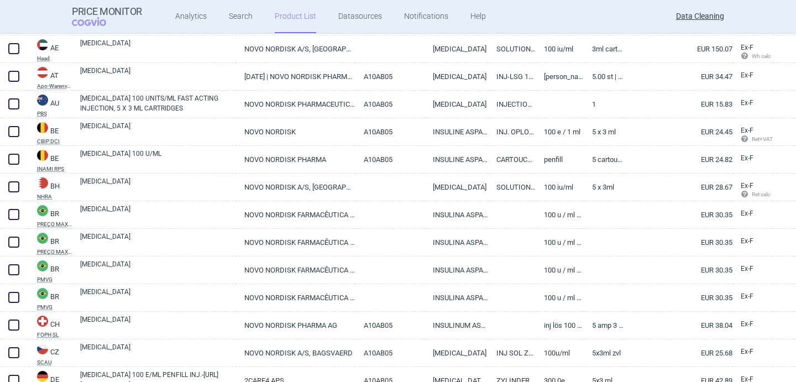
scroll to position [276, 0]
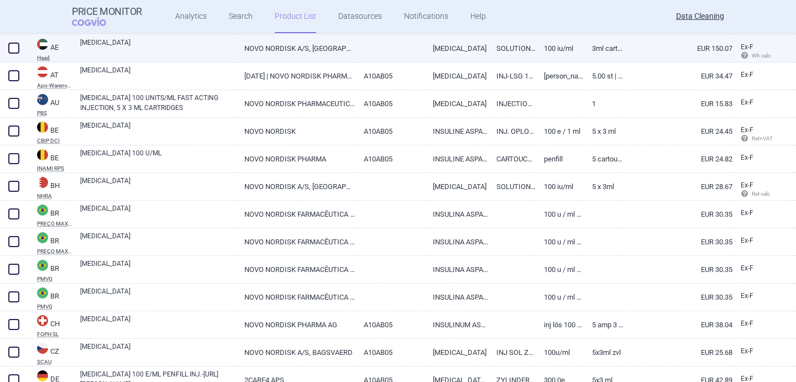
click at [170, 46] on link "[MEDICAL_DATA]" at bounding box center [158, 48] width 156 height 20
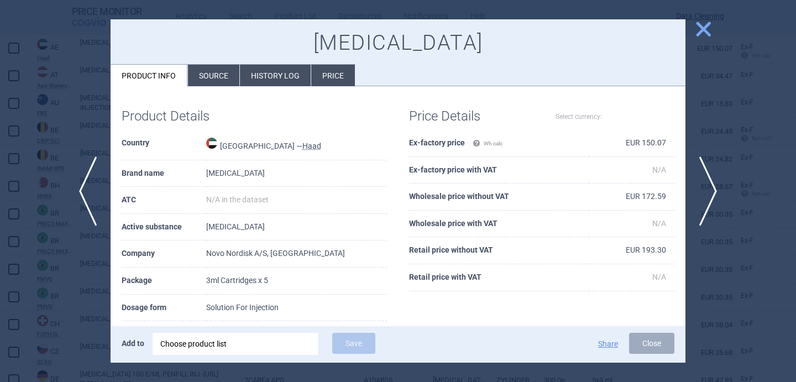
select select "EUR"
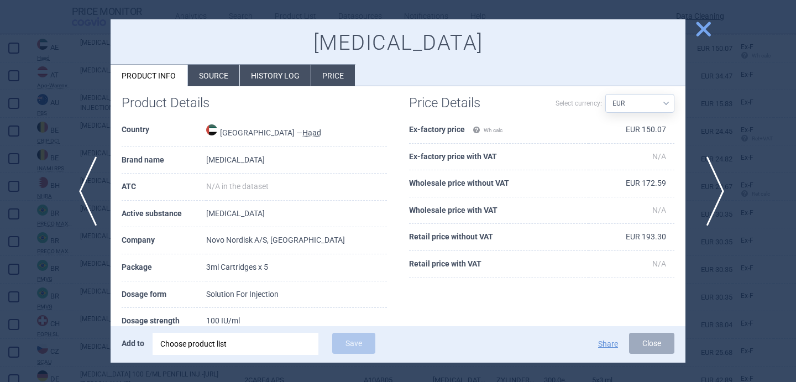
click at [706, 174] on span "next" at bounding box center [711, 191] width 25 height 70
click at [713, 189] on span "next" at bounding box center [711, 191] width 25 height 70
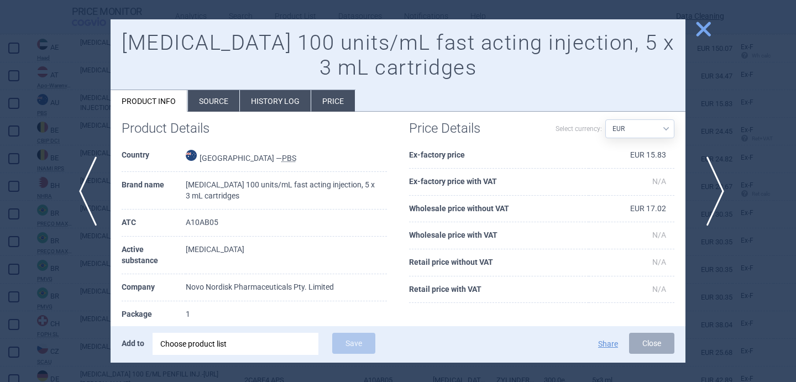
click at [713, 190] on span "next" at bounding box center [711, 191] width 25 height 70
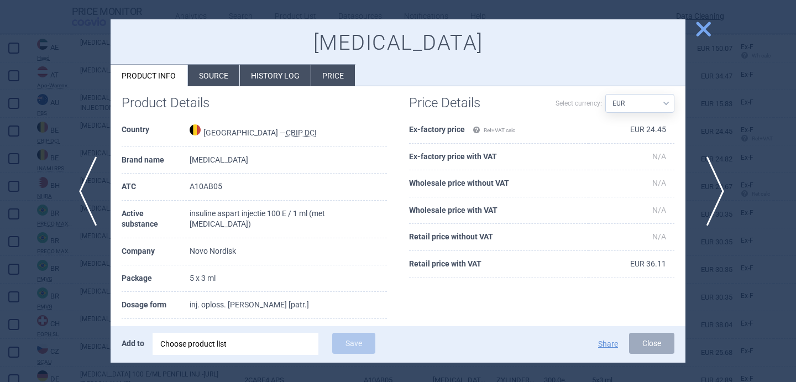
click at [713, 191] on span "next" at bounding box center [711, 191] width 25 height 70
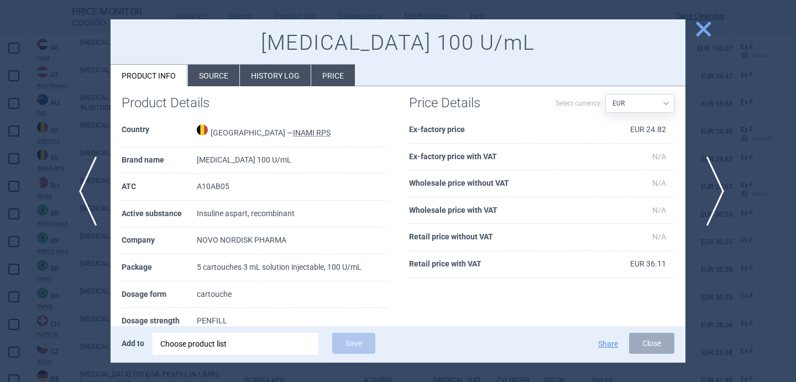
click at [713, 191] on span "next" at bounding box center [711, 191] width 25 height 70
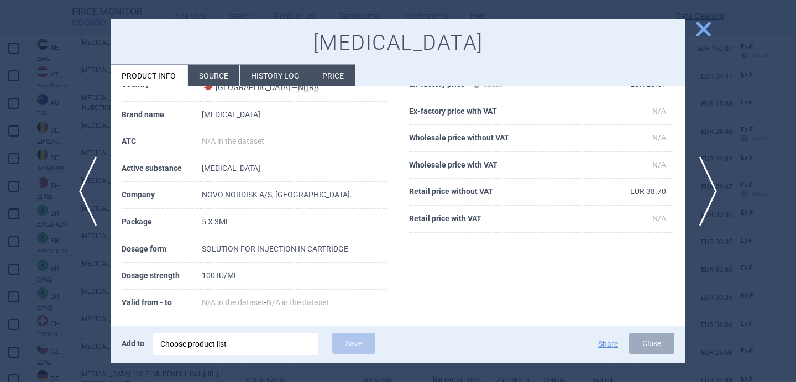
scroll to position [70, 0]
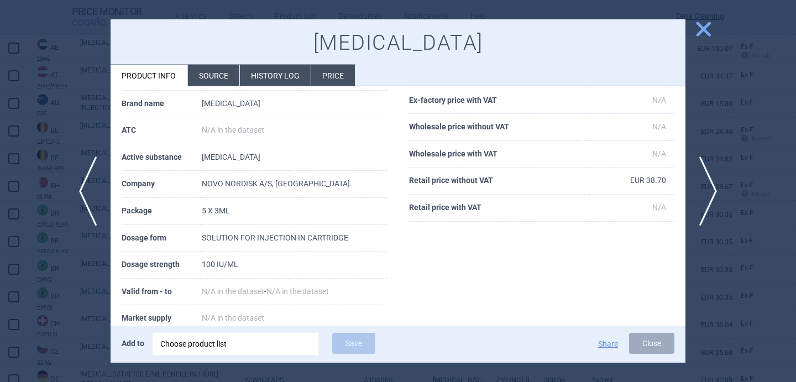
click at [75, 286] on div at bounding box center [398, 191] width 796 height 382
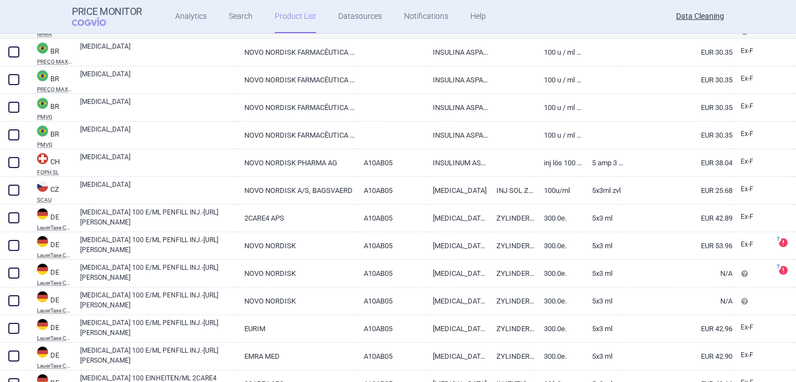
scroll to position [444, 0]
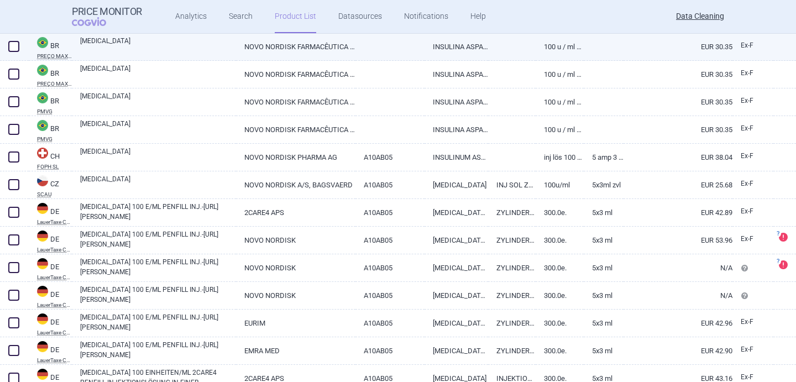
click at [138, 55] on link "[MEDICAL_DATA]" at bounding box center [158, 46] width 156 height 20
select select "EUR"
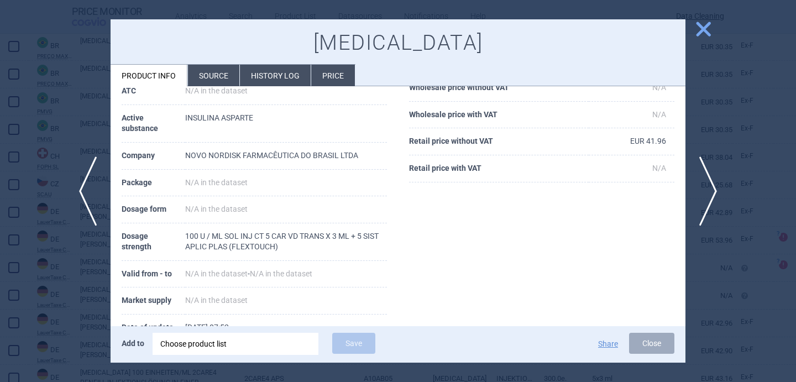
scroll to position [110, 0]
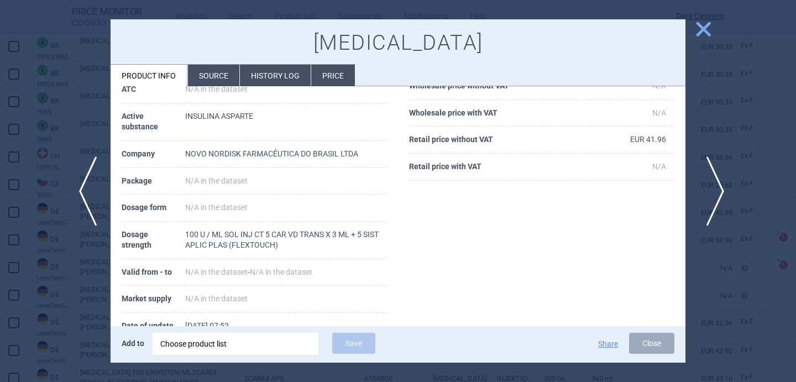
click at [706, 210] on span "next" at bounding box center [711, 191] width 25 height 70
click at [706, 211] on span "next" at bounding box center [711, 191] width 25 height 70
click at [64, 276] on div at bounding box center [398, 191] width 796 height 382
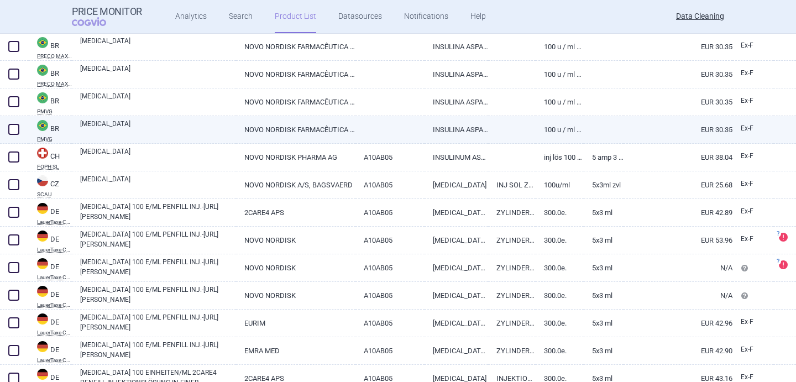
click at [15, 130] on span at bounding box center [13, 129] width 11 height 11
checkbox input "true"
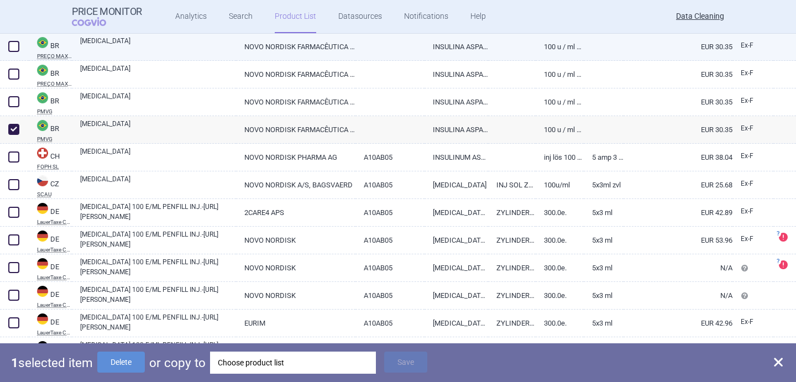
click at [15, 48] on span at bounding box center [13, 46] width 11 height 11
checkbox input "true"
click at [113, 52] on link "[MEDICAL_DATA]" at bounding box center [158, 46] width 156 height 20
select select "EUR"
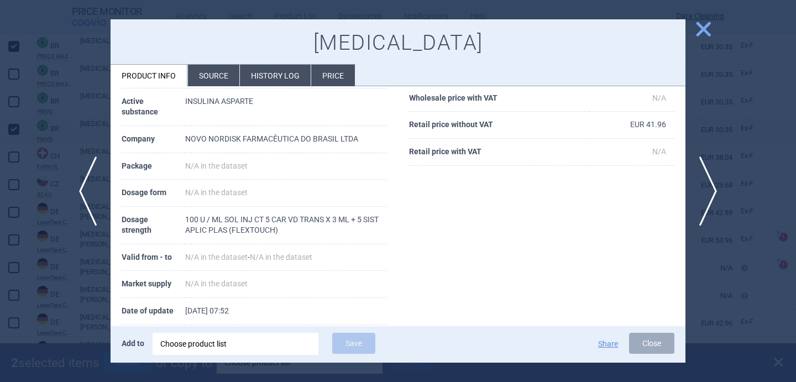
scroll to position [127, 0]
click at [49, 283] on div at bounding box center [398, 191] width 796 height 382
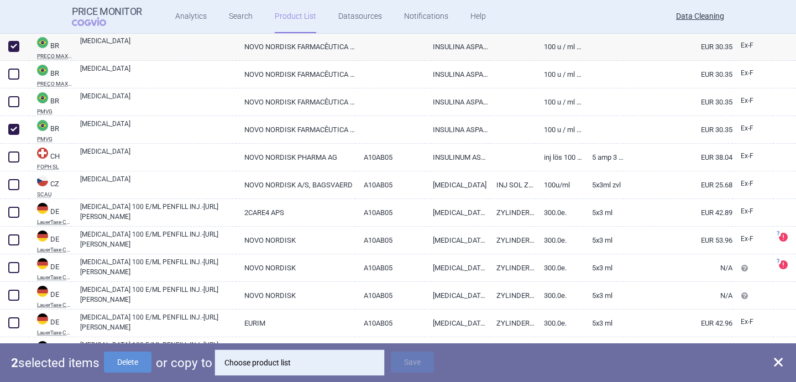
click at [291, 356] on div "Choose product list" at bounding box center [299, 362] width 150 height 22
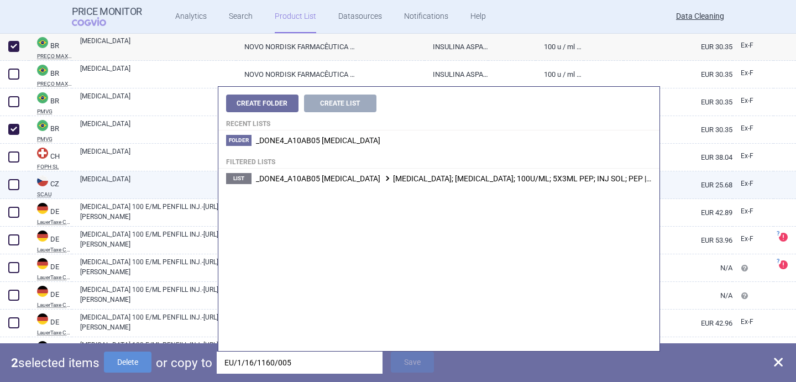
type input "EU/1/16/1160/005"
click at [377, 185] on li "List _DONE4_A10AB05 [MEDICAL_DATA] [MEDICAL_DATA]; [MEDICAL_DATA]; 100U/ML; 5X3…" at bounding box center [438, 179] width 441 height 20
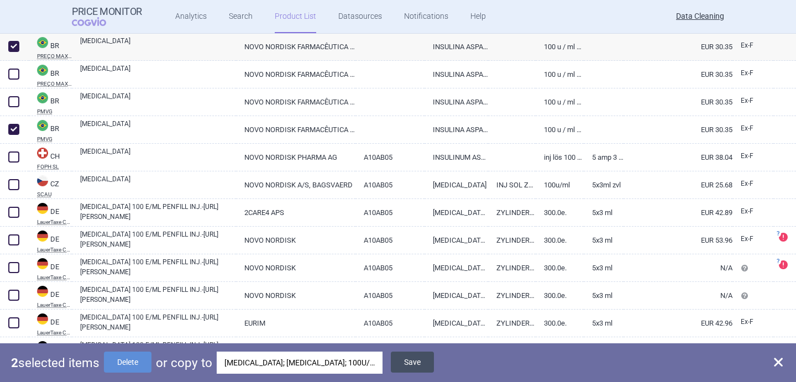
click at [424, 359] on button "Save" at bounding box center [412, 361] width 43 height 21
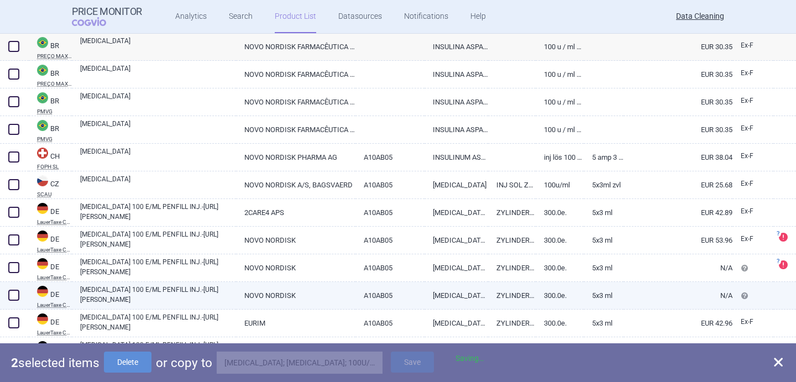
checkbox input "false"
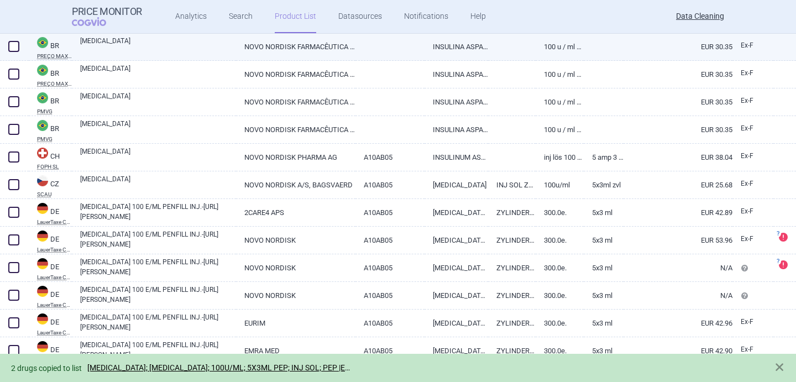
click at [17, 44] on span at bounding box center [13, 46] width 11 height 11
checkbox input "true"
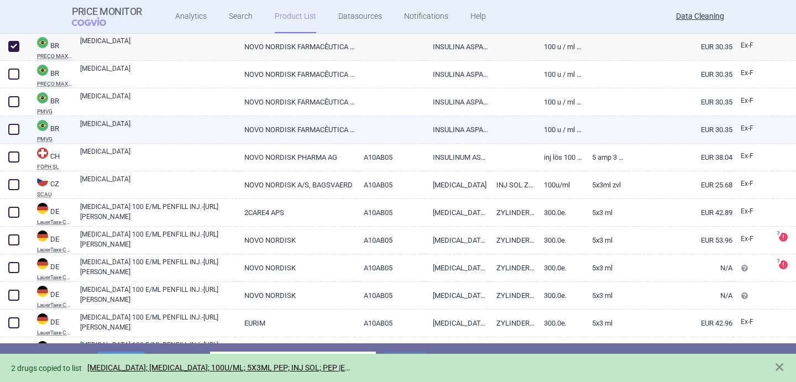
click at [13, 128] on span at bounding box center [13, 129] width 11 height 11
checkbox input "true"
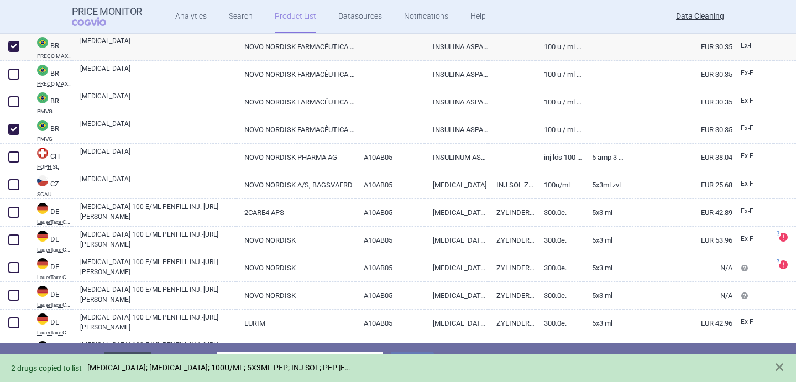
click at [139, 352] on button "Delete" at bounding box center [128, 361] width 48 height 21
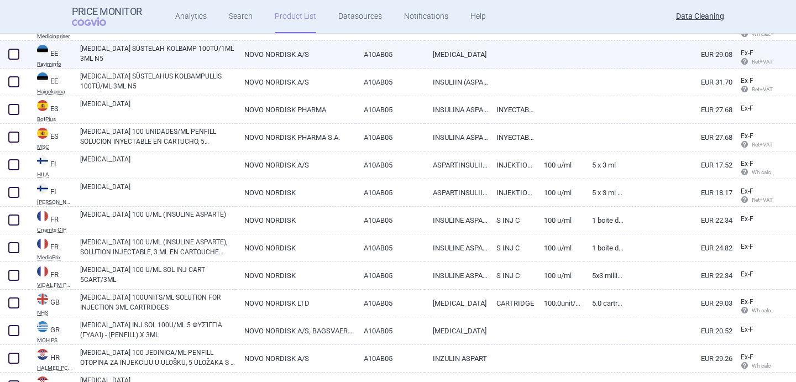
scroll to position [1128, 0]
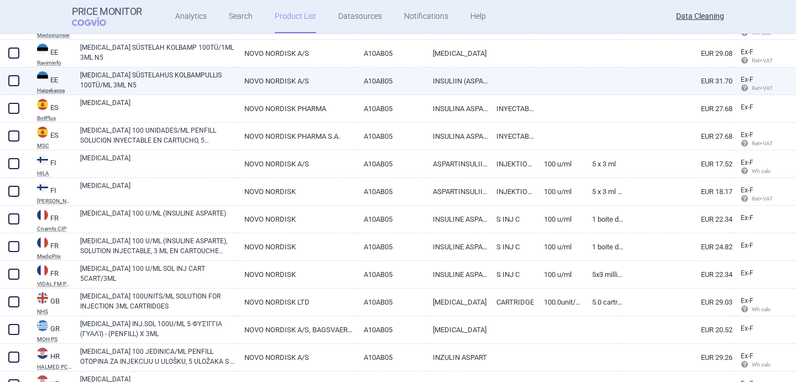
click at [212, 80] on link "[MEDICAL_DATA] SÜSTELAHUS KOLBAMPULLIS 100TÜ/ML 3ML N5" at bounding box center [158, 80] width 156 height 20
select select "EUR"
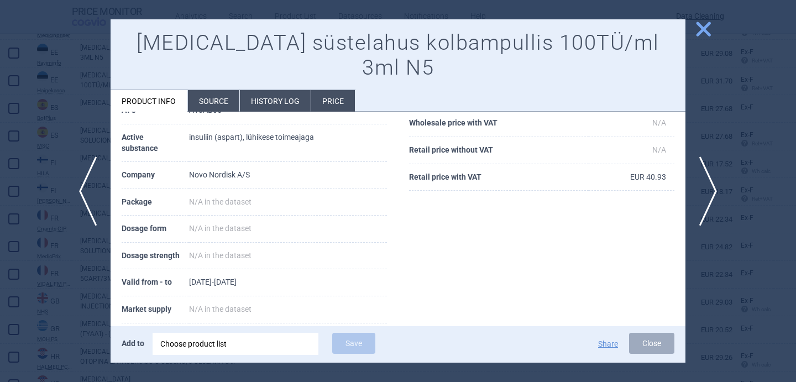
scroll to position [151, 0]
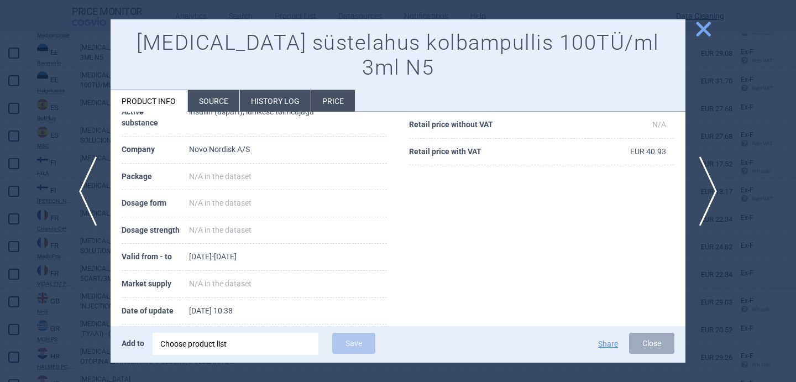
click at [215, 90] on li "Source" at bounding box center [213, 101] width 51 height 22
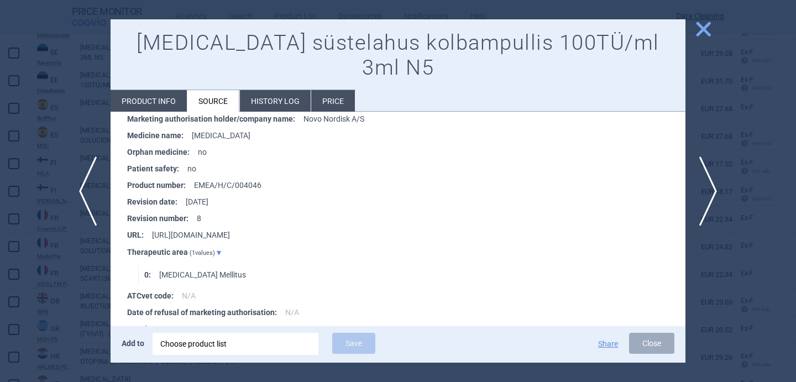
scroll to position [948, 0]
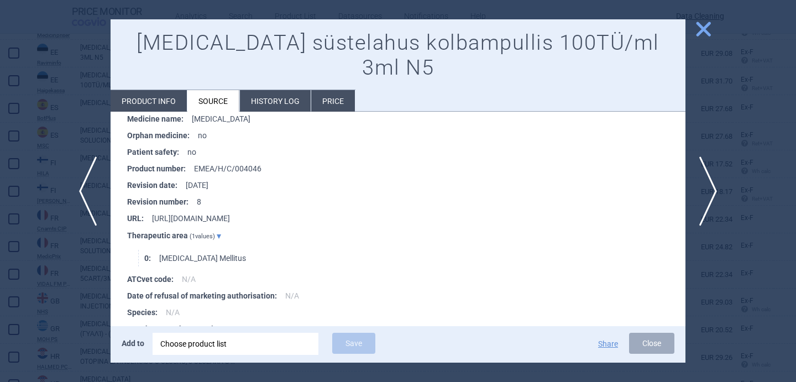
click at [165, 90] on li "Product info" at bounding box center [148, 101] width 76 height 22
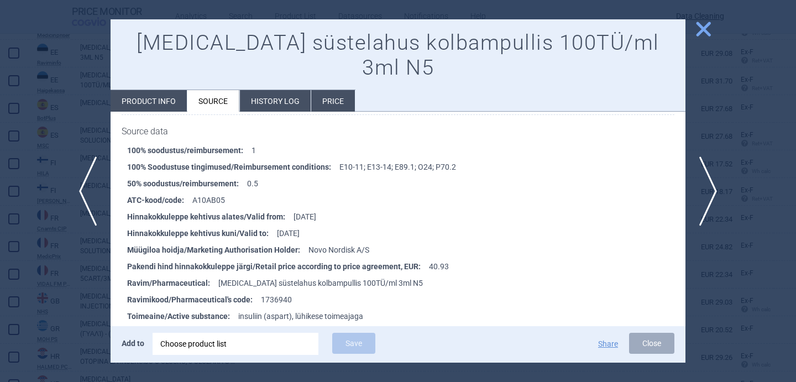
select select "EUR"
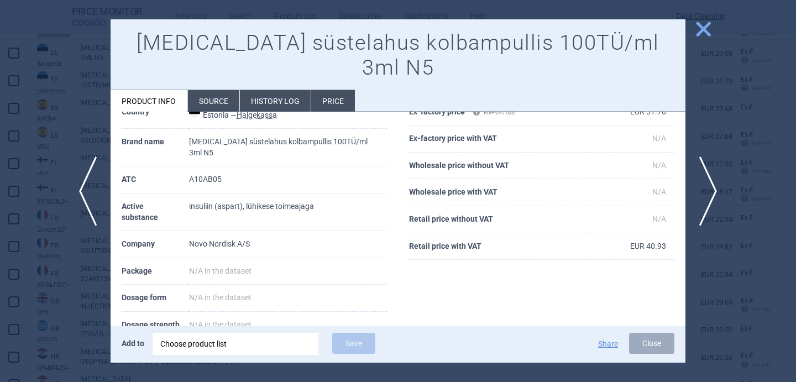
scroll to position [7, 0]
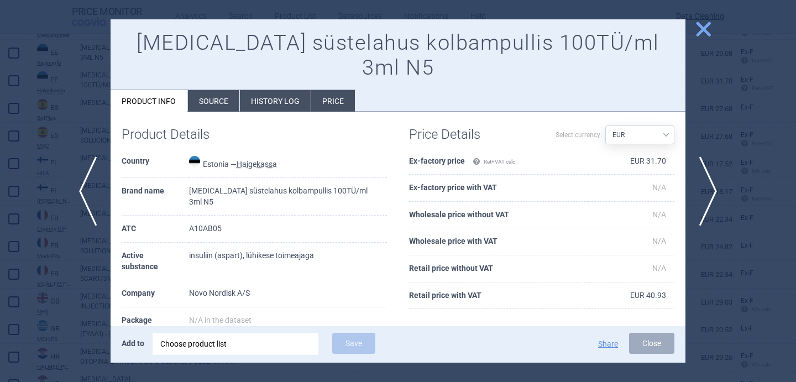
click at [93, 262] on div at bounding box center [398, 191] width 796 height 382
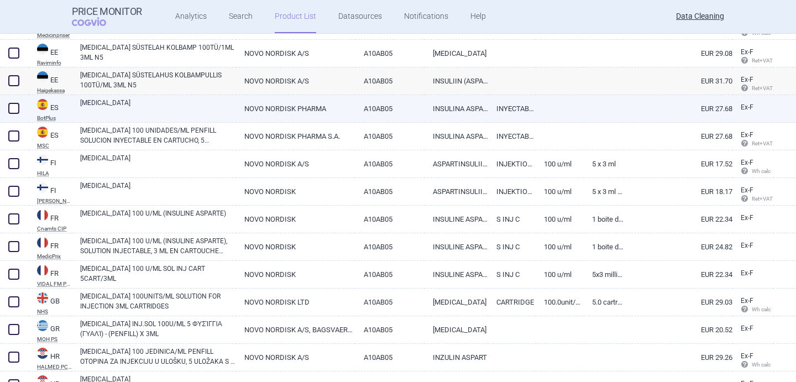
click at [188, 112] on link "FIASP PENFILL" at bounding box center [158, 108] width 156 height 20
select select "EUR"
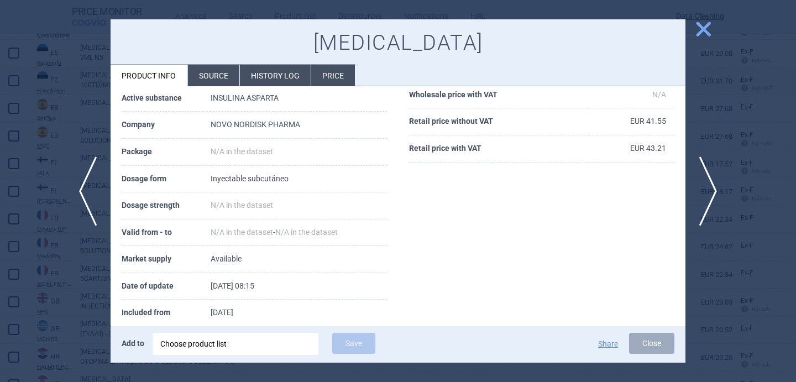
scroll to position [151, 0]
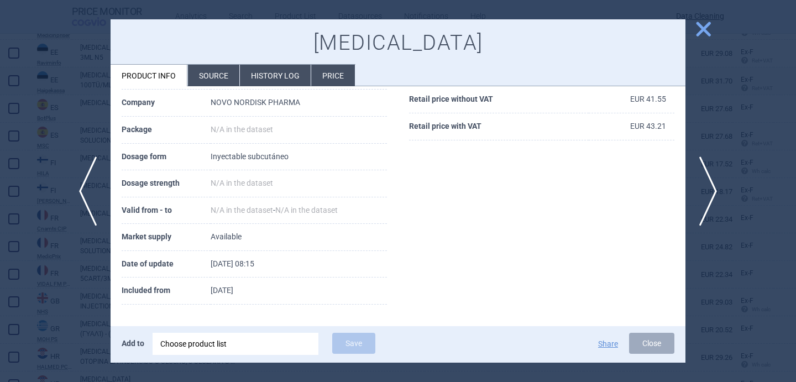
click at [210, 80] on li "Source" at bounding box center [213, 76] width 51 height 22
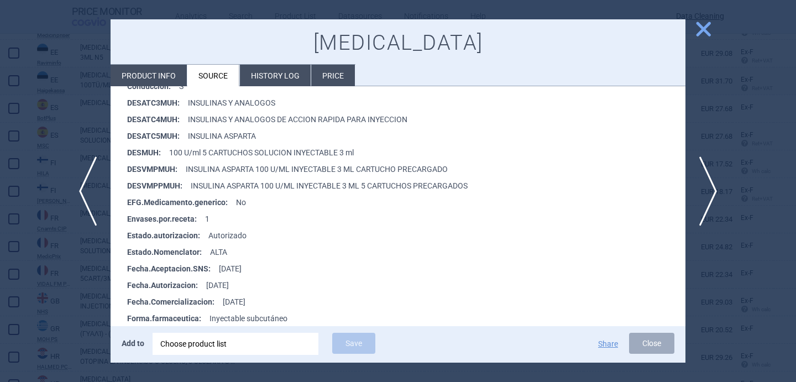
scroll to position [312, 0]
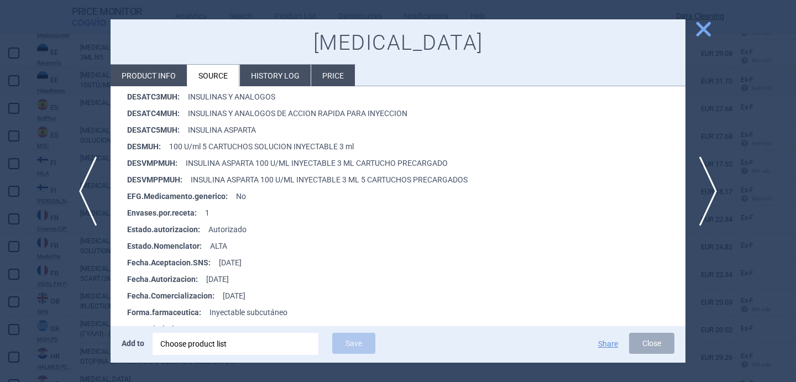
click at [76, 303] on div at bounding box center [398, 191] width 796 height 382
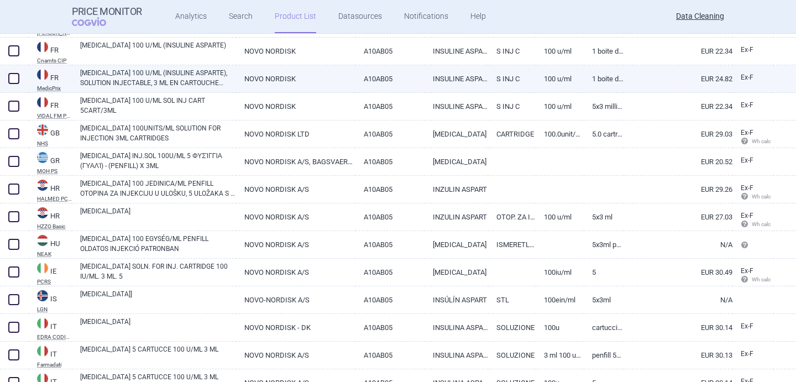
scroll to position [1297, 0]
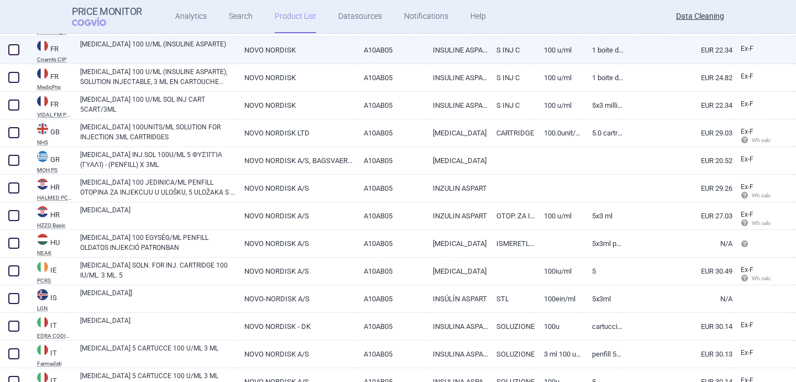
click at [189, 56] on link "FIASP 100 U/ML (INSULINE ASPARTE)" at bounding box center [158, 49] width 156 height 20
select select "EUR"
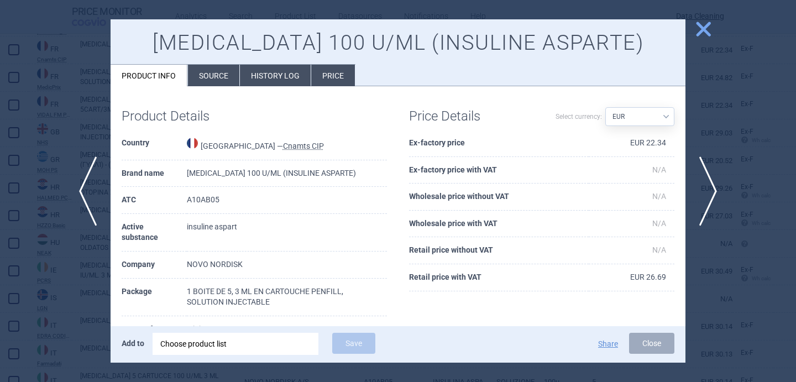
click at [226, 79] on li "Source" at bounding box center [213, 76] width 51 height 22
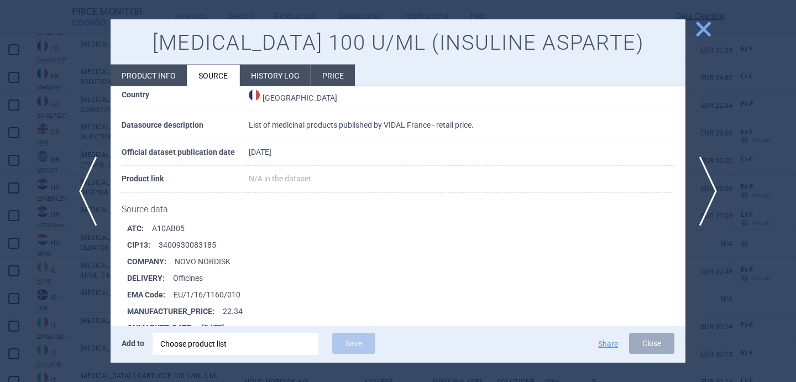
scroll to position [5207, 0]
click at [706, 187] on span "next" at bounding box center [711, 191] width 25 height 70
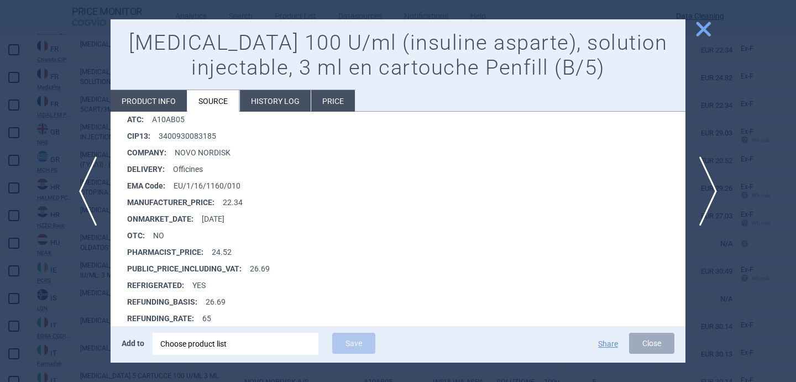
scroll to position [5630, 0]
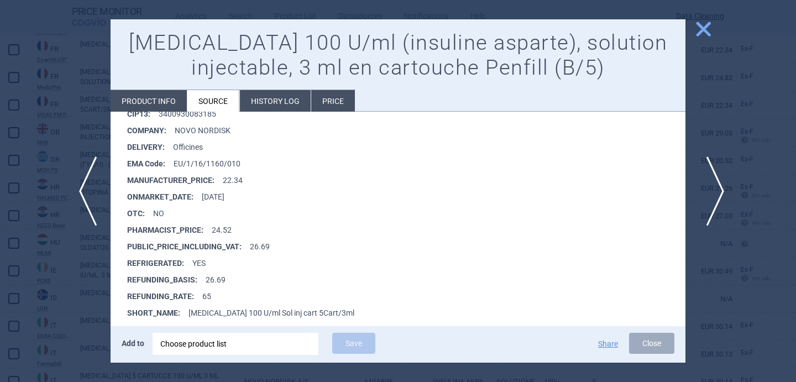
click at [711, 183] on span "next" at bounding box center [711, 191] width 25 height 70
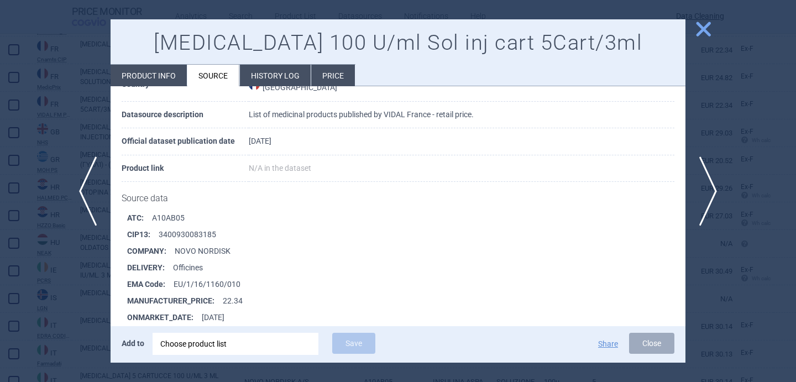
scroll to position [156, 0]
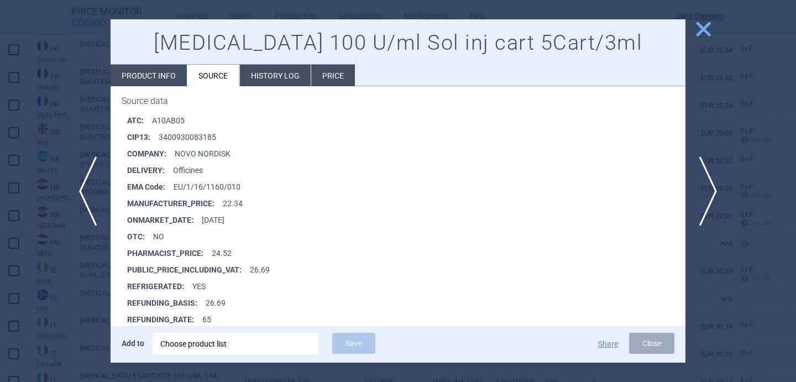
click at [175, 73] on li "Product info" at bounding box center [148, 76] width 76 height 22
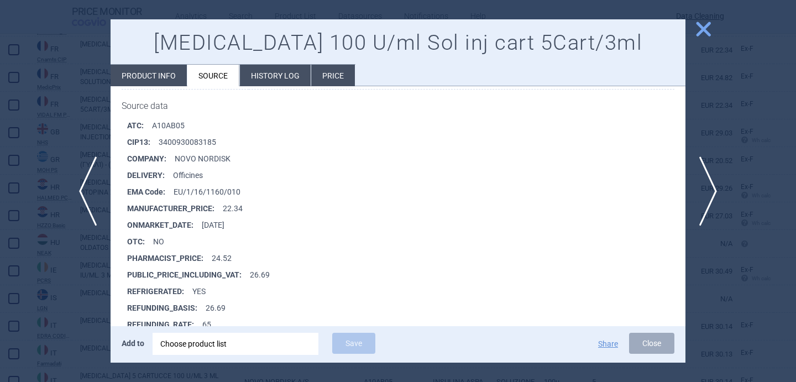
select select "EUR"
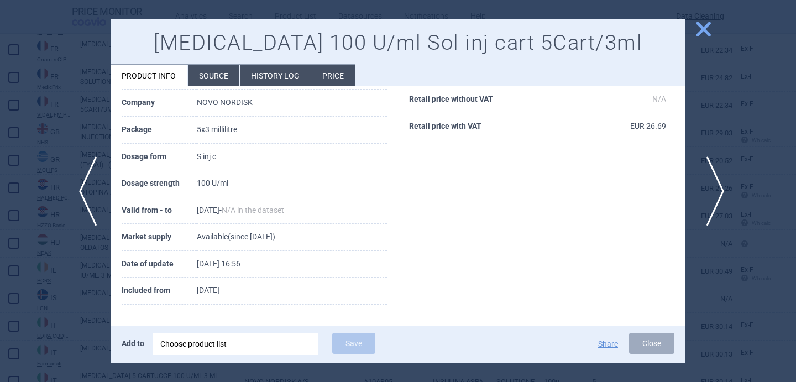
click at [713, 173] on span "next" at bounding box center [711, 191] width 25 height 70
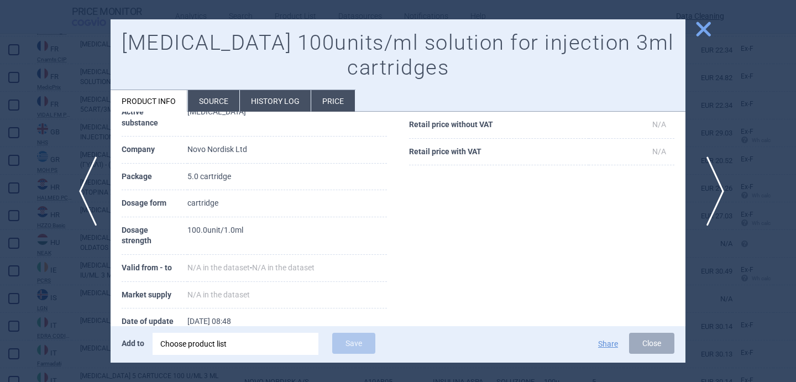
scroll to position [156, 0]
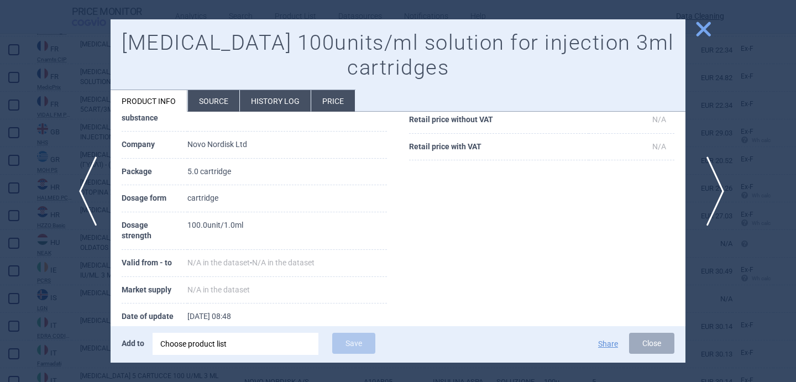
click at [713, 173] on span "next" at bounding box center [711, 191] width 25 height 70
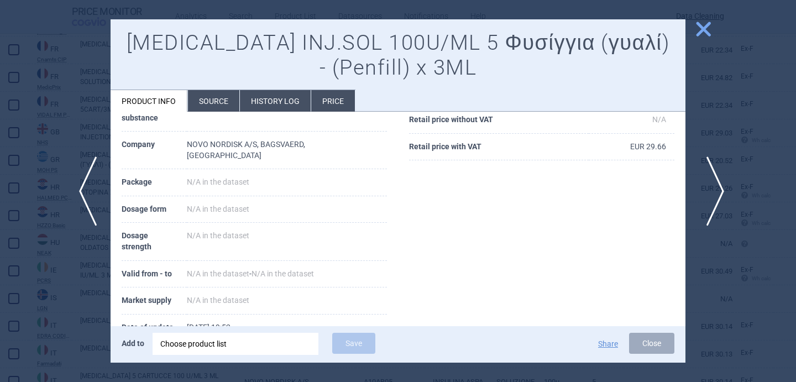
click at [713, 173] on span "next" at bounding box center [711, 191] width 25 height 70
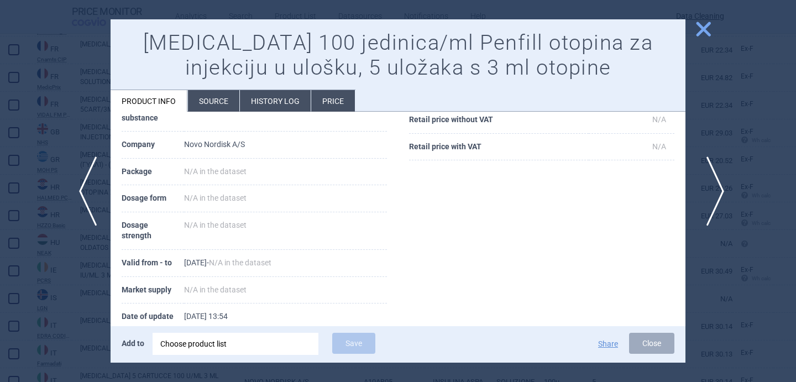
click at [713, 173] on span "next" at bounding box center [711, 191] width 25 height 70
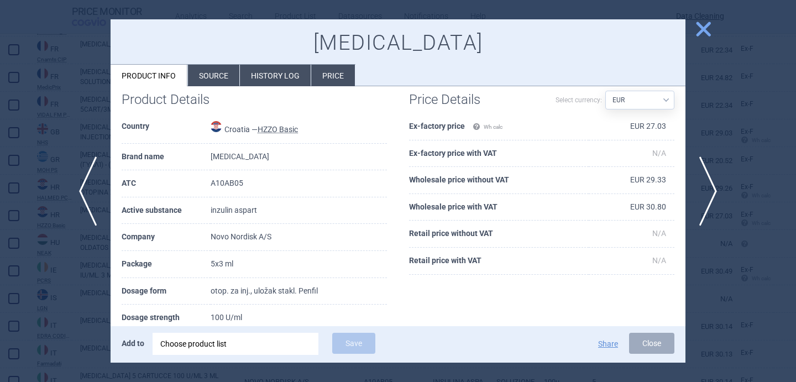
scroll to position [14, 0]
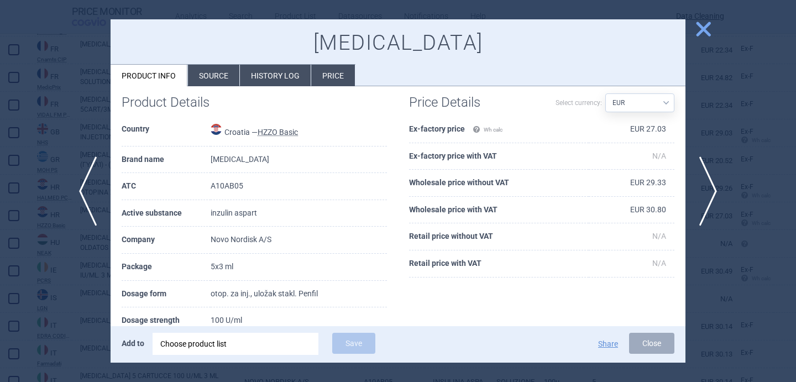
click at [216, 73] on li "Source" at bounding box center [213, 76] width 51 height 22
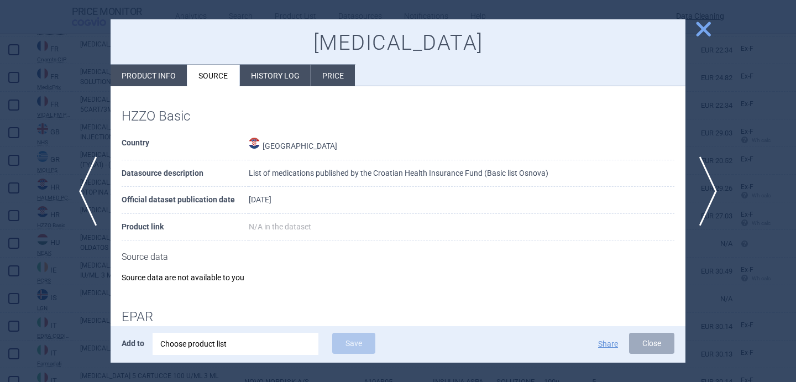
click at [154, 72] on li "Product info" at bounding box center [148, 76] width 76 height 22
select select "EUR"
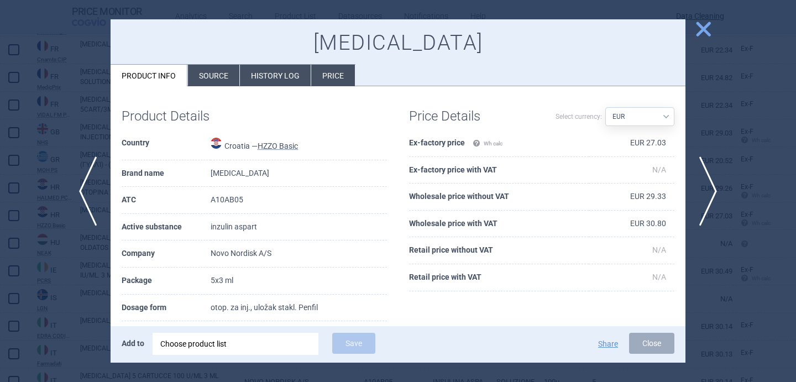
scroll to position [36, 0]
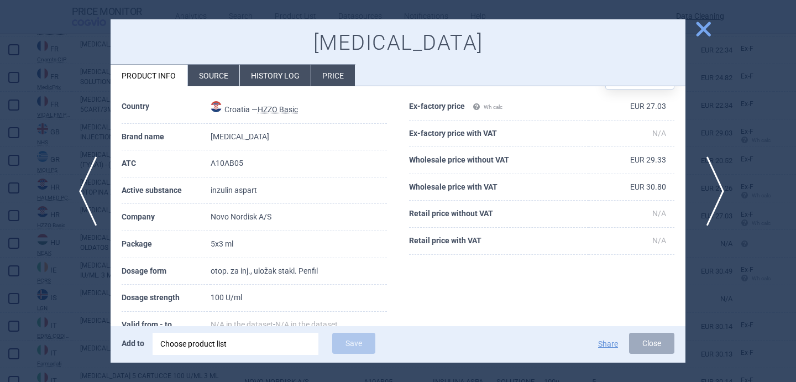
click at [714, 186] on span "next" at bounding box center [711, 191] width 25 height 70
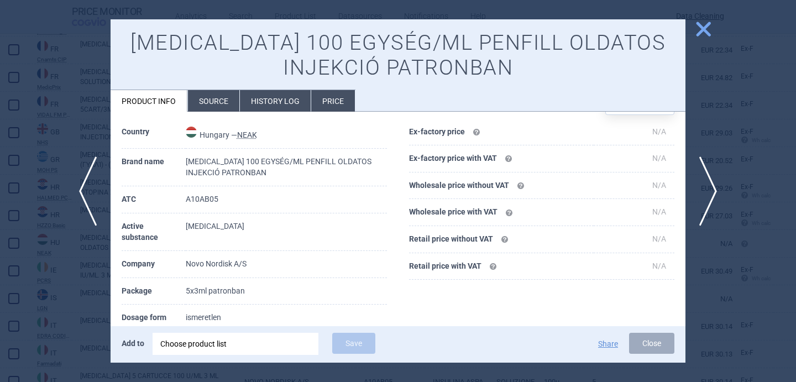
click at [224, 103] on li "Source" at bounding box center [213, 101] width 51 height 22
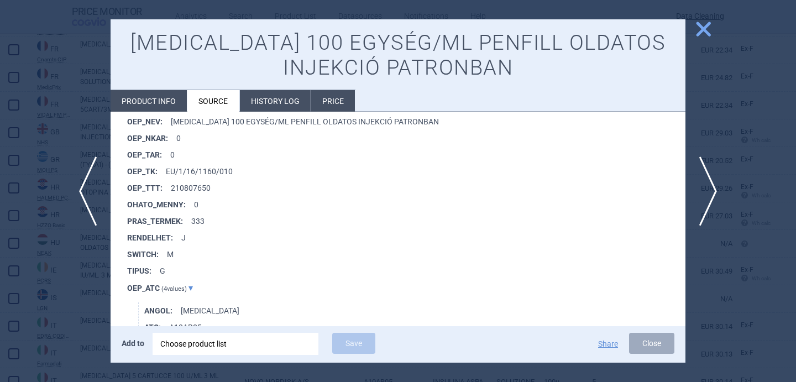
scroll to position [944, 0]
click at [715, 179] on span "next" at bounding box center [711, 191] width 25 height 70
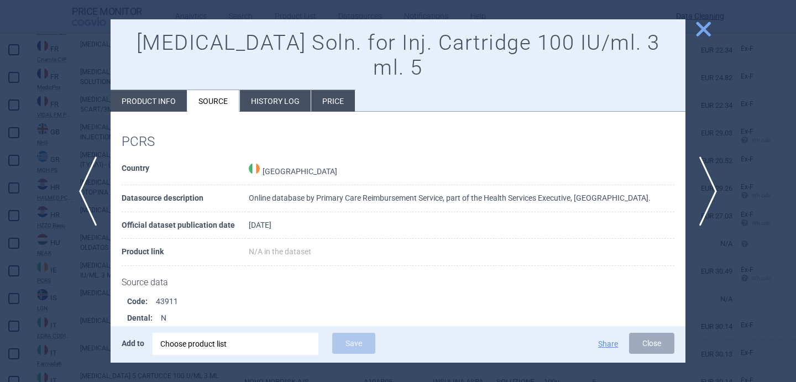
click at [139, 90] on li "Product info" at bounding box center [148, 101] width 76 height 22
select select "EUR"
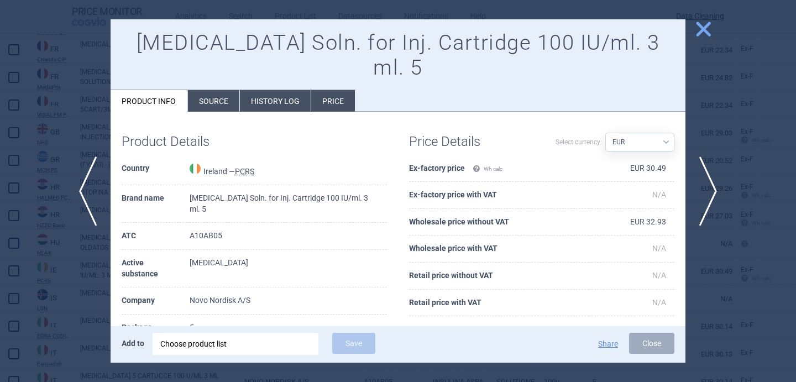
click at [63, 308] on div at bounding box center [398, 191] width 796 height 382
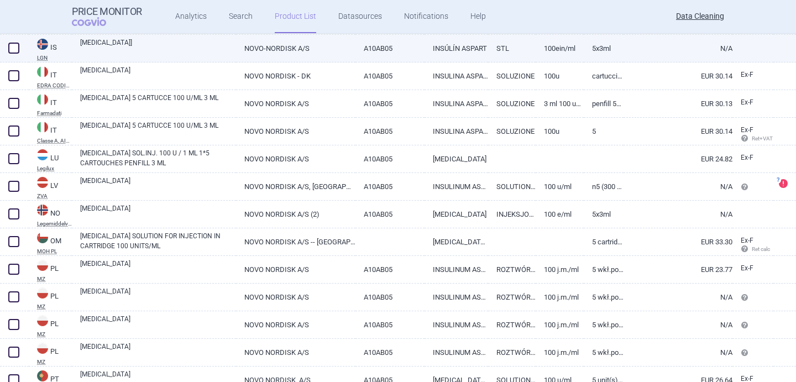
scroll to position [1547, 0]
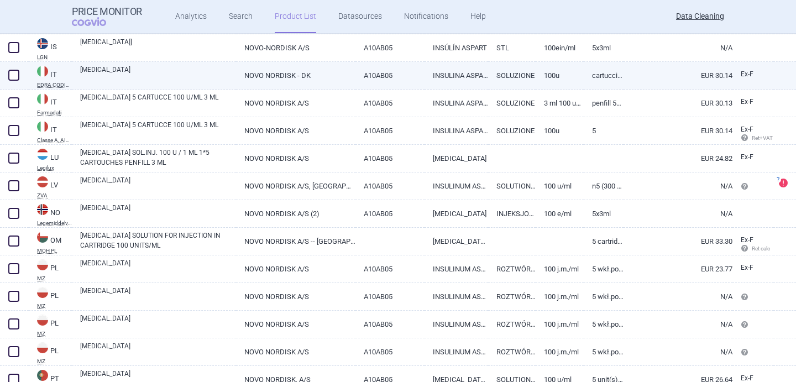
click at [156, 76] on link "[MEDICAL_DATA]" at bounding box center [158, 75] width 156 height 20
select select "EUR"
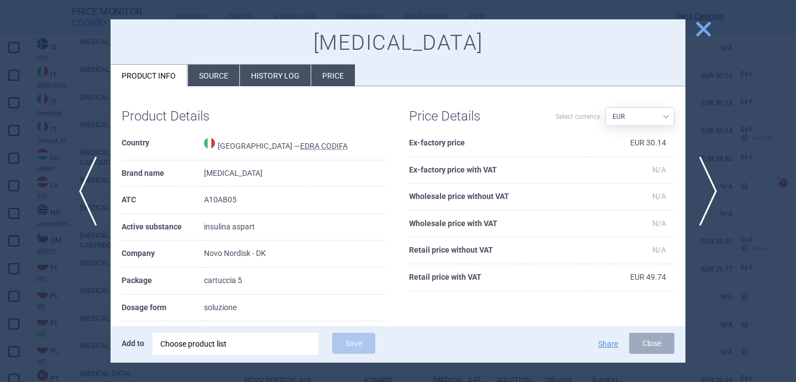
click at [207, 72] on li "Source" at bounding box center [213, 76] width 51 height 22
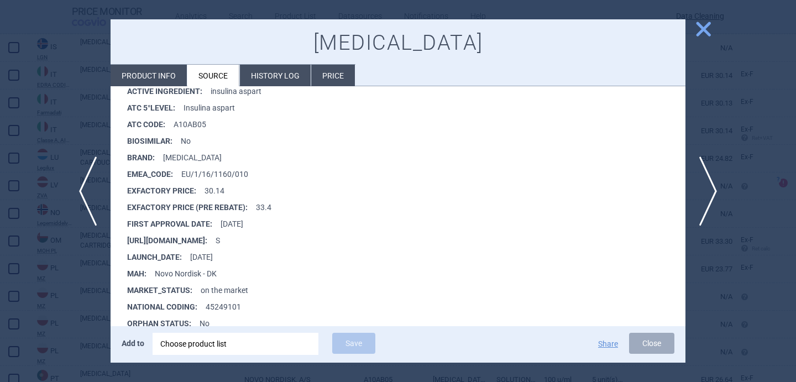
scroll to position [210, 0]
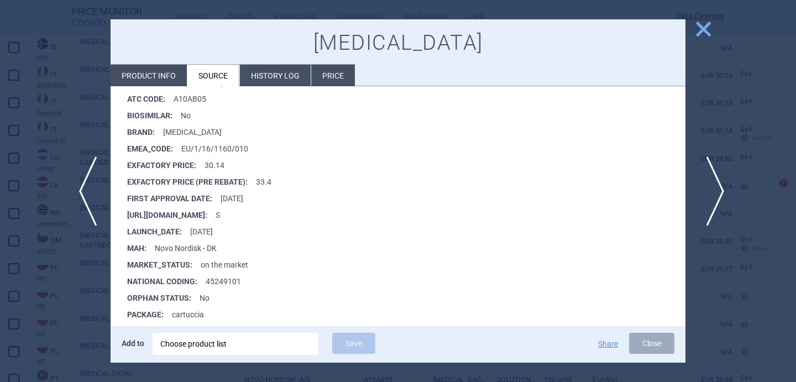
click at [718, 186] on span "next" at bounding box center [711, 191] width 25 height 70
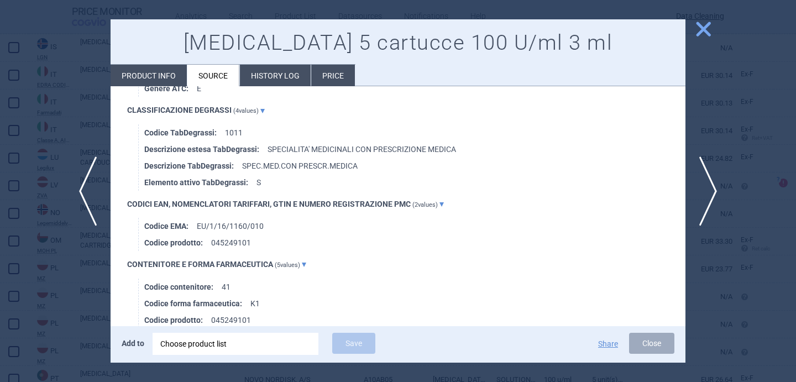
scroll to position [856, 0]
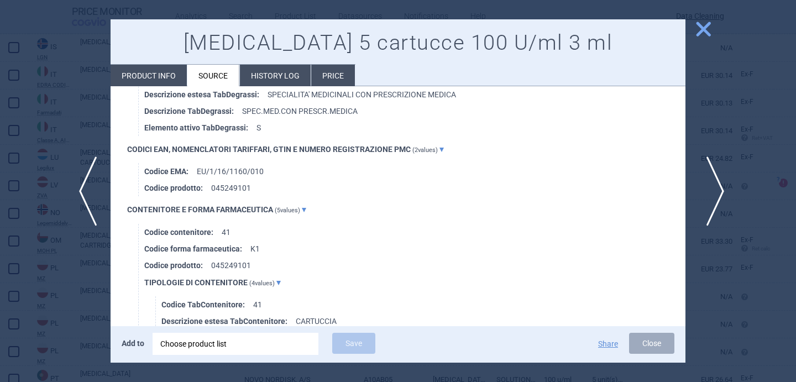
click at [710, 196] on span "next" at bounding box center [711, 191] width 25 height 70
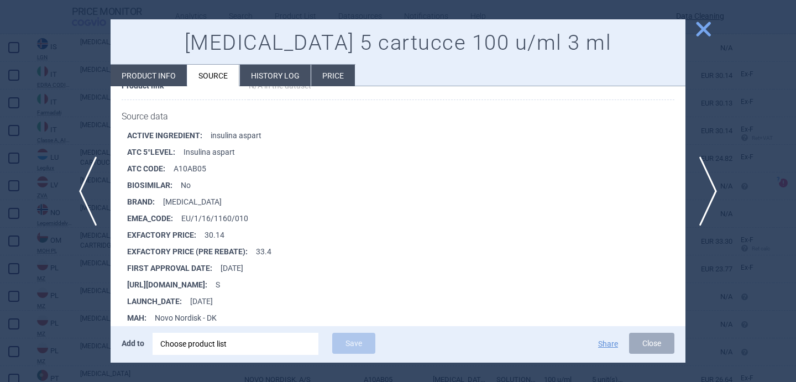
scroll to position [535, 0]
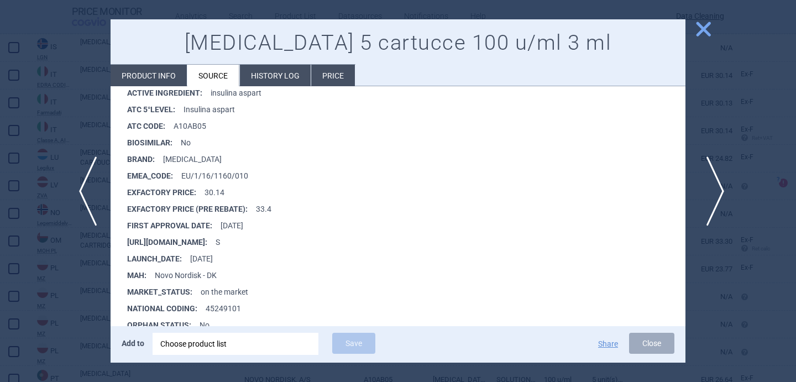
click at [708, 186] on span "next" at bounding box center [711, 191] width 25 height 70
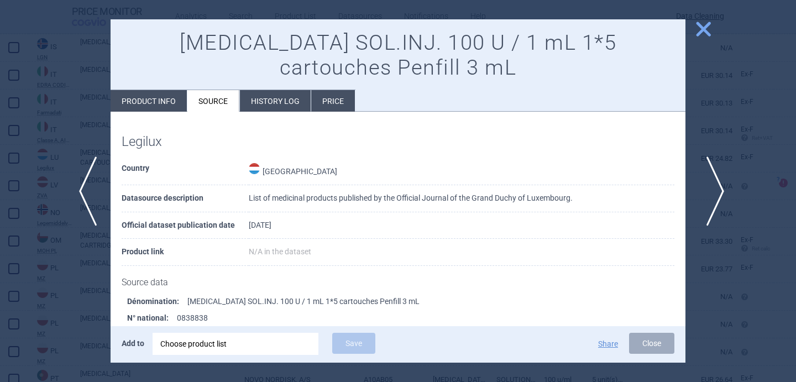
click at [711, 186] on span "next" at bounding box center [711, 191] width 25 height 70
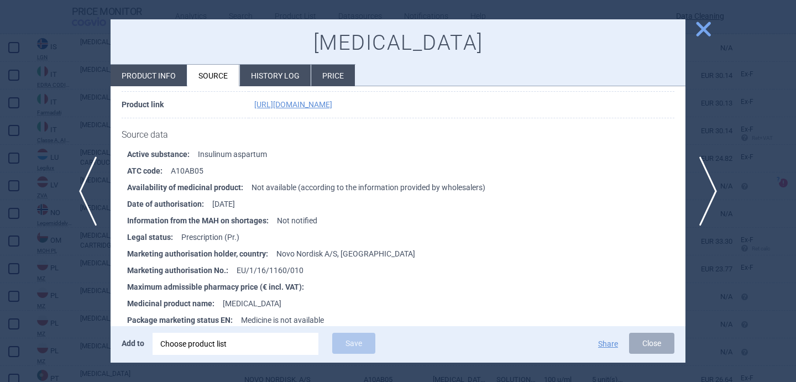
scroll to position [128, 0]
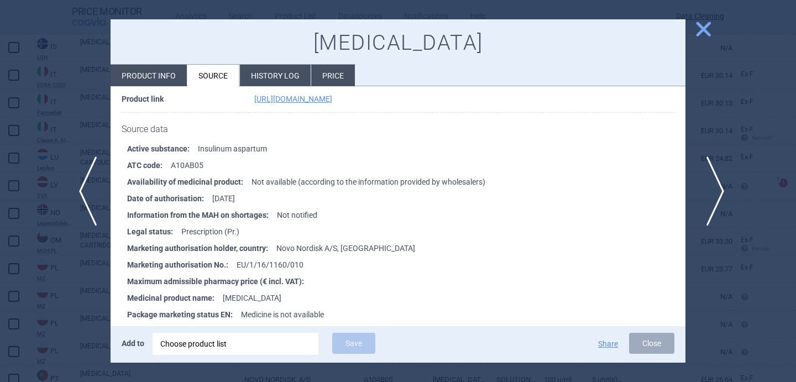
click at [718, 194] on span "next" at bounding box center [711, 191] width 25 height 70
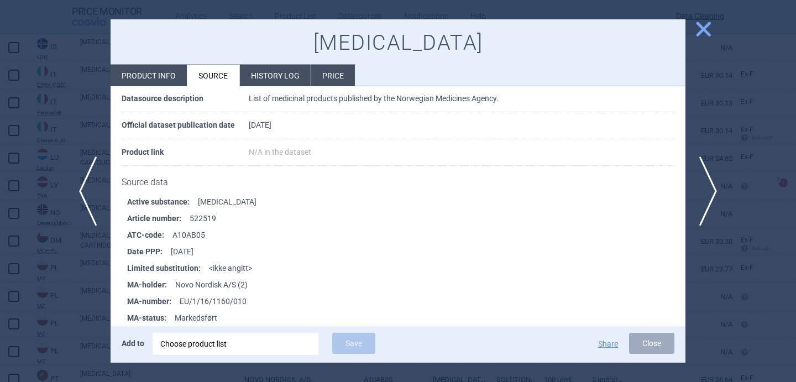
scroll to position [82, 0]
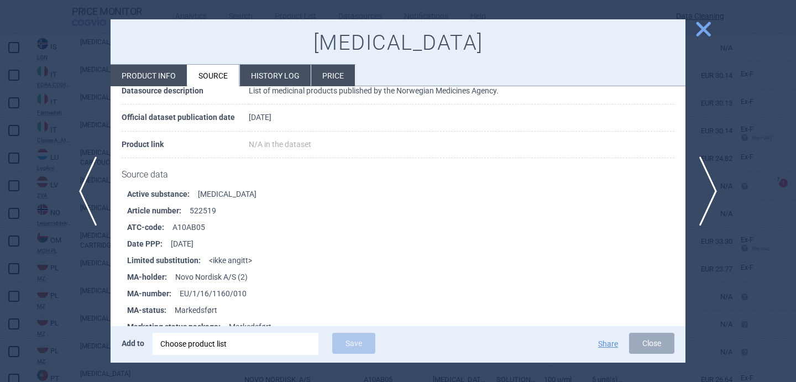
click at [66, 309] on div at bounding box center [398, 191] width 796 height 382
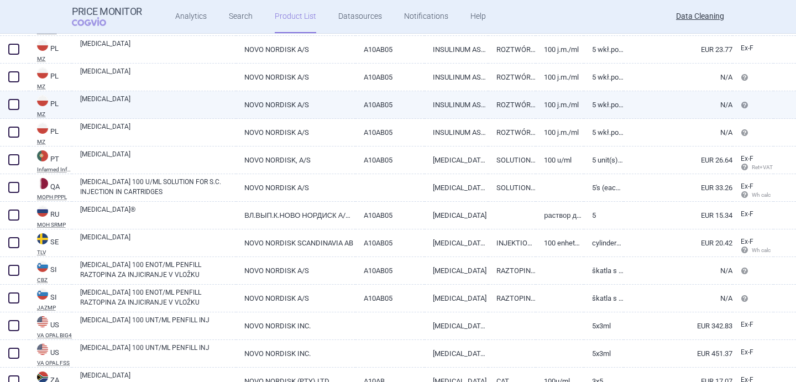
scroll to position [1771, 0]
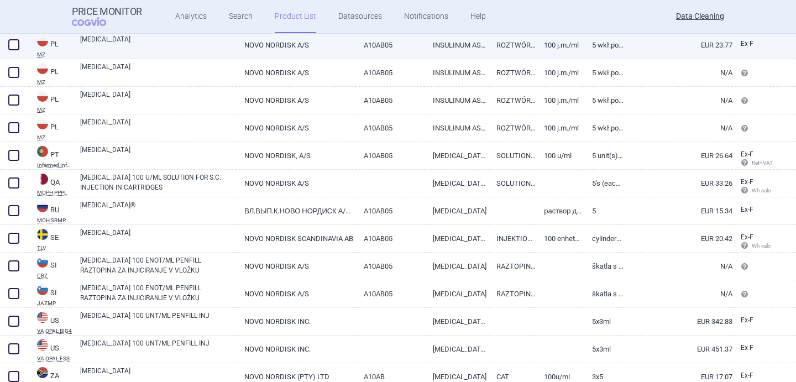
click at [161, 49] on link "[MEDICAL_DATA]" at bounding box center [158, 44] width 156 height 20
select select "EUR"
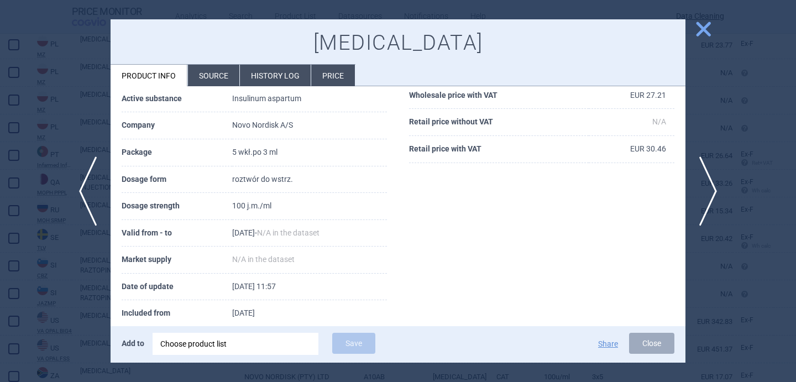
scroll to position [151, 0]
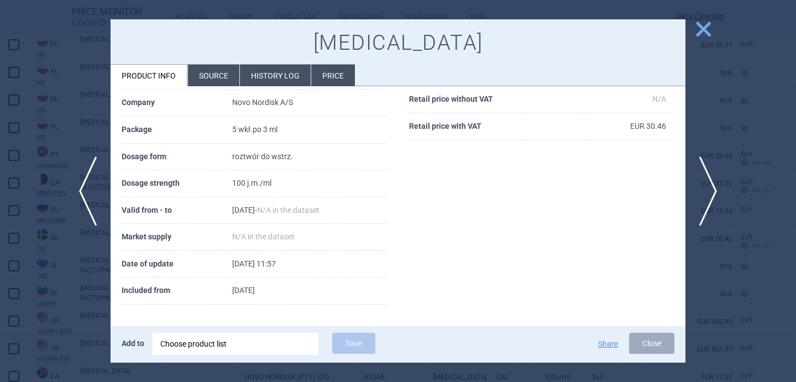
click at [210, 82] on li "Source" at bounding box center [213, 76] width 51 height 22
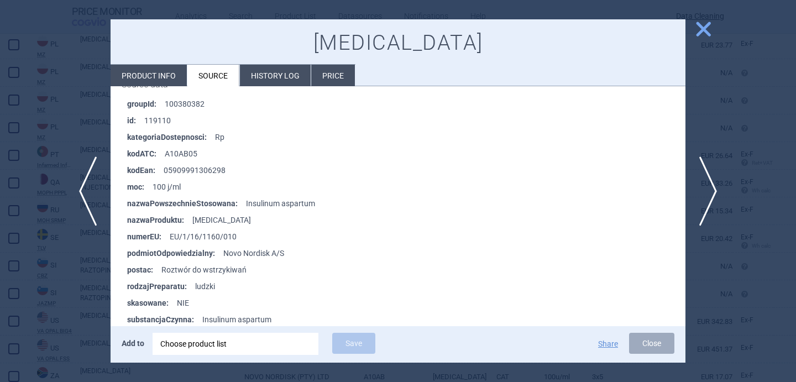
scroll to position [1423, 0]
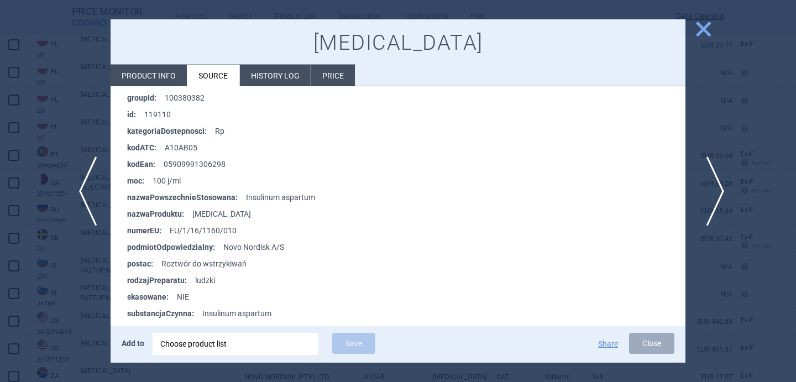
click at [715, 195] on span "next" at bounding box center [711, 191] width 25 height 70
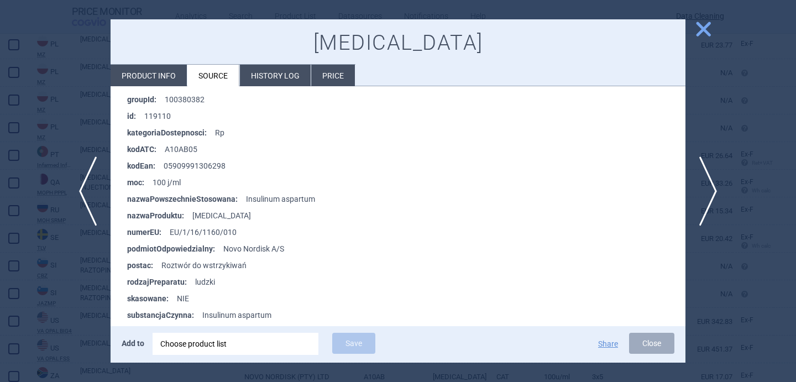
scroll to position [1437, 0]
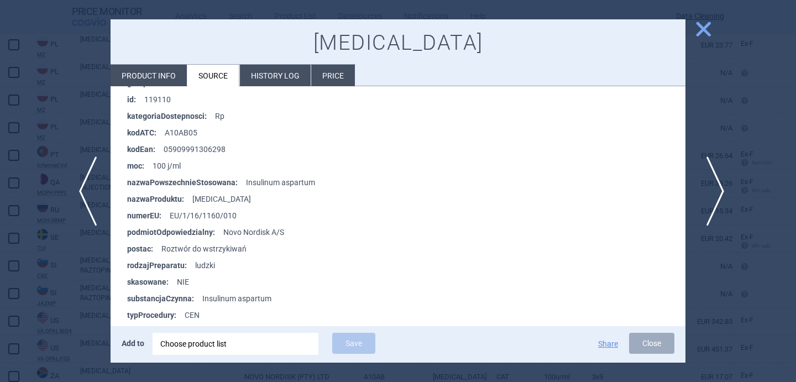
click at [710, 187] on span "next" at bounding box center [711, 191] width 25 height 70
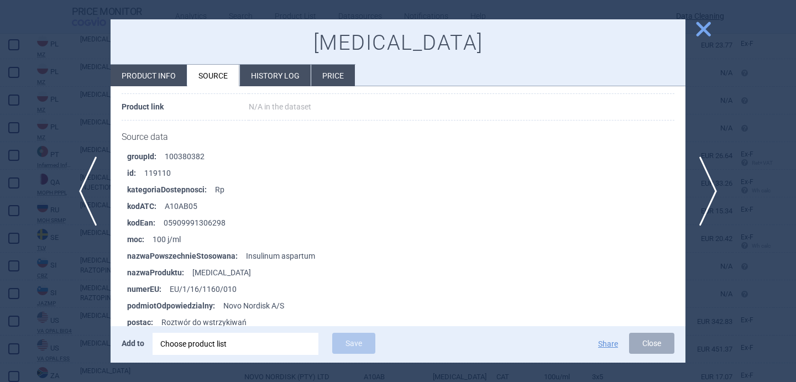
scroll to position [1374, 0]
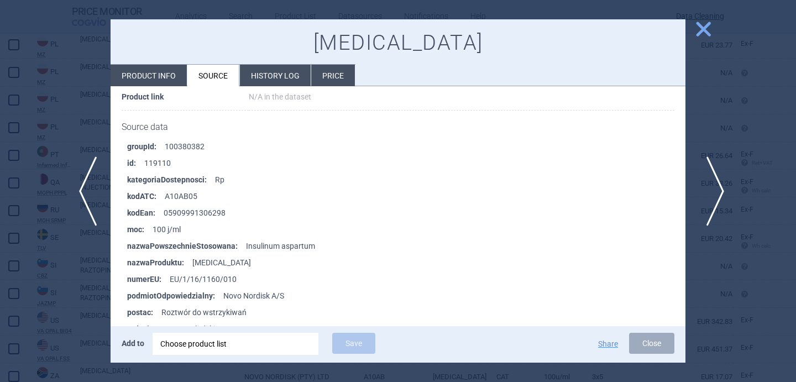
click at [706, 197] on span "next" at bounding box center [711, 191] width 25 height 70
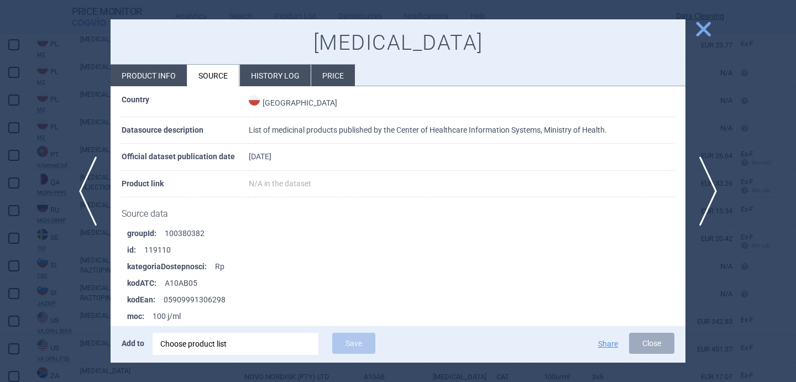
scroll to position [1377, 0]
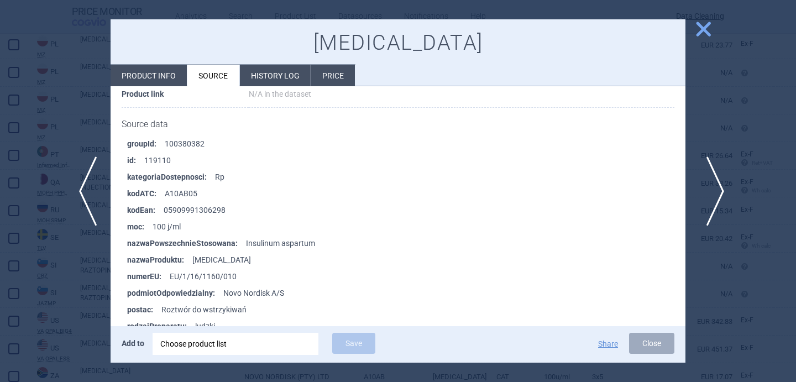
click at [713, 185] on span "next" at bounding box center [711, 191] width 25 height 70
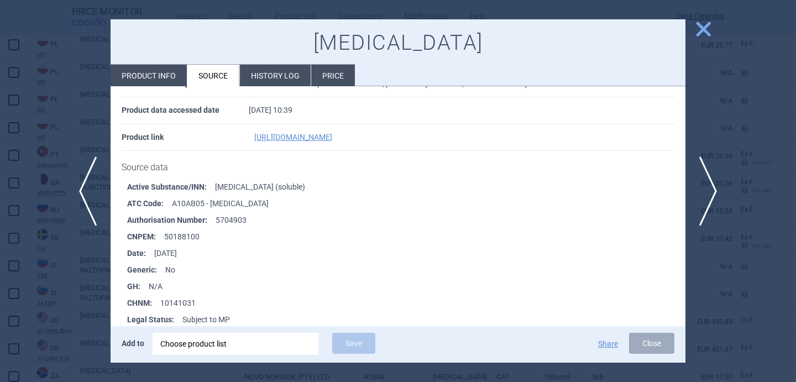
scroll to position [327, 0]
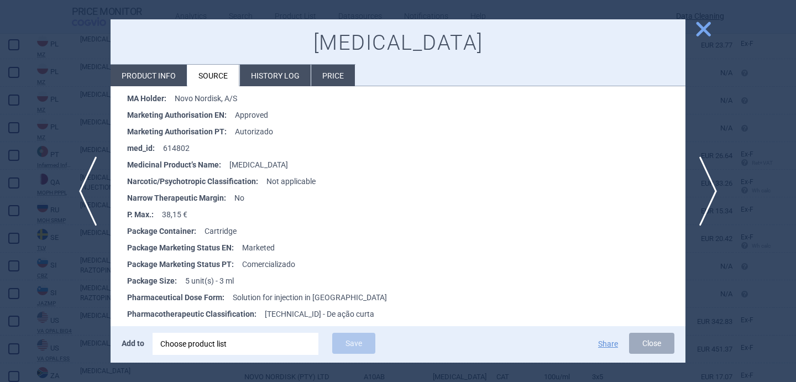
click at [155, 75] on li "Product info" at bounding box center [148, 76] width 76 height 22
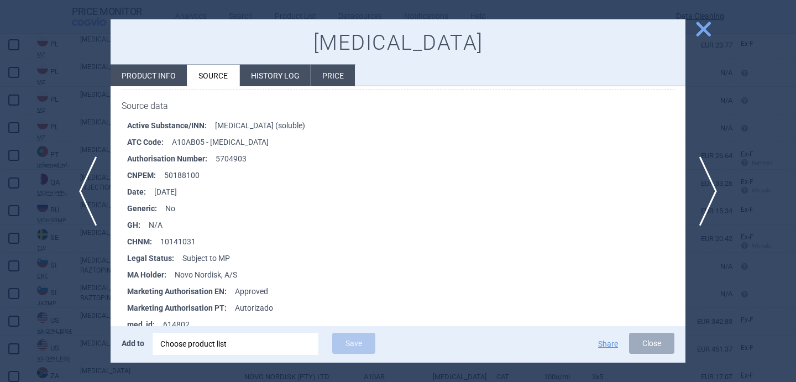
select select "EUR"
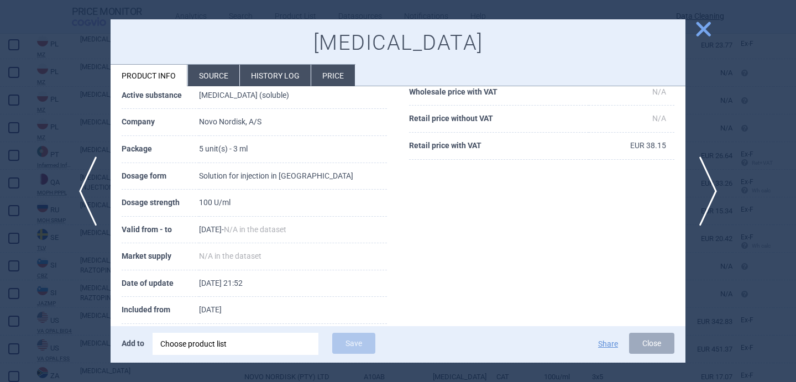
scroll to position [130, 0]
click at [64, 285] on div at bounding box center [398, 191] width 796 height 382
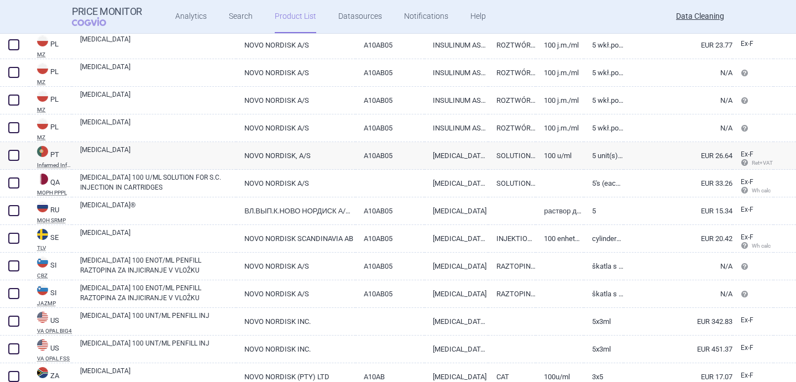
scroll to position [1816, 0]
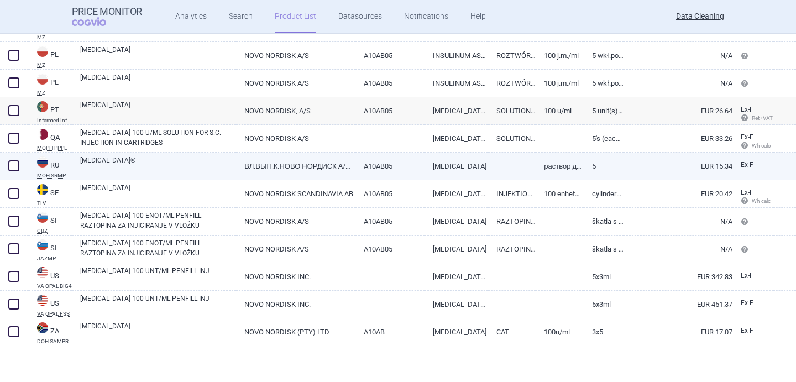
click at [179, 170] on link "[MEDICAL_DATA]®" at bounding box center [158, 165] width 156 height 20
select select "EUR"
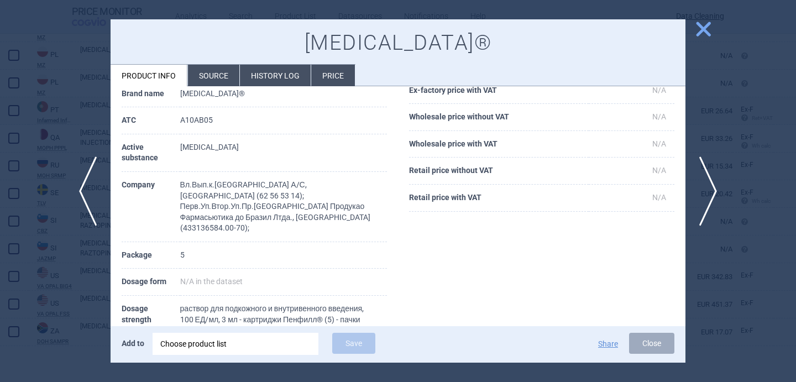
scroll to position [117, 0]
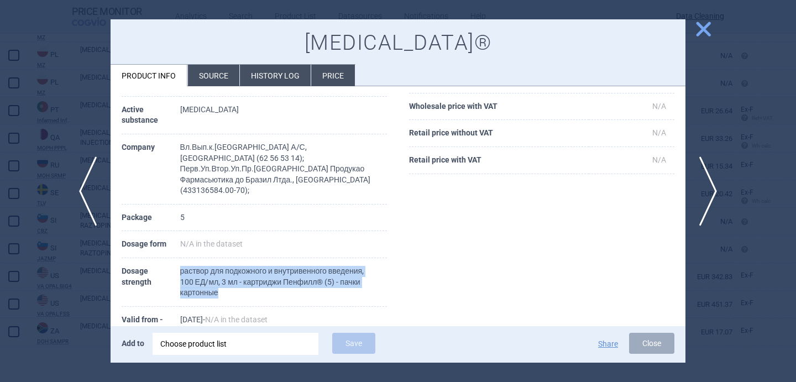
drag, startPoint x: 225, startPoint y: 281, endPoint x: 182, endPoint y: 261, distance: 47.7
click at [182, 261] on td "раствор для подкожного и внутривенного введения, 100 ЕД/мл, 3 мл - картриджи Пе…" at bounding box center [283, 282] width 207 height 49
copy td "раствор для подкожного и внутривенного введения, 100 ЕД/мл, 3 мл - картриджи Пе…"
click at [714, 180] on span "next" at bounding box center [711, 191] width 25 height 70
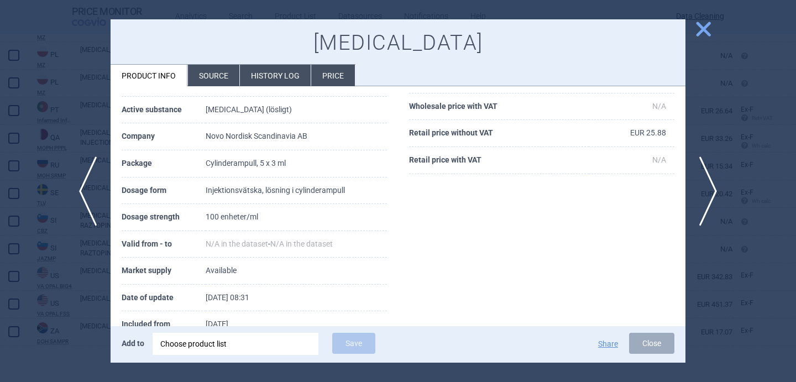
click at [81, 301] on div at bounding box center [398, 191] width 796 height 382
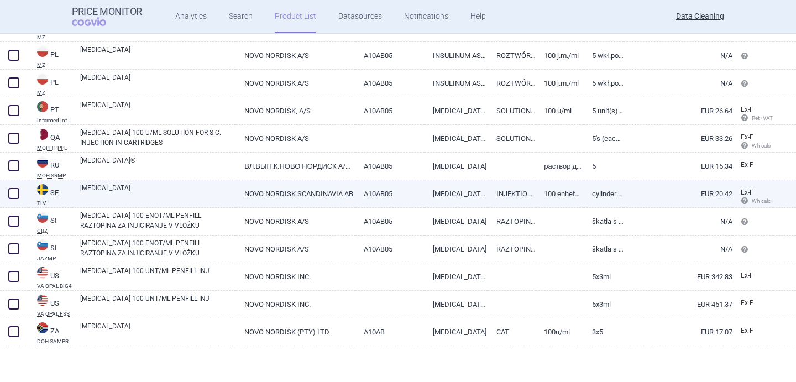
click at [159, 186] on link "[MEDICAL_DATA]" at bounding box center [158, 193] width 156 height 20
select select "EUR"
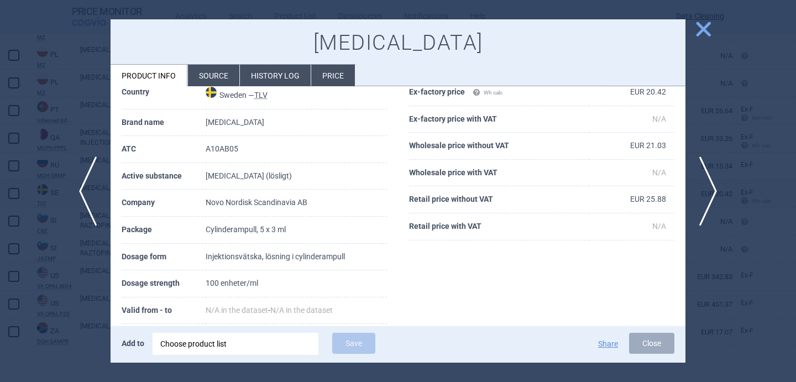
scroll to position [52, 0]
click at [713, 181] on span "next" at bounding box center [711, 191] width 25 height 70
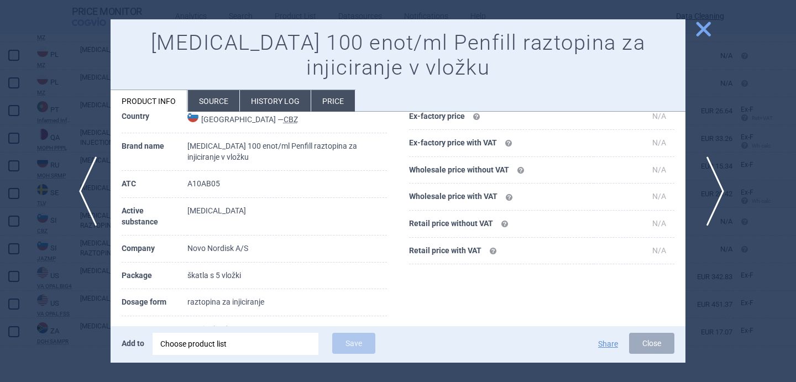
click at [713, 181] on span "next" at bounding box center [711, 191] width 25 height 70
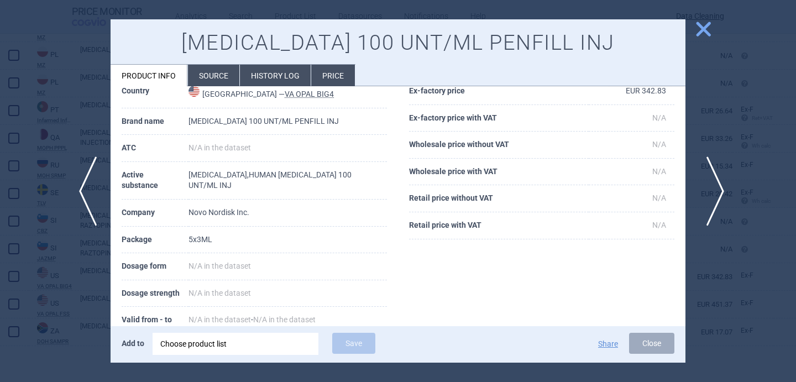
click at [713, 181] on span "next" at bounding box center [711, 191] width 25 height 70
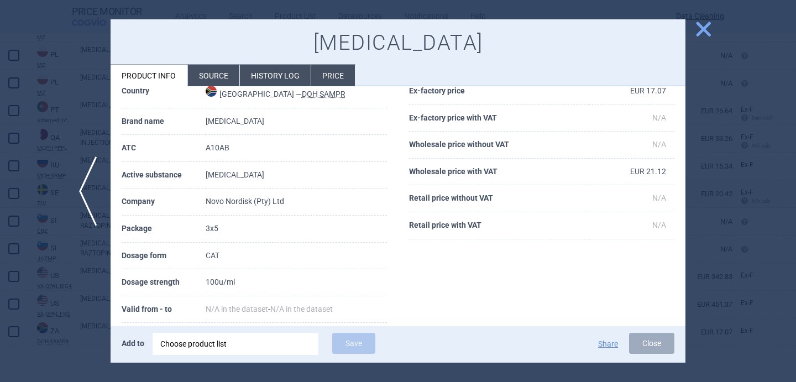
click at [713, 182] on div at bounding box center [398, 191] width 796 height 382
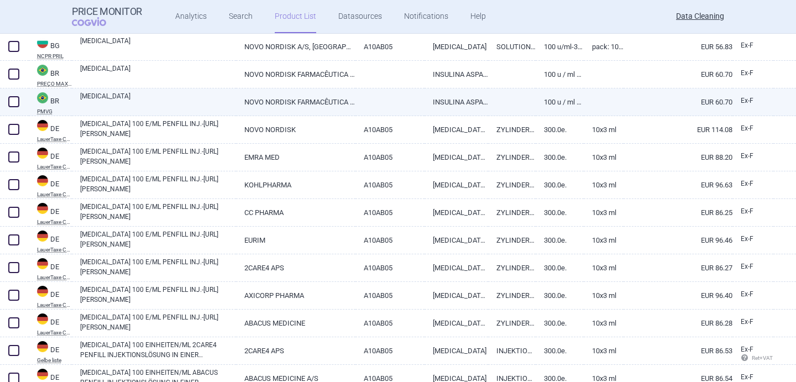
scroll to position [139, 0]
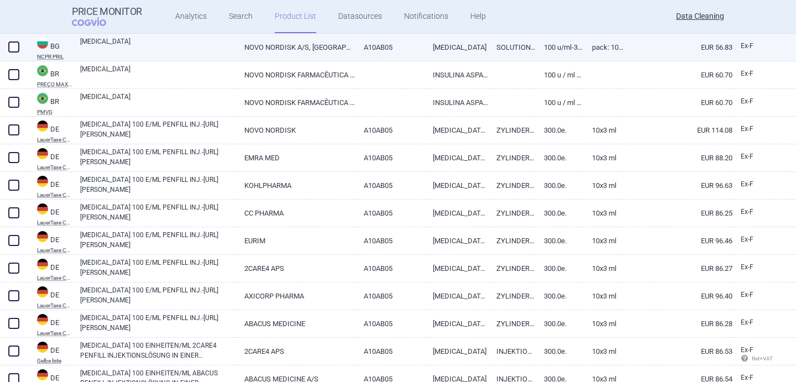
click at [191, 51] on link "[MEDICAL_DATA]" at bounding box center [158, 46] width 156 height 20
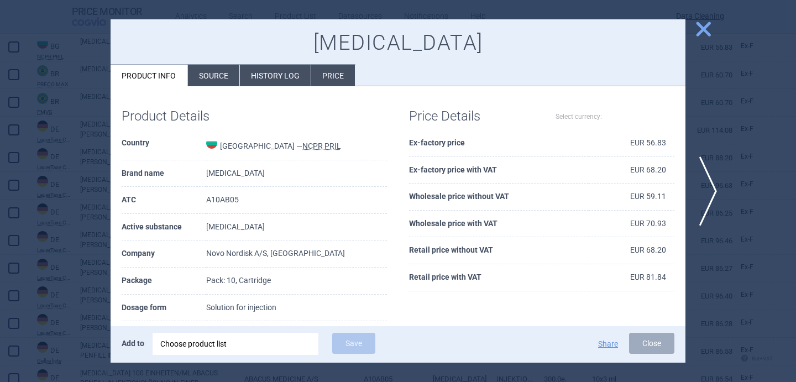
select select "EUR"
click at [712, 189] on span "next" at bounding box center [711, 191] width 25 height 70
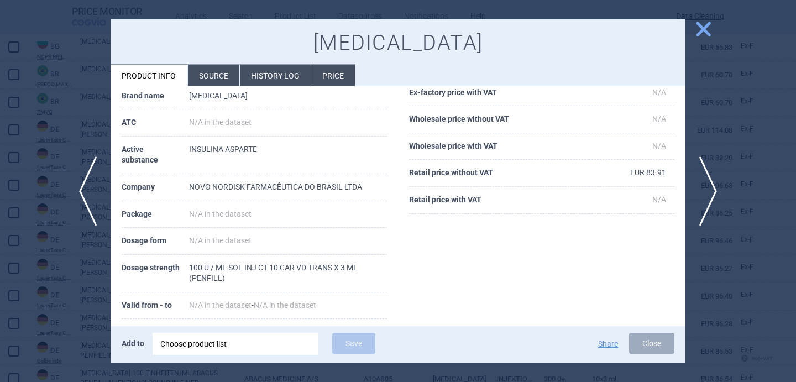
scroll to position [87, 0]
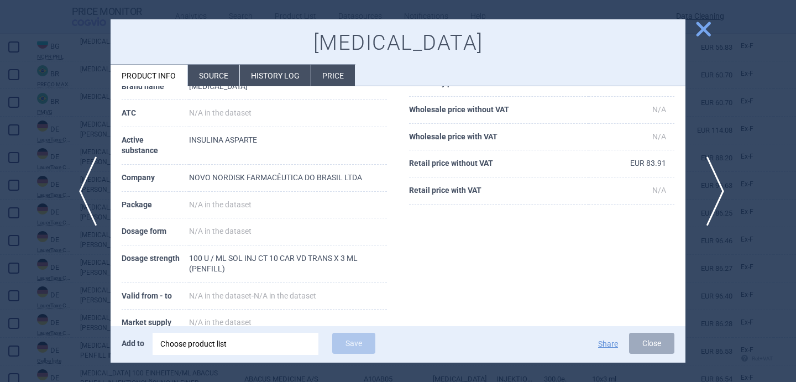
click at [710, 193] on span "next" at bounding box center [711, 191] width 25 height 70
click at [712, 197] on span "next" at bounding box center [711, 191] width 25 height 70
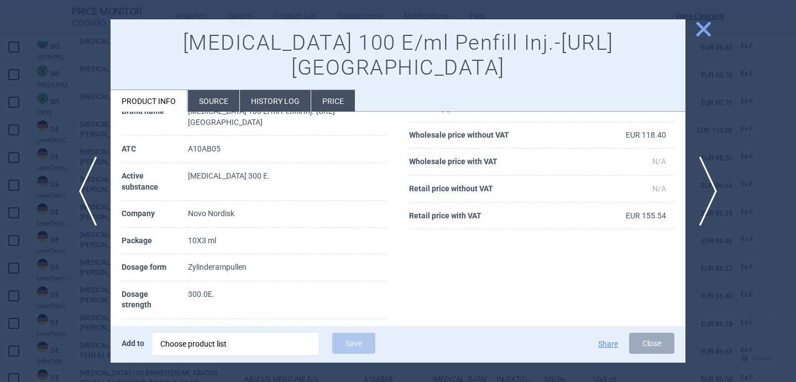
click at [64, 257] on div at bounding box center [398, 191] width 796 height 382
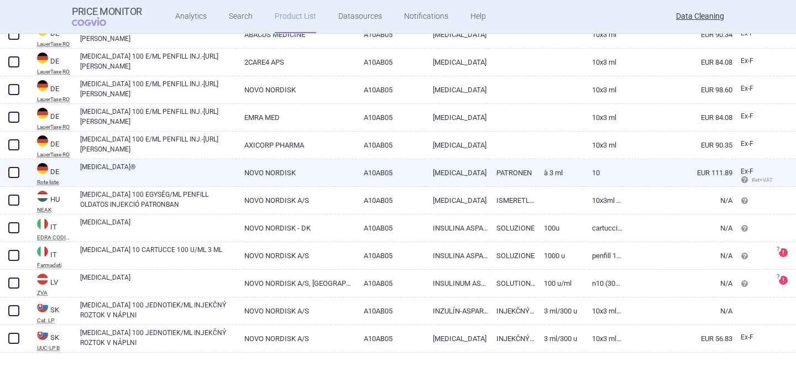
scroll to position [739, 0]
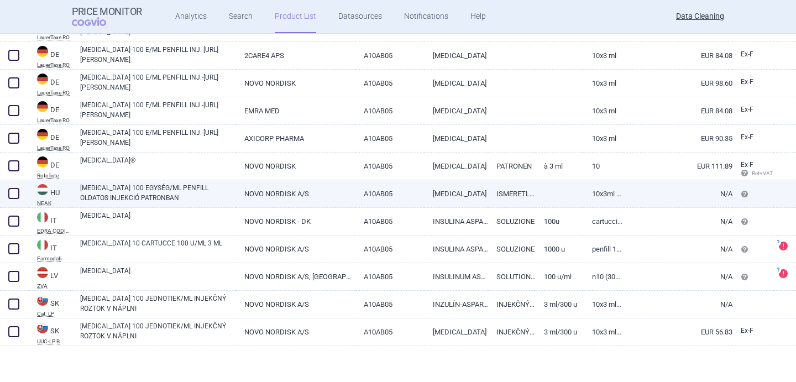
click at [198, 197] on link "[MEDICAL_DATA] 100 EGYSÉG/ML PENFILL OLDATOS INJEKCIÓ PATRONBAN" at bounding box center [158, 193] width 156 height 20
select select "EUR"
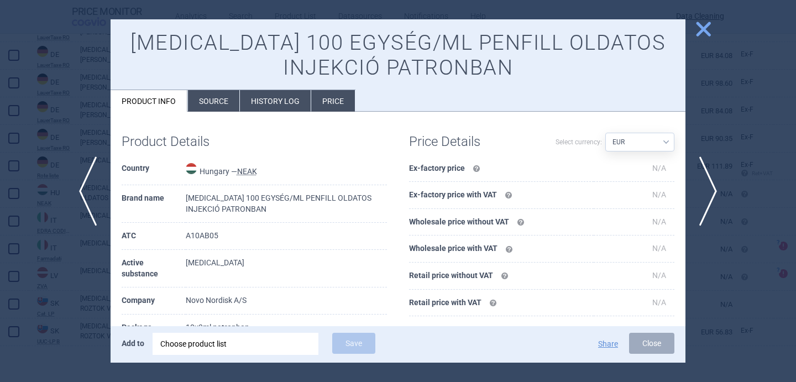
click at [218, 106] on li "Source" at bounding box center [213, 101] width 51 height 22
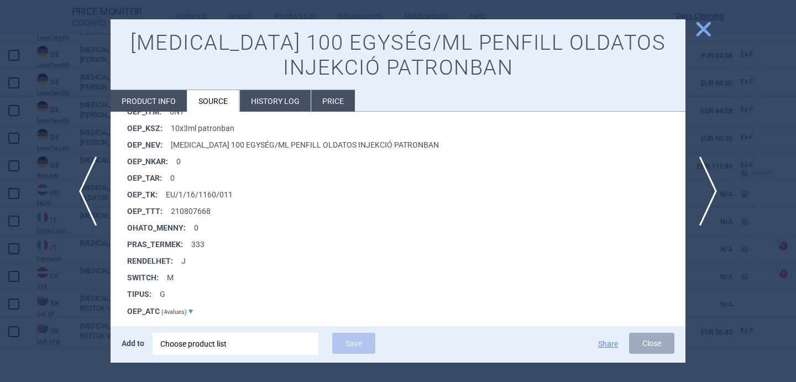
scroll to position [957, 0]
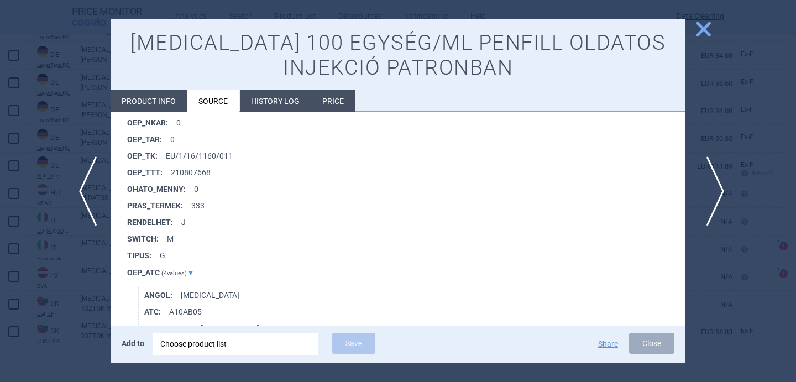
click at [715, 181] on span "next" at bounding box center [711, 191] width 25 height 70
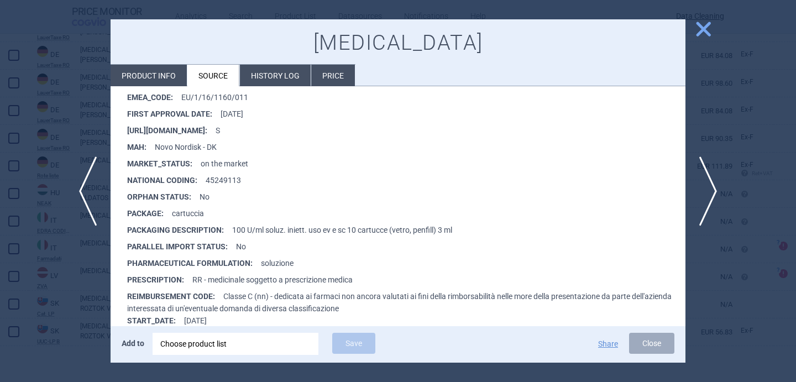
scroll to position [263, 0]
click at [705, 182] on span "next" at bounding box center [711, 191] width 25 height 70
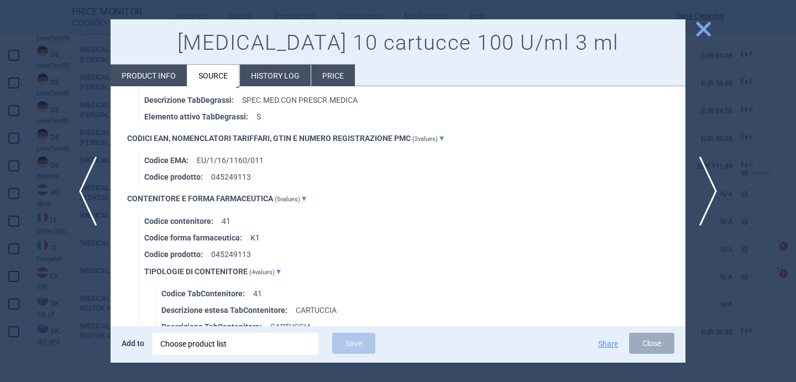
scroll to position [818, 0]
click at [714, 201] on span "next" at bounding box center [711, 191] width 25 height 70
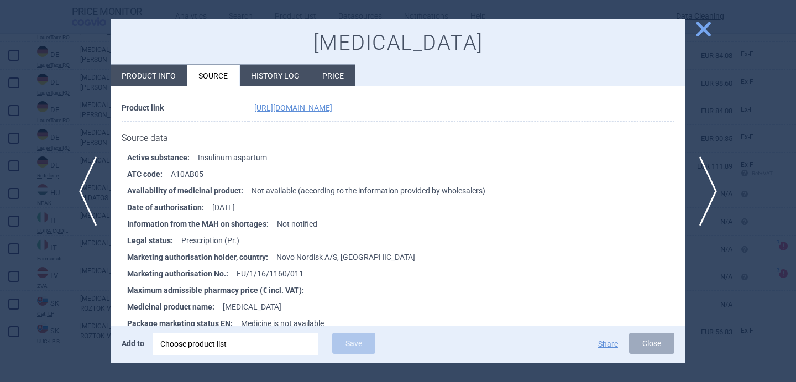
scroll to position [122, 0]
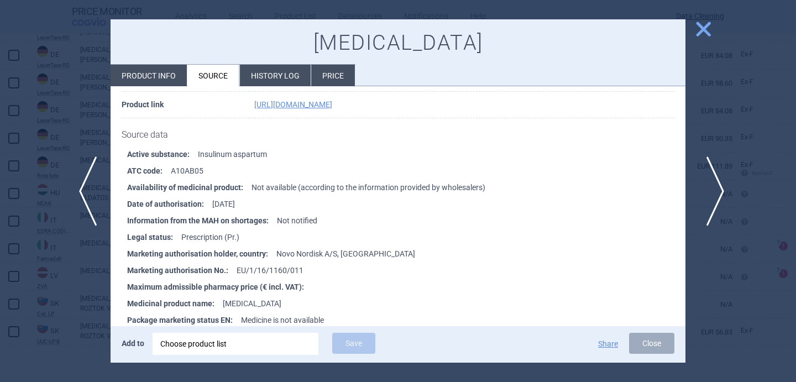
click at [710, 194] on span "next" at bounding box center [711, 191] width 25 height 70
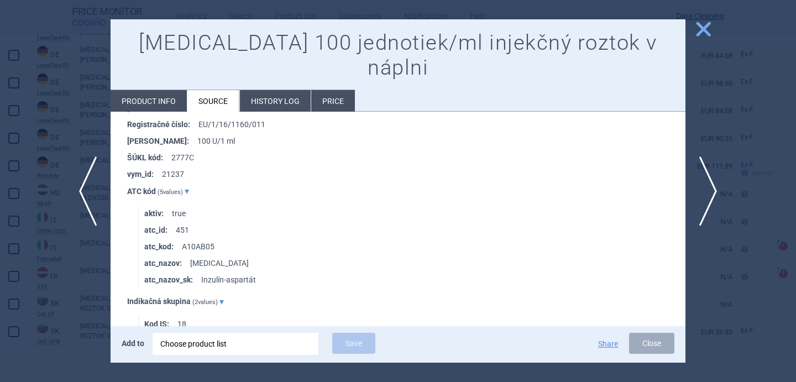
scroll to position [2216, 0]
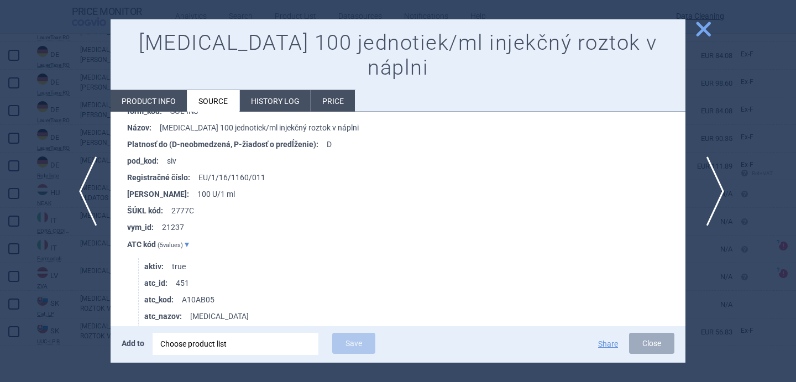
click at [716, 185] on span "next" at bounding box center [711, 191] width 25 height 70
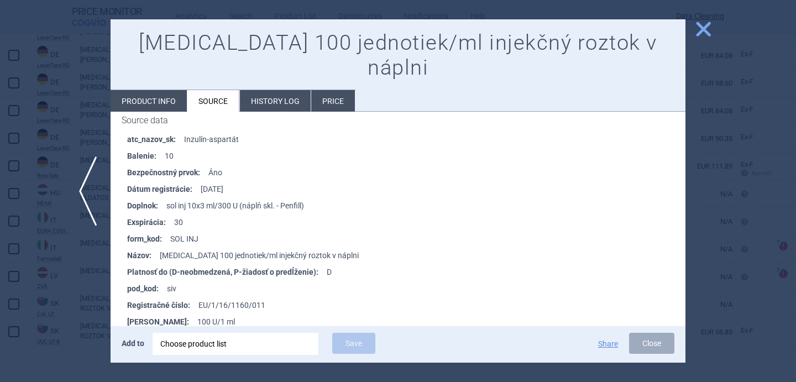
scroll to position [2090, 0]
click at [78, 323] on div at bounding box center [398, 191] width 796 height 382
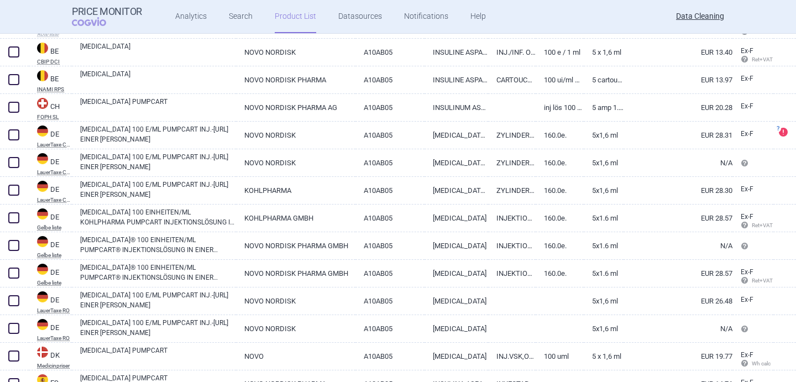
scroll to position [162, 0]
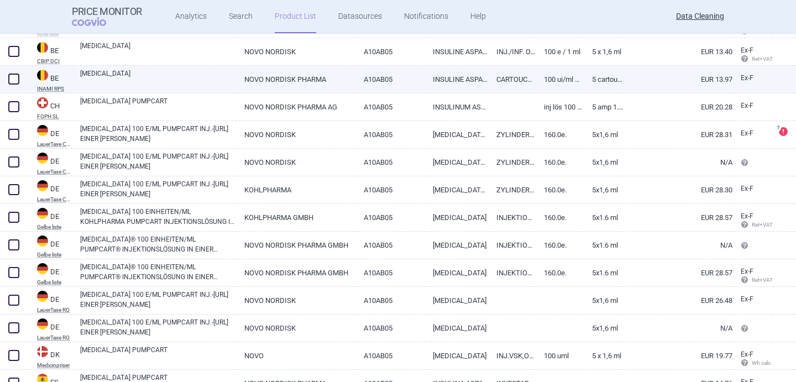
click at [382, 83] on link "A10AB05" at bounding box center [389, 79] width 69 height 27
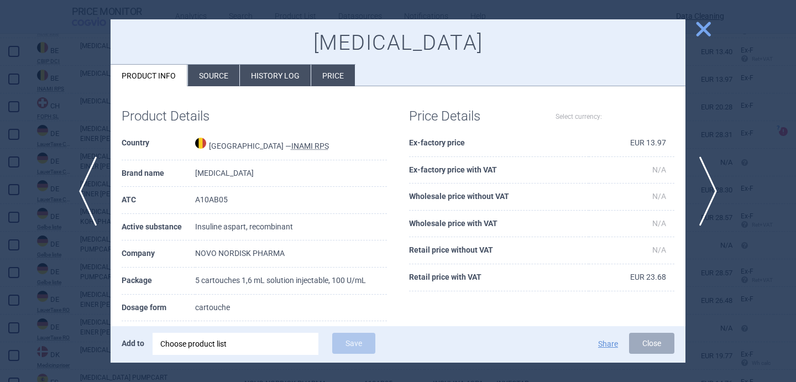
select select "EUR"
click at [74, 272] on div at bounding box center [398, 191] width 796 height 382
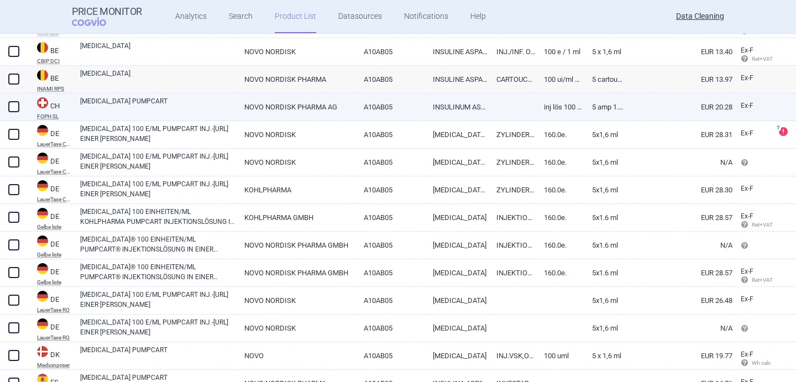
click at [175, 115] on div "[MEDICAL_DATA] PUMPCART" at bounding box center [154, 107] width 164 height 28
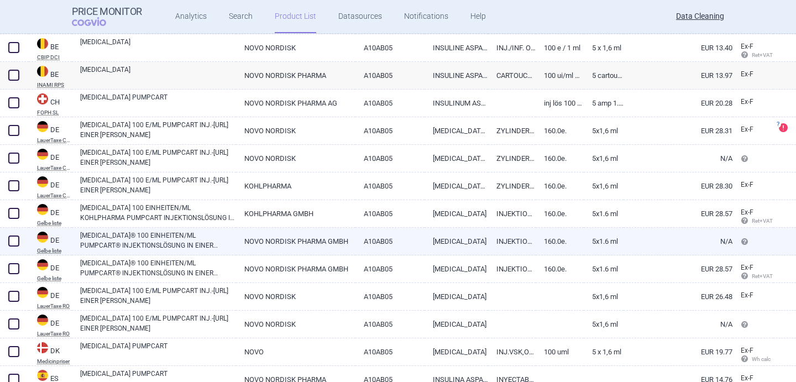
scroll to position [168, 0]
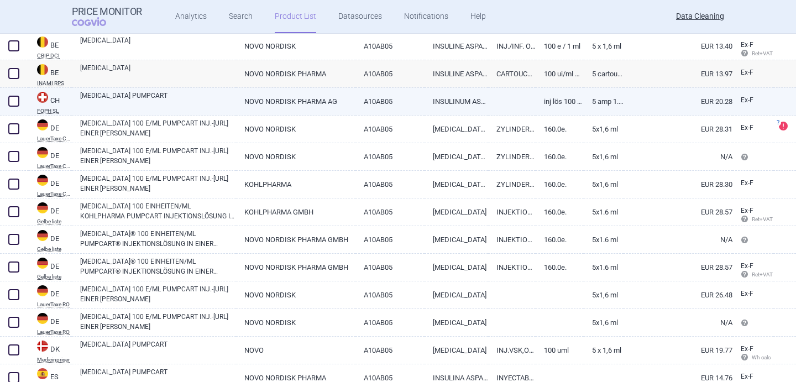
click at [207, 101] on link "[MEDICAL_DATA] PUMPCART" at bounding box center [158, 101] width 156 height 20
select select "EUR"
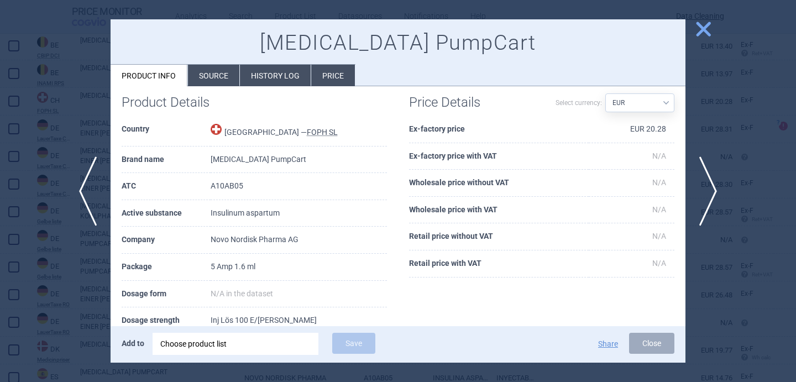
scroll to position [15, 0]
click at [78, 271] on div at bounding box center [398, 191] width 796 height 382
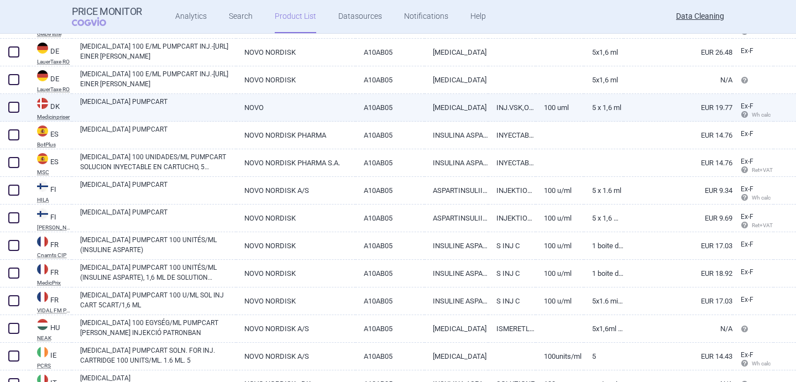
scroll to position [449, 0]
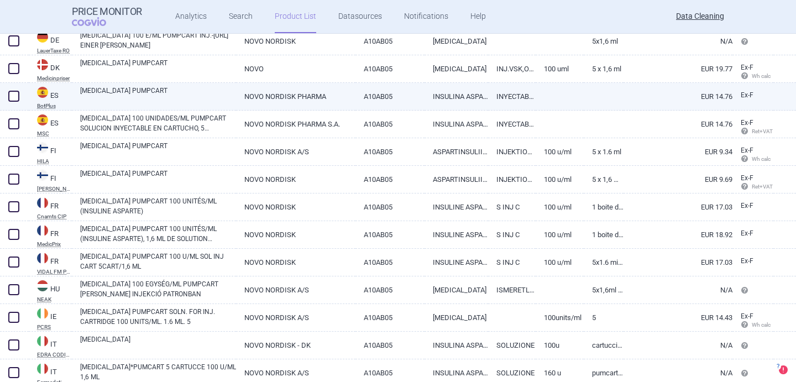
click at [208, 95] on link "[MEDICAL_DATA] PUMPCART" at bounding box center [158, 96] width 156 height 20
select select "EUR"
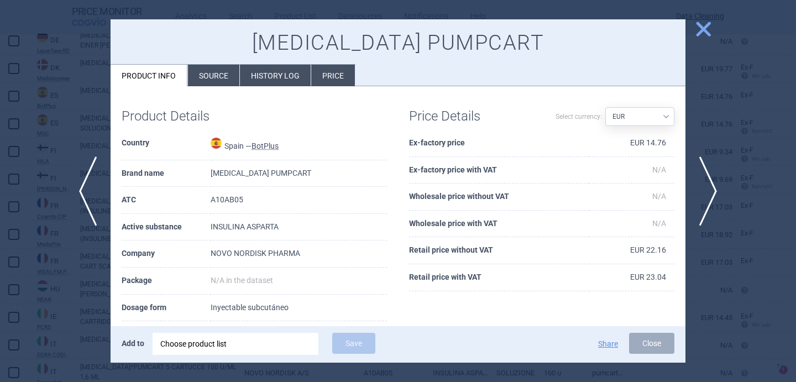
click at [227, 72] on li "Source" at bounding box center [213, 76] width 51 height 22
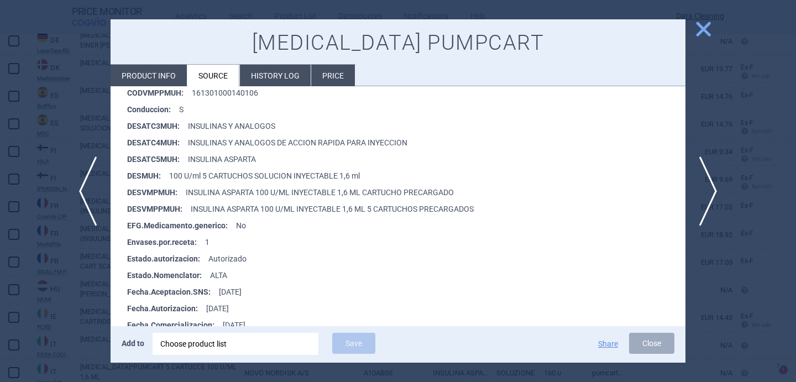
scroll to position [289, 0]
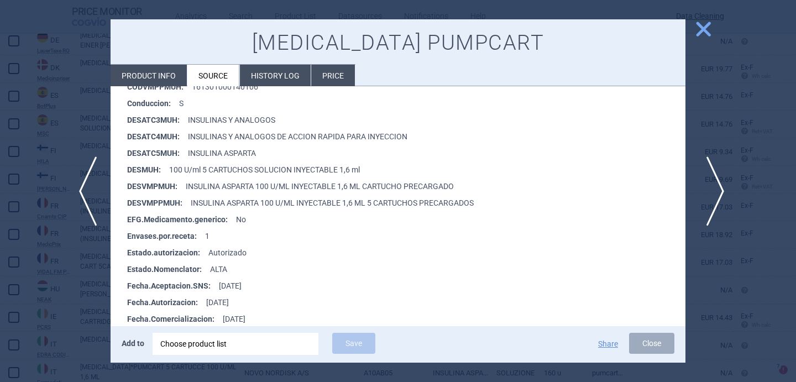
click at [710, 191] on span "next" at bounding box center [711, 191] width 25 height 70
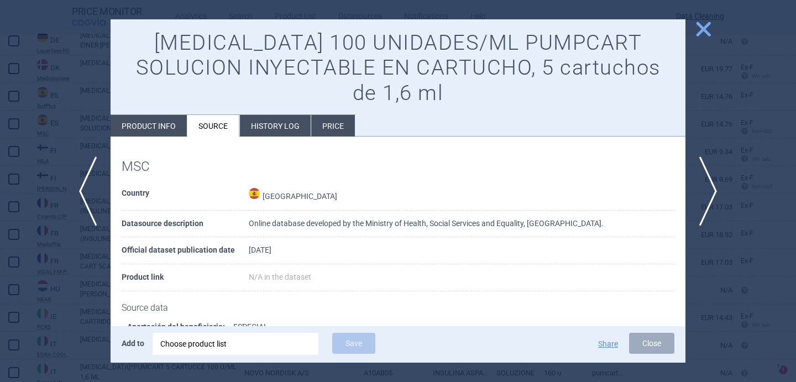
click at [43, 308] on div at bounding box center [398, 191] width 796 height 382
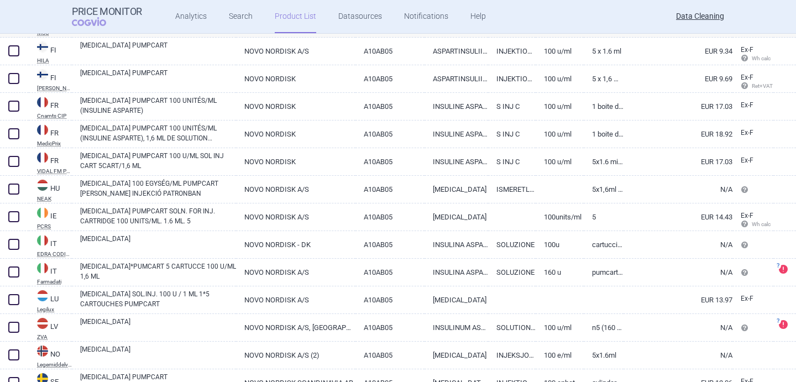
scroll to position [553, 0]
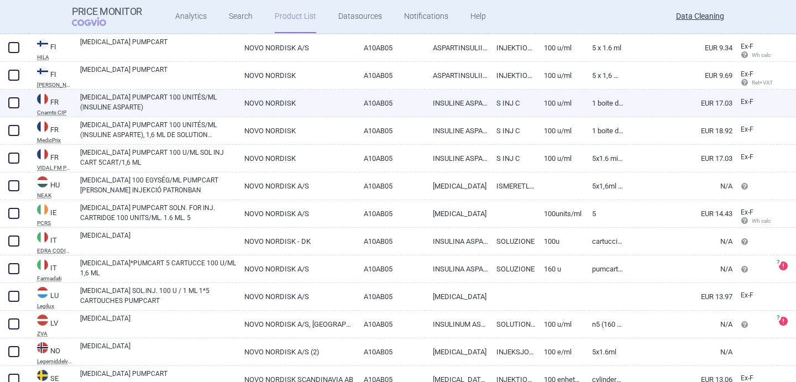
click at [189, 102] on link "[MEDICAL_DATA] PUMPCART 100 UNITÉS/ML (INSULINE ASPARTE)" at bounding box center [158, 102] width 156 height 20
select select "EUR"
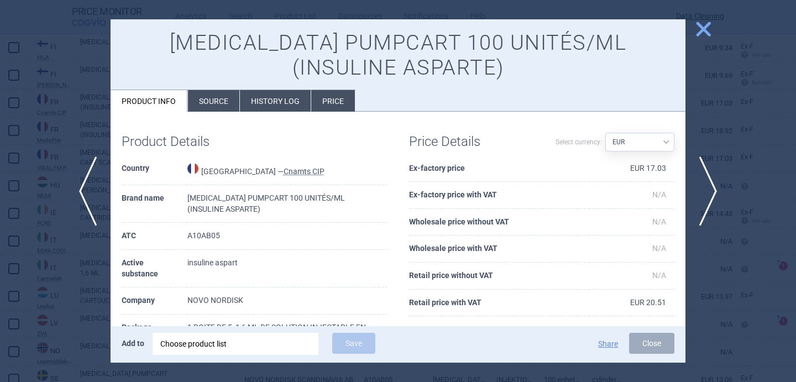
click at [233, 97] on li "Source" at bounding box center [213, 101] width 51 height 22
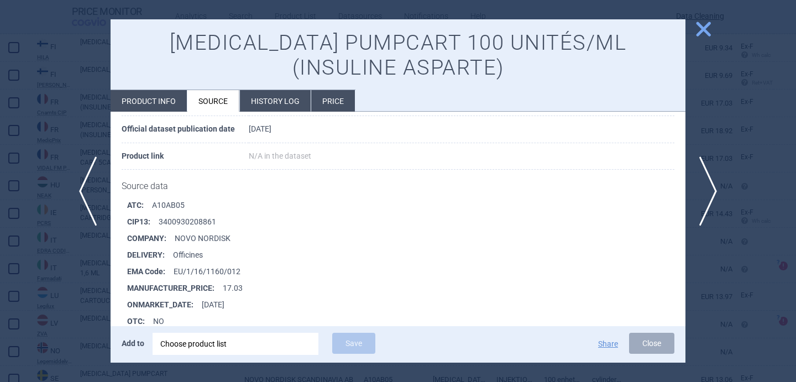
scroll to position [4802, 0]
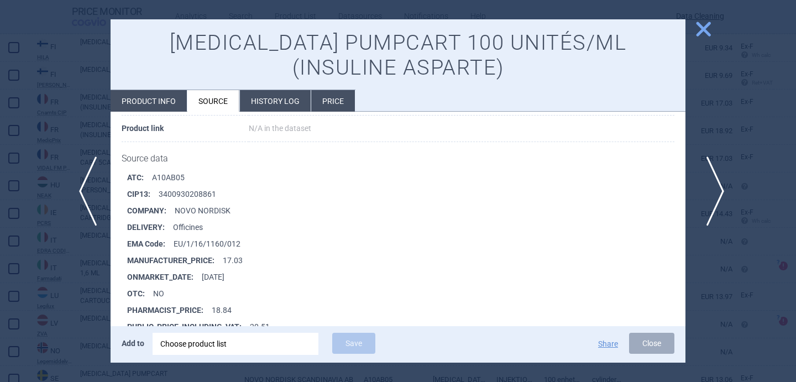
click at [711, 186] on span "next" at bounding box center [711, 191] width 25 height 70
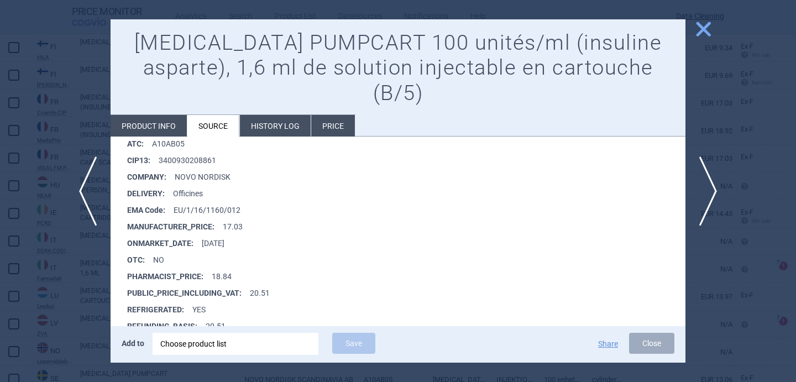
scroll to position [3163, 0]
click at [717, 187] on span "next" at bounding box center [711, 191] width 25 height 70
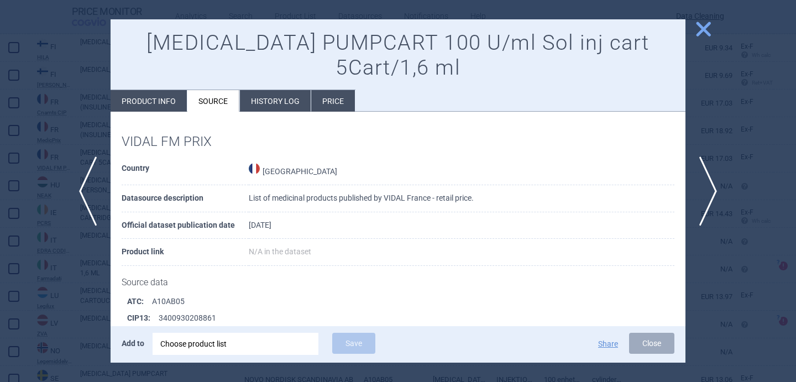
scroll to position [170, 0]
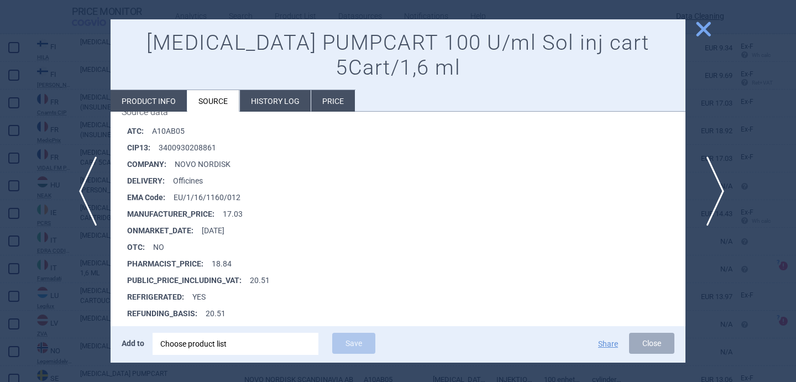
click at [708, 193] on span "next" at bounding box center [711, 191] width 25 height 70
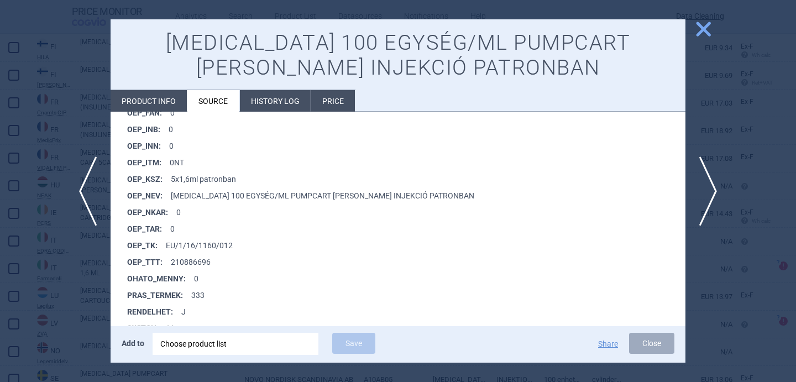
scroll to position [908, 0]
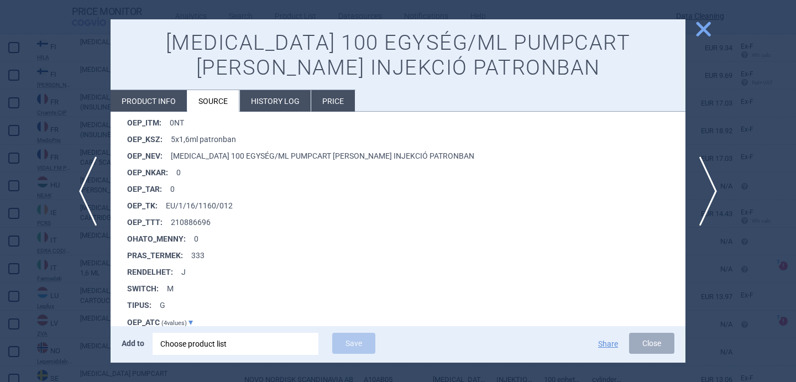
click at [64, 325] on div at bounding box center [398, 191] width 796 height 382
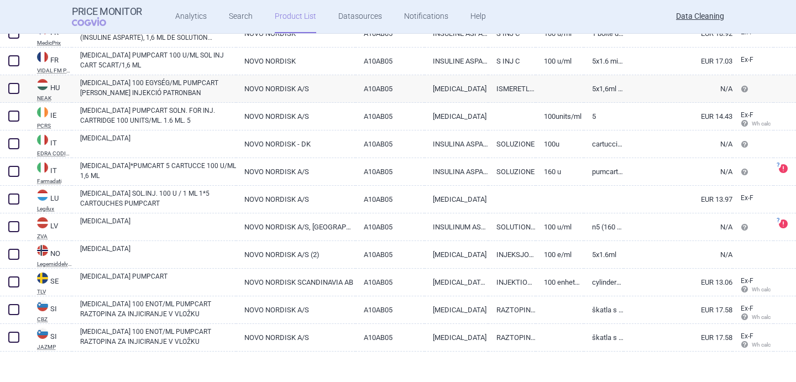
scroll to position [656, 0]
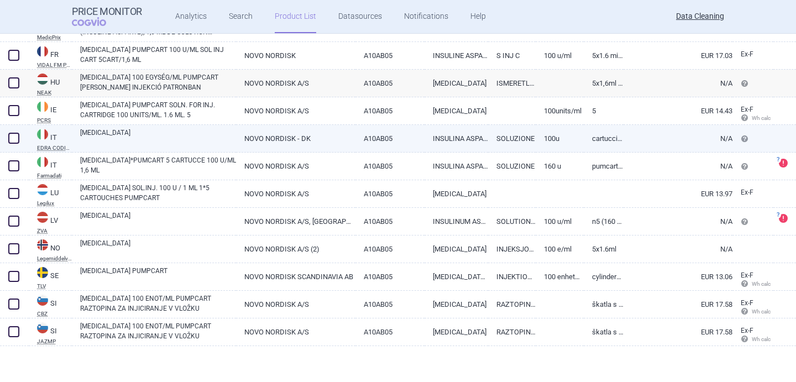
click at [207, 136] on link "[MEDICAL_DATA]" at bounding box center [158, 138] width 156 height 20
select select "EUR"
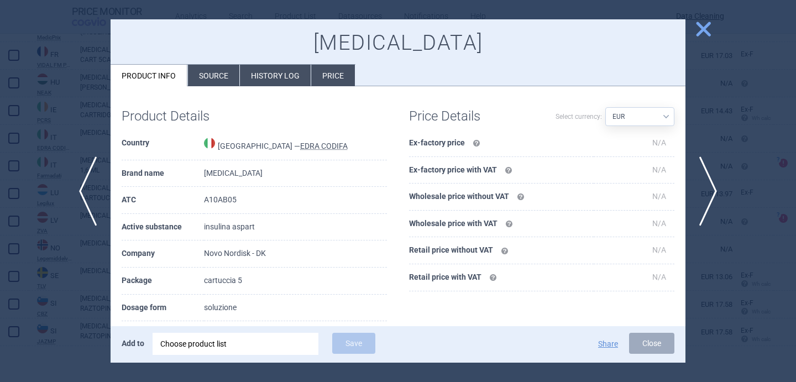
click at [210, 83] on li "Source" at bounding box center [213, 76] width 51 height 22
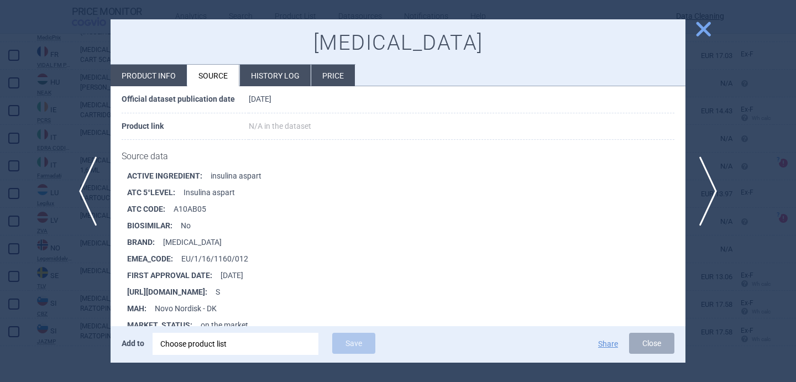
scroll to position [160, 0]
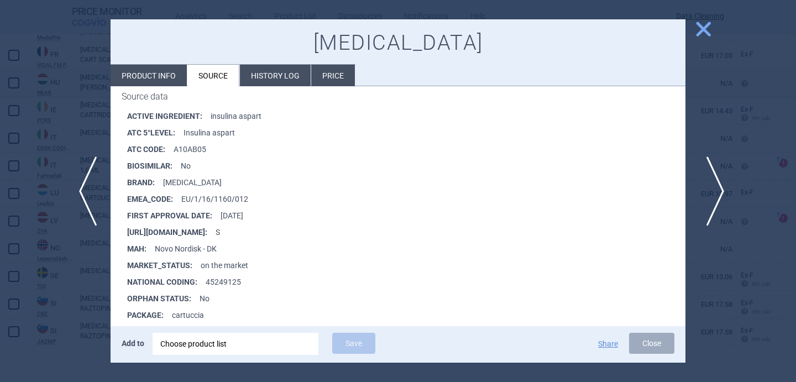
click at [712, 192] on span "next" at bounding box center [711, 191] width 25 height 70
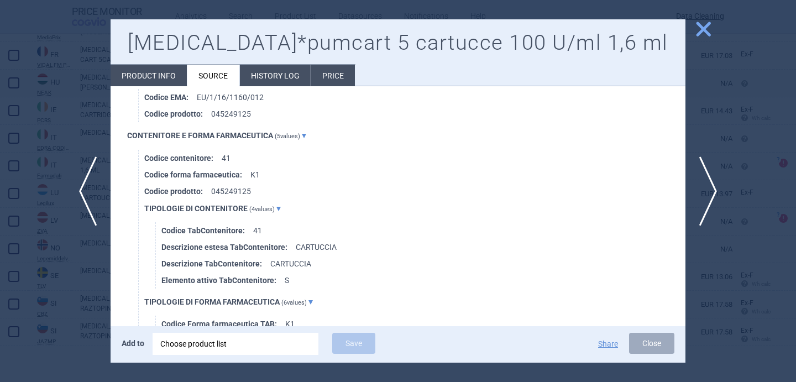
scroll to position [871, 0]
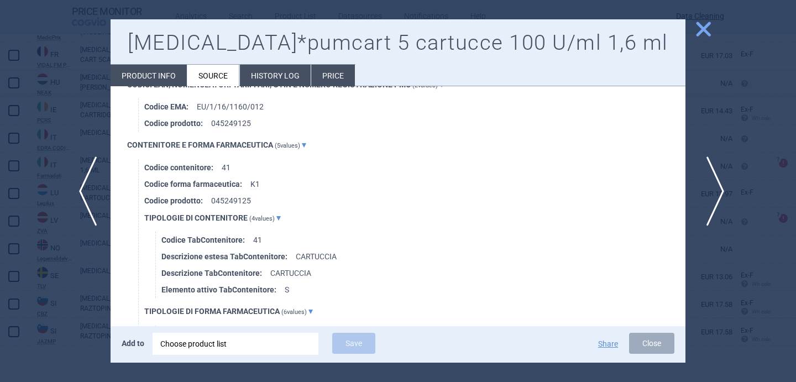
click at [714, 187] on span "next" at bounding box center [711, 191] width 25 height 70
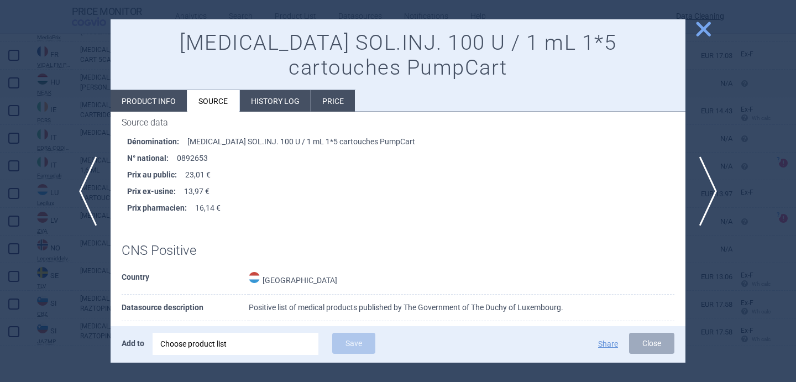
scroll to position [167, 0]
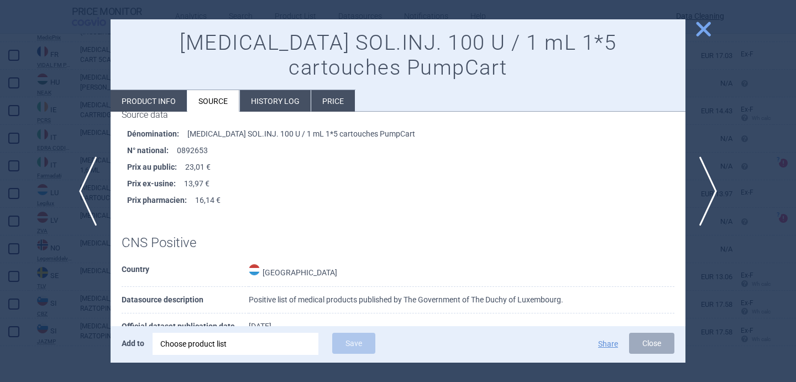
click at [161, 90] on li "Product info" at bounding box center [148, 101] width 76 height 22
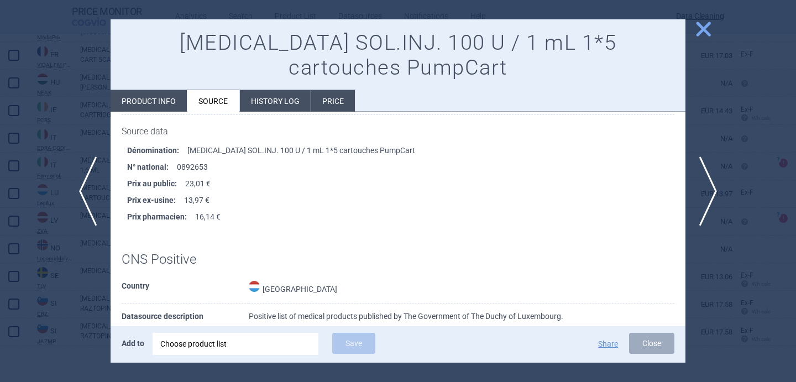
select select "EUR"
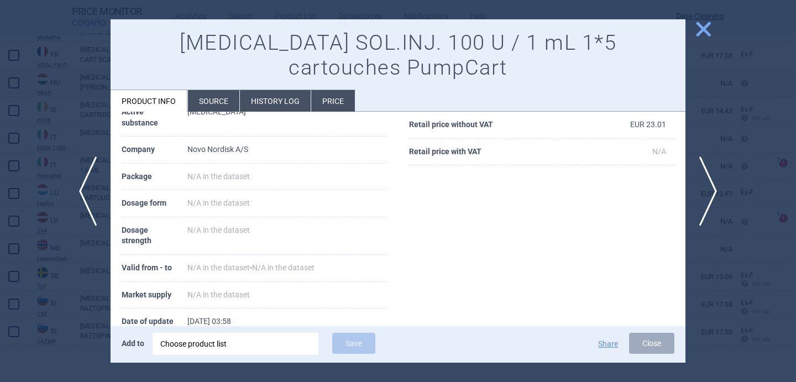
scroll to position [0, 0]
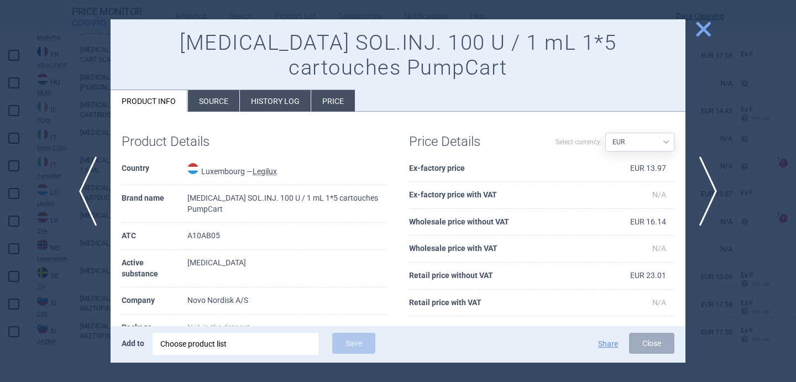
click at [211, 90] on li "Source" at bounding box center [213, 101] width 51 height 22
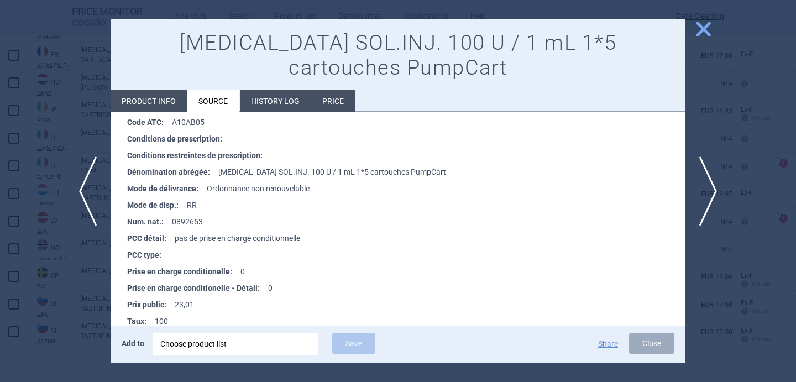
scroll to position [446, 0]
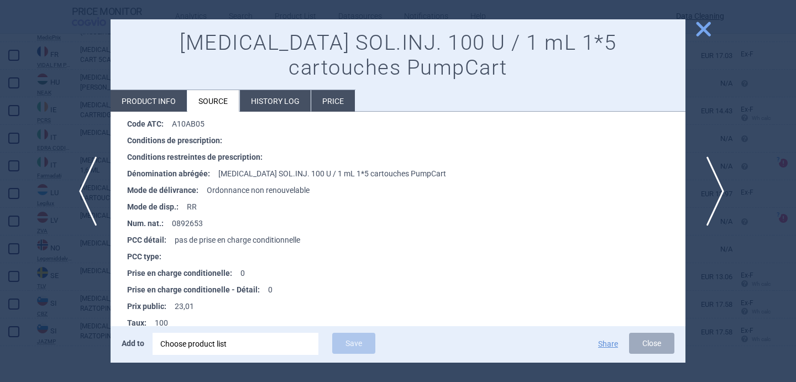
click at [708, 198] on span "next" at bounding box center [711, 191] width 25 height 70
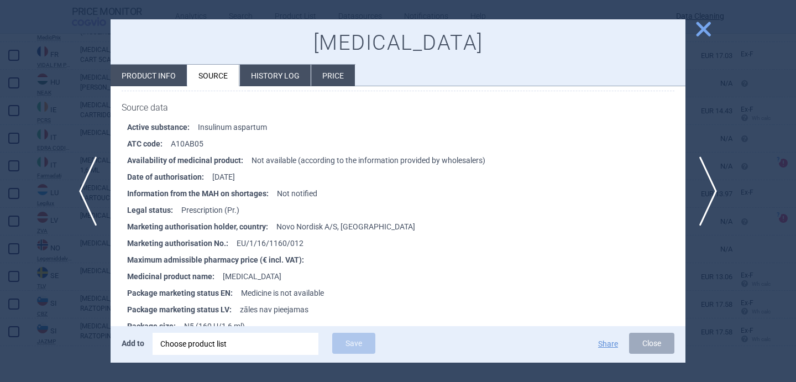
scroll to position [165, 0]
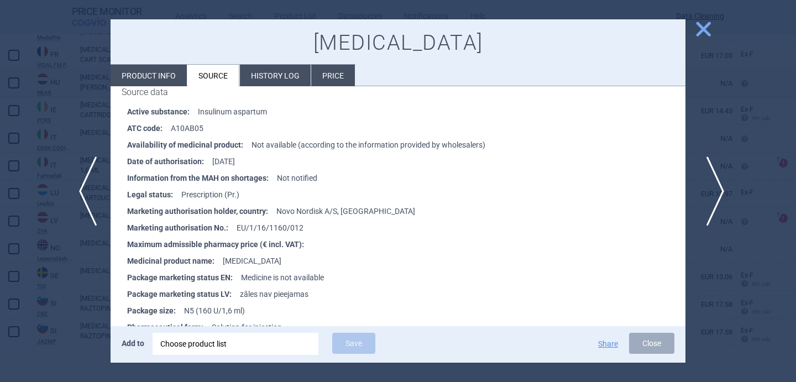
click at [714, 179] on span "next" at bounding box center [711, 191] width 25 height 70
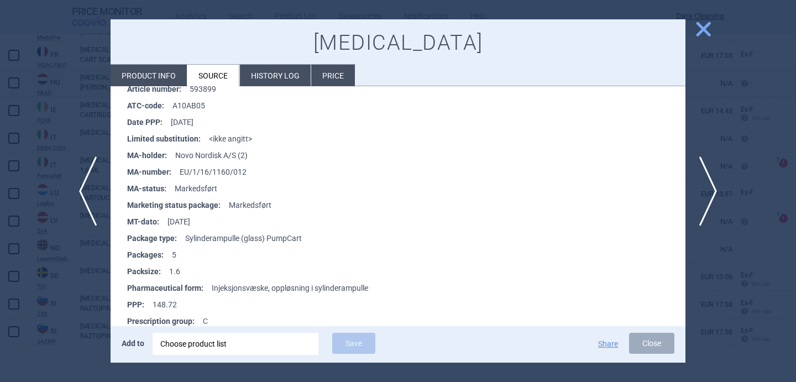
scroll to position [249, 0]
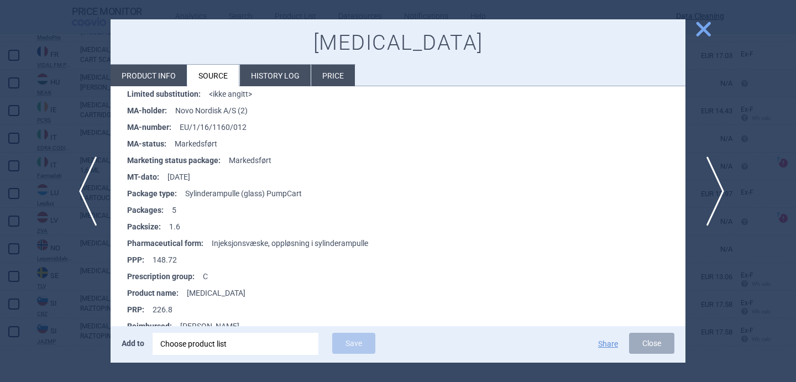
click at [721, 203] on span "next" at bounding box center [711, 191] width 25 height 70
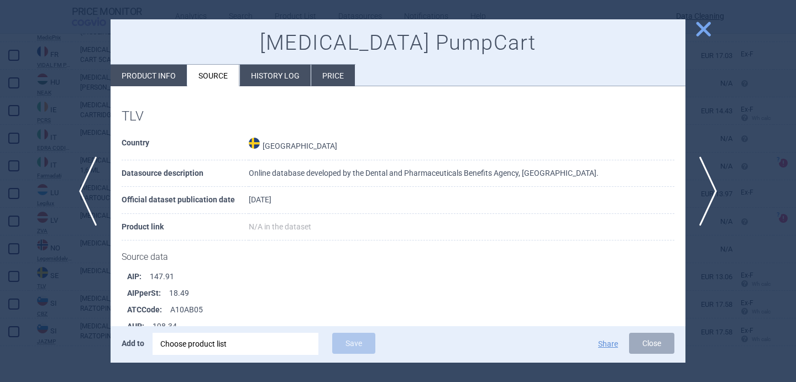
click at [159, 76] on li "Product info" at bounding box center [148, 76] width 76 height 22
select select "EUR"
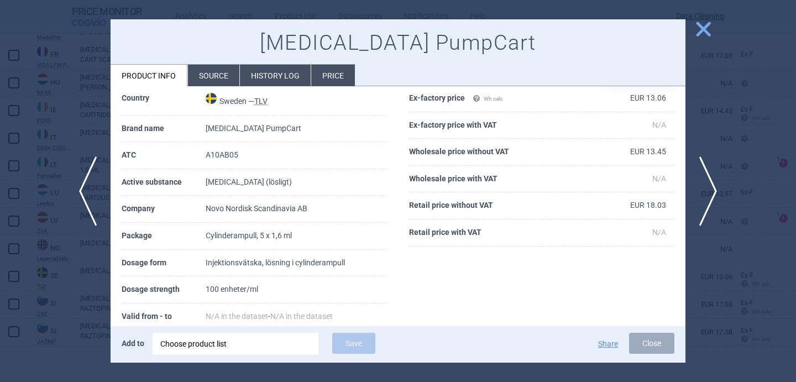
scroll to position [55, 0]
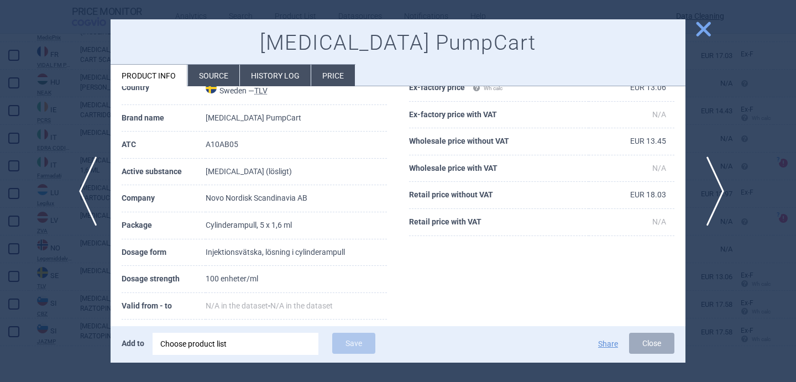
click at [719, 187] on span "next" at bounding box center [711, 191] width 25 height 70
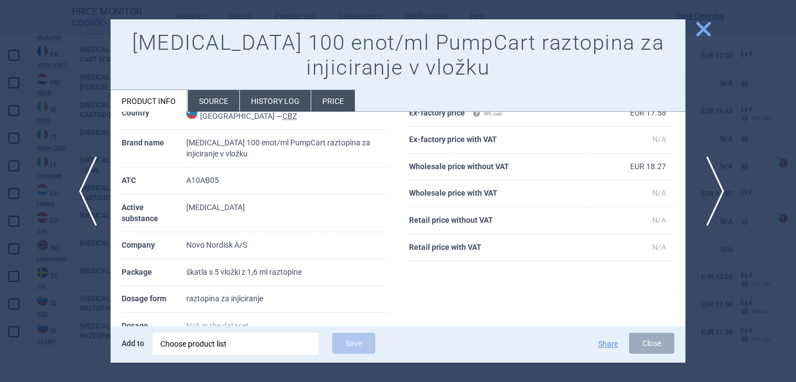
click at [719, 187] on span "next" at bounding box center [711, 191] width 25 height 70
click at [719, 187] on div at bounding box center [398, 191] width 796 height 382
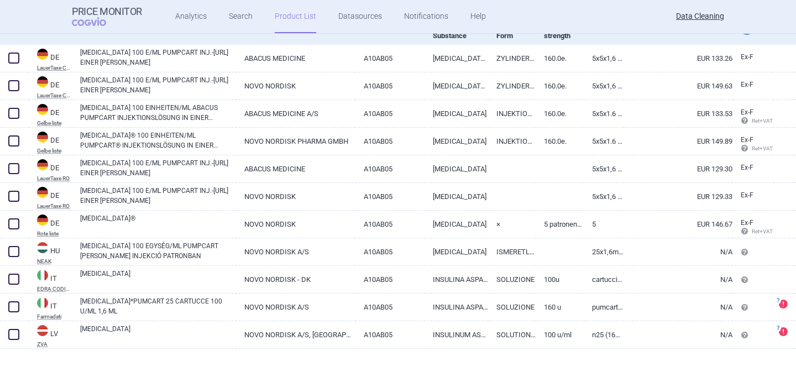
scroll to position [131, 0]
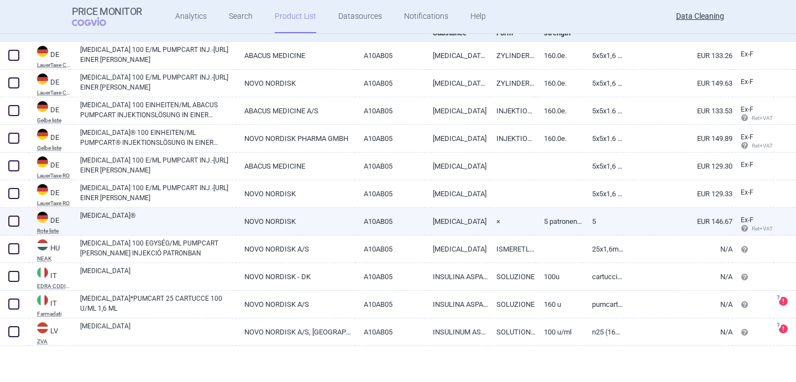
click at [207, 220] on link "[MEDICAL_DATA]®" at bounding box center [158, 220] width 156 height 20
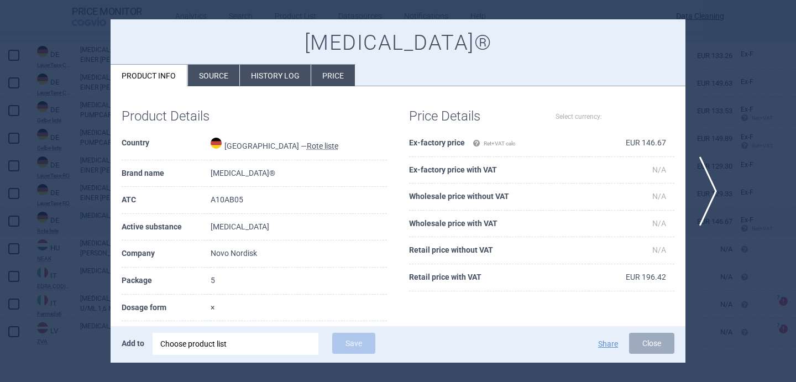
select select "EUR"
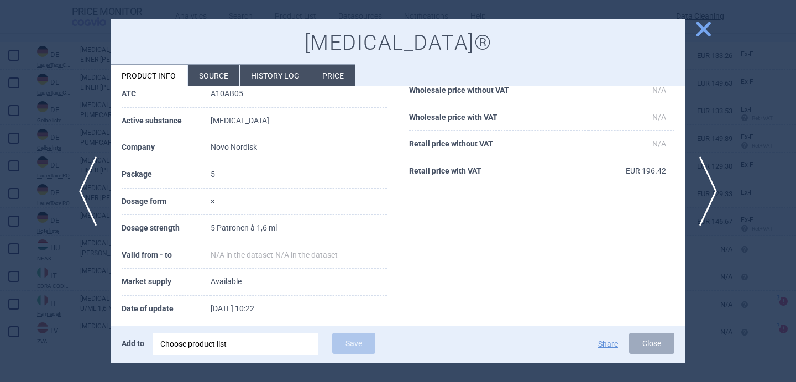
scroll to position [125, 0]
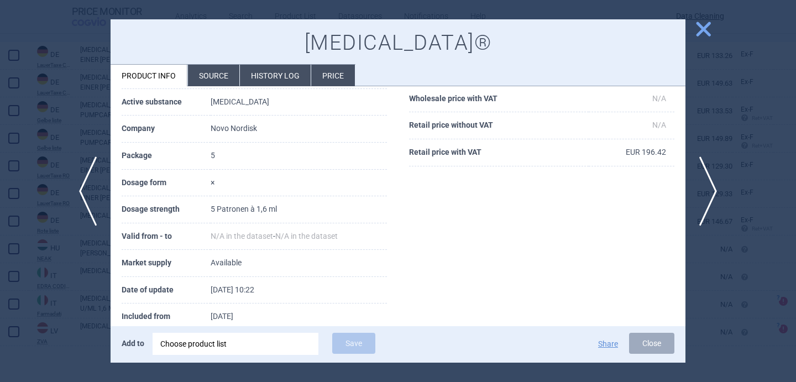
click at [106, 287] on div at bounding box center [398, 191] width 796 height 382
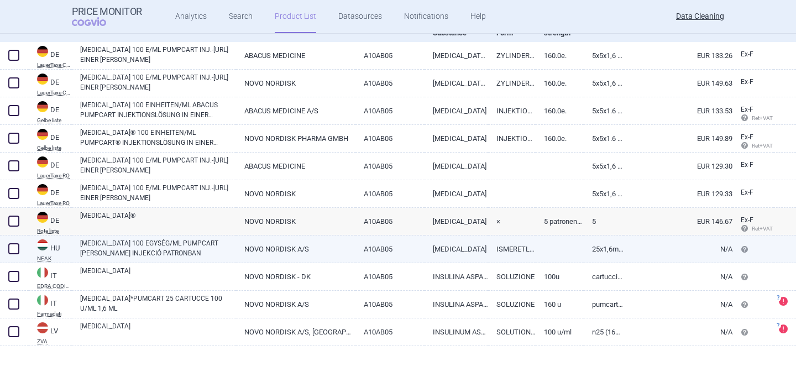
click at [129, 250] on link "[MEDICAL_DATA] 100 EGYSÉG/ML PUMPCART [PERSON_NAME] INJEKCIÓ PATRONBAN" at bounding box center [158, 248] width 156 height 20
select select "EUR"
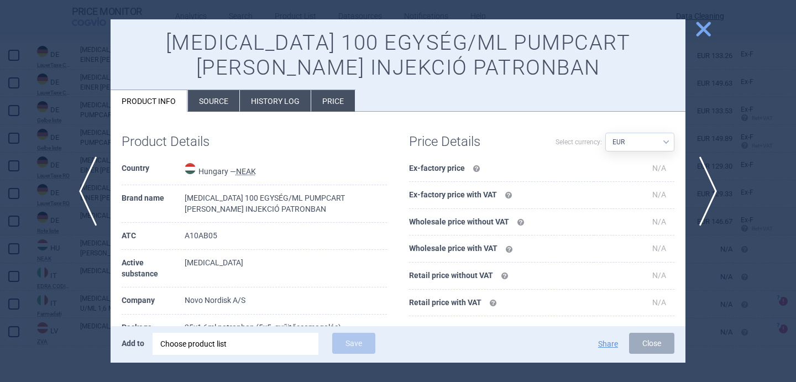
click at [79, 311] on div at bounding box center [398, 191] width 796 height 382
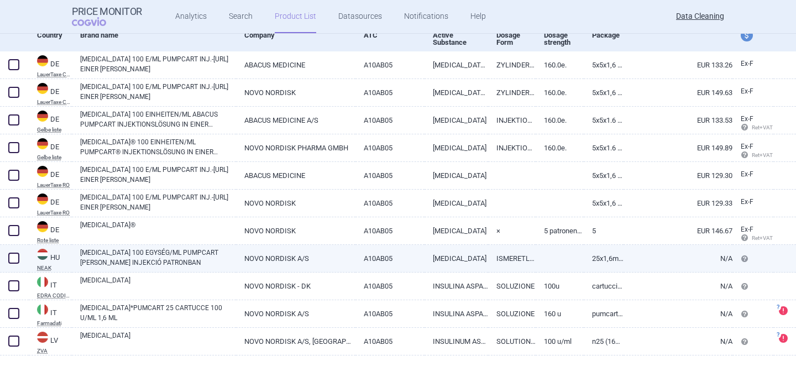
scroll to position [131, 0]
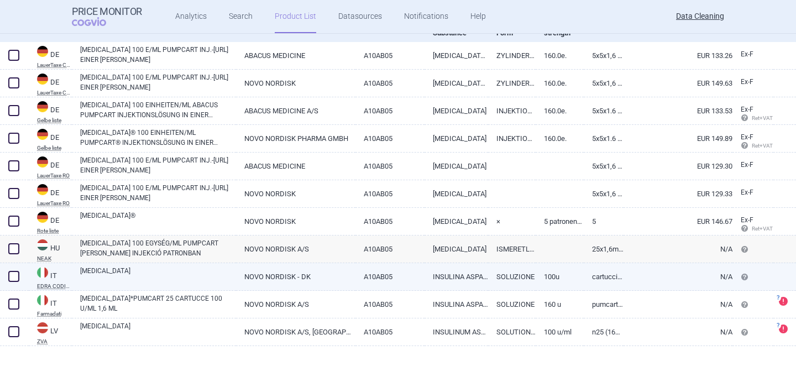
click at [160, 278] on link "[MEDICAL_DATA]" at bounding box center [158, 276] width 156 height 20
select select "EUR"
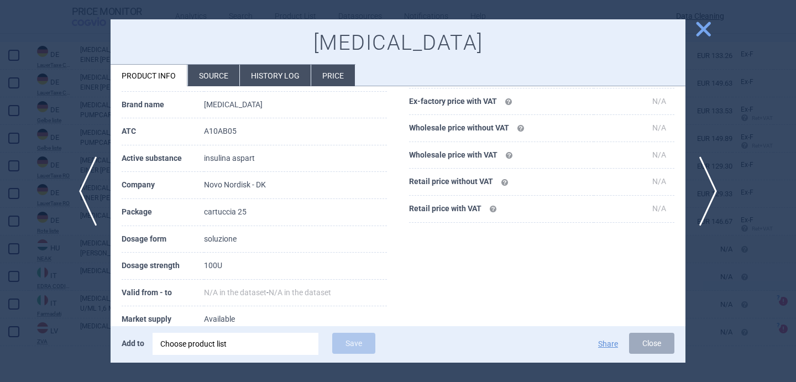
scroll to position [70, 0]
click at [708, 192] on span "next" at bounding box center [711, 191] width 25 height 70
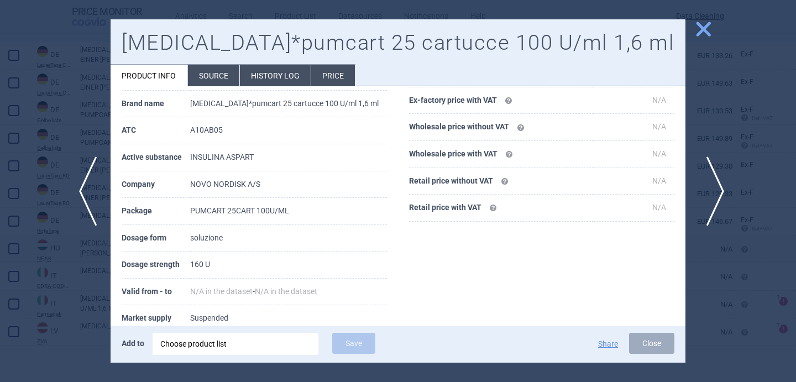
click at [714, 185] on span "next" at bounding box center [711, 191] width 25 height 70
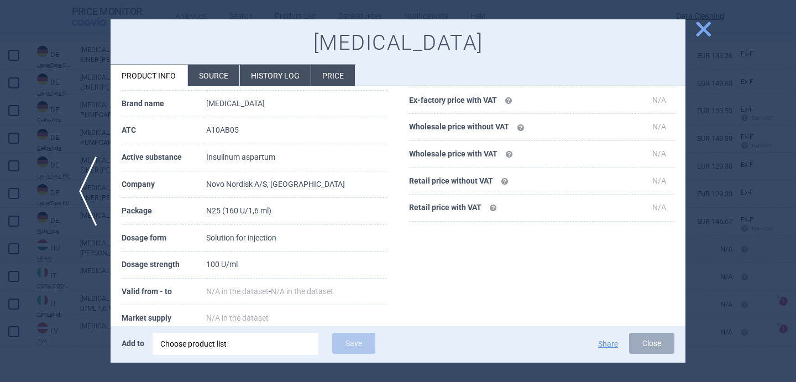
scroll to position [209, 0]
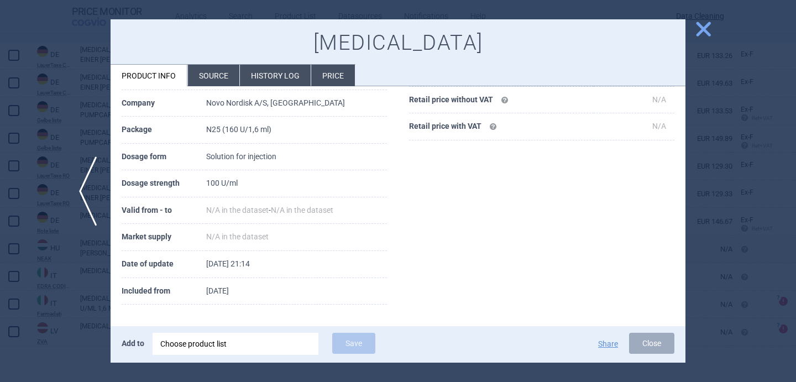
click at [209, 84] on li "Source" at bounding box center [213, 76] width 51 height 22
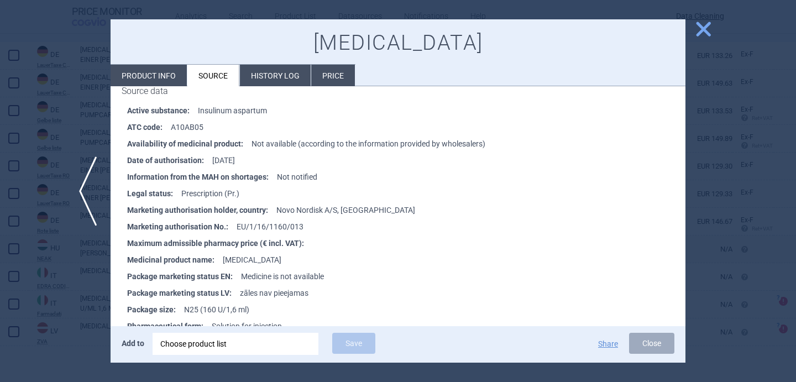
scroll to position [166, 0]
click at [86, 201] on span "previous" at bounding box center [84, 191] width 25 height 70
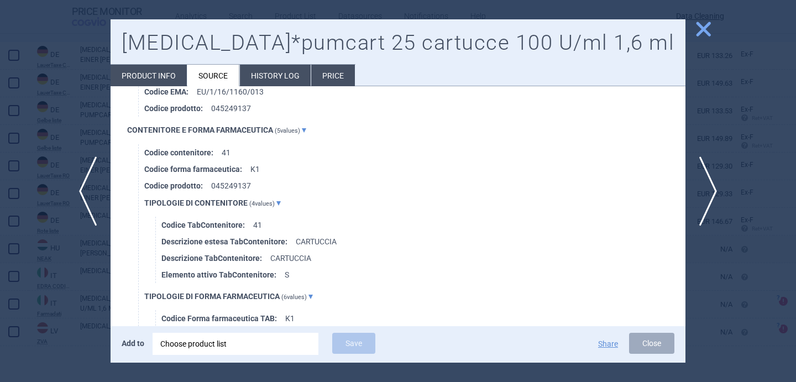
scroll to position [878, 0]
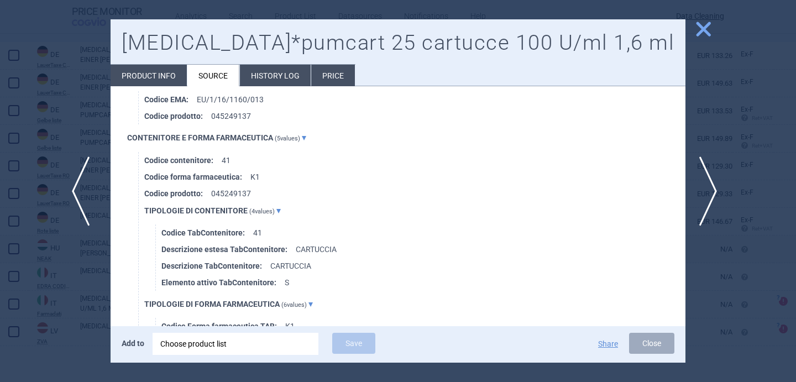
click at [88, 199] on span "previous" at bounding box center [84, 191] width 25 height 70
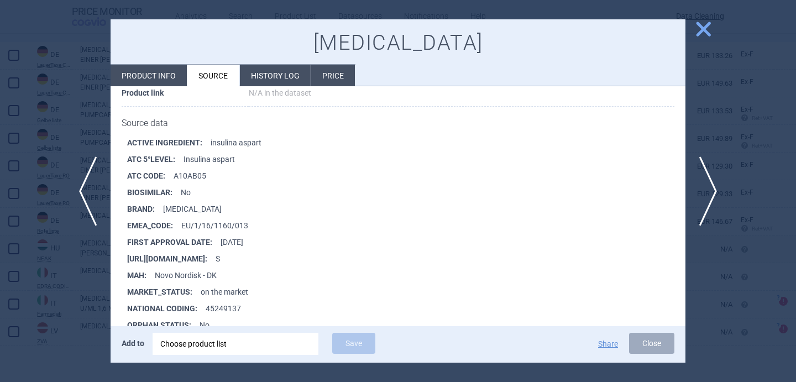
scroll to position [138, 0]
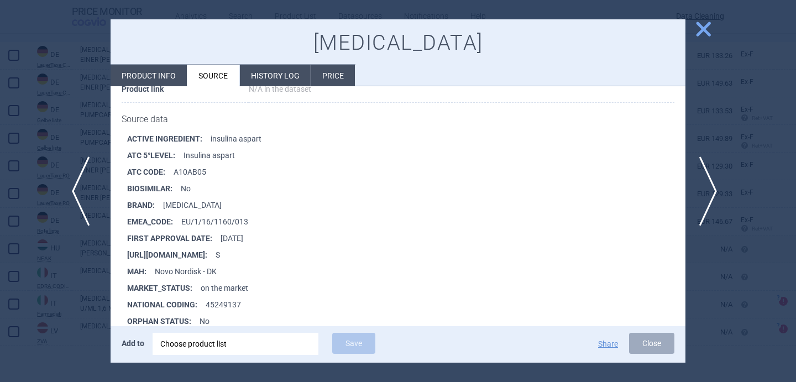
click at [81, 219] on span "previous" at bounding box center [84, 191] width 25 height 70
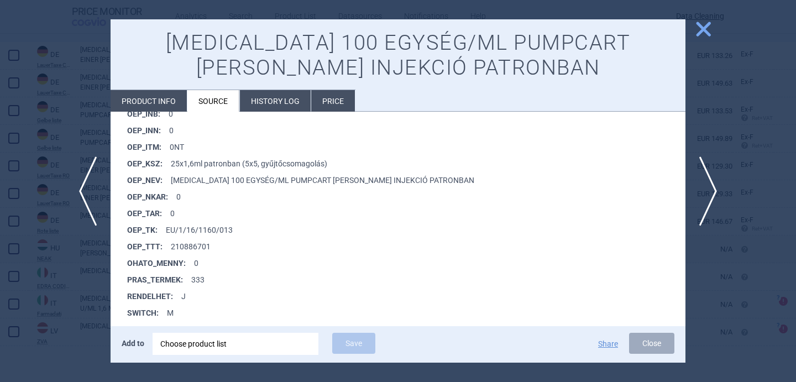
scroll to position [909, 0]
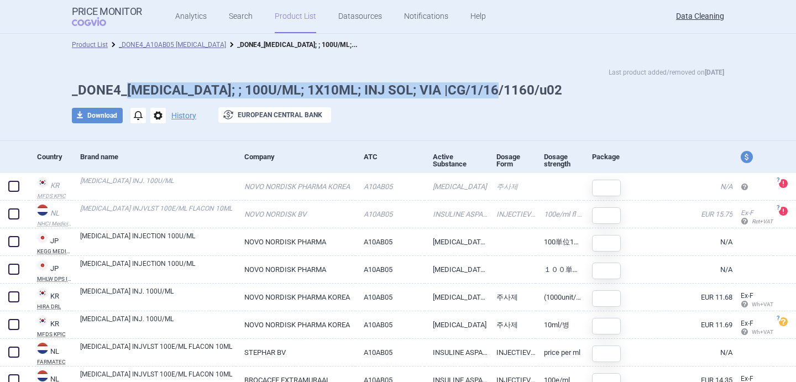
drag, startPoint x: 496, startPoint y: 88, endPoint x: 128, endPoint y: 92, distance: 368.5
click at [128, 92] on h1 "_DONE4_[MEDICAL_DATA]; ; 100U/ML; 1X10ML; INJ SOL; VIA |CG/1/16/1160/u02" at bounding box center [398, 90] width 652 height 16
copy h1 "[MEDICAL_DATA]; ; 100U/ML; 1X10ML; INJ SOL; VIA |CG/1/16/1160/u02"
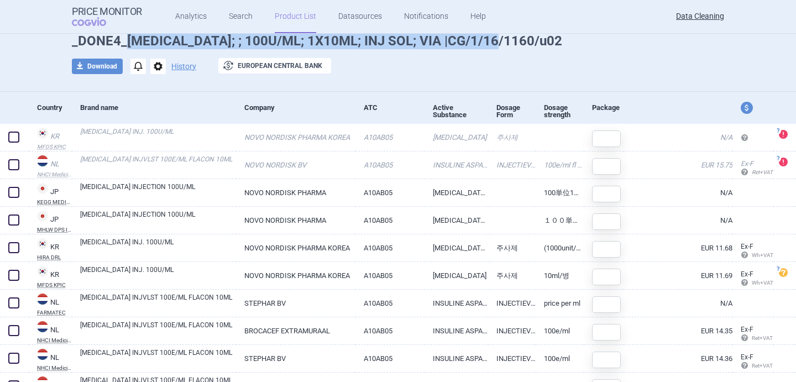
scroll to position [50, 0]
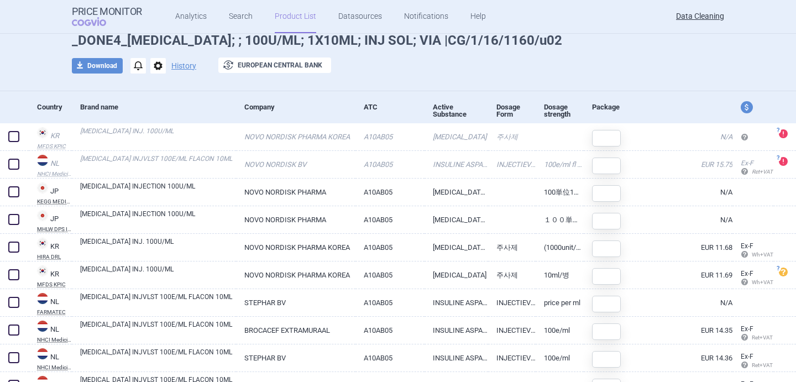
click at [364, 80] on div at bounding box center [398, 83] width 652 height 6
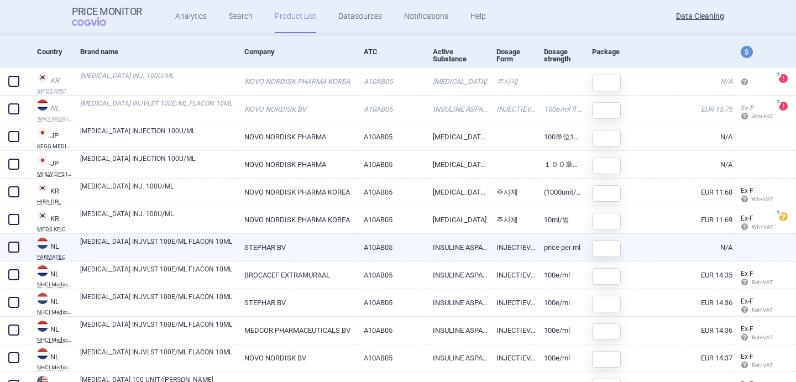
scroll to position [107, 0]
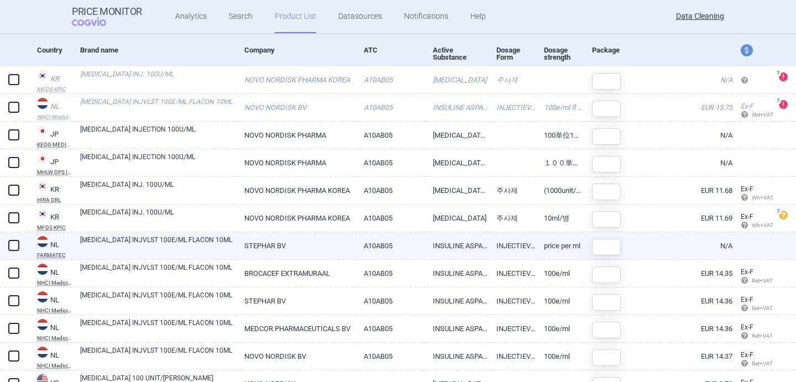
click at [13, 246] on span at bounding box center [13, 245] width 11 height 11
checkbox input "true"
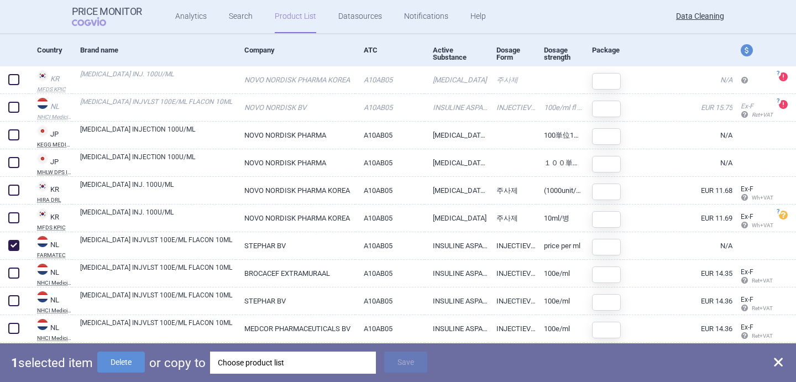
click at [250, 366] on div "Choose product list" at bounding box center [293, 362] width 150 height 22
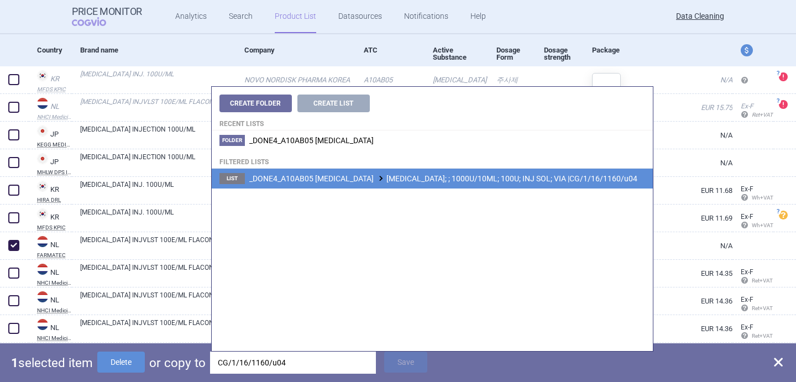
type input "CG/1/16/1160/u04"
click at [380, 185] on li "List _DONE4_A10AB05 [MEDICAL_DATA] [MEDICAL_DATA]; ; 1000U/10ML; 100U; INJ SOL;…" at bounding box center [432, 179] width 441 height 20
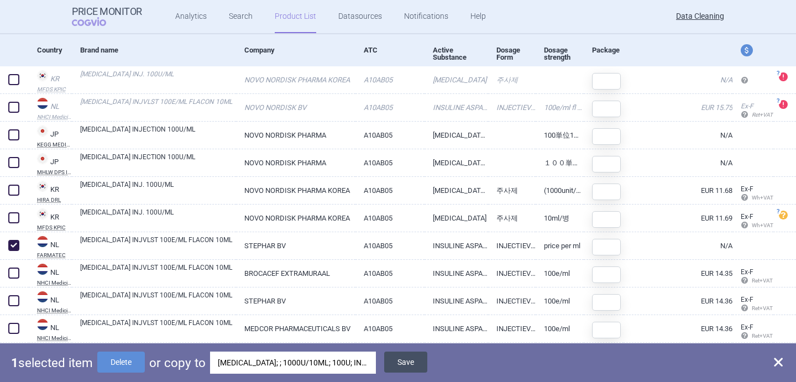
click at [402, 365] on button "Save" at bounding box center [405, 361] width 43 height 21
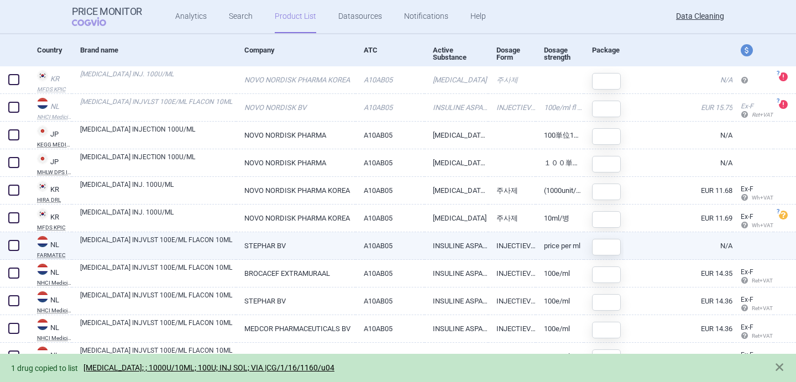
click at [13, 243] on span at bounding box center [13, 245] width 11 height 11
checkbox input "true"
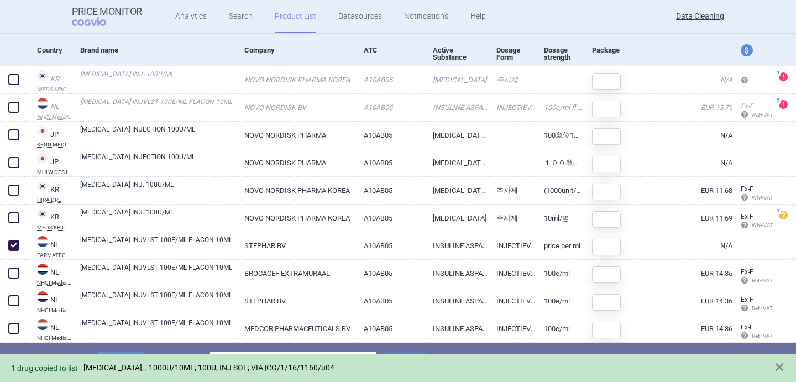
click at [131, 354] on div "1 drug copied to list [MEDICAL_DATA]; ; 1000U/10ML; 100U; INJ SOL; VIA |CG/1/16…" at bounding box center [398, 368] width 796 height 28
click at [133, 352] on button "Delete" at bounding box center [121, 361] width 48 height 21
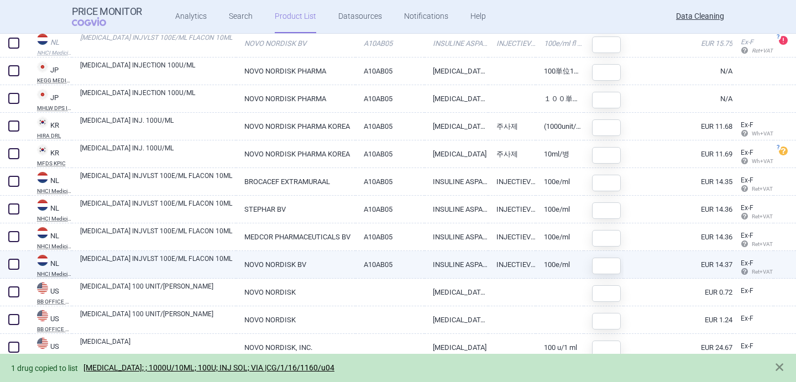
scroll to position [178, 0]
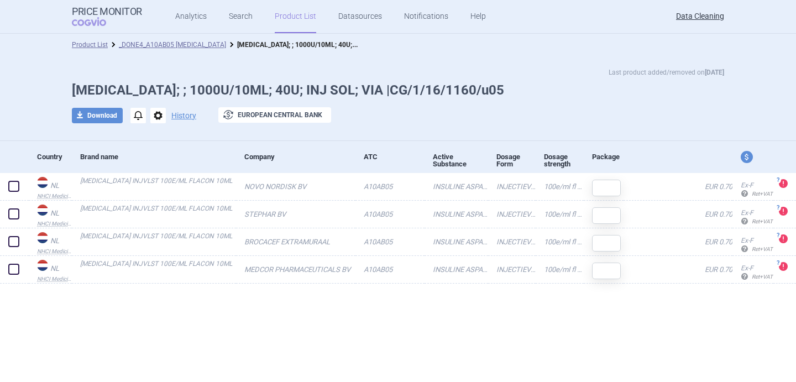
click at [157, 116] on span "options" at bounding box center [157, 115] width 15 height 15
click at [170, 180] on button "Delete" at bounding box center [157, 181] width 35 height 16
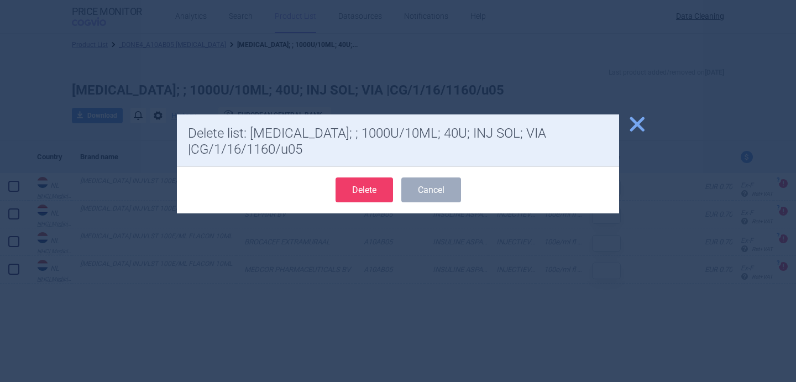
click at [358, 177] on button "Delete" at bounding box center [363, 189] width 57 height 25
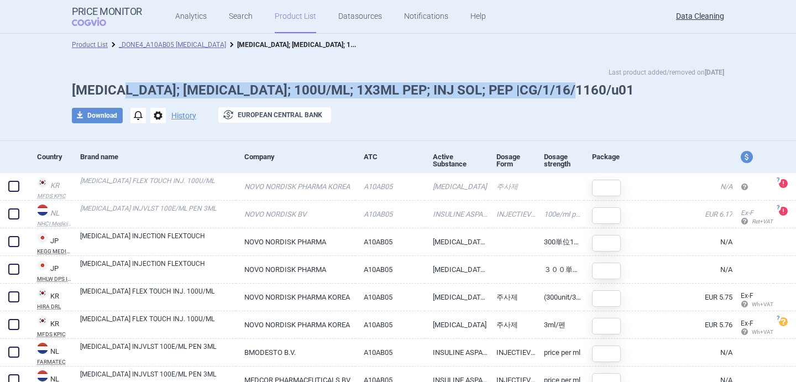
drag, startPoint x: 116, startPoint y: 85, endPoint x: 573, endPoint y: 93, distance: 457.5
click at [573, 93] on h1 "[MEDICAL_DATA]; [MEDICAL_DATA]; 100U/ML; 1X3ML PEP; INJ SOL; PEP |CG/1/16/1160/…" at bounding box center [398, 90] width 652 height 16
copy h1 "[MEDICAL_DATA]; 100U/ML; 1X3ML PEP; INJ SOL; PEP |CG/1/16/1160/u01"
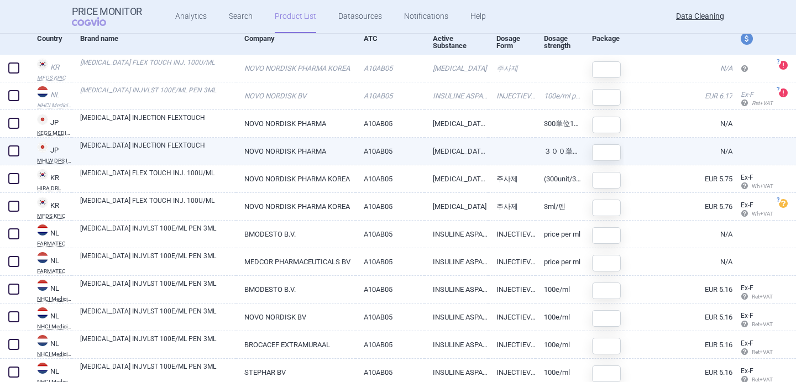
scroll to position [119, 0]
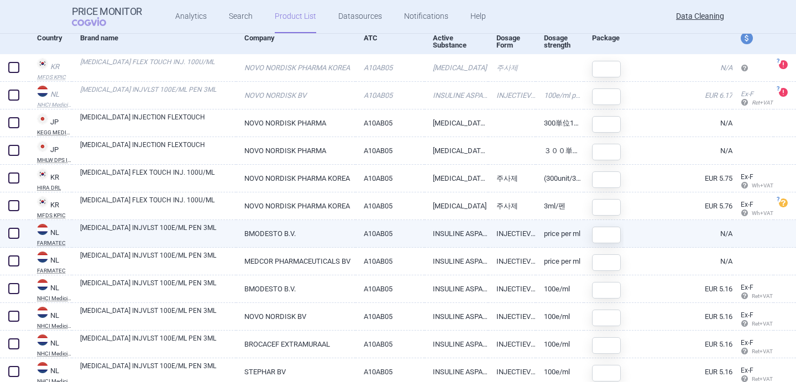
click at [11, 234] on span at bounding box center [13, 233] width 11 height 11
checkbox input "true"
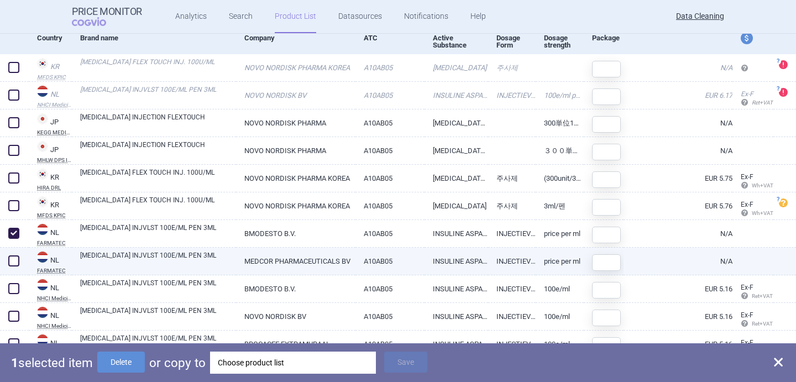
click at [12, 264] on span at bounding box center [13, 260] width 11 height 11
checkbox input "true"
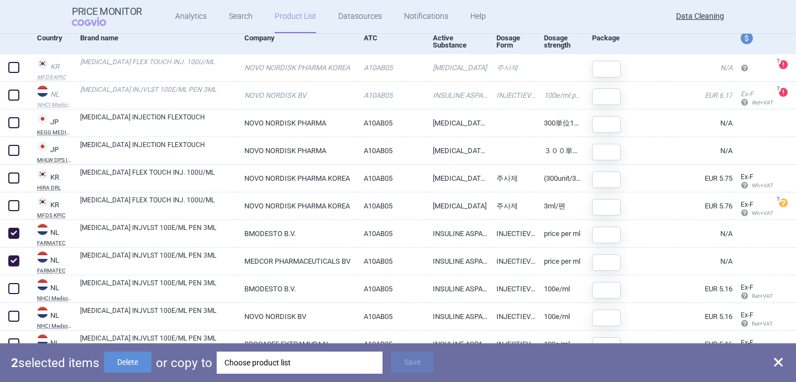
click at [254, 360] on div "Choose product list" at bounding box center [299, 362] width 150 height 22
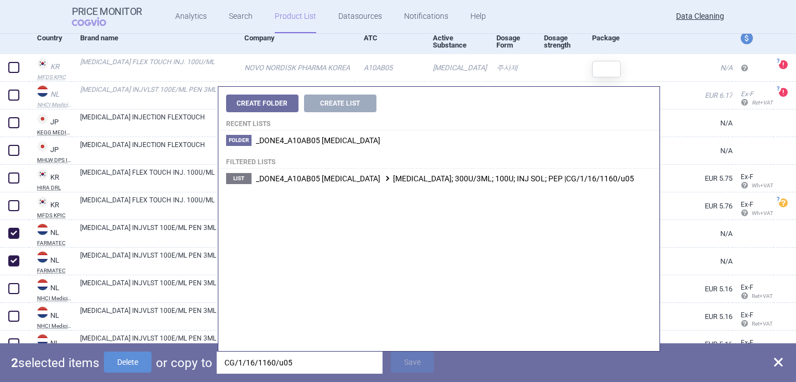
type input "CG/1/16/1160/u05"
click at [376, 186] on li "List _DONE4_A10AB05 INSULIN ASPART FIASP FLEXTOUCH; 300U/3ML; 100U; INJ SOL; PE…" at bounding box center [438, 179] width 441 height 20
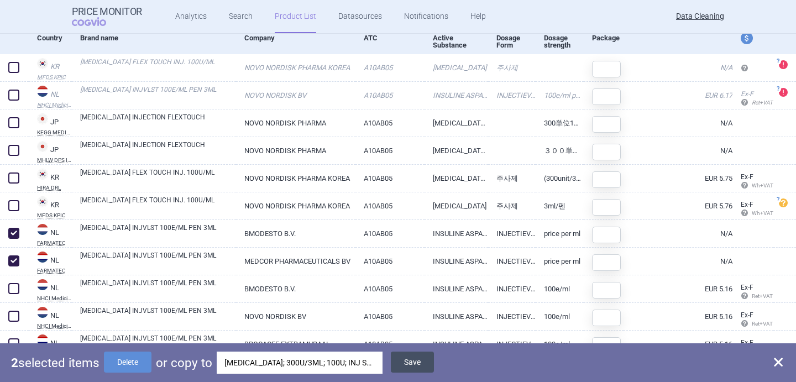
click at [424, 361] on button "Save" at bounding box center [412, 361] width 43 height 21
checkbox input "false"
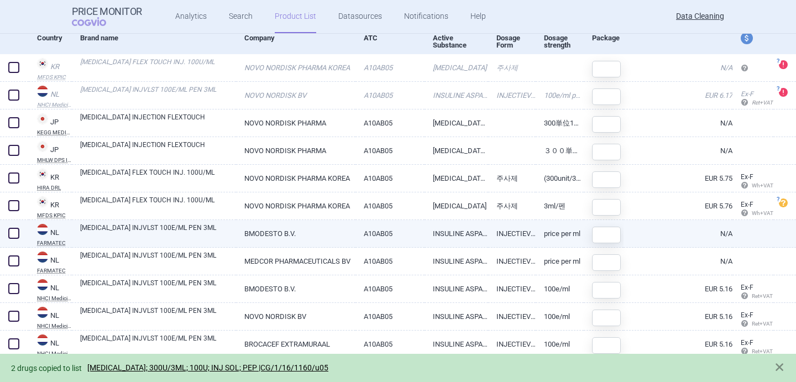
click at [14, 231] on span at bounding box center [13, 233] width 11 height 11
checkbox input "true"
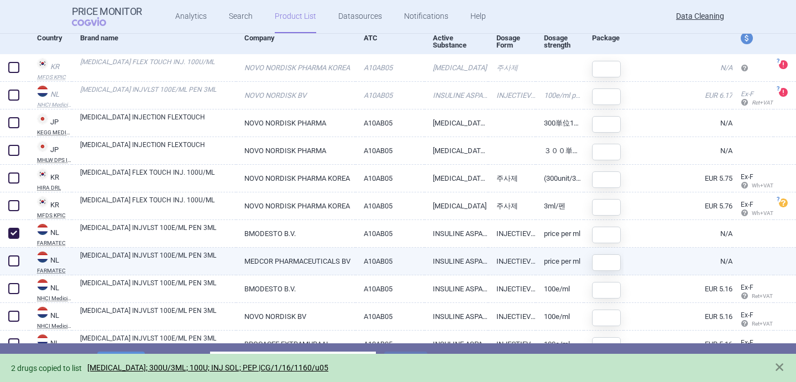
click at [14, 257] on span at bounding box center [13, 260] width 11 height 11
checkbox input "true"
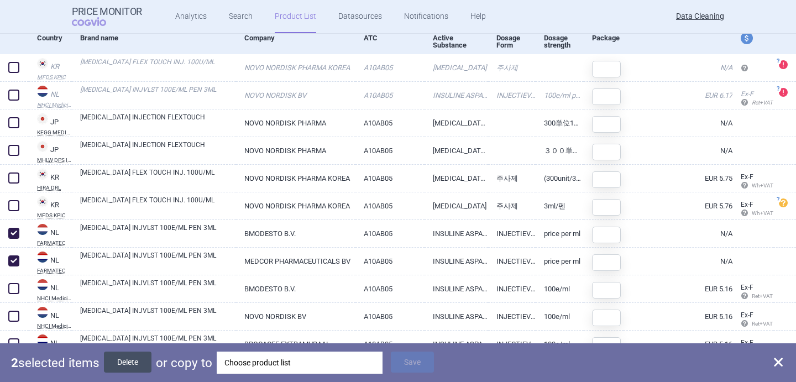
click at [145, 359] on button "Delete" at bounding box center [128, 361] width 48 height 21
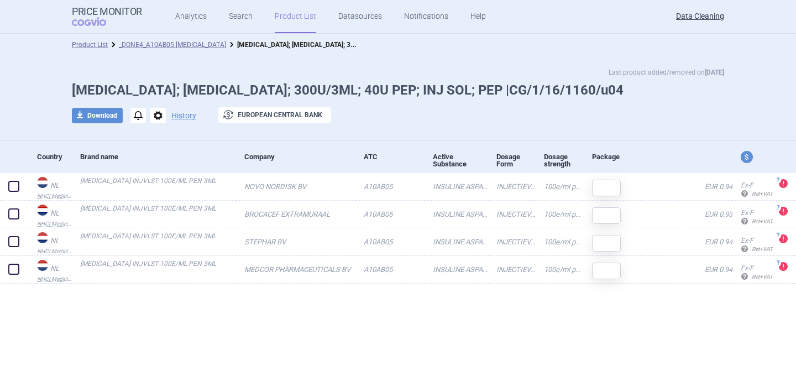
click at [159, 113] on span "options" at bounding box center [157, 115] width 15 height 15
click at [165, 177] on button "Delete" at bounding box center [157, 181] width 35 height 16
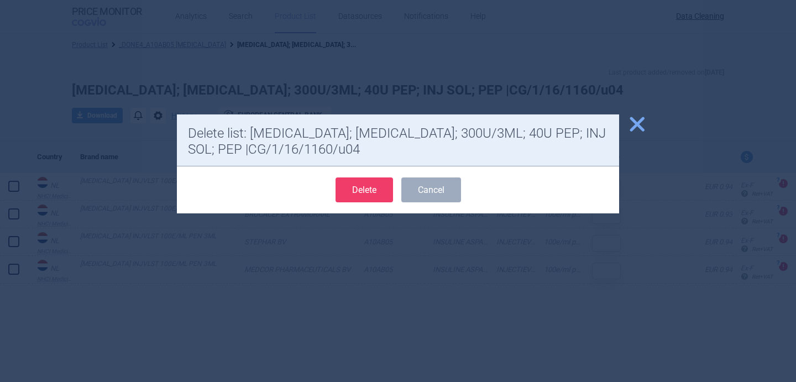
click at [388, 202] on div "Delete Cancel" at bounding box center [398, 189] width 442 height 47
click at [383, 195] on button "Delete" at bounding box center [363, 189] width 57 height 25
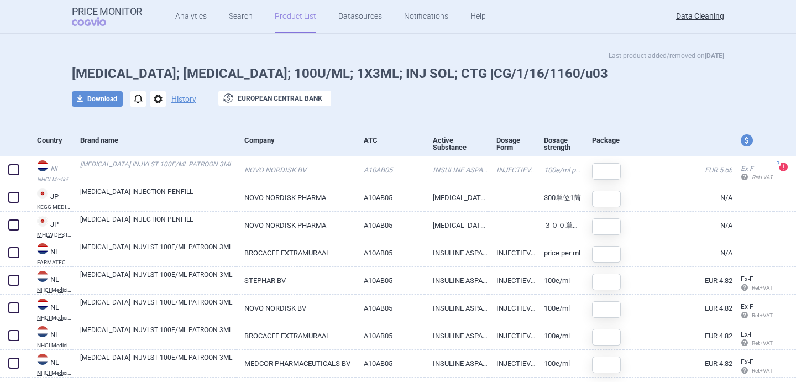
scroll to position [15, 0]
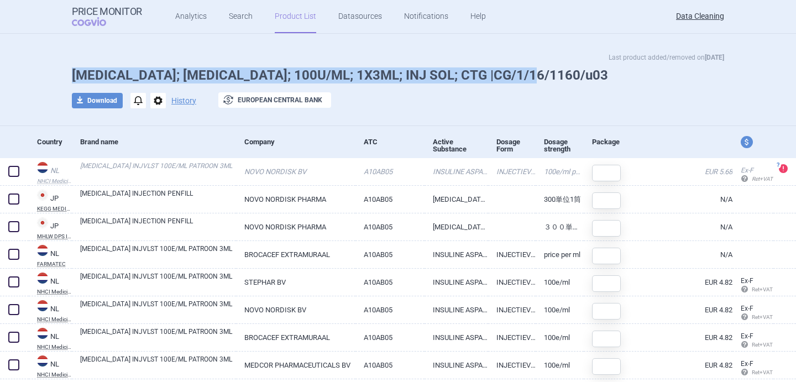
drag, startPoint x: 533, startPoint y: 72, endPoint x: 71, endPoint y: 75, distance: 462.4
click at [71, 75] on div "Last product added/removed on 15 Sept 2024 FIASP; FIASP PENFILL; 100U/ML; 1X3ML…" at bounding box center [398, 86] width 696 height 68
copy h1 "[MEDICAL_DATA]; [MEDICAL_DATA]; 100U/ML; 1X3ML; INJ SOL; CTG |CG/1/16/1160/u03"
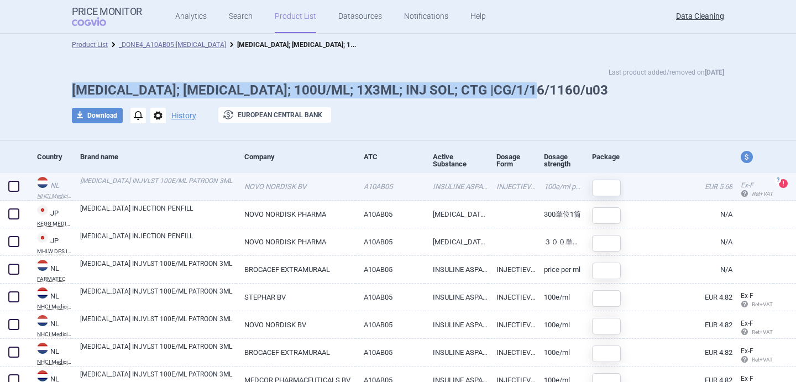
scroll to position [48, 0]
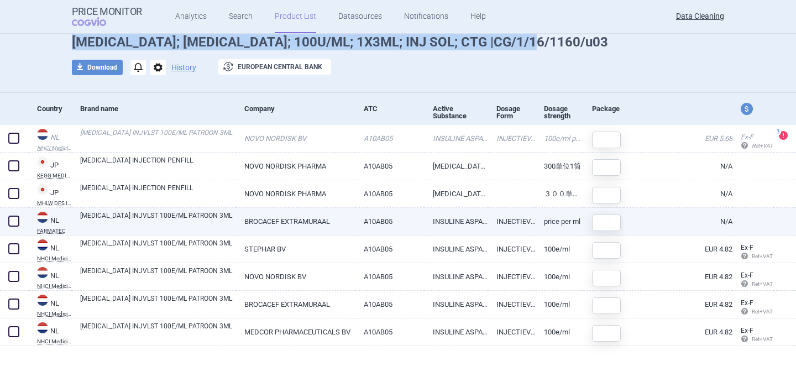
click at [17, 222] on span at bounding box center [13, 220] width 11 height 11
checkbox input "true"
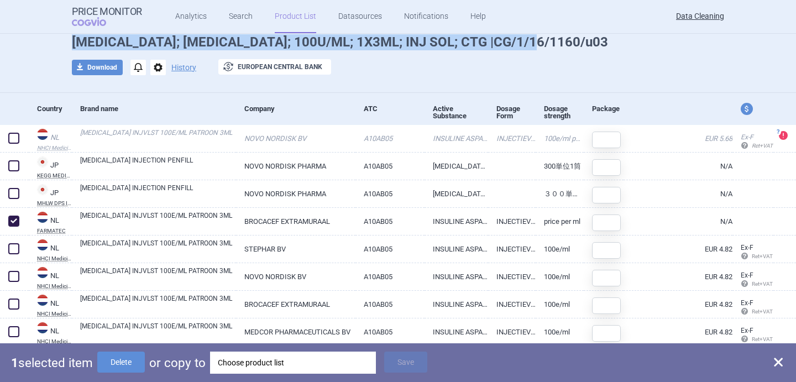
click at [243, 368] on div "Choose product list" at bounding box center [293, 362] width 150 height 22
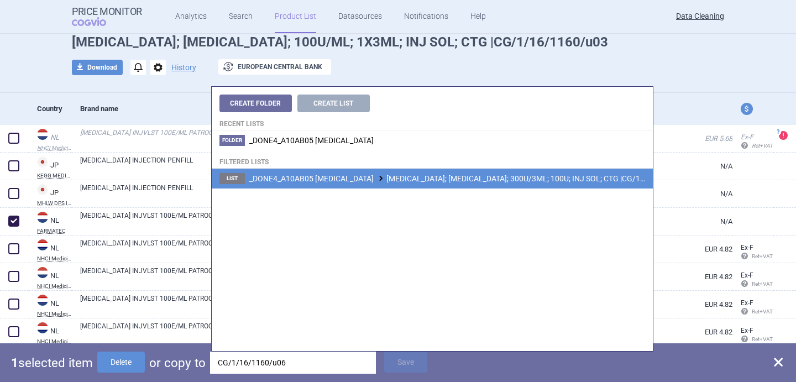
type input "CG/1/16/1160/u06"
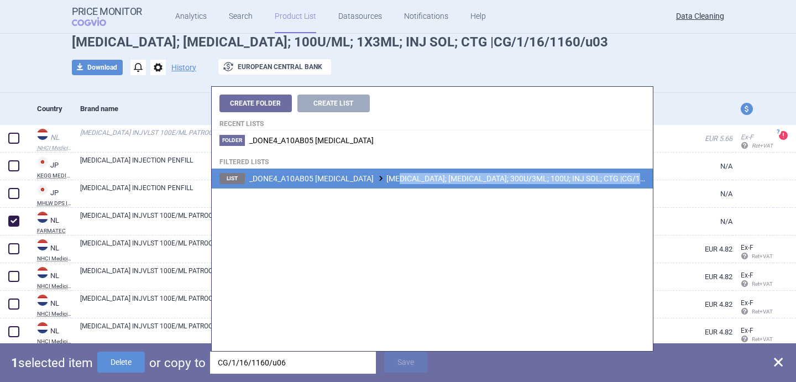
click at [397, 184] on li "List _DONE4_A10AB05 INSULIN ASPART FIASP; FIASP PENFILL; 300U/3ML; 100U; INJ SO…" at bounding box center [432, 179] width 441 height 20
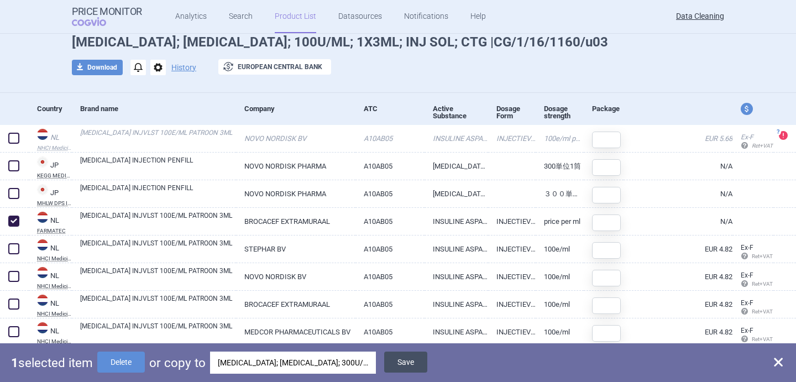
click at [413, 363] on button "Save" at bounding box center [405, 361] width 43 height 21
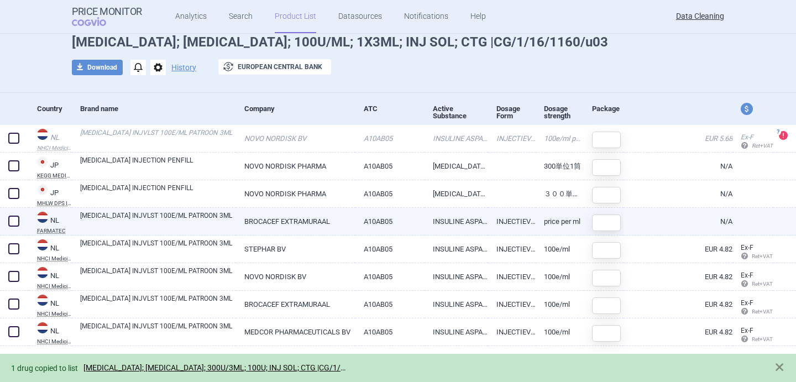
click at [15, 222] on span at bounding box center [13, 220] width 11 height 11
checkbox input "true"
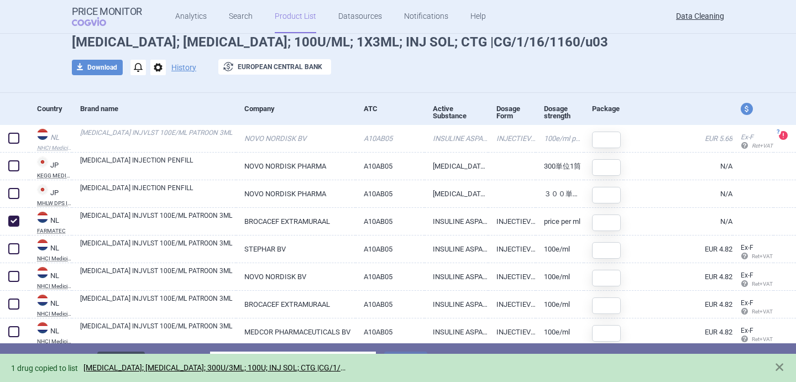
click at [140, 352] on button "Delete" at bounding box center [121, 361] width 48 height 21
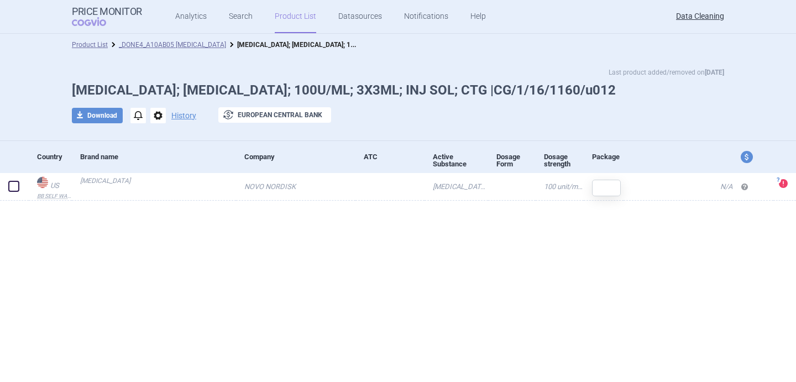
click at [157, 119] on span "options" at bounding box center [157, 115] width 15 height 15
click at [169, 177] on button "Delete" at bounding box center [157, 181] width 35 height 16
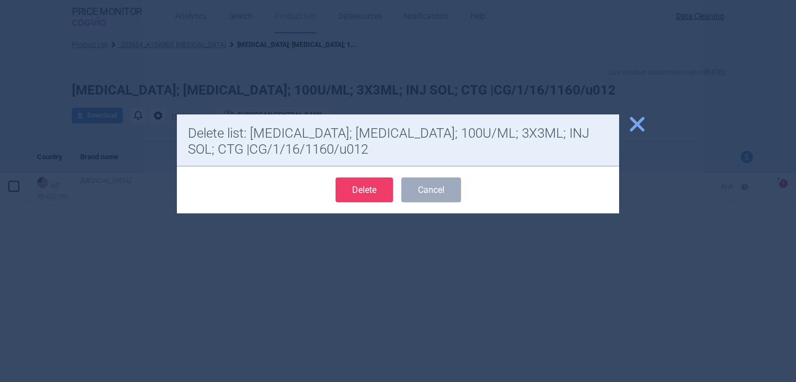
click at [363, 188] on button "Delete" at bounding box center [363, 189] width 57 height 25
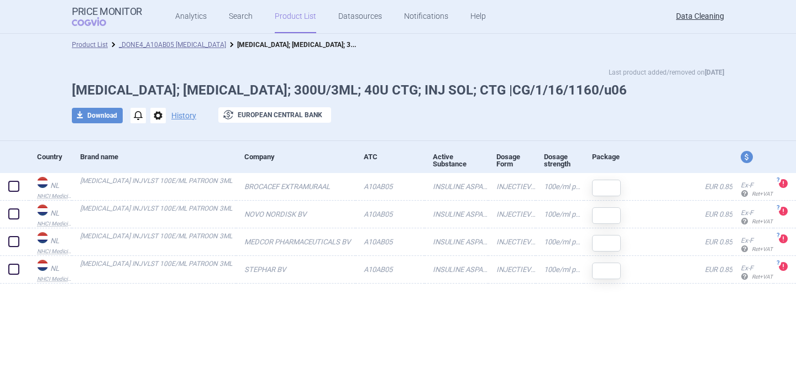
click at [156, 119] on span "options" at bounding box center [157, 115] width 15 height 15
click at [166, 175] on button "Delete" at bounding box center [157, 181] width 35 height 16
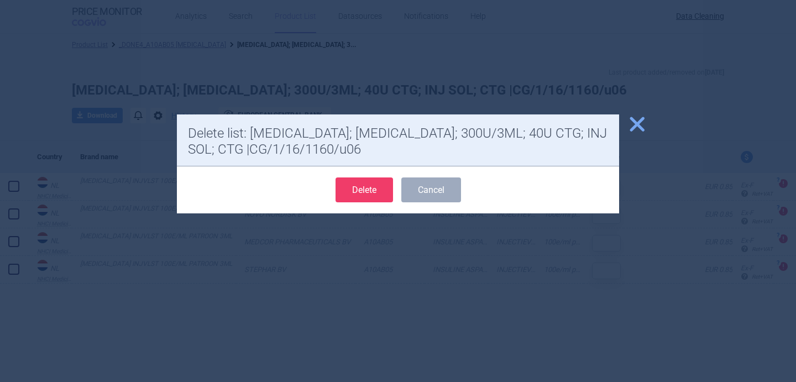
click at [354, 193] on button "Delete" at bounding box center [363, 189] width 57 height 25
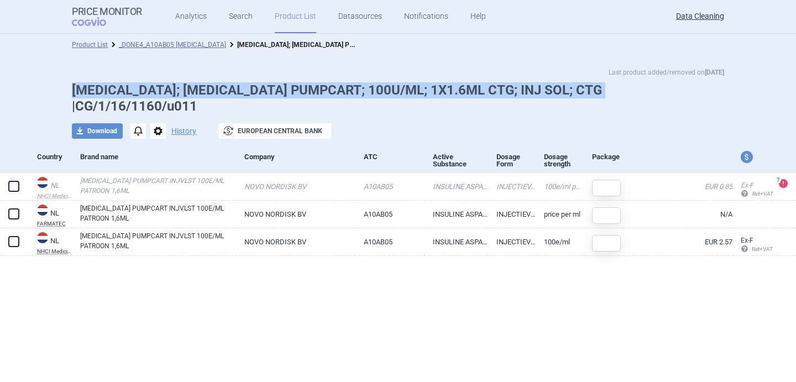
drag, startPoint x: 594, startPoint y: 93, endPoint x: 70, endPoint y: 92, distance: 524.8
click at [70, 92] on div "Last product added/removed on [DATE] [MEDICAL_DATA]; [MEDICAL_DATA] PUMPCART; 1…" at bounding box center [398, 109] width 696 height 84
copy h1 "[MEDICAL_DATA]; [MEDICAL_DATA] PUMPCART; 100U/ML; 1X1.6ML CTG; INJ SOL; CTG |CG…"
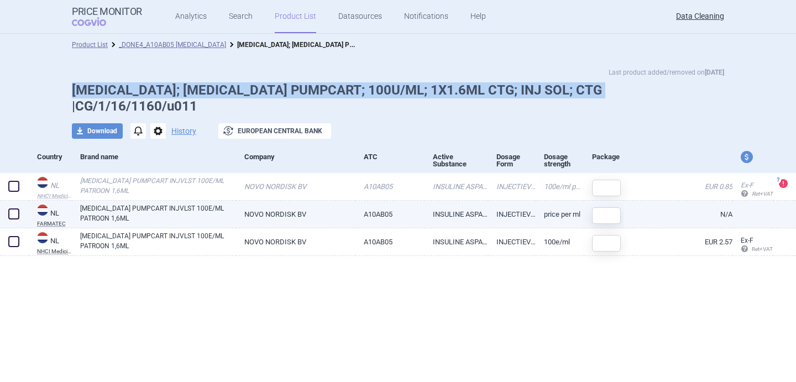
click at [13, 212] on span at bounding box center [13, 213] width 11 height 11
checkbox input "true"
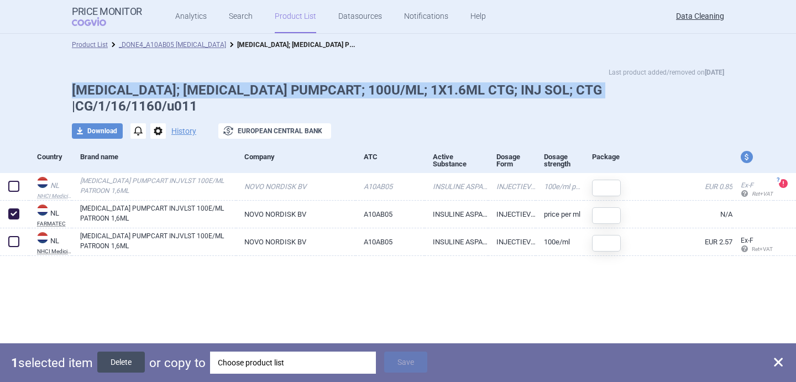
click at [139, 365] on button "Delete" at bounding box center [121, 361] width 48 height 21
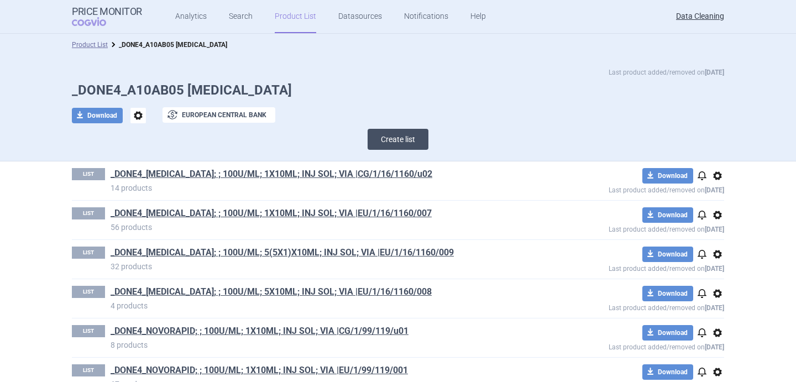
click at [409, 139] on button "Create list" at bounding box center [397, 139] width 61 height 21
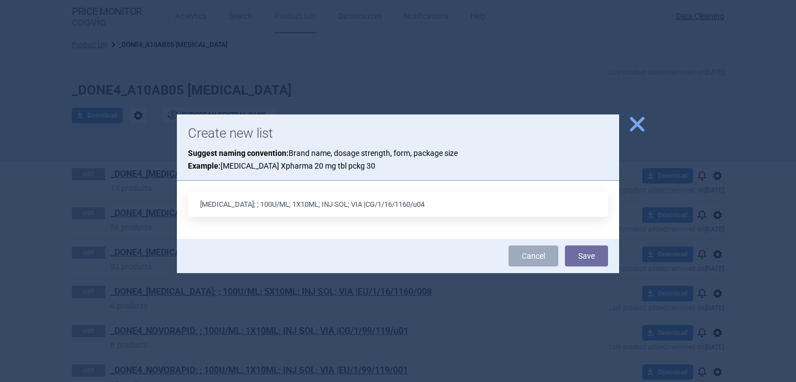
type input "FIASP; ; 100U/ML; 1X10ML; INJ SOL; VIA |CG/1/16/1160/u04"
click at [743, 185] on div at bounding box center [398, 191] width 796 height 382
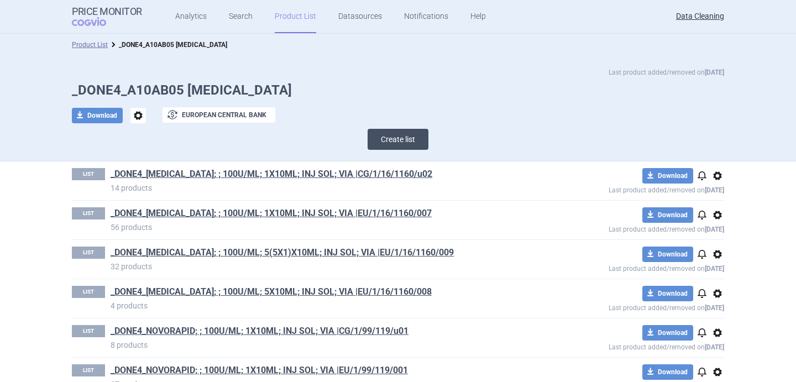
click at [399, 136] on button "Create list" at bounding box center [397, 139] width 61 height 21
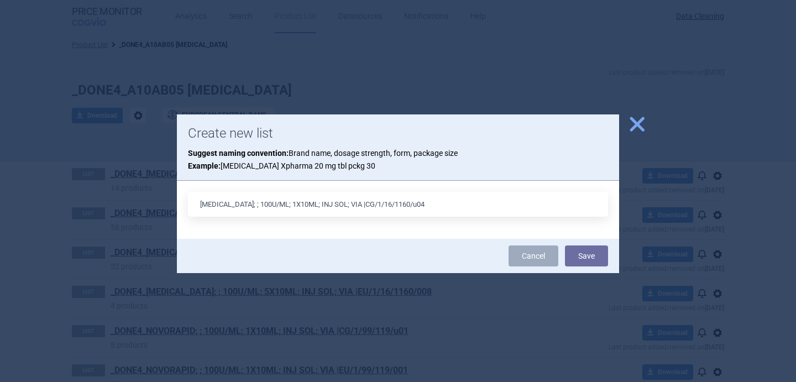
click at [247, 204] on input "FIASP; ; 100U/ML; 1X10ML; INJ SOL; VIA |CG/1/16/1160/u04" at bounding box center [398, 204] width 420 height 25
click at [285, 204] on input "FIASP; ; 100U/10ML; 1X10ML; INJ SOL; VIA |CG/1/16/1160/u04" at bounding box center [398, 204] width 420 height 25
drag, startPoint x: 228, startPoint y: 205, endPoint x: 283, endPoint y: 202, distance: 55.3
click at [283, 202] on input "FIASP; ; 100U/10ML; 10ML; INJ SOL; VIA |CG/1/16/1160/u04" at bounding box center [398, 204] width 420 height 25
paste input "1000U/10ML; 100U"
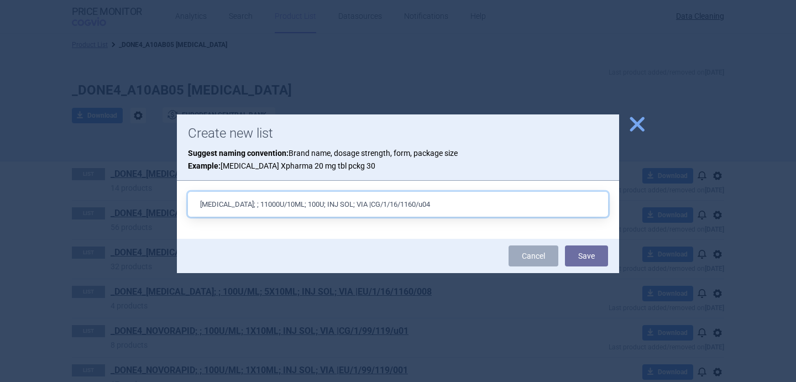
click at [231, 204] on input "FIASP; ; 11000U/10ML; 100U; INJ SOL; VIA |CG/1/16/1160/u04" at bounding box center [398, 204] width 420 height 25
type input "FIASP; ; 1000U/10ML; 100U; INJ SOL; VIA |CG/1/16/1160/u04"
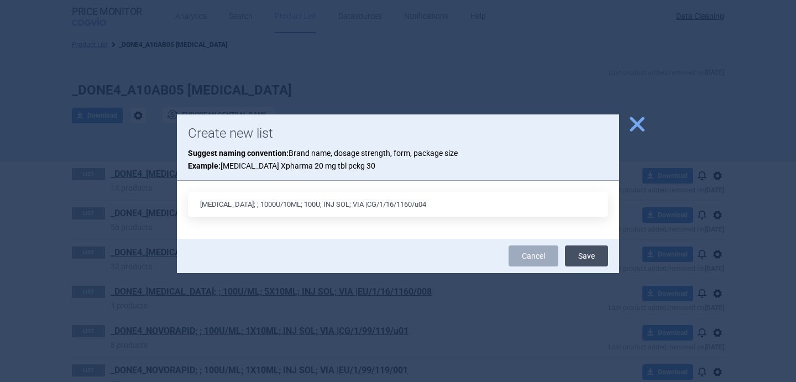
click at [585, 254] on button "Save" at bounding box center [586, 255] width 43 height 21
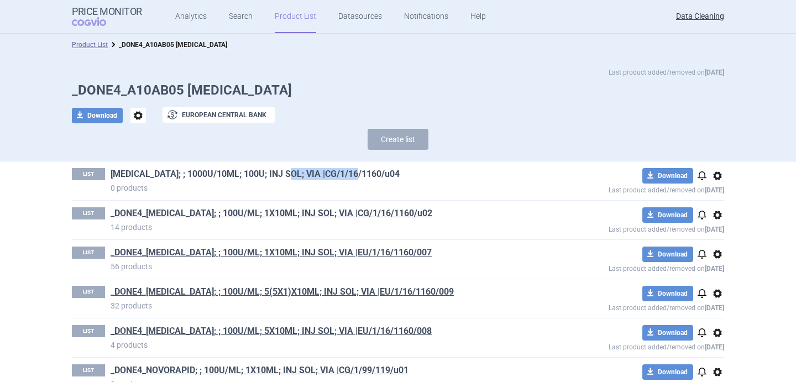
drag, startPoint x: 364, startPoint y: 172, endPoint x: 282, endPoint y: 173, distance: 82.3
click at [282, 173] on h1 "FIASP; ; 1000U/10ML; 100U; INJ SOL; VIA |CG/1/16/1160/u04" at bounding box center [319, 175] width 418 height 14
copy link "CG/1/16/1160/u04"
click at [400, 142] on button "Create list" at bounding box center [397, 139] width 61 height 21
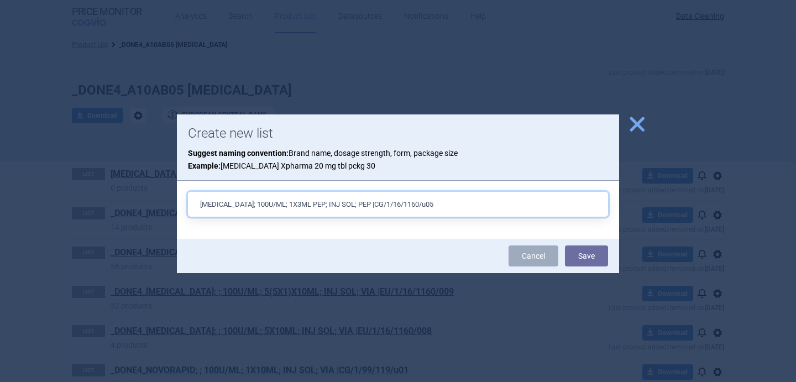
click at [265, 204] on input "FIASP FLEXTOUCH; 100U/ML; 1X3ML PEP; INJ SOL; PEP |CG/1/16/1160/u05" at bounding box center [398, 204] width 420 height 25
drag, startPoint x: 265, startPoint y: 204, endPoint x: 319, endPoint y: 208, distance: 54.3
click at [319, 208] on input "FIASP FLEXTOUCH; 100U/ML; 1X3ML PEP; INJ SOL; PEP |CG/1/16/1160/u05" at bounding box center [398, 204] width 420 height 25
drag, startPoint x: 265, startPoint y: 204, endPoint x: 334, endPoint y: 207, distance: 68.5
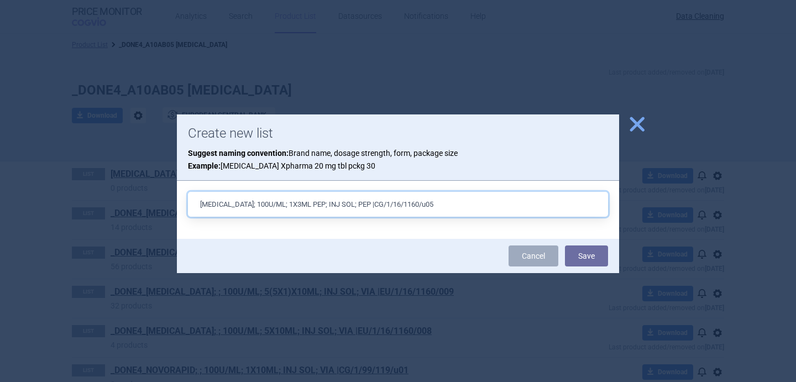
click at [334, 207] on input "FIASP FLEXTOUCH; 100U/ML; 1X3ML PEP; INJ SOL; PEP |CG/1/16/1160/u05" at bounding box center [398, 204] width 420 height 25
paste input "300U/3ML; 100U"
type input "FIASP FLEXTOUCH; 300U/3ML; 100U; INJ SOL; PEP |CG/1/16/1160/u05"
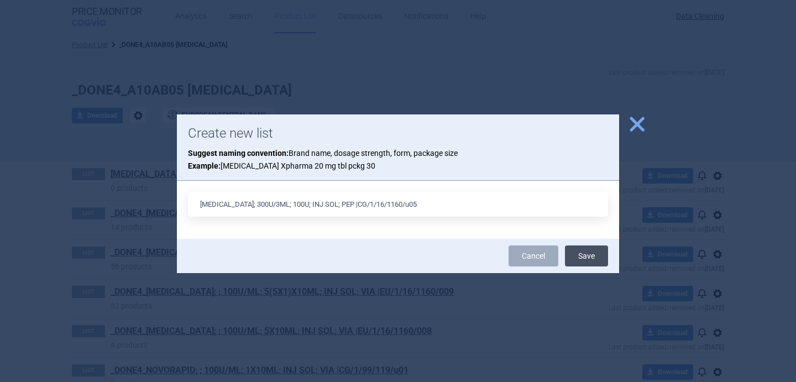
click at [596, 254] on button "Save" at bounding box center [586, 255] width 43 height 21
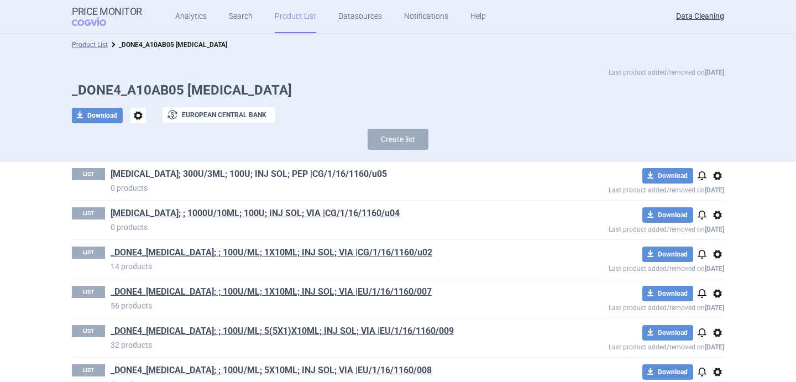
drag, startPoint x: 409, startPoint y: 177, endPoint x: 322, endPoint y: 176, distance: 87.8
click at [322, 176] on h1 "FIASP FLEXTOUCH; 300U/3ML; 100U; INJ SOL; PEP |CG/1/16/1160/u05" at bounding box center [319, 175] width 418 height 14
copy link "CG/1/16/1160/u05"
click at [394, 144] on button "Create list" at bounding box center [397, 139] width 61 height 21
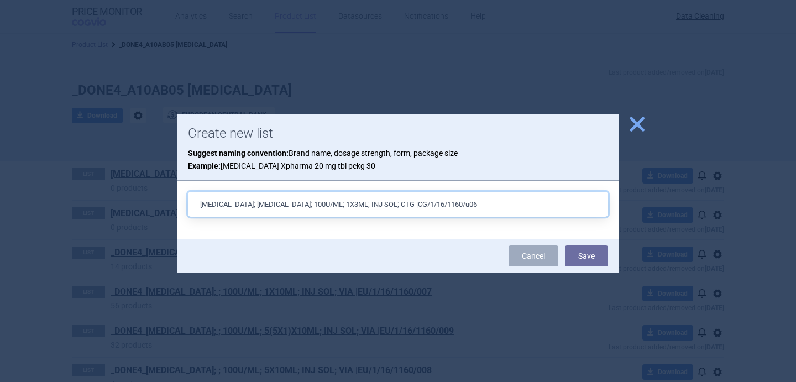
click at [276, 206] on input "FIASP; FIASP PENFILL; 100U/ML; 1X3ML; INJ SOL; CTG |CG/1/16/1160/u06" at bounding box center [398, 204] width 420 height 25
drag, startPoint x: 276, startPoint y: 208, endPoint x: 329, endPoint y: 203, distance: 53.8
click at [329, 203] on input "FIASP; FIASP PENFILL; 100U/ML; 1X3ML; INJ SOL; CTG |CG/1/16/1160/u06" at bounding box center [398, 204] width 420 height 25
paste input "300U/3ML; 100U"
type input "FIASP; FIASP PENFILL; 300U/3ML; 100U; INJ SOL; CTG |CG/1/16/1160/u06"
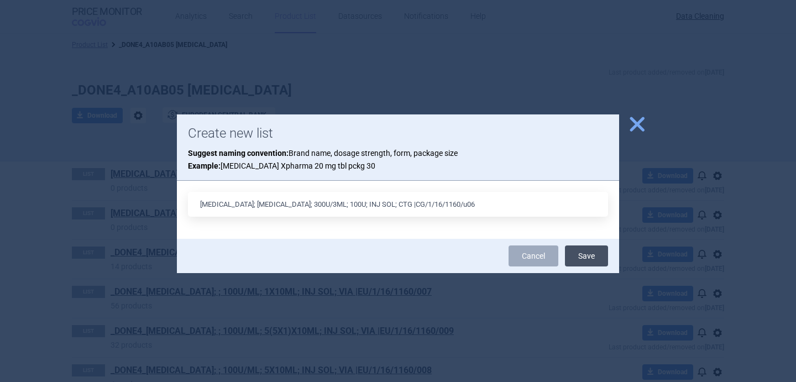
click at [589, 257] on button "Save" at bounding box center [586, 255] width 43 height 21
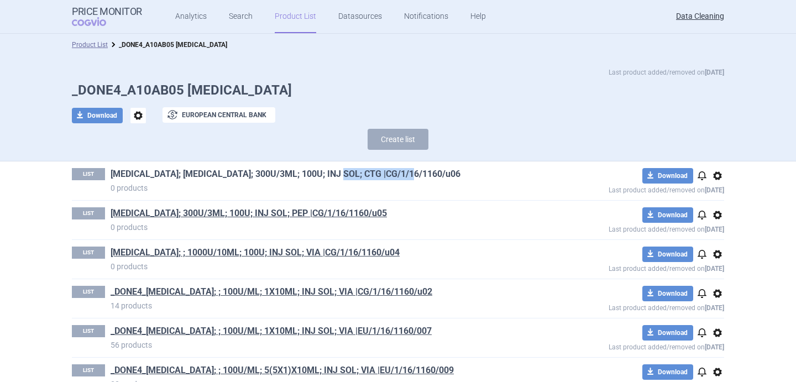
drag, startPoint x: 425, startPoint y: 173, endPoint x: 335, endPoint y: 173, distance: 90.1
click at [335, 173] on h1 "FIASP; FIASP PENFILL; 300U/3ML; 100U; INJ SOL; CTG |CG/1/16/1160/u06" at bounding box center [319, 175] width 418 height 14
copy link "CG/1/16/1160/u06"
click at [412, 144] on button "Create list" at bounding box center [397, 139] width 61 height 21
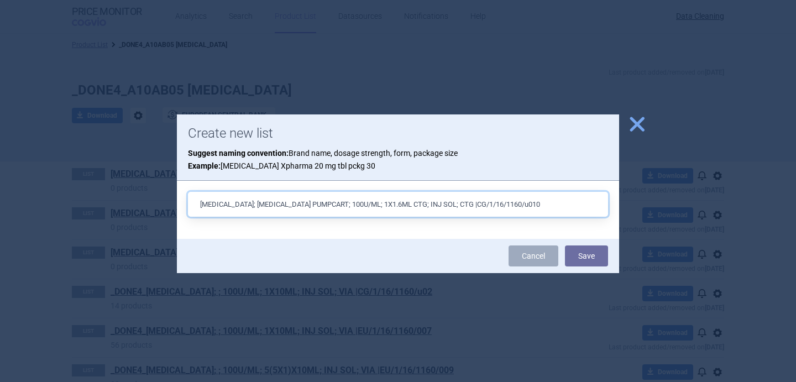
click at [290, 202] on input "FIASP; FIASP PUMPCART; 100U/ML; 1X1.6ML CTG; INJ SOL; CTG |CG/1/16/1160/u010" at bounding box center [398, 204] width 420 height 25
drag, startPoint x: 290, startPoint y: 202, endPoint x: 359, endPoint y: 203, distance: 69.1
click at [359, 203] on input "FIASP; FIASP PUMPCART; 100U/ML; 1X1.6ML CTG; INJ SOL; CTG |CG/1/16/1160/u010" at bounding box center [398, 204] width 420 height 25
paste input "60U/1.6ML; 100U"
click at [287, 206] on input "FIASP; FIASP PUMPCART; 60U/1.6ML; 100U; INJ SOL; CTG |CG/1/16/1160/u010" at bounding box center [398, 204] width 420 height 25
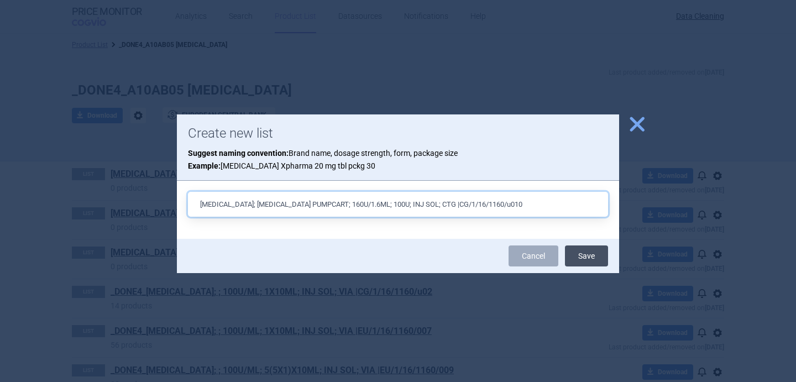
type input "FIASP; FIASP PUMPCART; 160U/1.6ML; 100U; INJ SOL; CTG |CG/1/16/1160/u010"
click at [582, 259] on button "Save" at bounding box center [586, 255] width 43 height 21
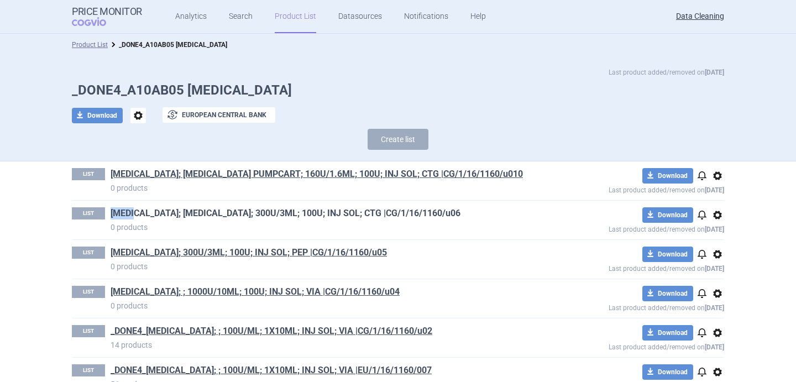
drag, startPoint x: 107, startPoint y: 212, endPoint x: 133, endPoint y: 213, distance: 26.0
click at [133, 213] on div "LIST FIASP; FIASP PENFILL; 300U/3ML; 100U; INJ SOL; CTG |CG/1/16/1160/u06 0 pro…" at bounding box center [300, 219] width 456 height 25
copy link "[MEDICAL_DATA]"
click at [714, 254] on span "options" at bounding box center [716, 254] width 13 height 13
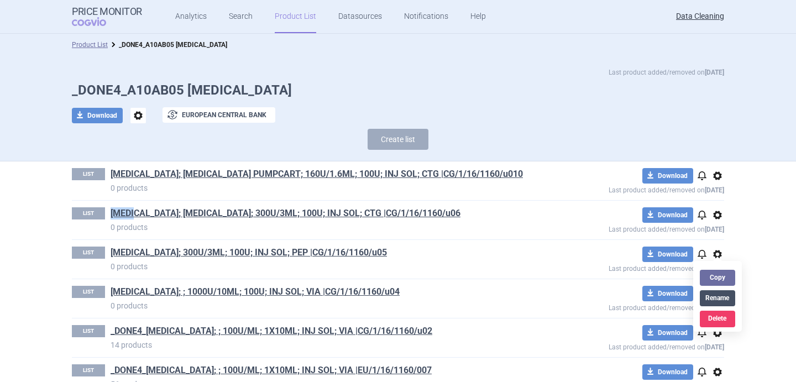
click at [713, 299] on button "Rename" at bounding box center [716, 298] width 35 height 16
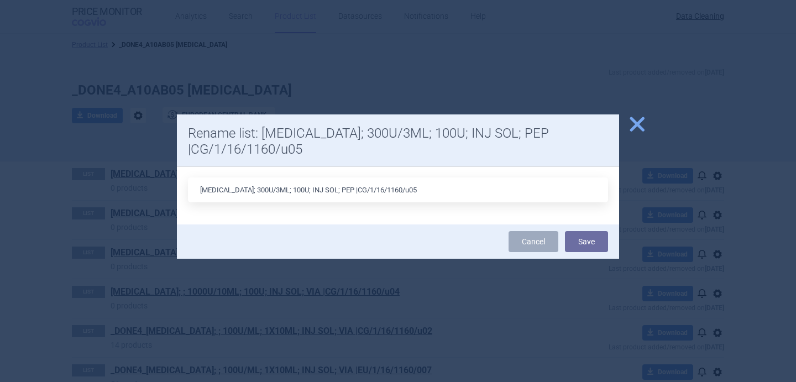
click at [201, 190] on input "FIASP FLEXTOUCH; 300U/3ML; 100U; INJ SOL; PEP |CG/1/16/1160/u05" at bounding box center [398, 189] width 420 height 25
type input "FIASP; FIASP FLEXTOUCH; 300U/3ML; 100U; INJ SOL; PEP |CG/1/16/1160/u05"
click at [601, 236] on button "Save" at bounding box center [586, 241] width 43 height 21
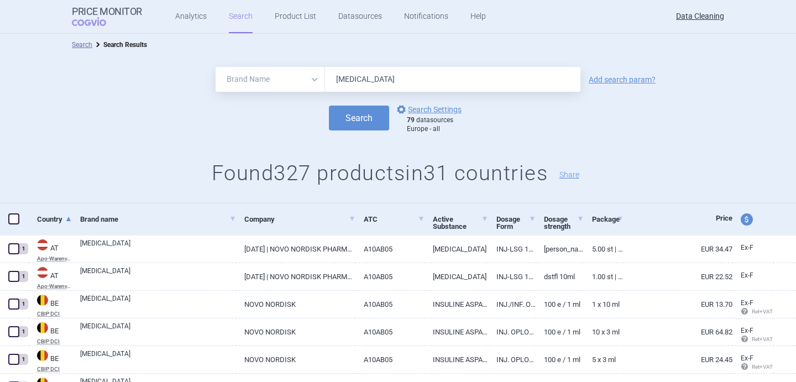
select select "brandName"
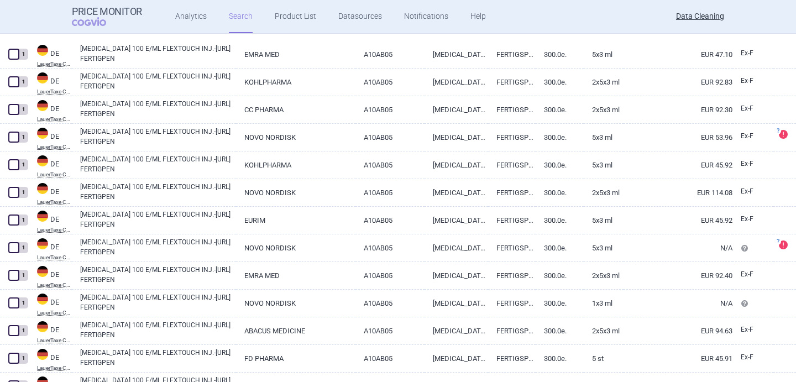
scroll to position [151, 0]
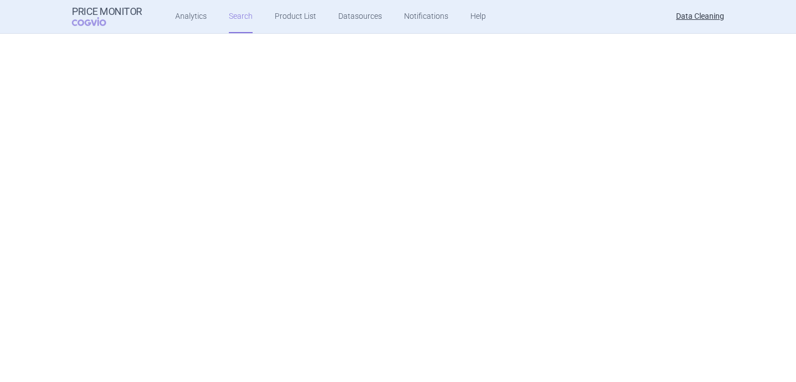
select select "brandName"
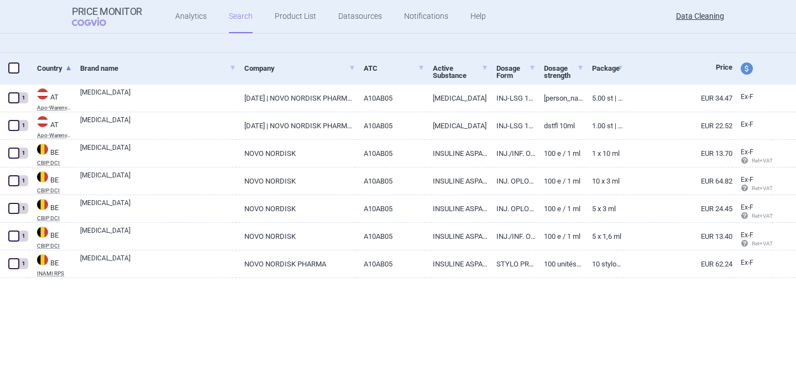
scroll to position [0, 0]
